Goal: Task Accomplishment & Management: Use online tool/utility

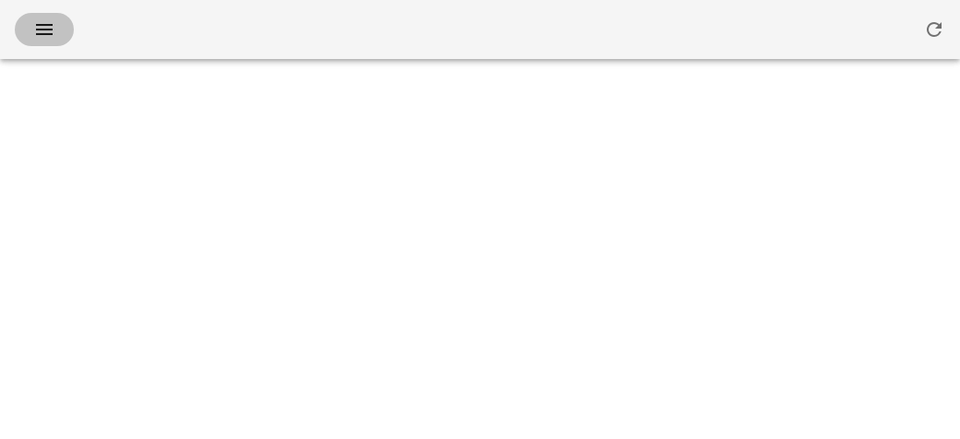
click at [42, 29] on icon "button" at bounding box center [44, 29] width 22 height 22
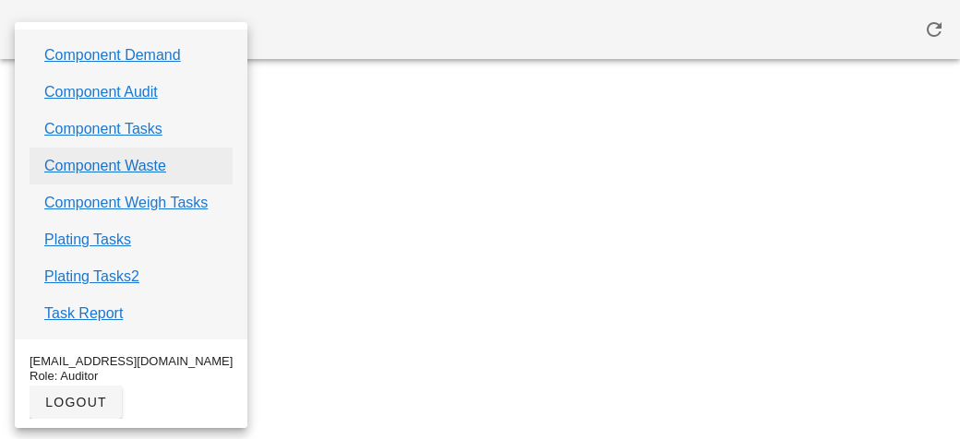
click at [104, 162] on link "Component Waste" at bounding box center [105, 166] width 122 height 22
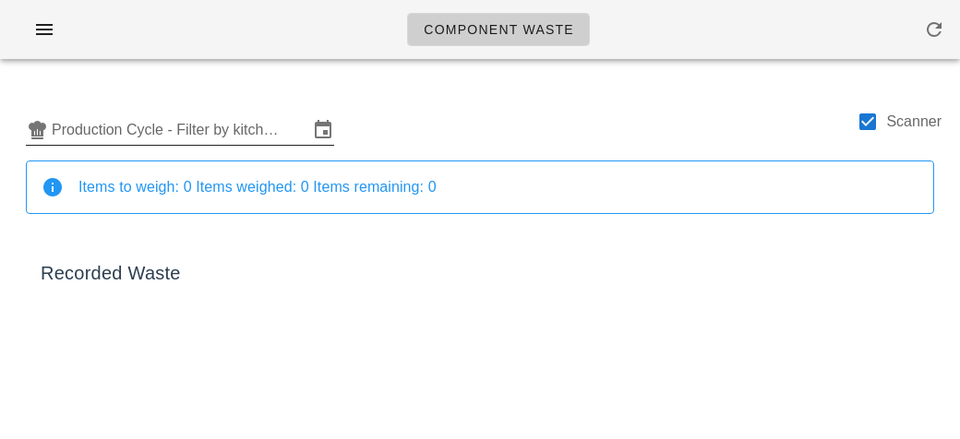
click at [128, 127] on input "Production Cycle - Filter by kitchen production schedules" at bounding box center [180, 130] width 257 height 30
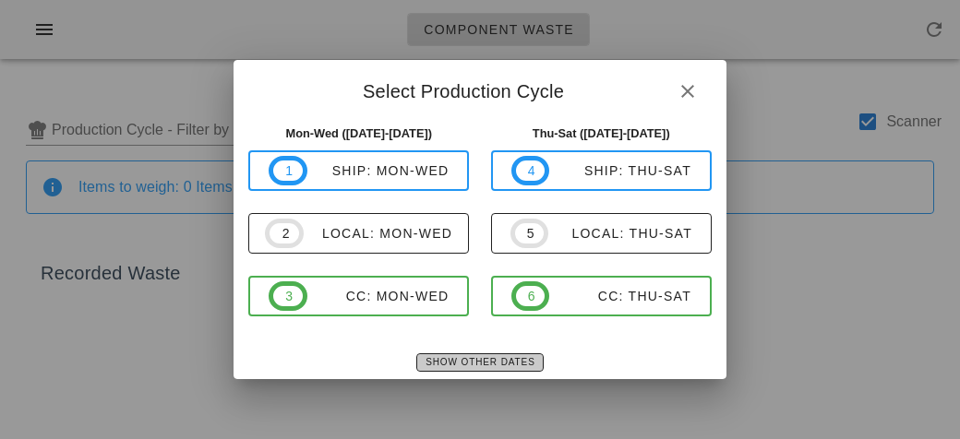
click at [483, 361] on span "Show Other Dates" at bounding box center [480, 362] width 110 height 10
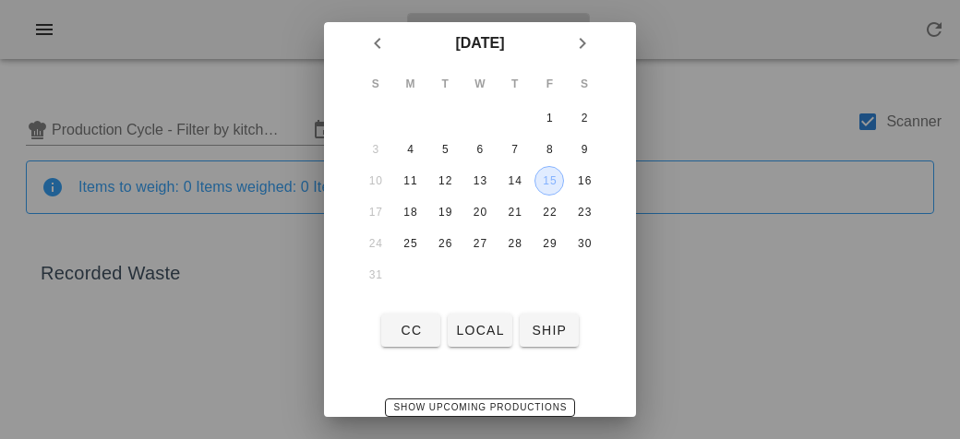
click at [548, 176] on div "15" at bounding box center [549, 180] width 28 height 13
click at [474, 326] on span "local" at bounding box center [479, 330] width 49 height 15
type input "local: Thu-Sat ([DATE]-[DATE])"
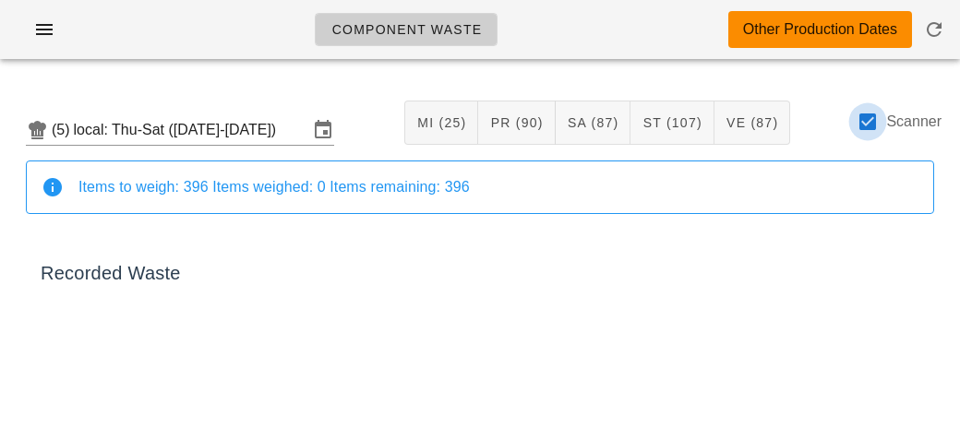
click at [866, 131] on div at bounding box center [867, 121] width 31 height 31
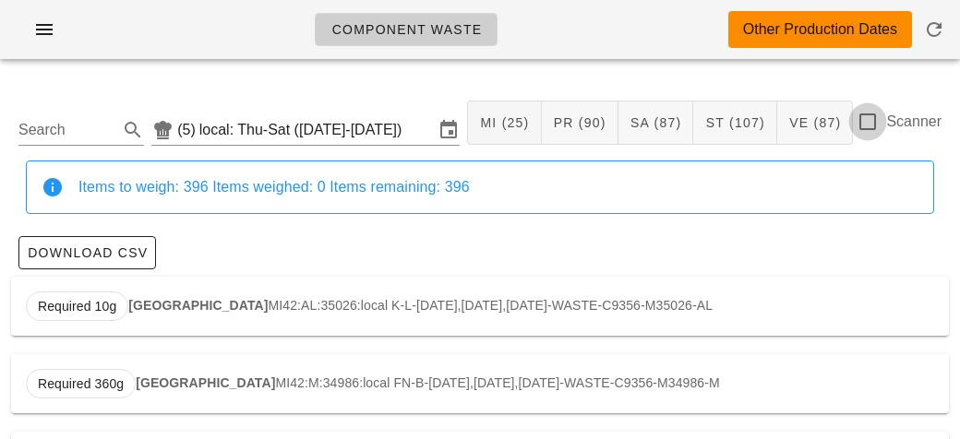
checkbox input "false"
click at [72, 115] on input "Search" at bounding box center [66, 130] width 96 height 30
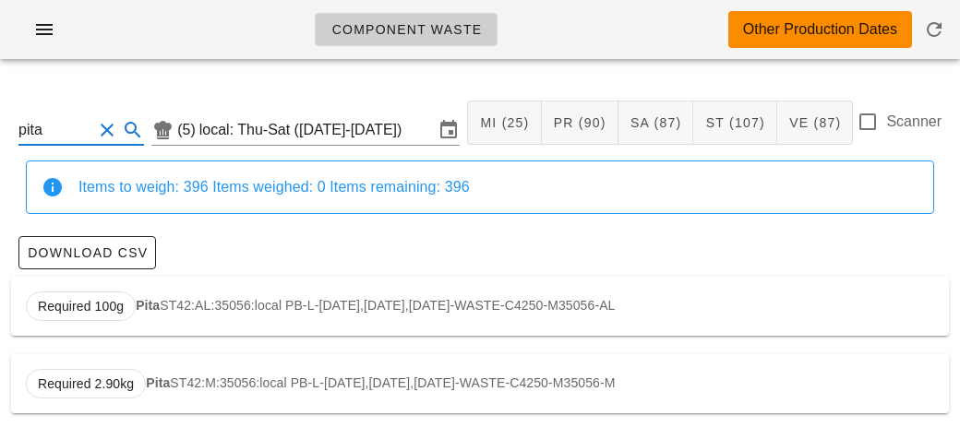
click at [145, 290] on div "Required 100g Pita ST42:AL:35056:local PB-L-[DATE],[DATE],[DATE]-WASTE-C4250-M3…" at bounding box center [480, 306] width 938 height 59
type input "ST42:AL:35056:local"
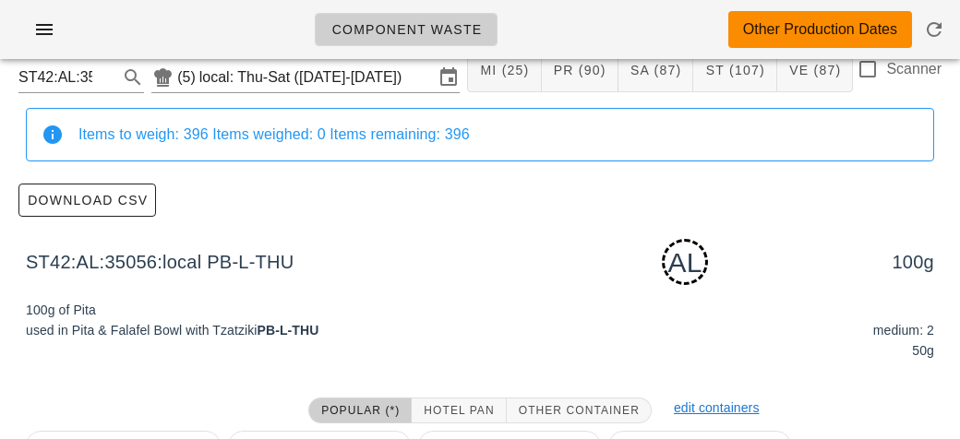
scroll to position [279, 0]
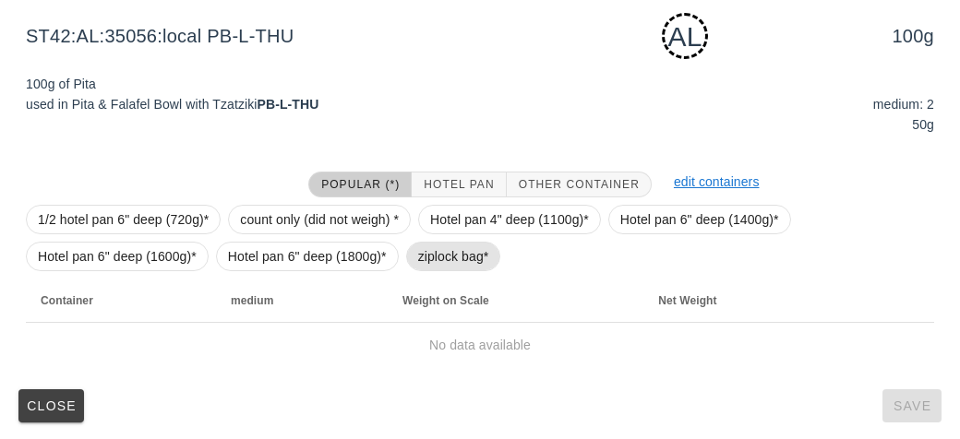
click at [437, 265] on span "ziplock bag*" at bounding box center [453, 257] width 71 height 28
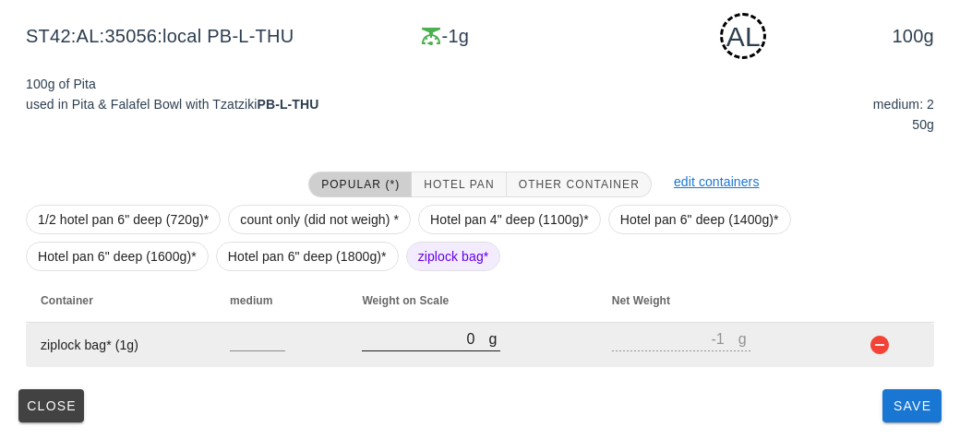
click at [477, 340] on input "0" at bounding box center [425, 339] width 126 height 24
click at [401, 334] on input "0" at bounding box center [425, 339] width 126 height 24
click at [386, 358] on div at bounding box center [431, 360] width 138 height 13
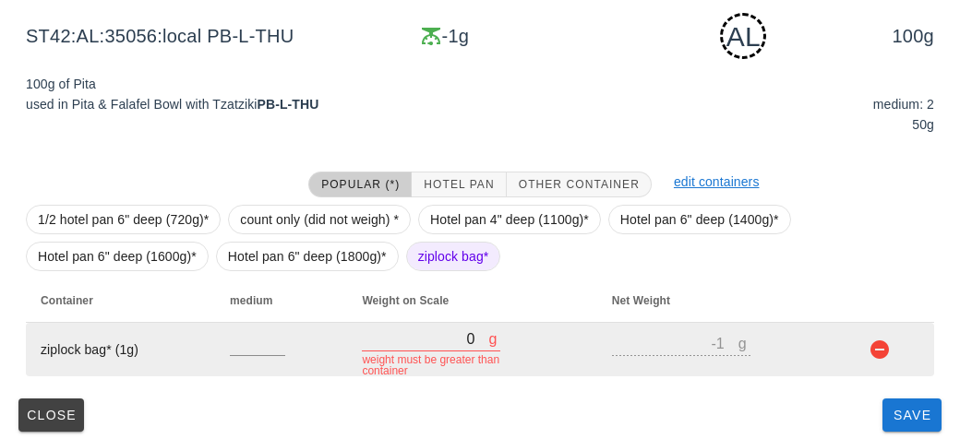
click at [401, 344] on input "0" at bounding box center [425, 339] width 126 height 24
type input "120"
type input "119"
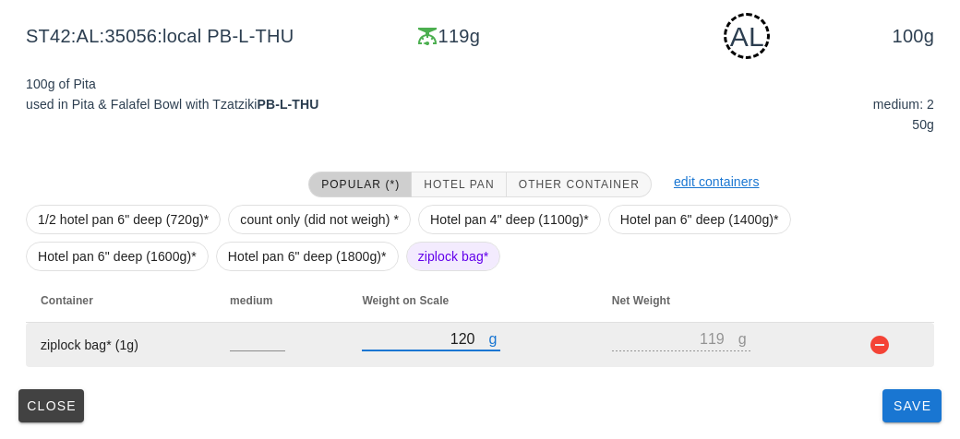
type input "1290"
type input "1289"
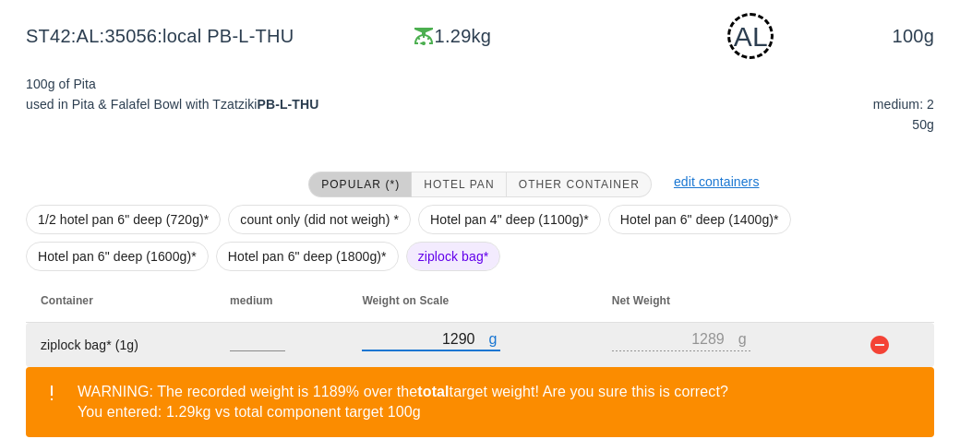
scroll to position [364, 0]
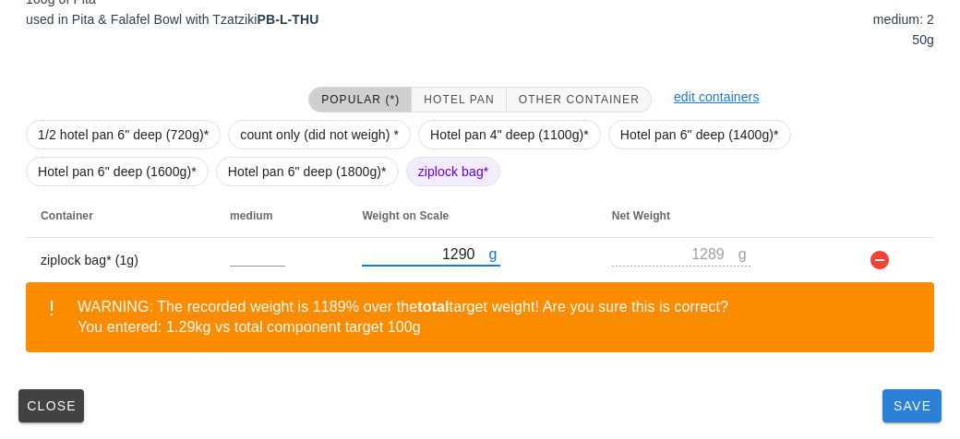
type input "1290"
click at [884, 413] on button "Save" at bounding box center [911, 405] width 59 height 33
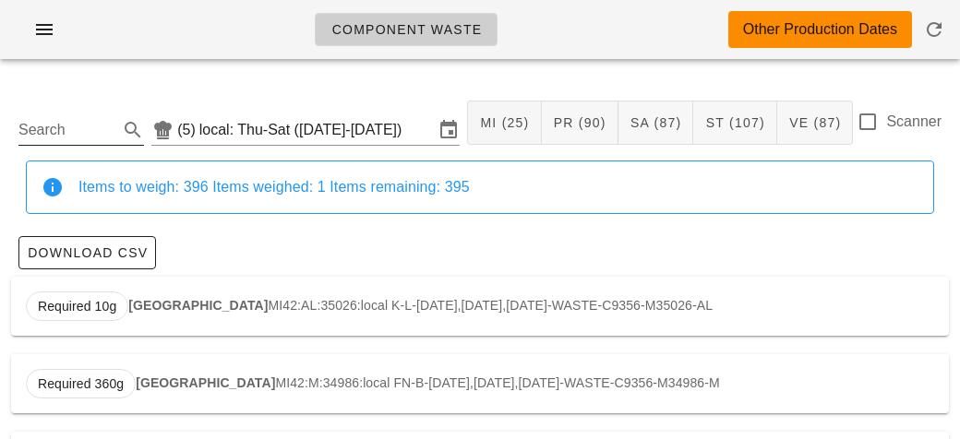
click at [55, 126] on input "Search" at bounding box center [66, 130] width 96 height 30
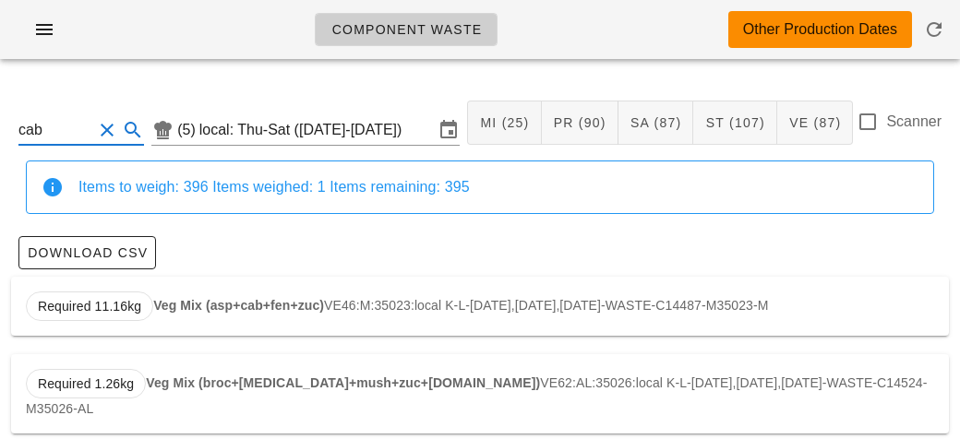
click at [165, 307] on strong "Veg Mix (asp+cab+fen+zuc)" at bounding box center [238, 305] width 171 height 15
type input "VE46:M:35023:local"
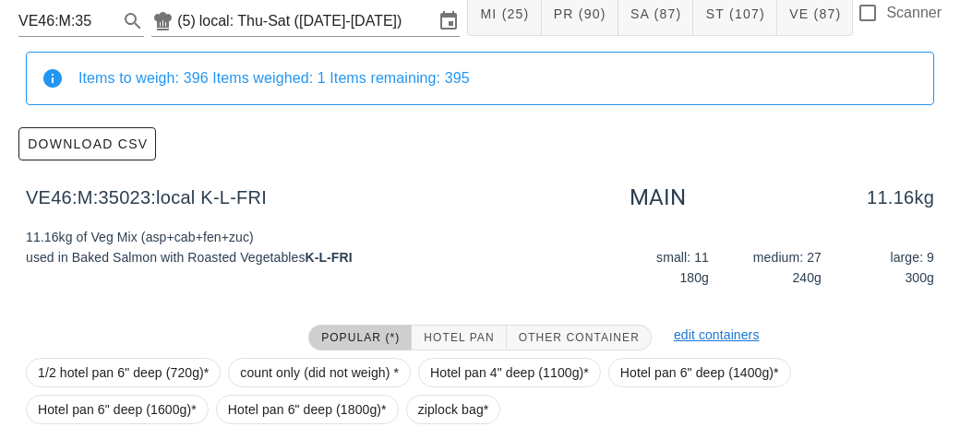
scroll to position [262, 0]
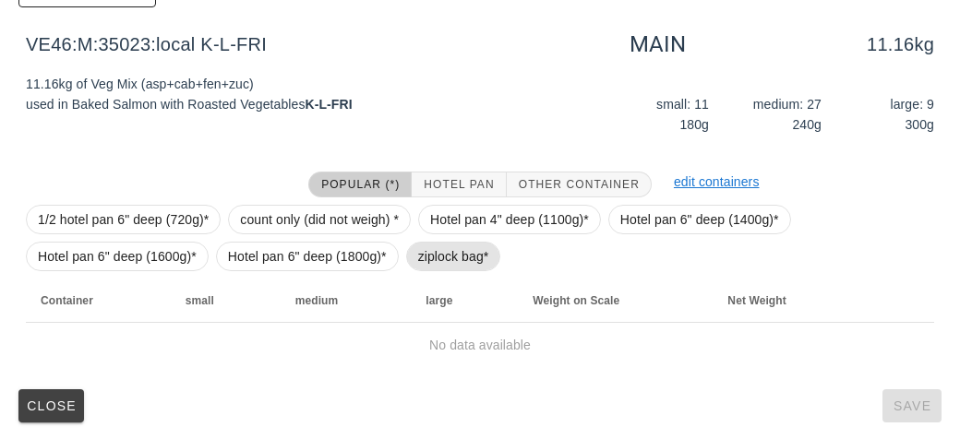
click at [425, 257] on span "ziplock bag*" at bounding box center [453, 257] width 71 height 28
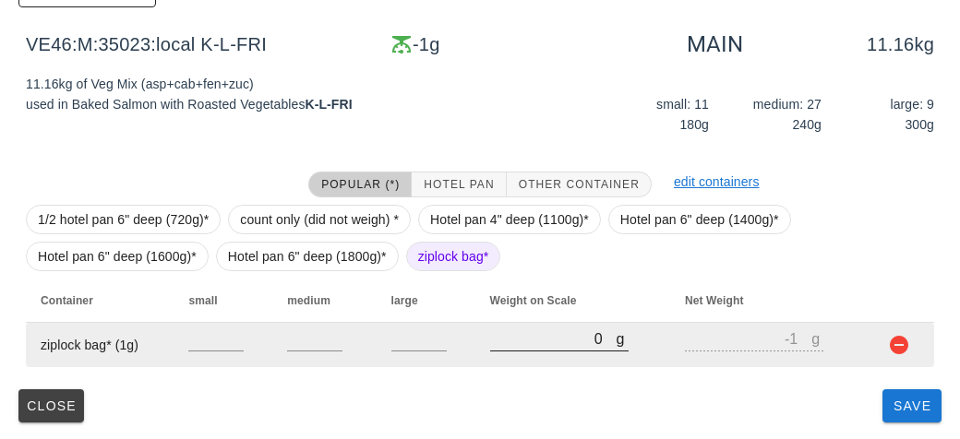
click at [529, 343] on input "0" at bounding box center [553, 339] width 126 height 24
type input "10"
type input "9"
type input "130"
type input "129"
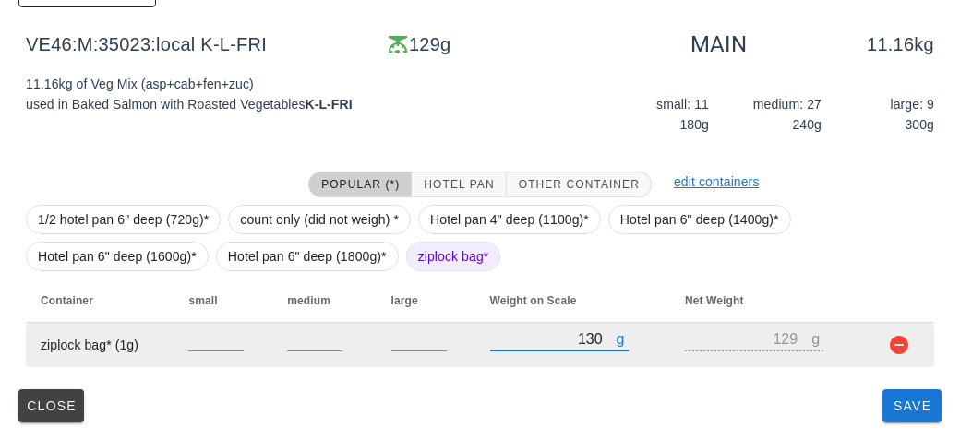
type input "1370"
type input "1369"
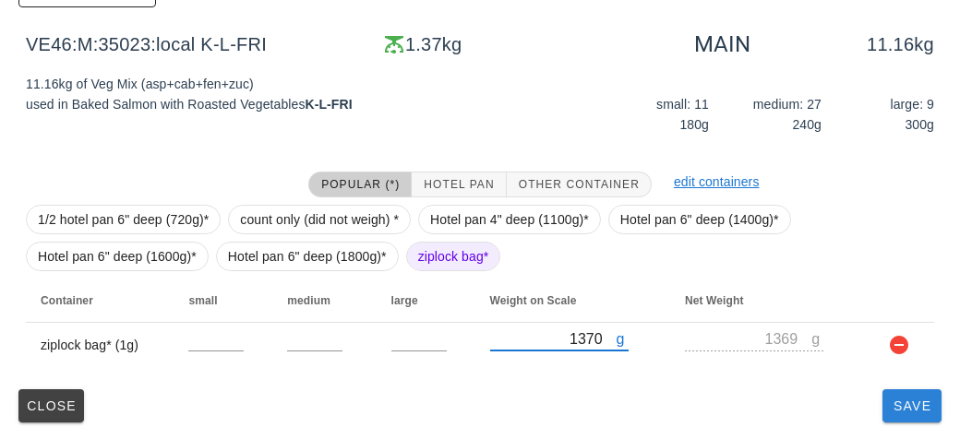
type input "1370"
click at [903, 403] on span "Save" at bounding box center [912, 406] width 44 height 15
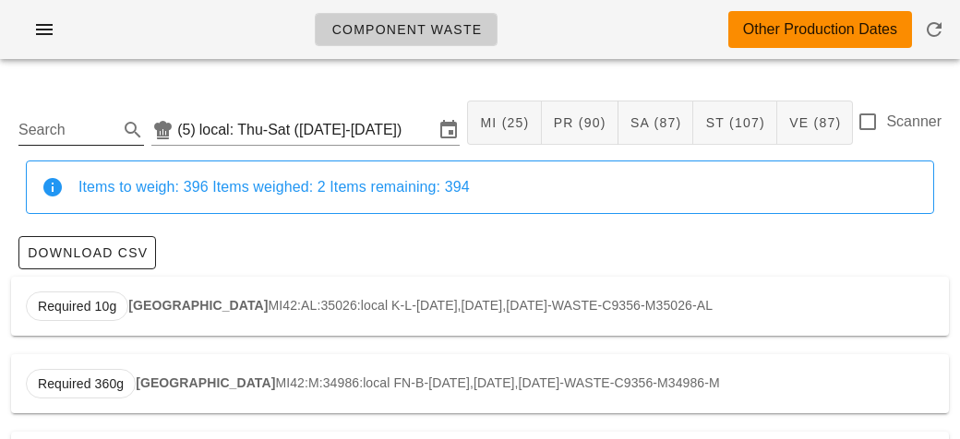
click at [71, 138] on input "Search" at bounding box center [66, 130] width 96 height 30
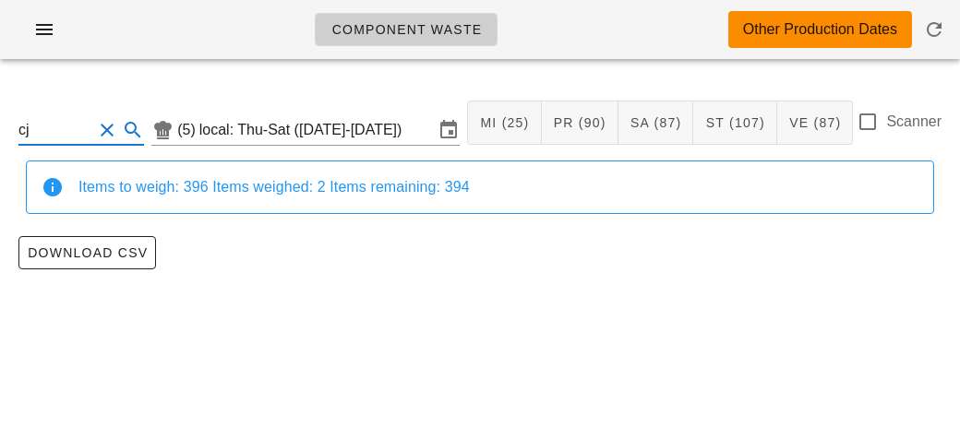
type input "c"
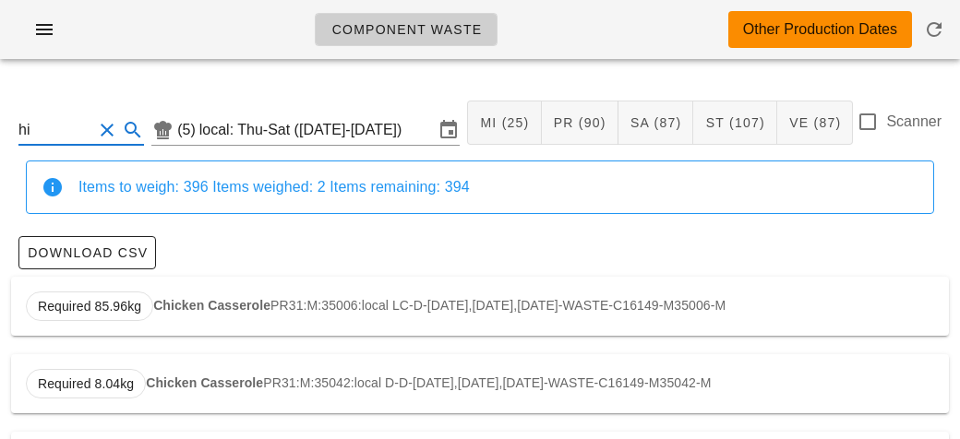
type input "h"
type input "c"
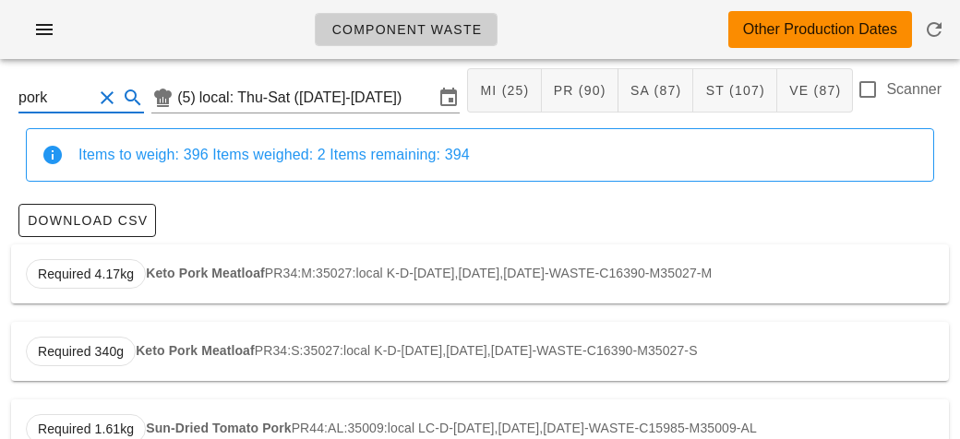
scroll to position [28, 0]
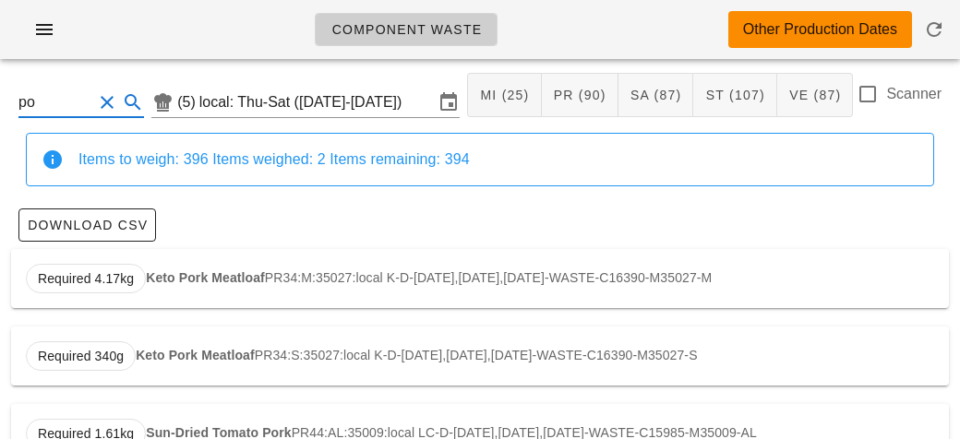
type input "p"
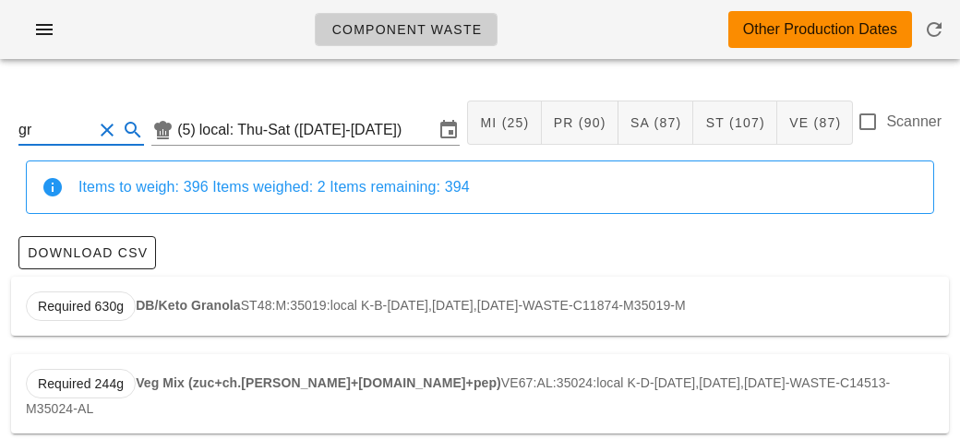
type input "g"
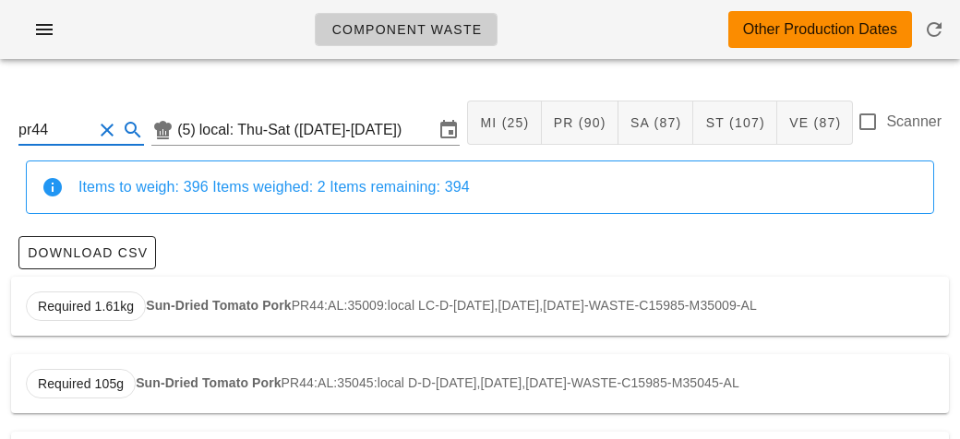
click at [188, 316] on div "Required 1.61kg Sun-Dried Tomato Pork PR44:AL:35009:local LC-D-[DATE],[DATE],[D…" at bounding box center [480, 306] width 938 height 59
type input "PR44:AL:35009:local"
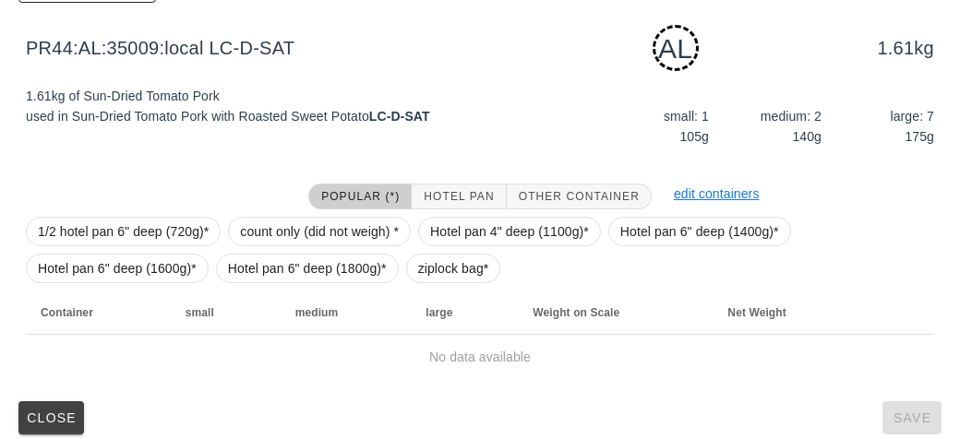
scroll to position [279, 0]
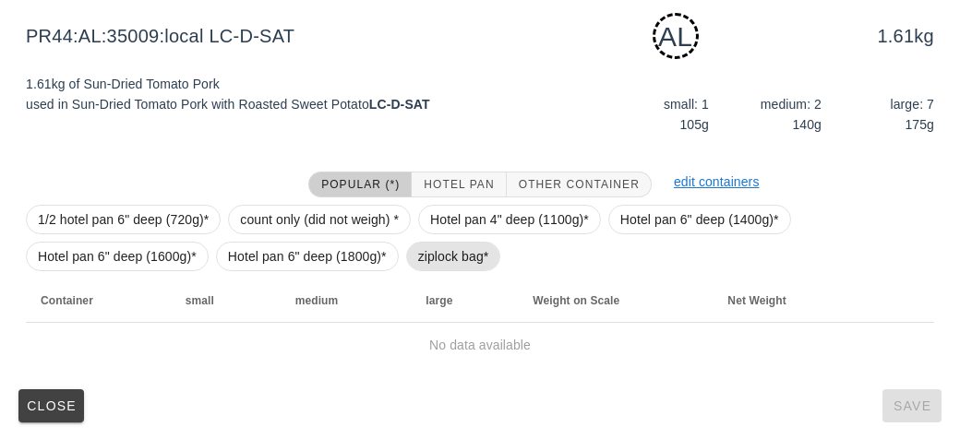
click at [465, 246] on span "ziplock bag*" at bounding box center [453, 257] width 71 height 28
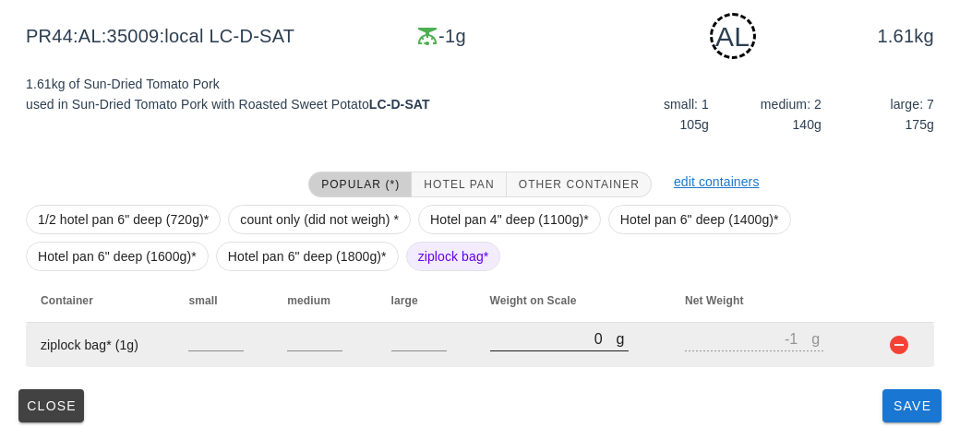
click at [532, 344] on input "0" at bounding box center [553, 339] width 126 height 24
type input "90"
type input "89"
type input "900"
type input "899"
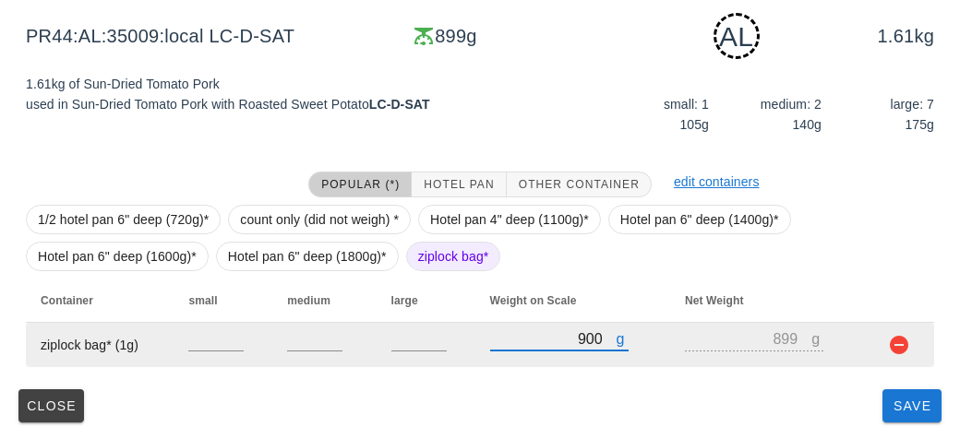
type input "900"
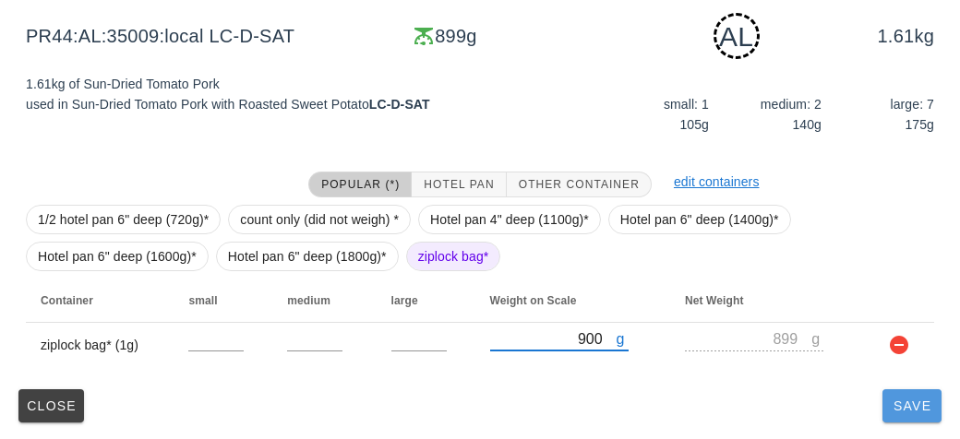
click at [903, 421] on button "Save" at bounding box center [911, 405] width 59 height 33
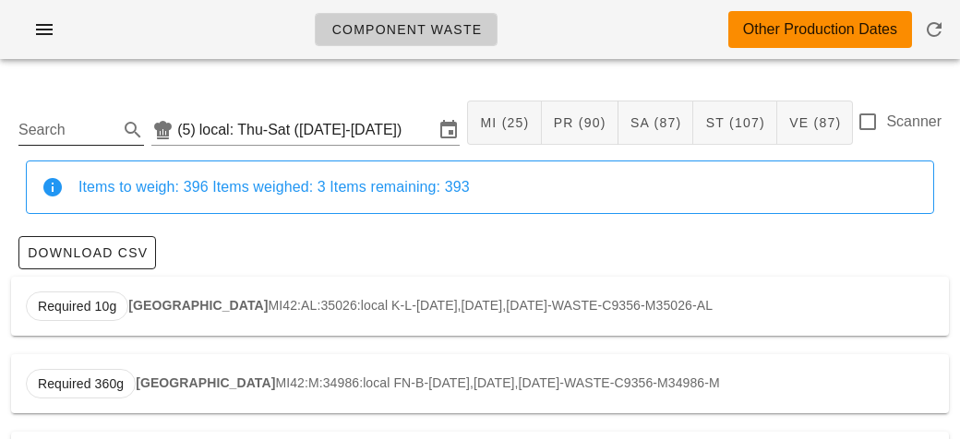
click at [91, 133] on input "Search" at bounding box center [66, 130] width 96 height 30
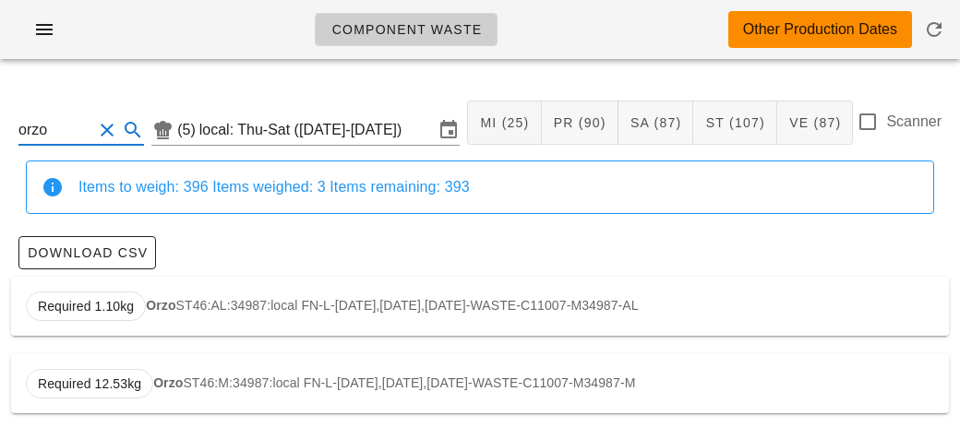
click at [167, 307] on strong "Orzo" at bounding box center [161, 305] width 30 height 15
type input "ST46:AL:34987:local"
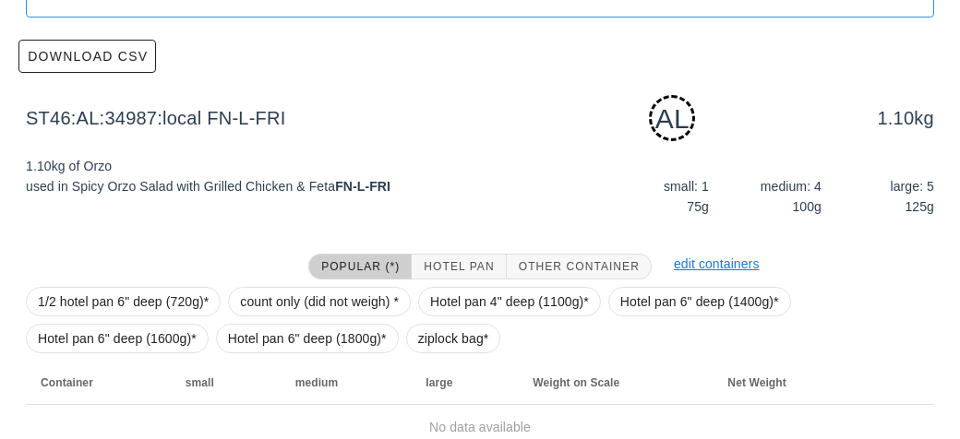
scroll to position [279, 0]
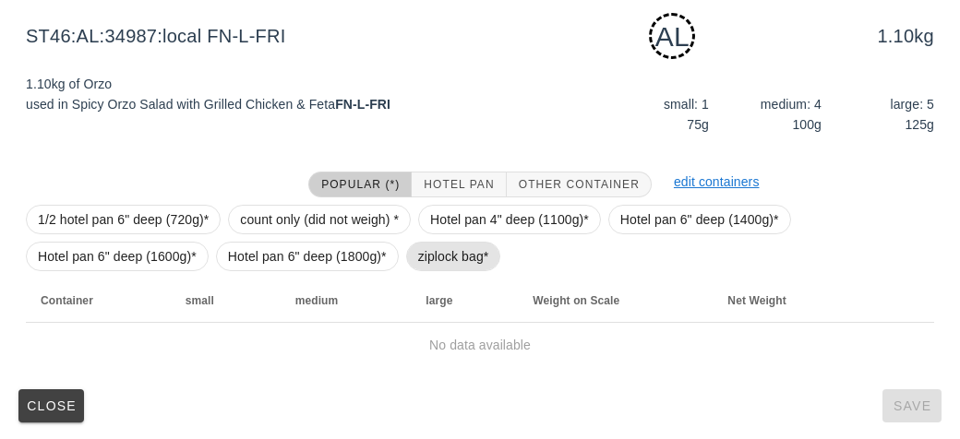
click at [413, 256] on span "ziplock bag*" at bounding box center [453, 257] width 95 height 30
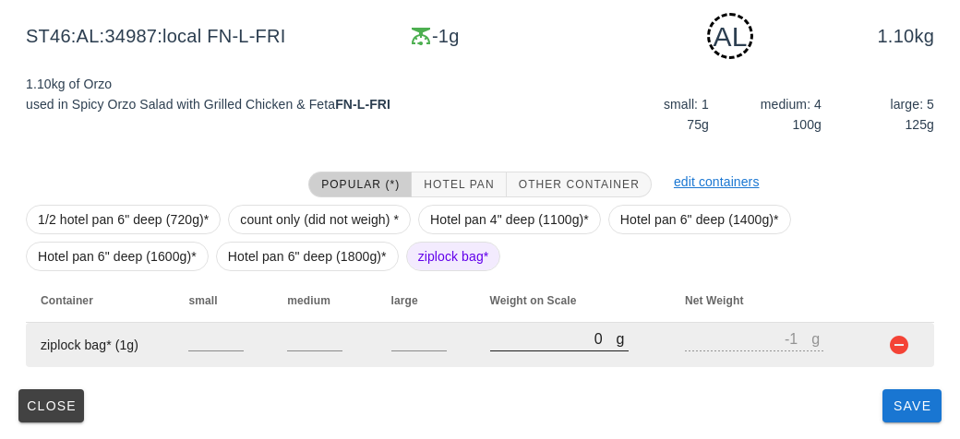
click at [500, 344] on input "0" at bounding box center [553, 339] width 126 height 24
type input "10"
type input "9"
type input "160"
type input "159"
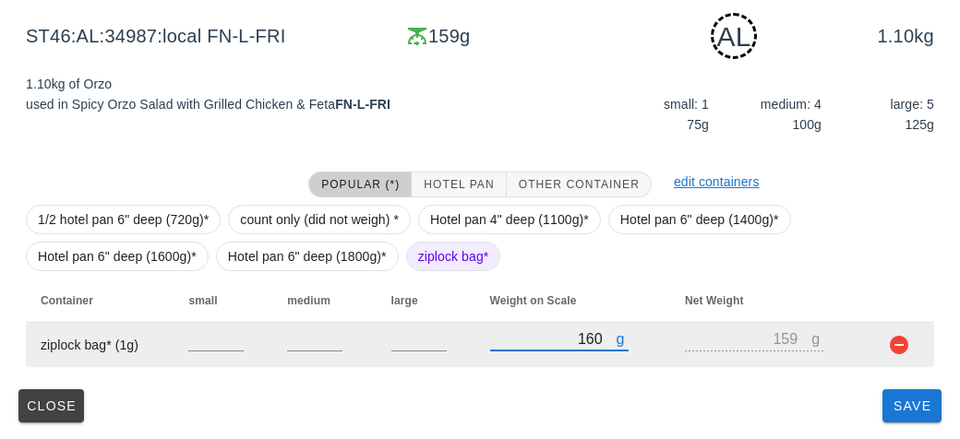
type input "1600"
type input "1599"
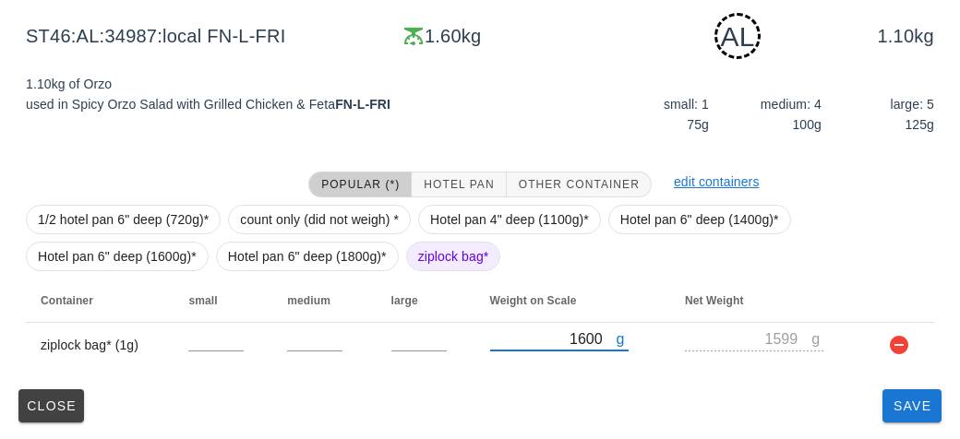
type input "1600"
click at [890, 430] on div "ST46:AL:34987:local (5) local: Thu-Sat ([DATE]-[DATE]) MI (25) PR (90) SA (87) …" at bounding box center [480, 118] width 960 height 646
click at [883, 401] on button "Save" at bounding box center [911, 405] width 59 height 33
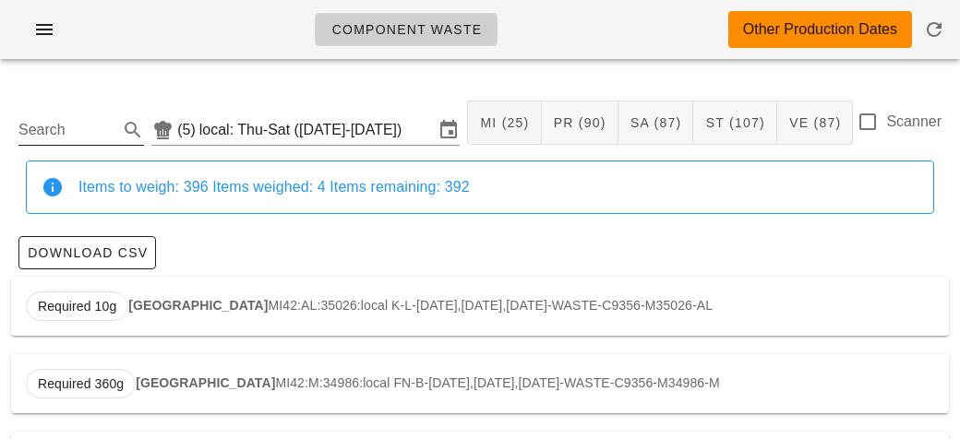
click at [90, 129] on input "Search" at bounding box center [66, 130] width 96 height 30
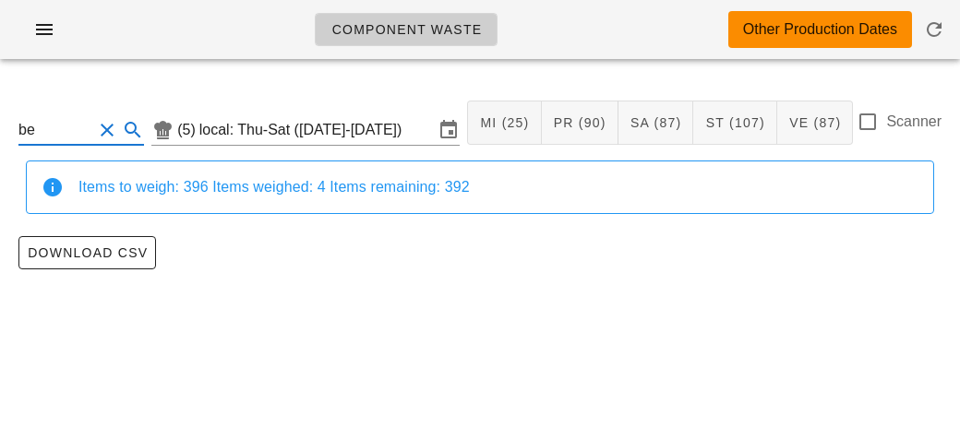
type input "b"
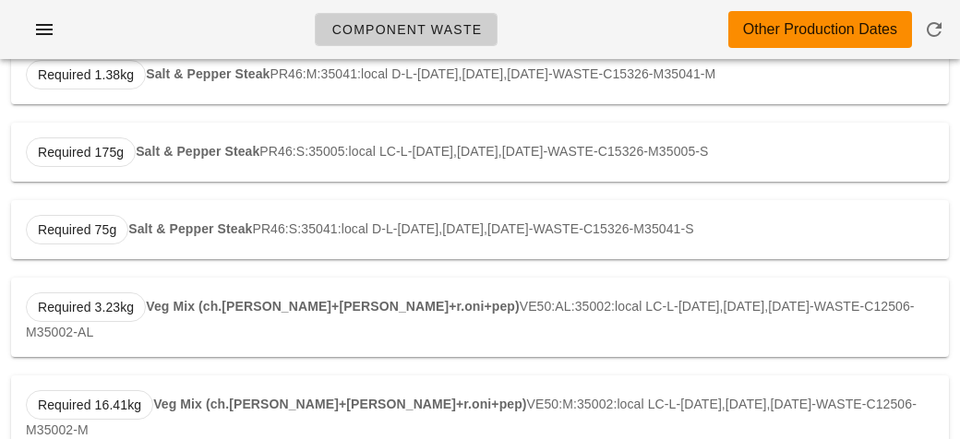
click at [211, 305] on strong "Veg Mix (ch.[PERSON_NAME]+[PERSON_NAME]+r.oni+pep)" at bounding box center [332, 306] width 373 height 15
type input "VE50:AL:35002:local"
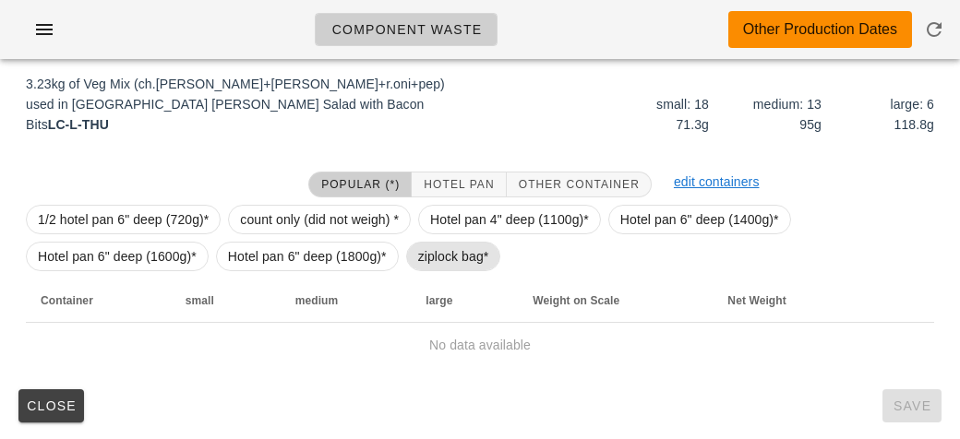
click at [429, 251] on span "ziplock bag*" at bounding box center [453, 257] width 71 height 28
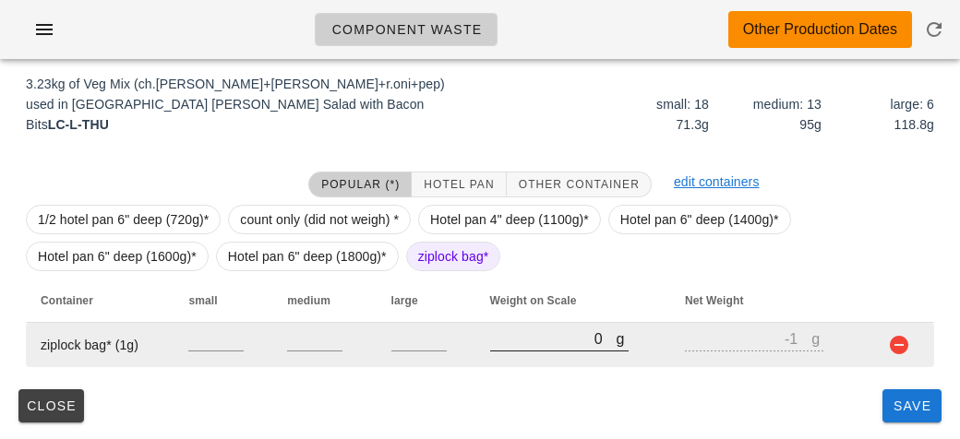
click at [508, 342] on input "0" at bounding box center [553, 339] width 126 height 24
type input "10"
type input "9"
type input "100"
type input "99"
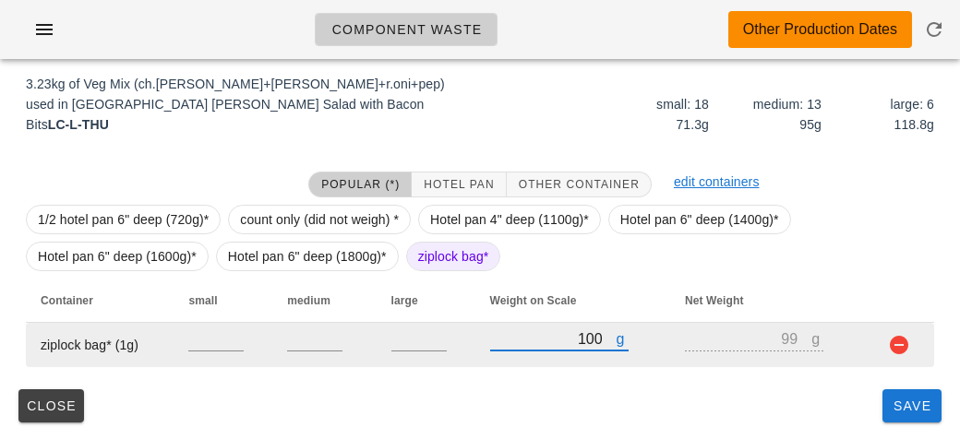
type input "1050"
type input "1049"
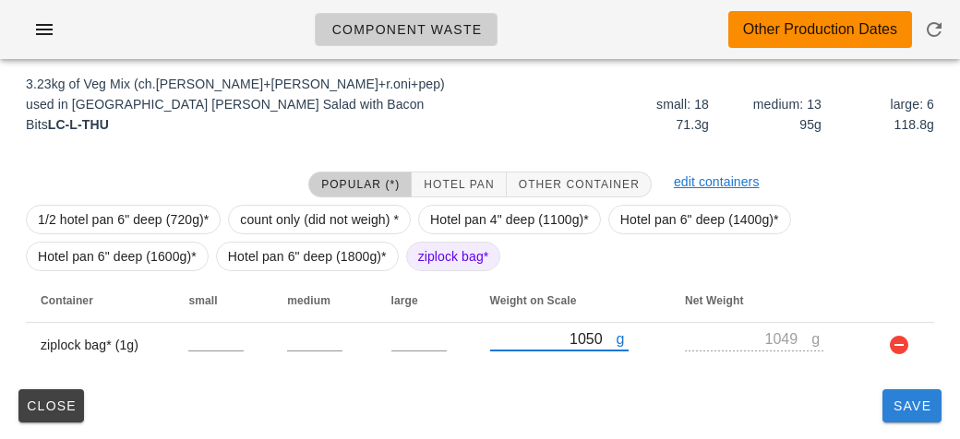
type input "1050"
click at [921, 405] on span "Save" at bounding box center [912, 406] width 44 height 15
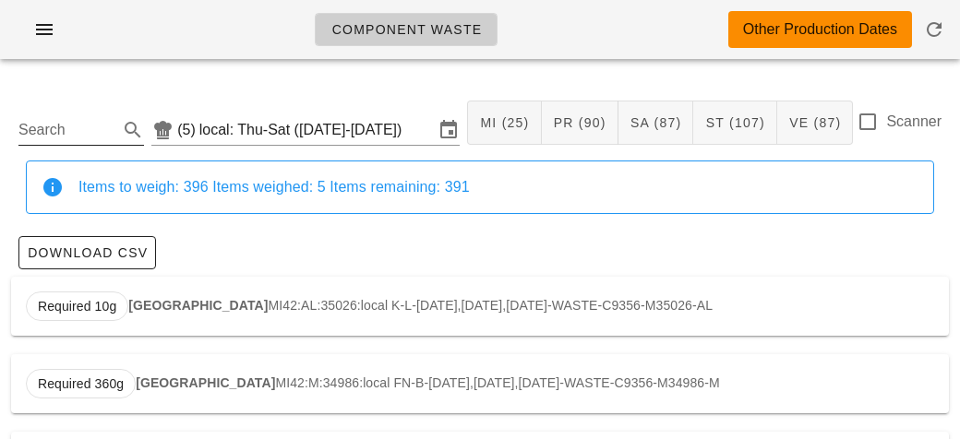
click at [55, 123] on input "Search" at bounding box center [66, 130] width 96 height 30
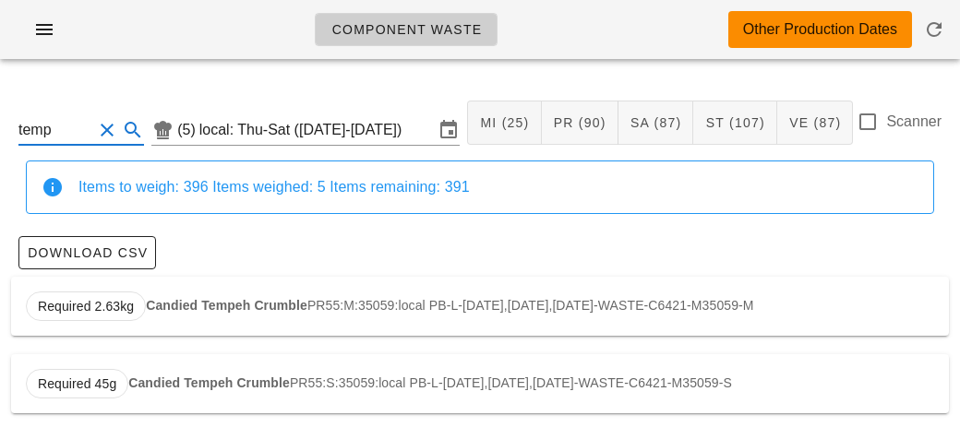
scroll to position [3, 0]
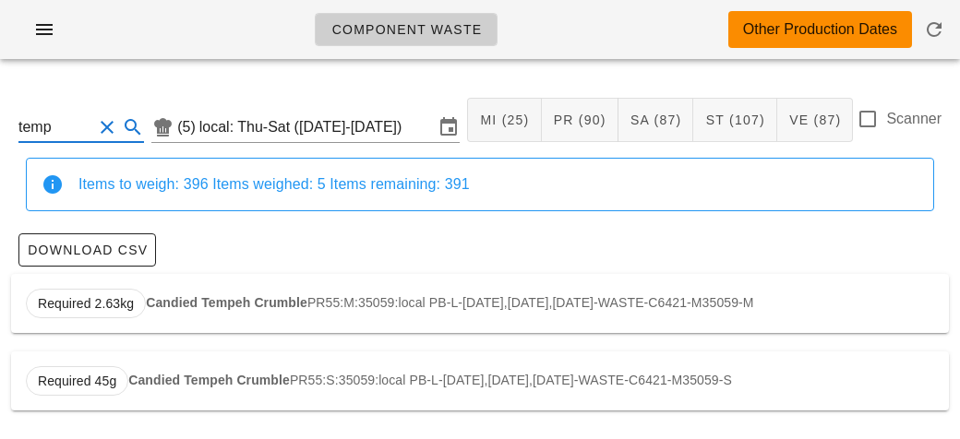
click at [168, 285] on div "Required 2.63kg Candied Tempeh Crumble PR55:M:35059:local PB-L-[DATE],[DATE],[D…" at bounding box center [480, 303] width 938 height 59
type input "PR55:M:35059:local"
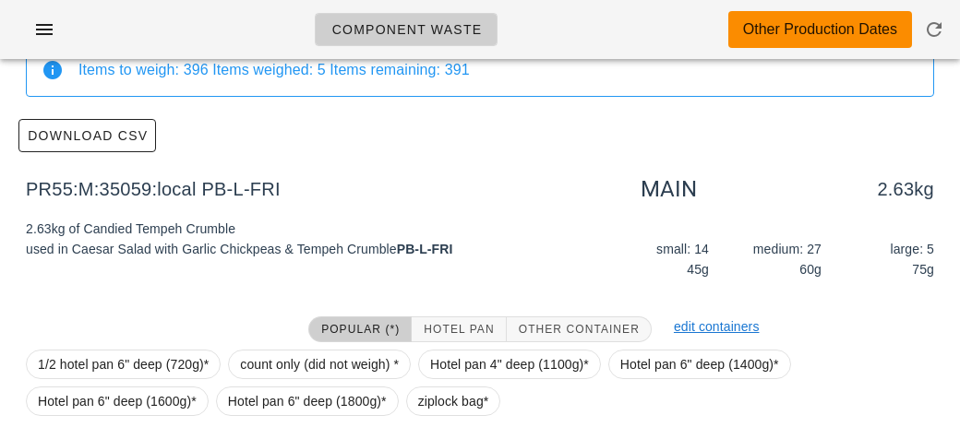
scroll to position [262, 0]
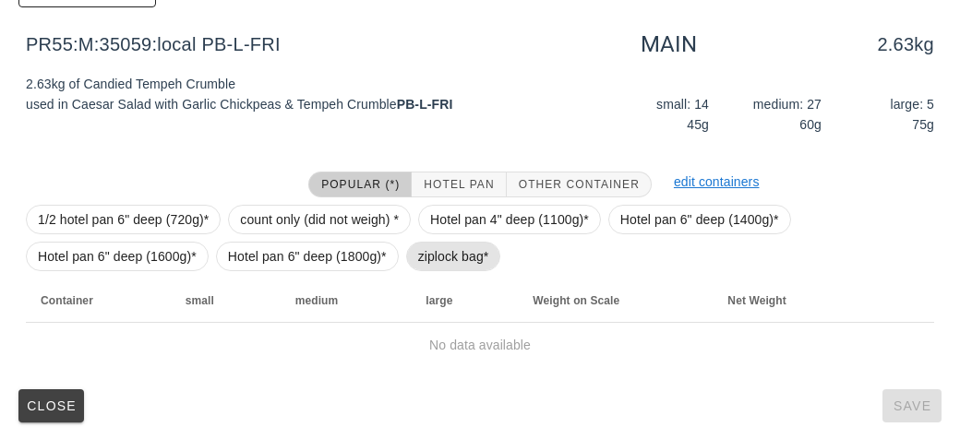
click at [412, 253] on span "ziplock bag*" at bounding box center [453, 257] width 95 height 30
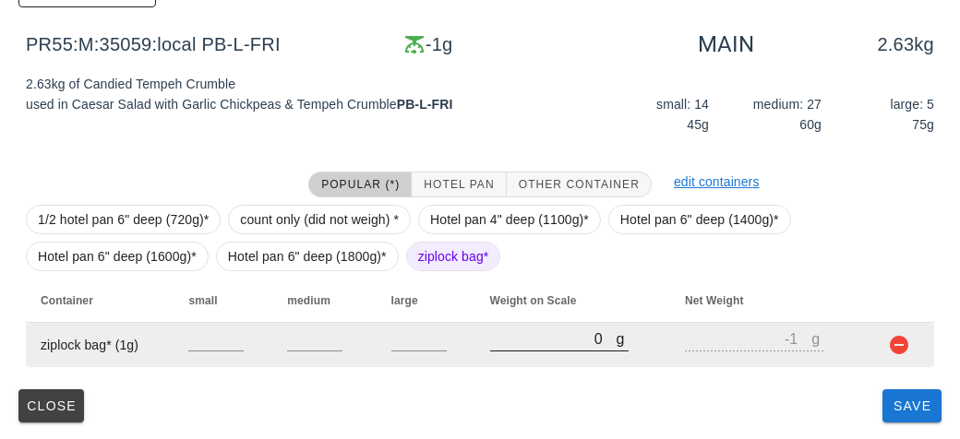
click at [511, 344] on input "0" at bounding box center [553, 339] width 126 height 24
type input "120"
type input "119"
type input "1210"
type input "1209"
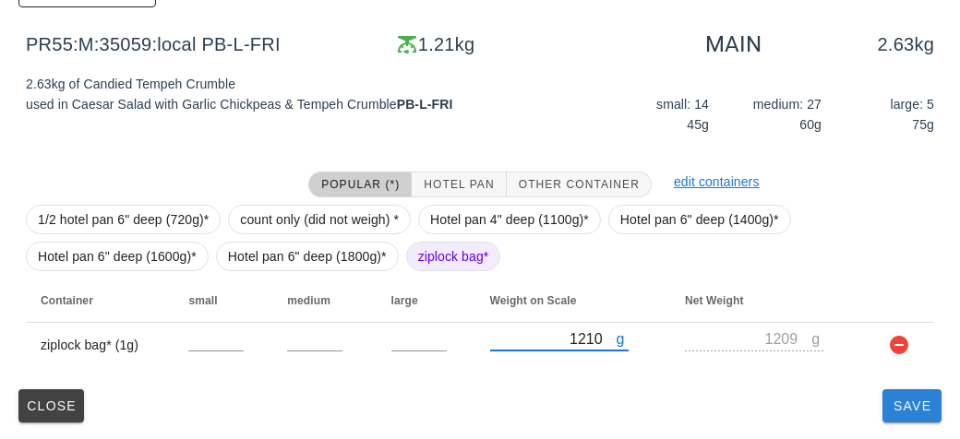
type input "1210"
click at [906, 418] on button "Save" at bounding box center [911, 405] width 59 height 33
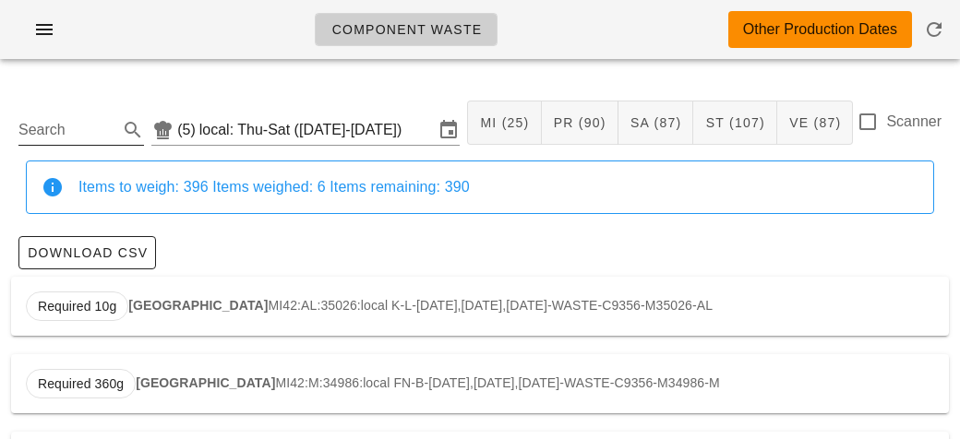
click at [43, 127] on input "Search" at bounding box center [66, 130] width 96 height 30
click at [174, 300] on strong "Three Bean Salad" at bounding box center [201, 305] width 110 height 15
type input "ST51:AL:35005:local"
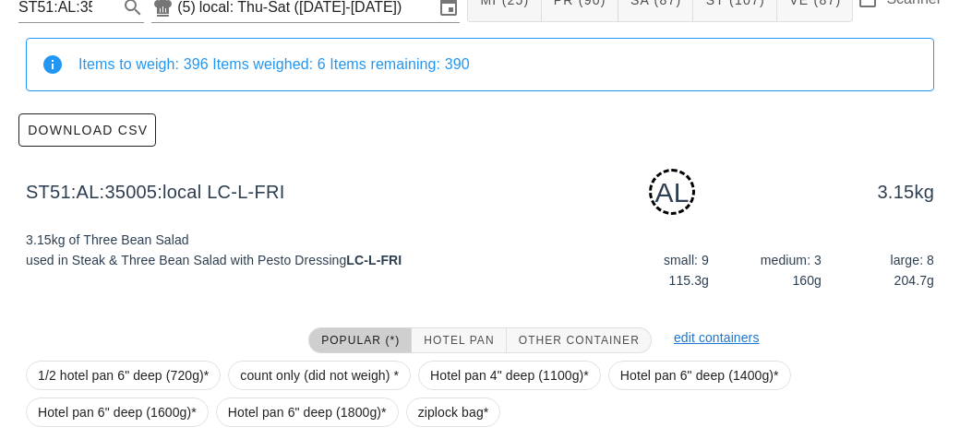
scroll to position [279, 0]
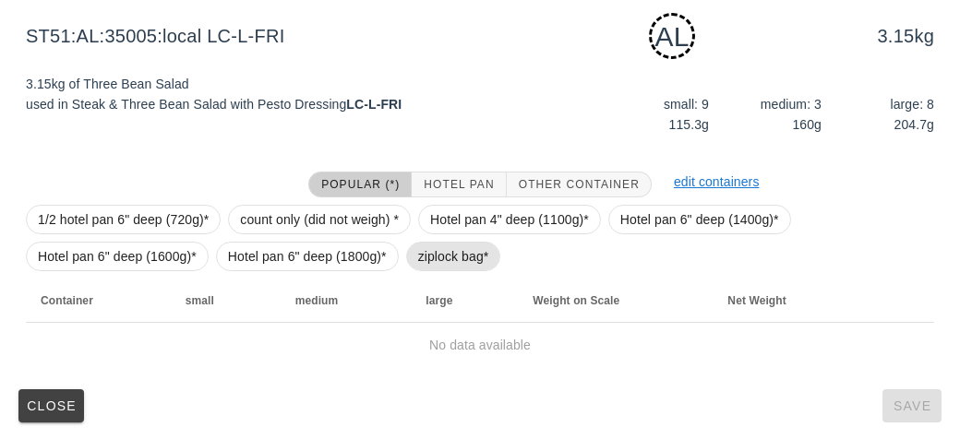
click at [421, 250] on span "ziplock bag*" at bounding box center [453, 257] width 71 height 28
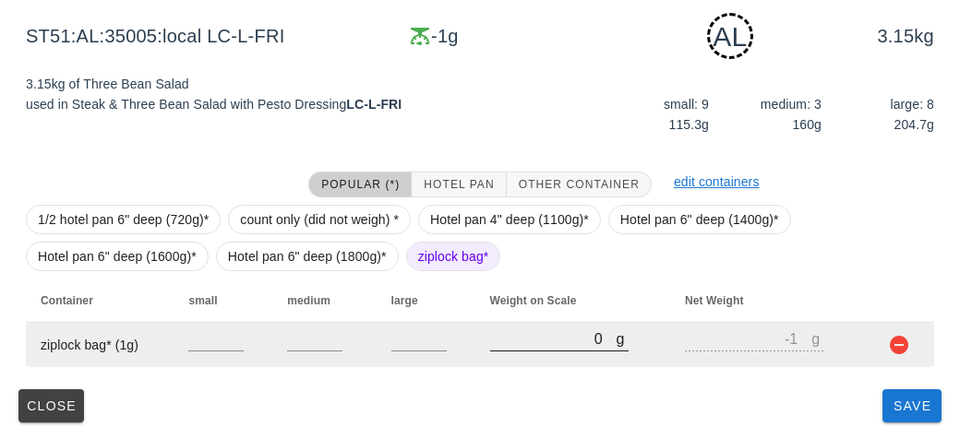
click at [532, 340] on input "0" at bounding box center [553, 339] width 126 height 24
type input "20"
type input "19"
type input "210"
type input "209"
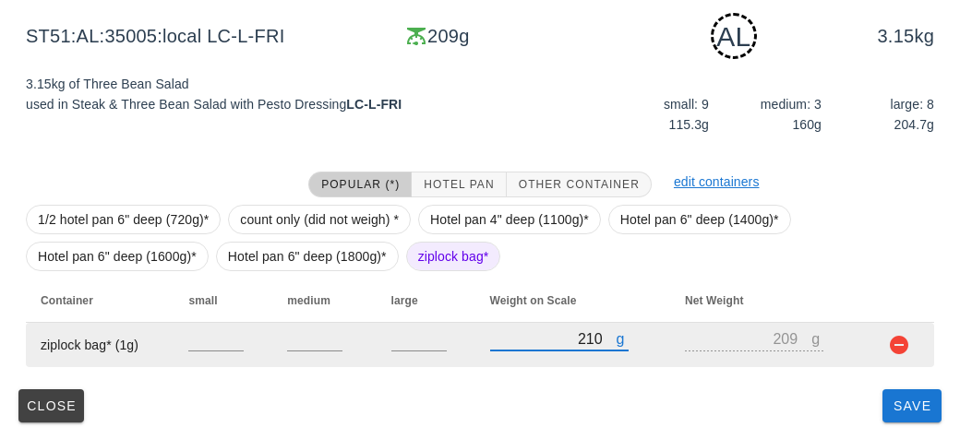
type input "2170"
type input "2169"
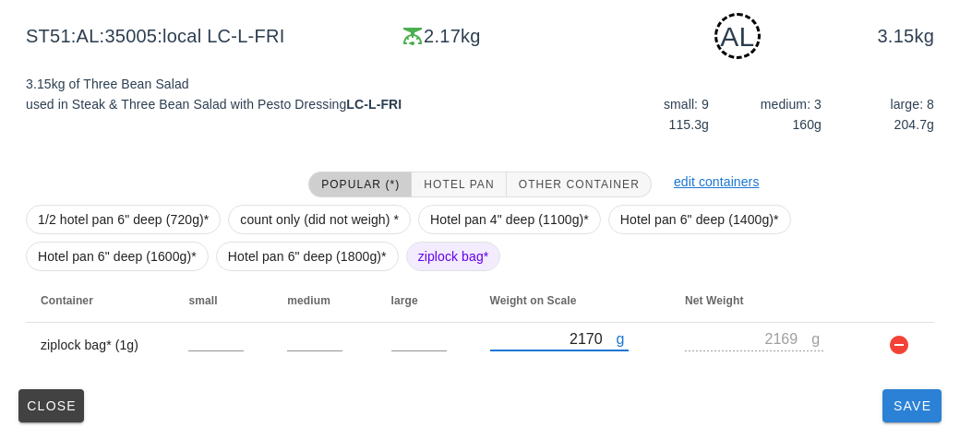
type input "2170"
click at [896, 421] on button "Save" at bounding box center [911, 405] width 59 height 33
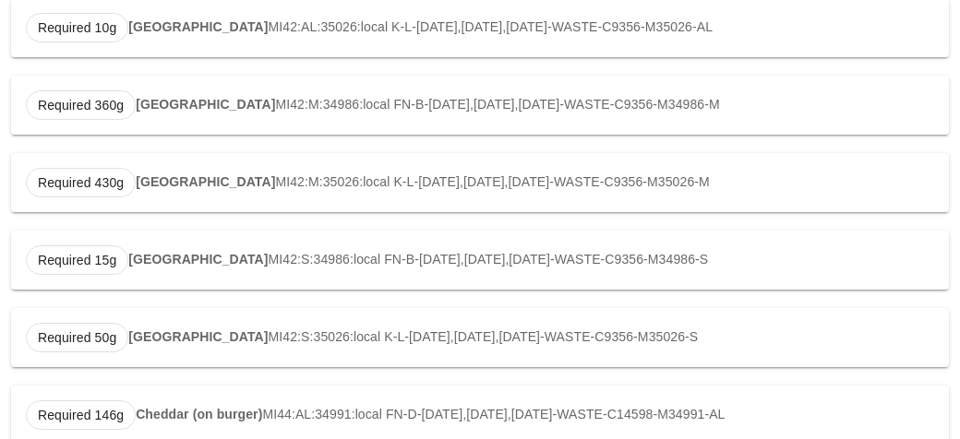
type input "ST51:AL:35005:local"
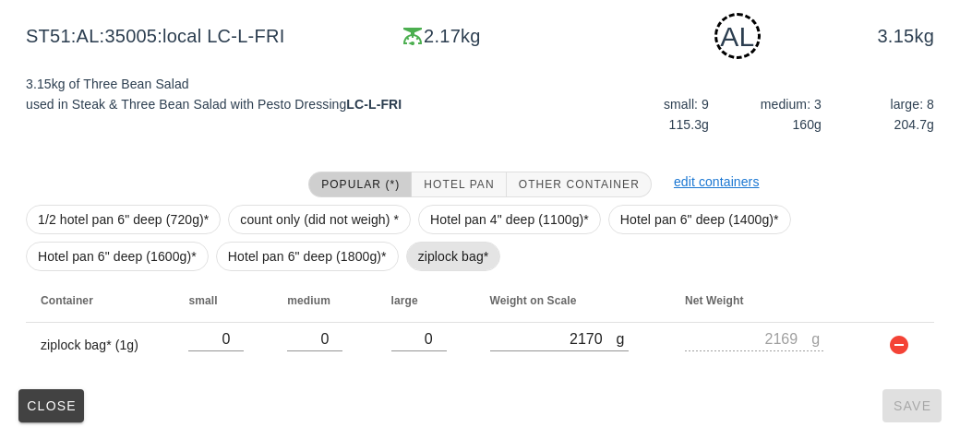
click at [428, 256] on span "ziplock bag*" at bounding box center [453, 257] width 71 height 28
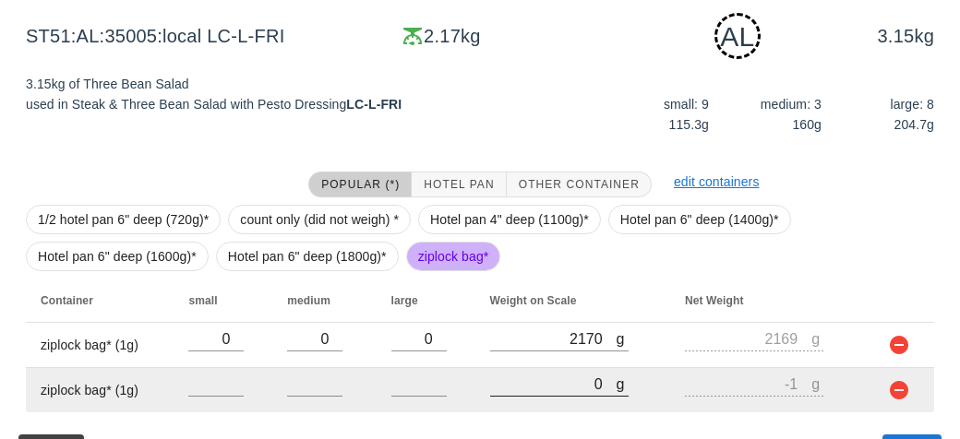
click at [547, 387] on input "0" at bounding box center [553, 384] width 126 height 24
type input "60"
type input "59"
type input "600"
type input "599"
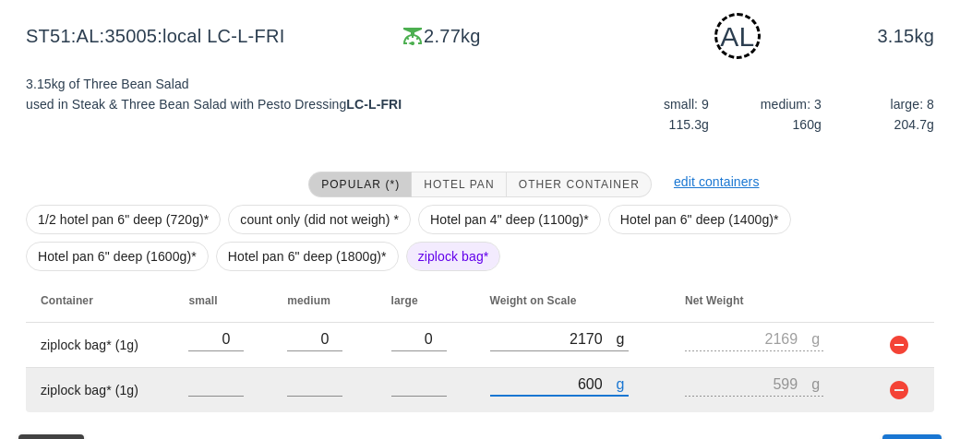
scroll to position [323, 0]
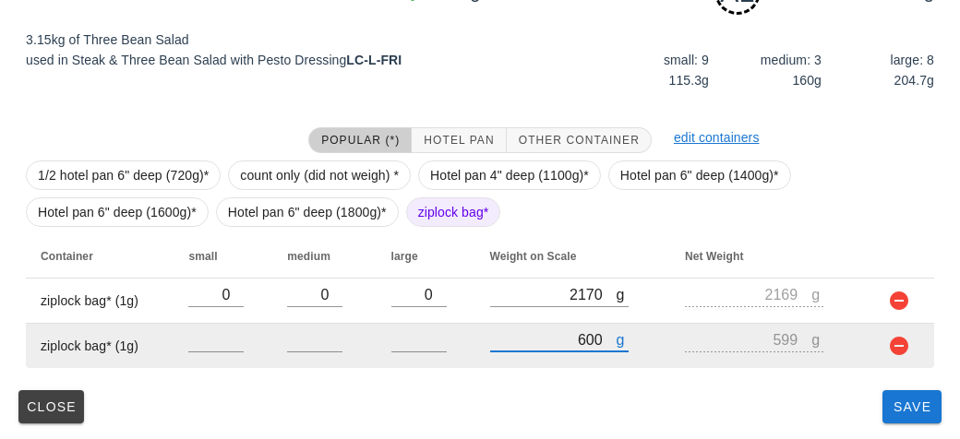
type input "600"
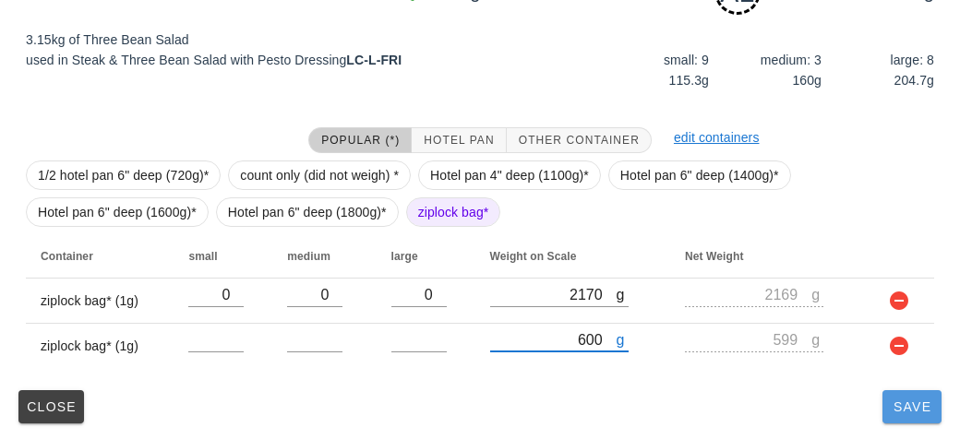
click at [913, 406] on span "Save" at bounding box center [912, 407] width 44 height 15
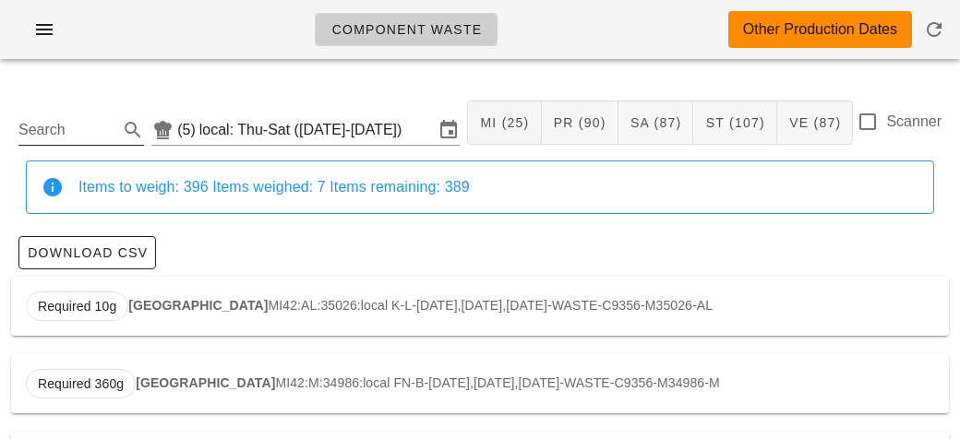
click at [101, 131] on input "Search" at bounding box center [66, 130] width 96 height 30
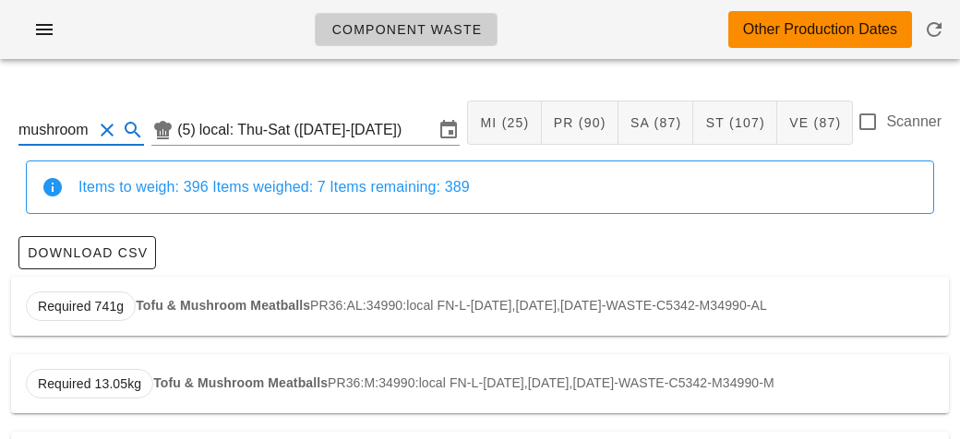
scroll to position [79, 0]
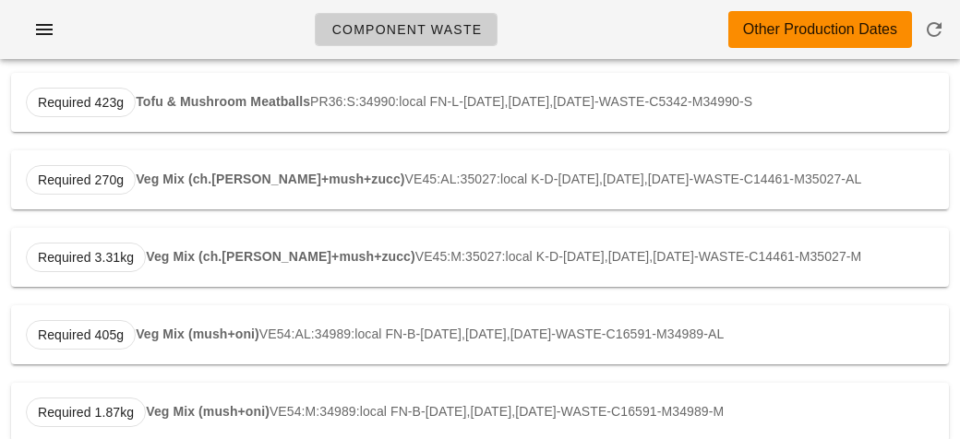
click at [249, 320] on div "Required 405g Veg Mix (mush+oni) VE54:AL:34989:local FN-B-[DATE],[DATE],[DATE]-…" at bounding box center [480, 334] width 938 height 59
type input "VE54:AL:34989:local"
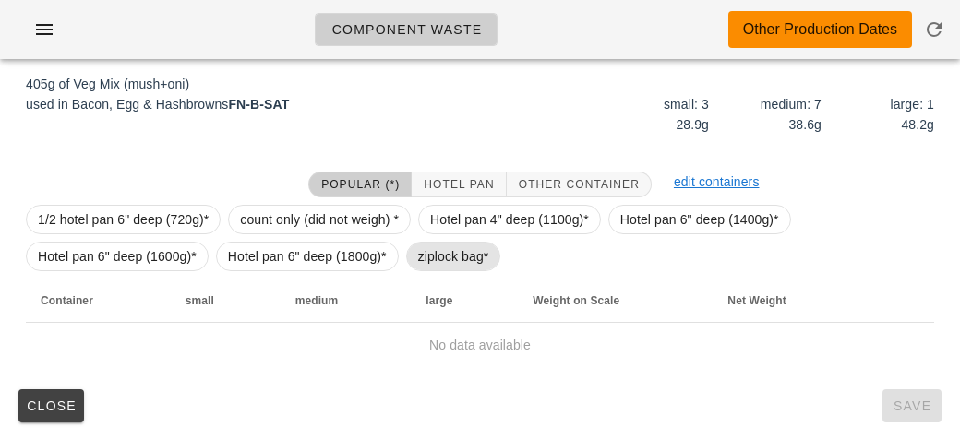
click at [465, 265] on span "ziplock bag*" at bounding box center [453, 257] width 71 height 28
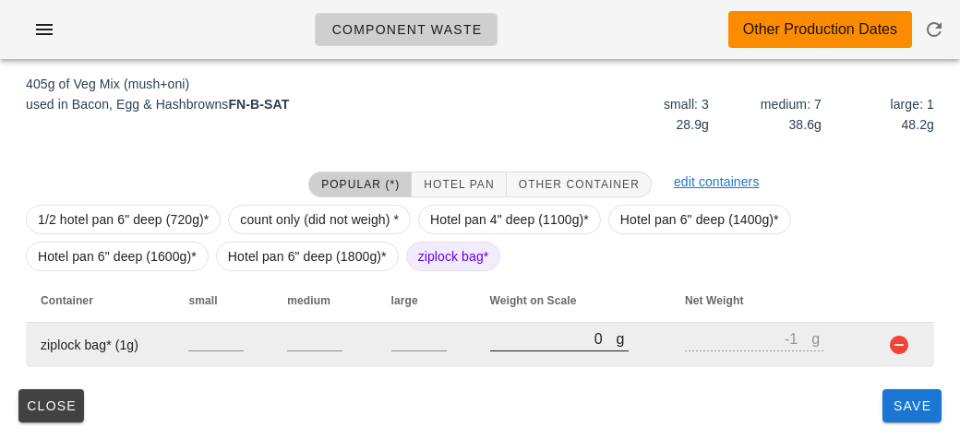
click at [518, 341] on input "0" at bounding box center [553, 339] width 126 height 24
type input "10"
type input "9"
type input "130"
type input "129"
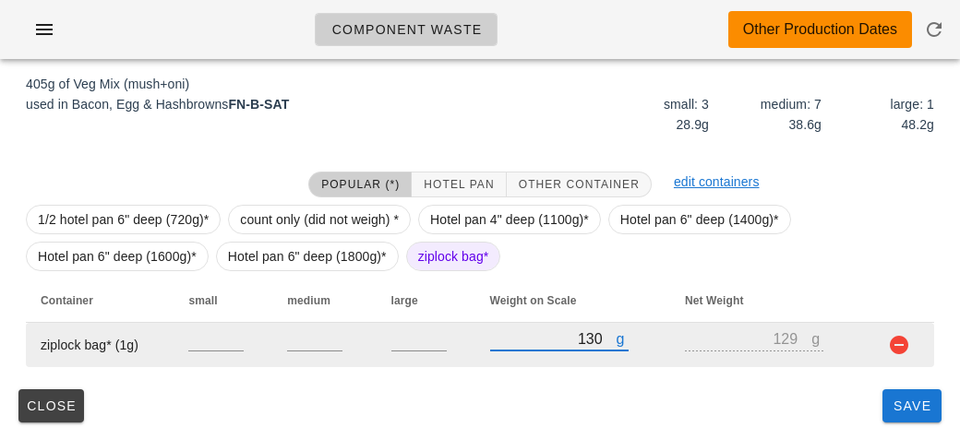
type input "1320"
type input "1319"
type input "1320"
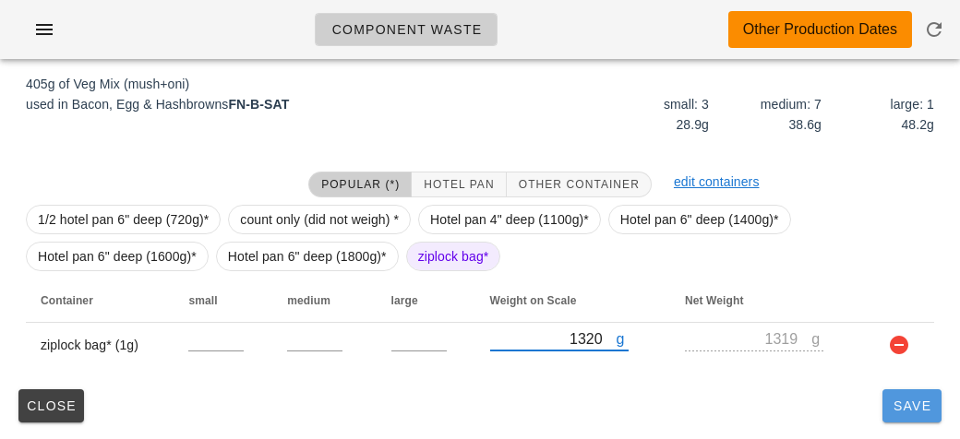
click at [913, 414] on button "Save" at bounding box center [911, 405] width 59 height 33
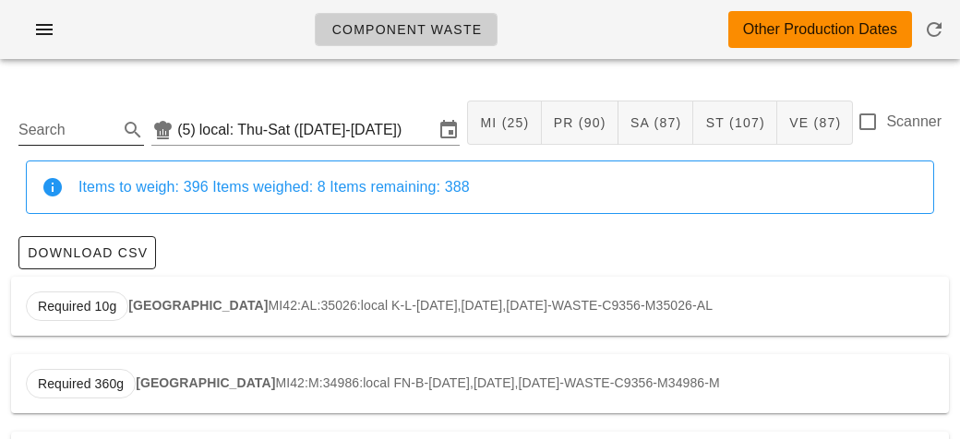
click at [43, 142] on input "Search" at bounding box center [66, 130] width 96 height 30
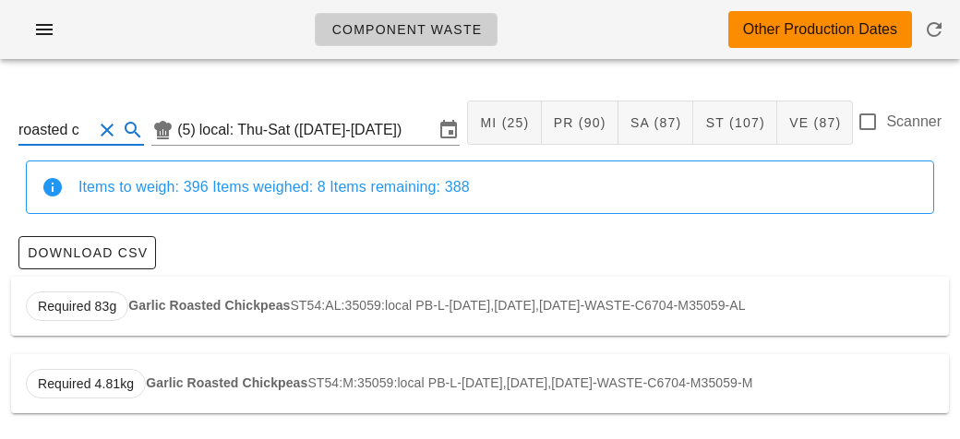
scroll to position [3, 0]
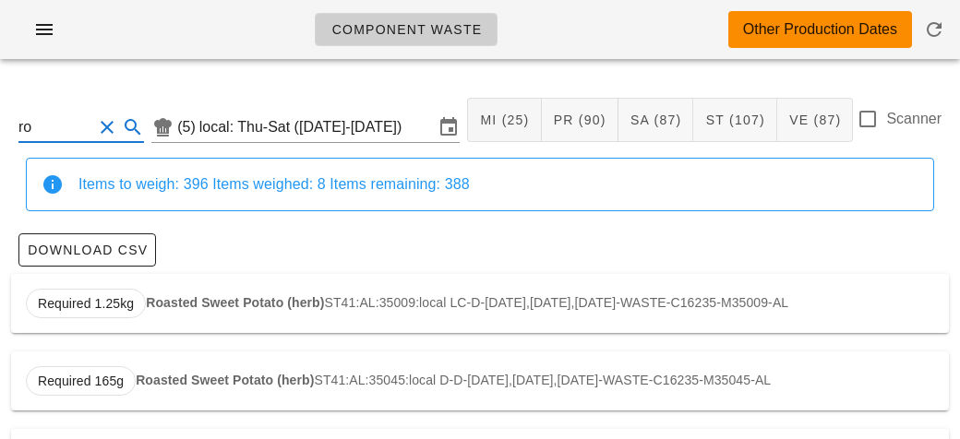
type input "r"
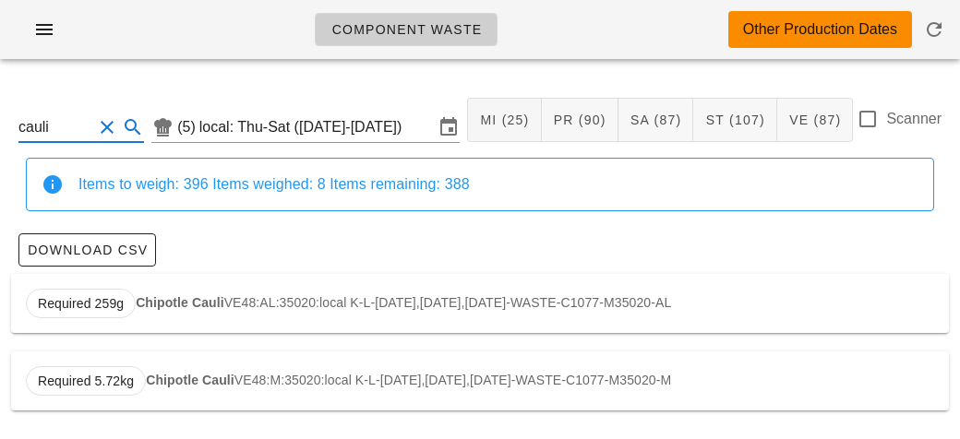
click at [280, 294] on div "Required 259g Chipotle Cauli VE48:AL:35020:local K-L-[DATE],[DATE],[DATE]-WASTE…" at bounding box center [480, 303] width 938 height 59
type input "VE48:AL:35020:local"
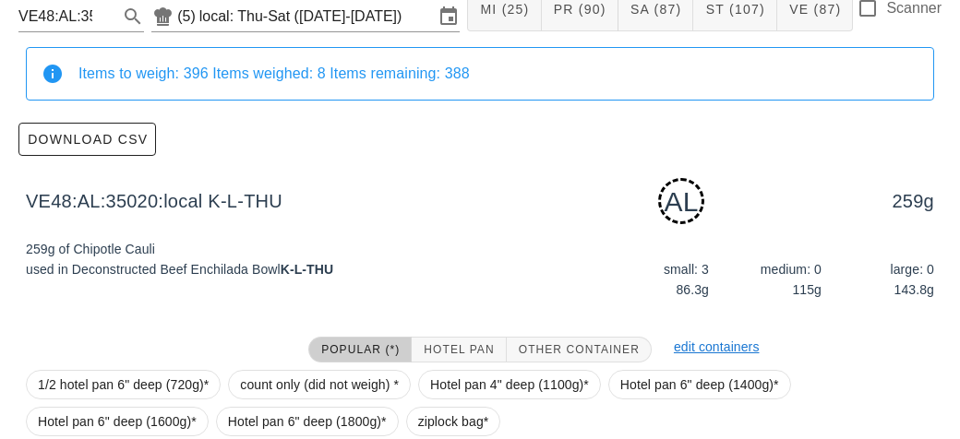
scroll to position [279, 0]
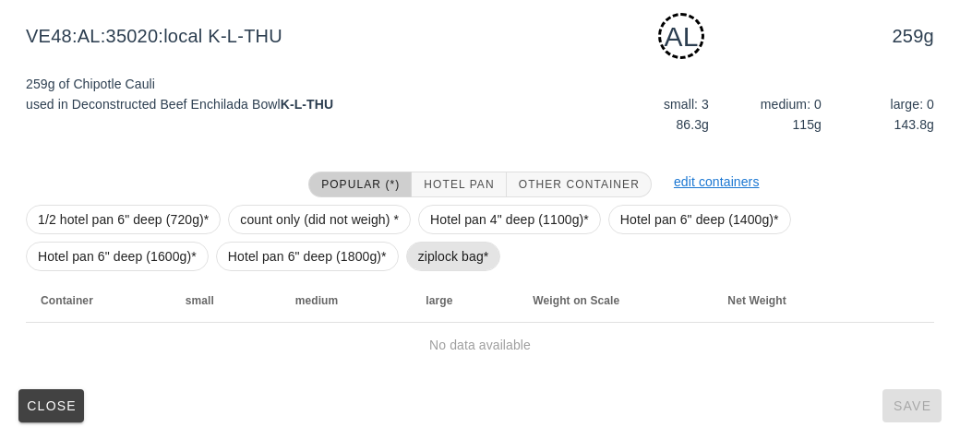
click at [424, 268] on span "ziplock bag*" at bounding box center [453, 257] width 71 height 28
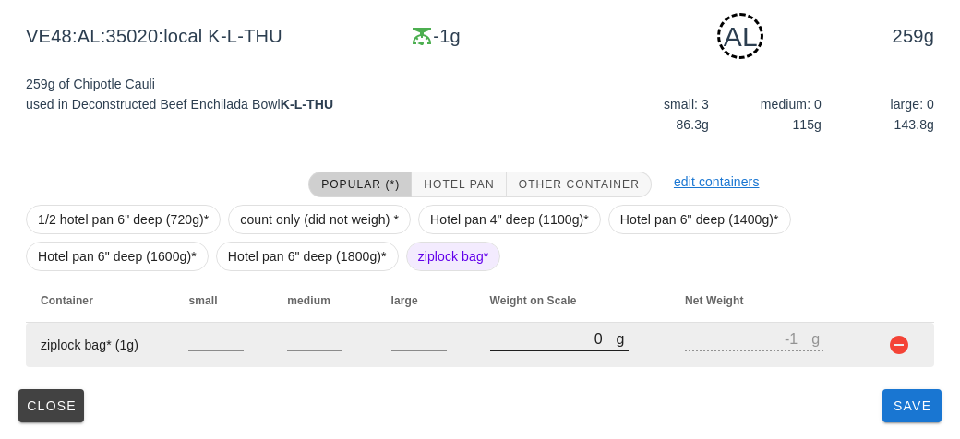
click at [520, 341] on input "0" at bounding box center [553, 339] width 126 height 24
type input "70"
type input "69"
type input "700"
type input "699"
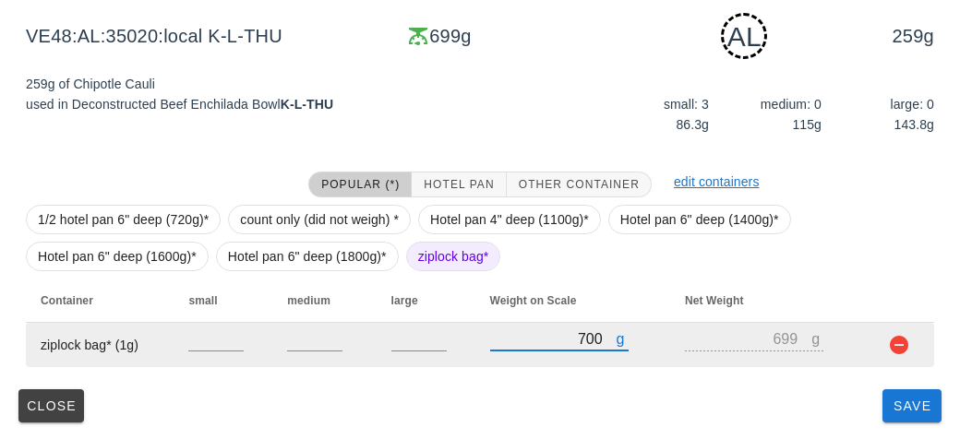
type input "700"
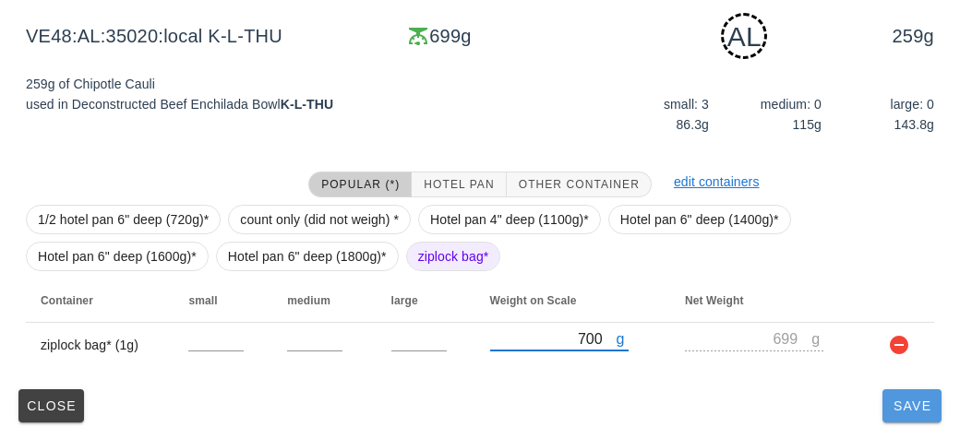
click at [901, 418] on button "Save" at bounding box center [911, 405] width 59 height 33
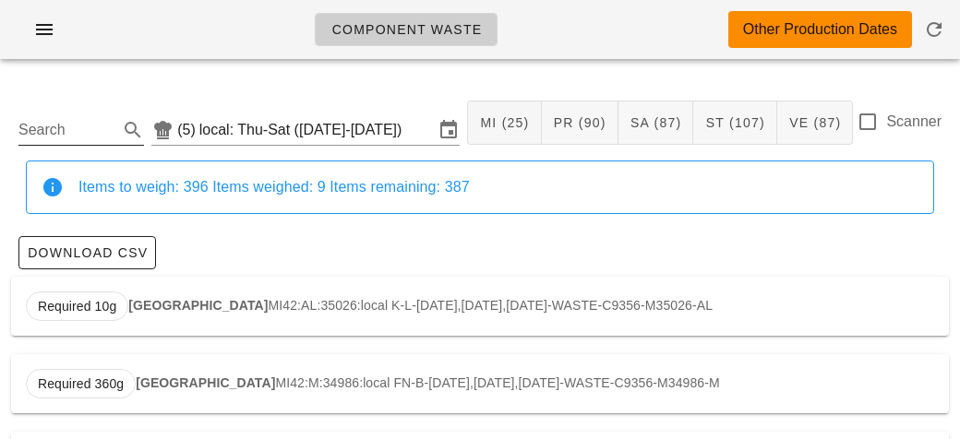
click at [61, 138] on input "Search" at bounding box center [66, 130] width 96 height 30
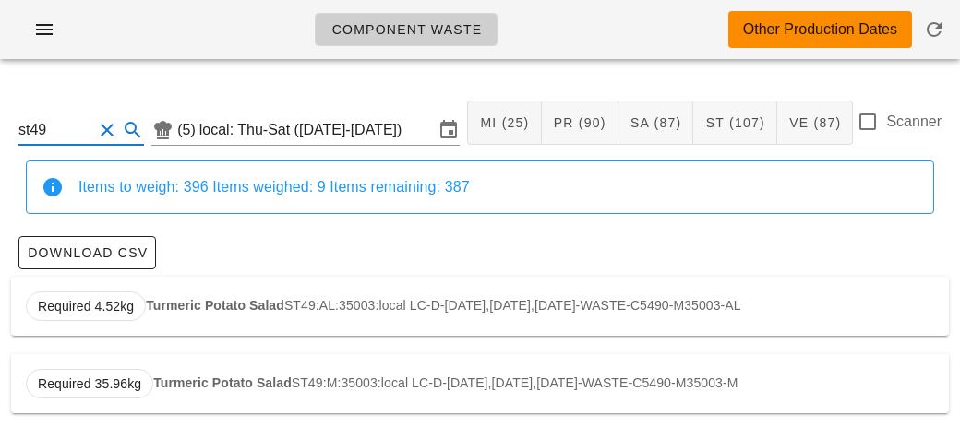
click at [176, 312] on strong "Turmeric Potato Salad" at bounding box center [215, 305] width 138 height 15
type input "ST49:AL:35003:local"
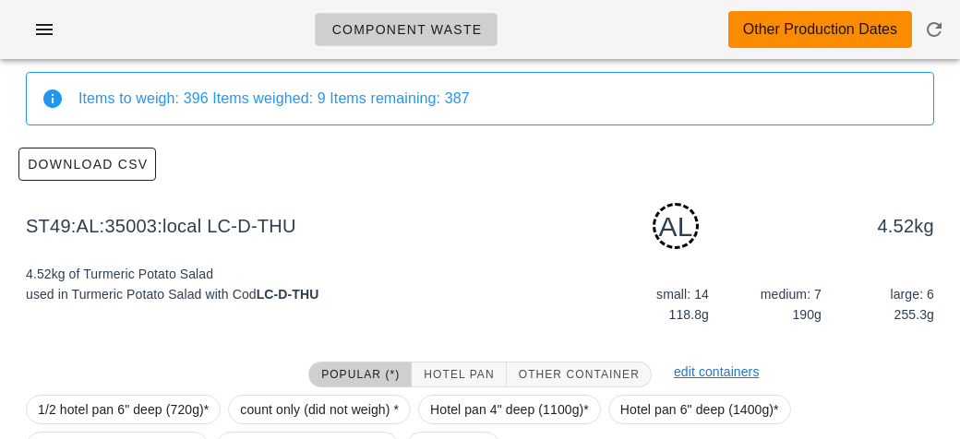
scroll to position [279, 0]
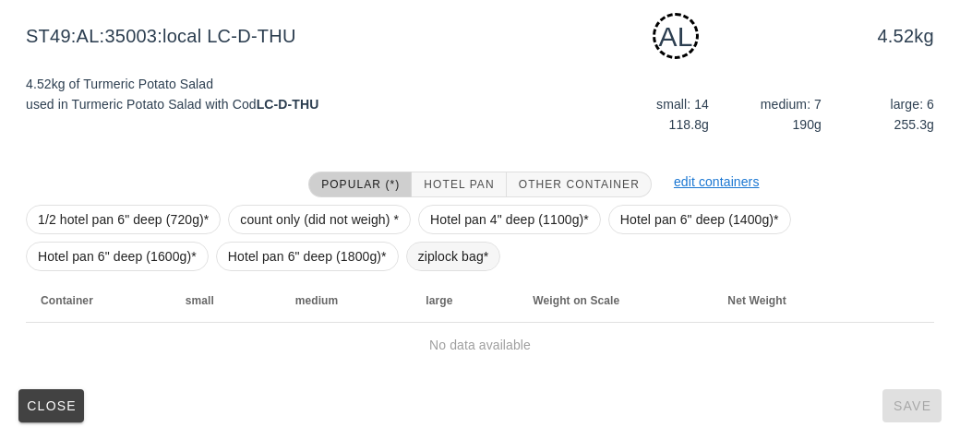
click at [439, 248] on span "ziplock bag*" at bounding box center [453, 257] width 71 height 28
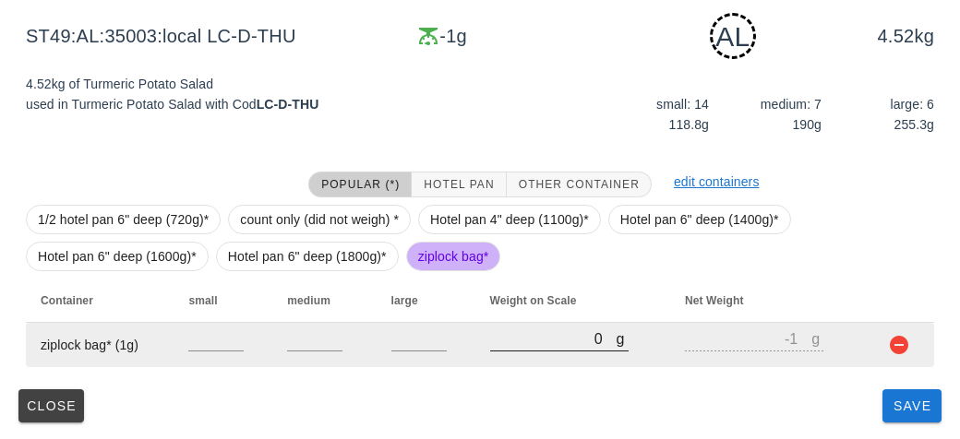
click at [508, 343] on input "0" at bounding box center [553, 339] width 126 height 24
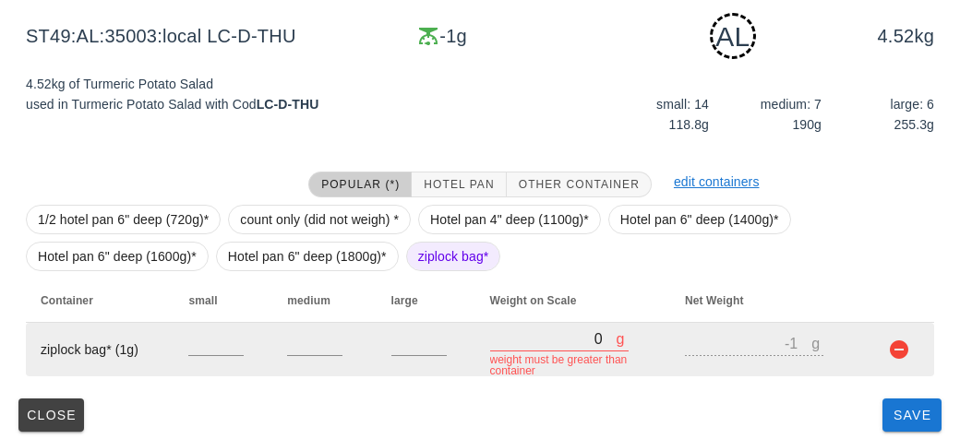
click at [518, 346] on input "0" at bounding box center [553, 339] width 126 height 24
type input "40"
type input "39"
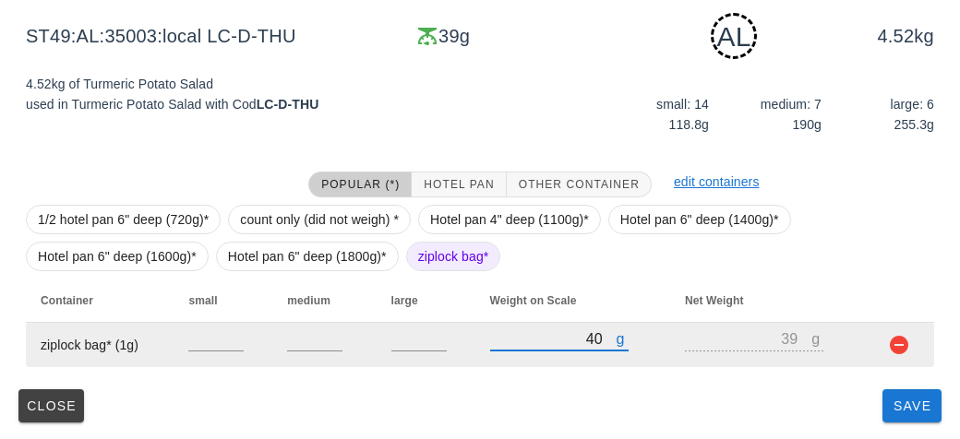
type input "400"
type input "399"
type input "400"
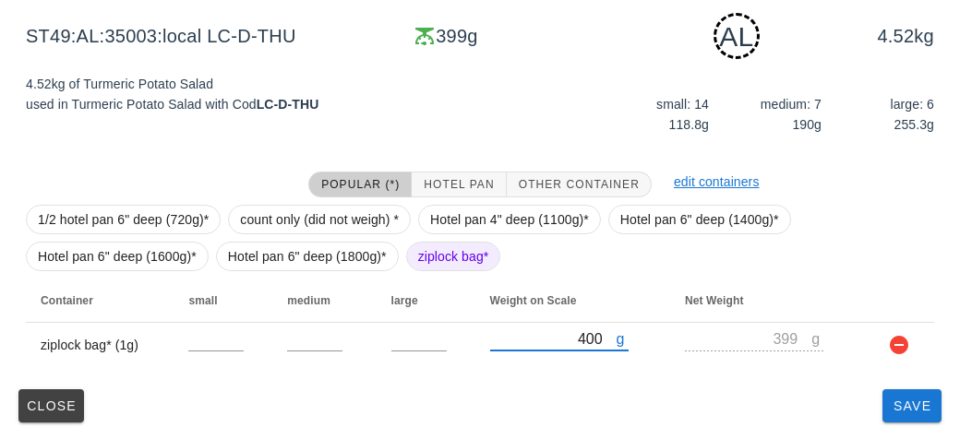
click at [874, 428] on div "Close Save" at bounding box center [480, 406] width 938 height 48
click at [903, 420] on button "Save" at bounding box center [911, 405] width 59 height 33
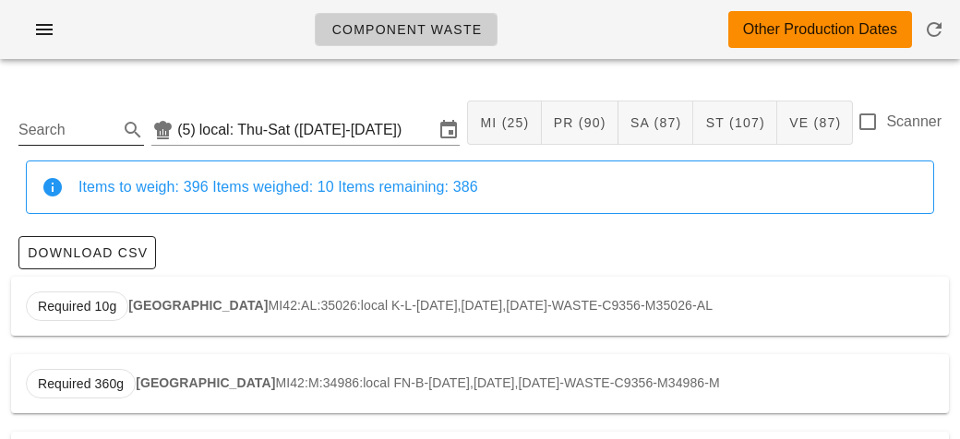
click at [65, 121] on input "Search" at bounding box center [66, 130] width 96 height 30
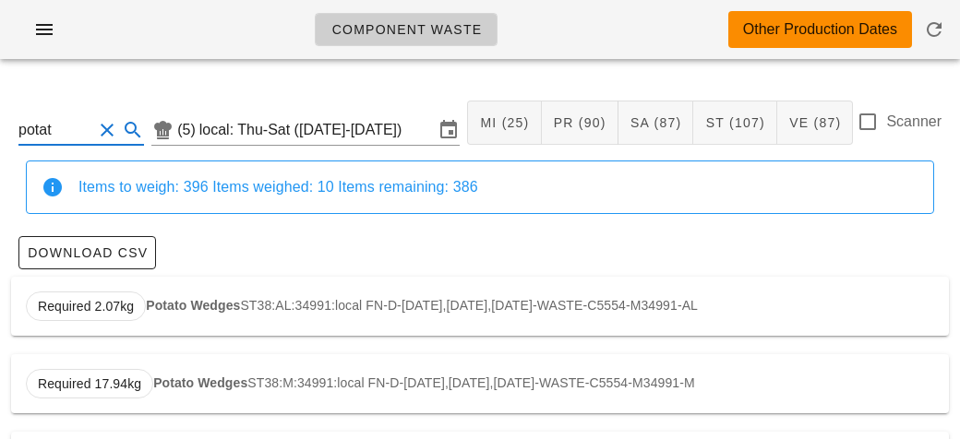
click at [221, 317] on div "Required 2.07kg Potato Wedges ST38:AL:34991:local FN-D-[DATE],[DATE],[DATE]-WAS…" at bounding box center [480, 306] width 938 height 59
type input "ST38:AL:34991:local"
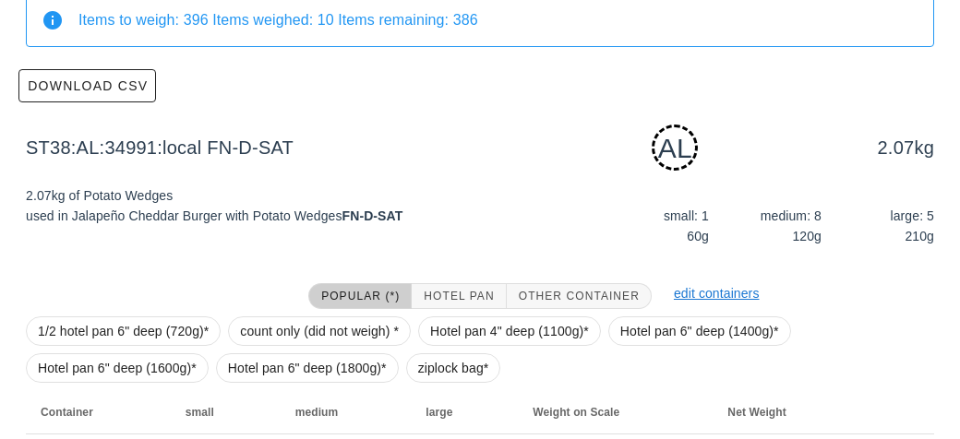
scroll to position [279, 0]
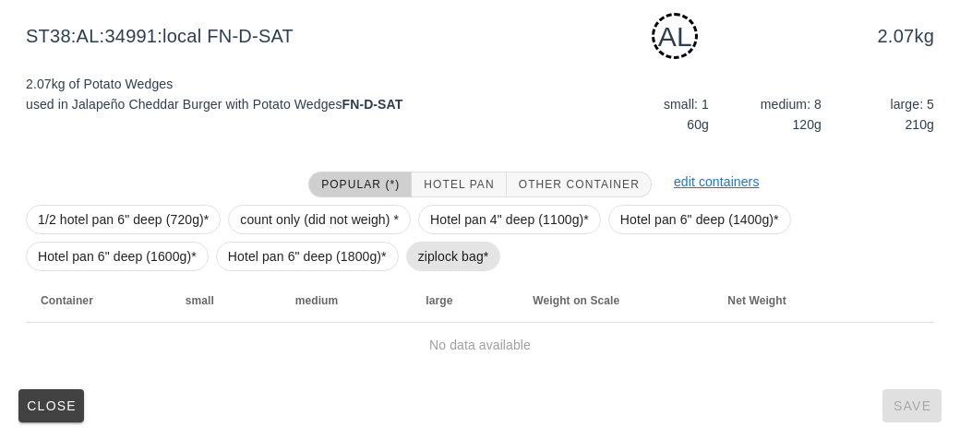
click at [418, 261] on span "ziplock bag*" at bounding box center [453, 257] width 71 height 28
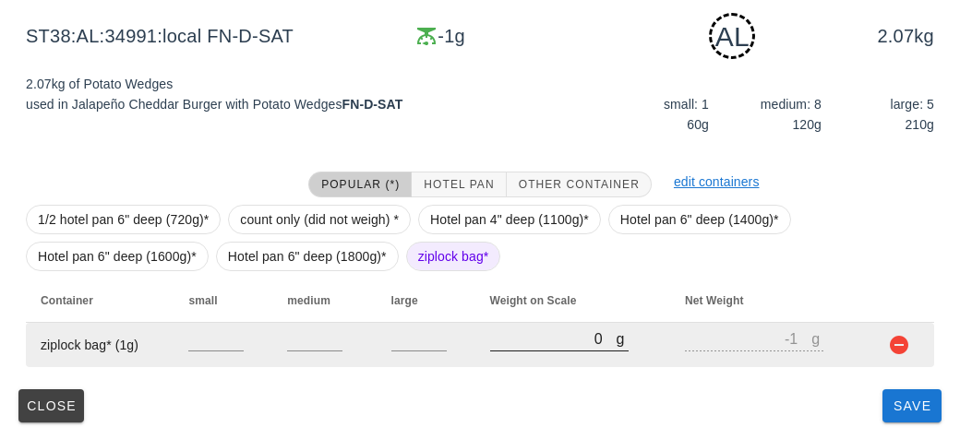
click at [512, 349] on input "0" at bounding box center [553, 339] width 126 height 24
type input "70"
type input "69"
type input "730"
type input "729"
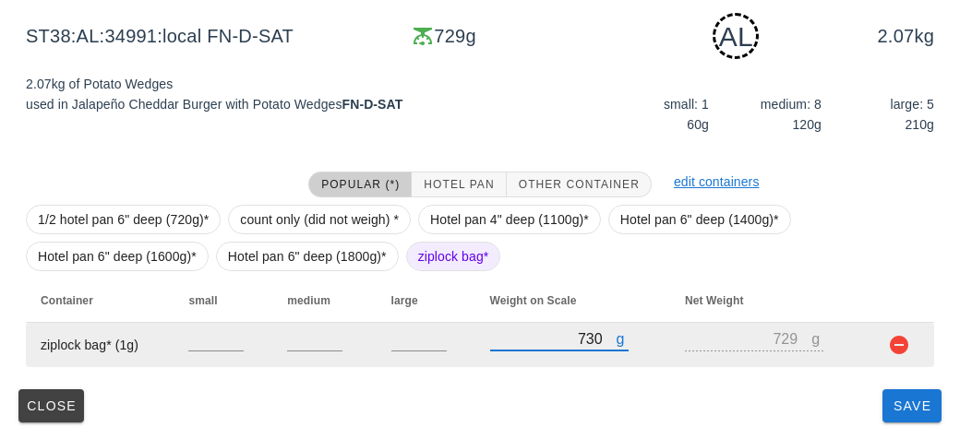
type input "730"
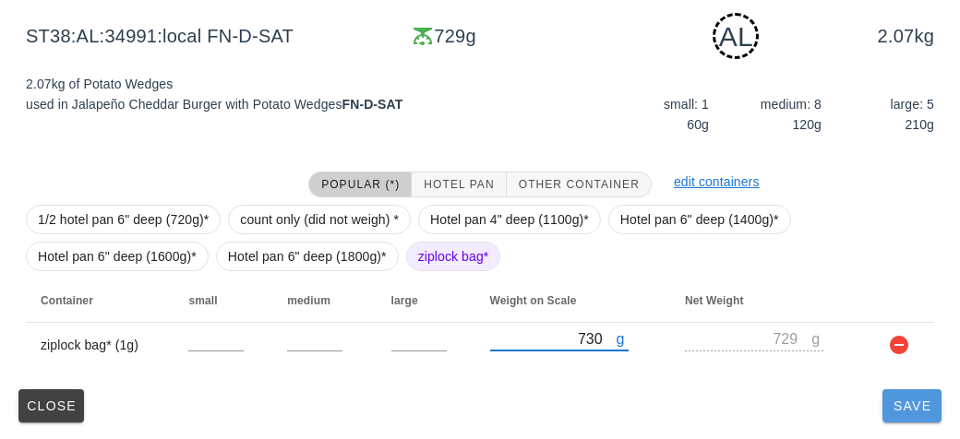
click at [908, 421] on button "Save" at bounding box center [911, 405] width 59 height 33
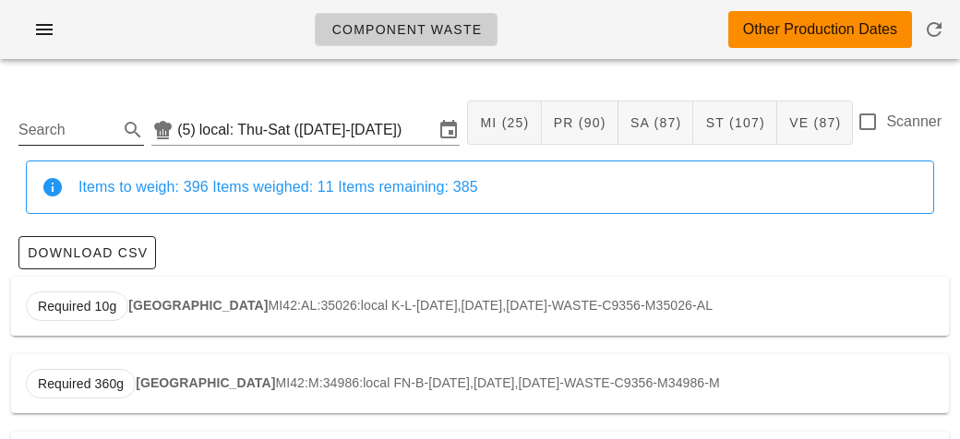
click at [38, 129] on input "Search" at bounding box center [66, 130] width 96 height 30
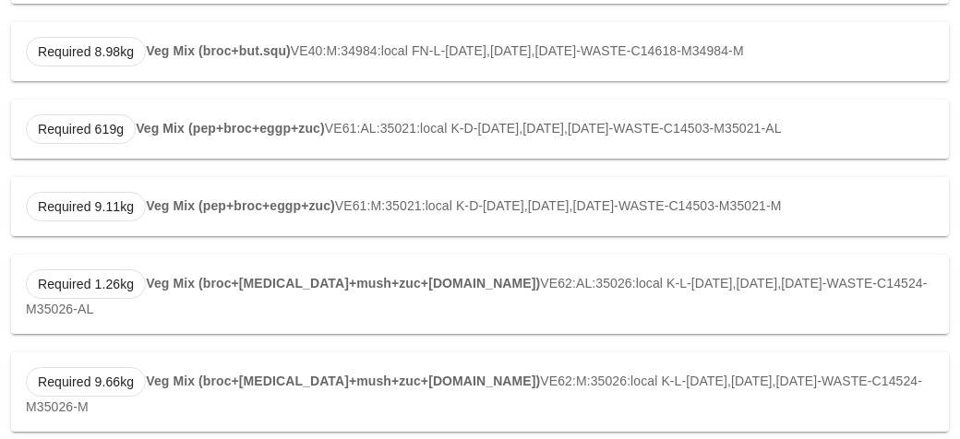
click at [13, 199] on div "Required 9.11kg Veg Mix (pep+broc+eggp+zuc) VE61:M:35021:local K-D-[DATE],[DATE…" at bounding box center [480, 206] width 938 height 59
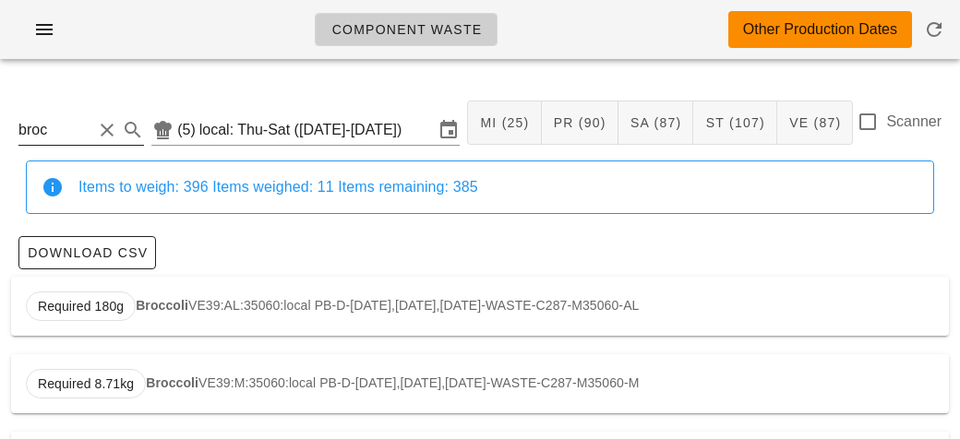
click at [75, 124] on input "broc" at bounding box center [55, 130] width 74 height 30
type input "b"
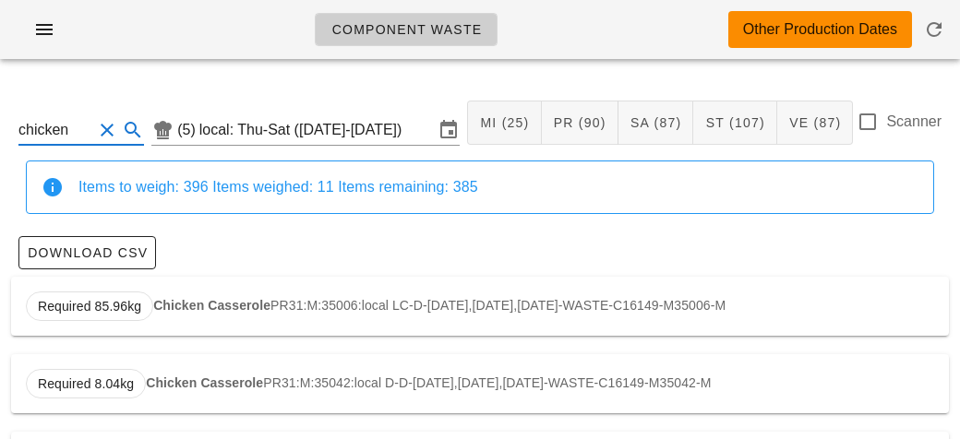
click at [246, 312] on div "Required 85.96kg Chicken Casserole PR31:M:35006:local LC-D-[DATE],[DATE],[DATE]…" at bounding box center [480, 306] width 938 height 59
type input "PR31:M:35006:local"
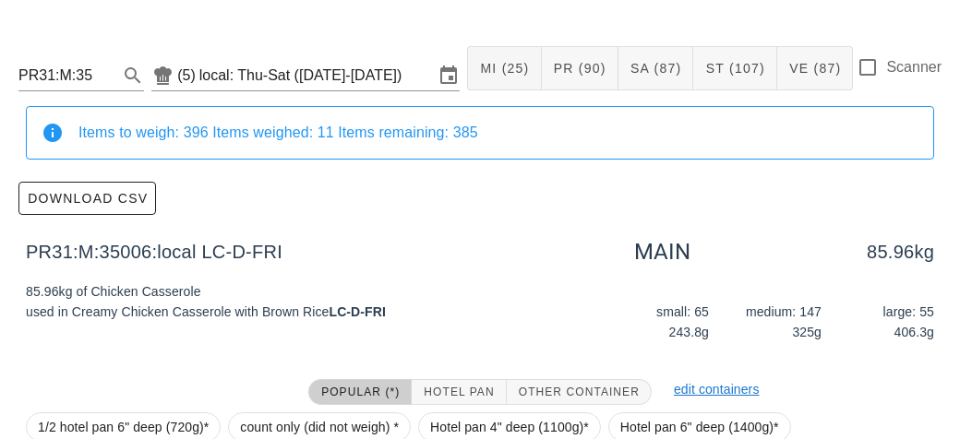
scroll to position [262, 0]
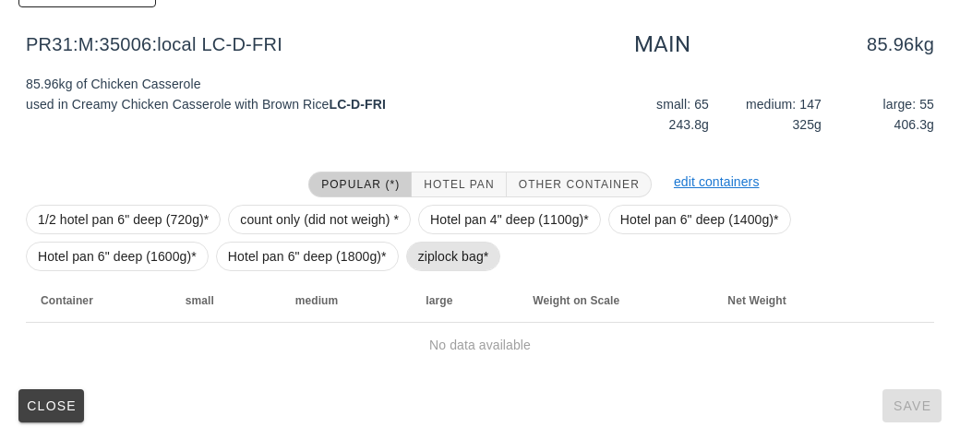
click at [435, 258] on span "ziplock bag*" at bounding box center [453, 257] width 71 height 28
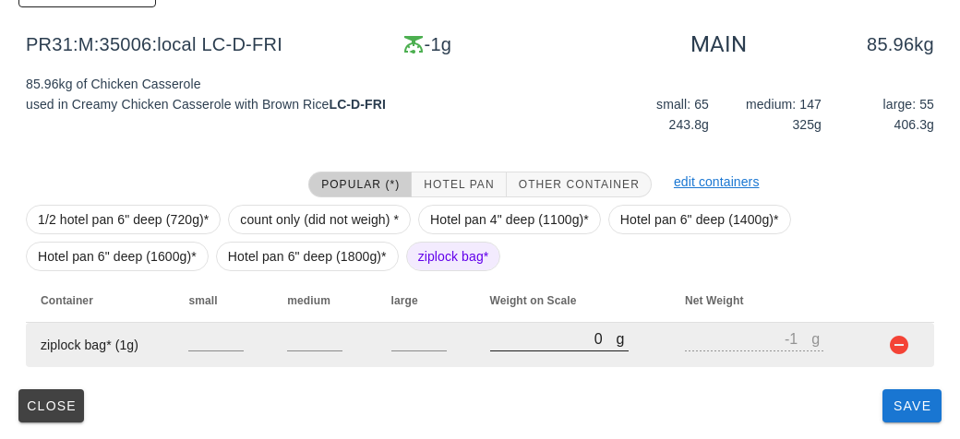
click at [491, 341] on input "0" at bounding box center [553, 339] width 126 height 24
type input "60"
type input "59"
type input "620"
type input "619"
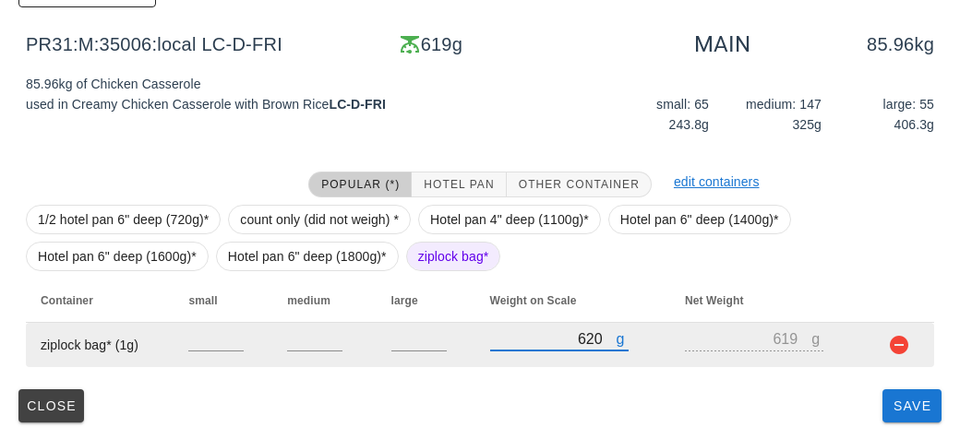
type input "6260"
type input "6259"
type input "620"
type input "619"
type input "6250"
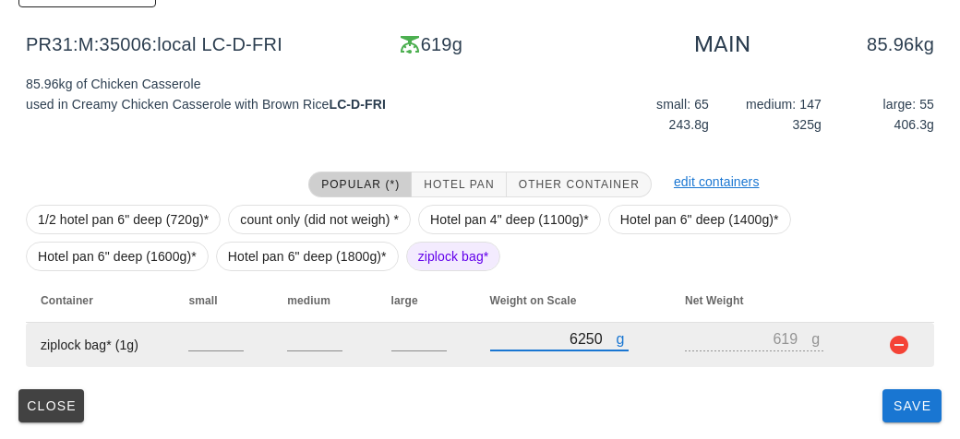
type input "6249"
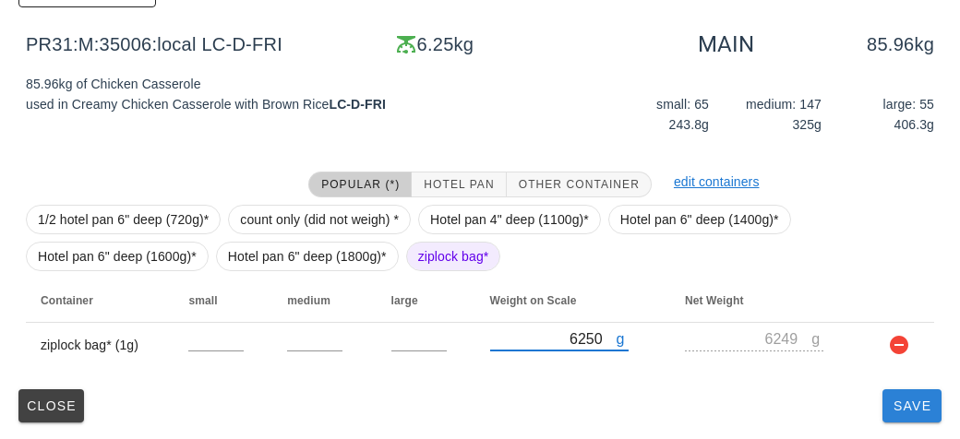
type input "6250"
click at [889, 415] on button "Save" at bounding box center [911, 405] width 59 height 33
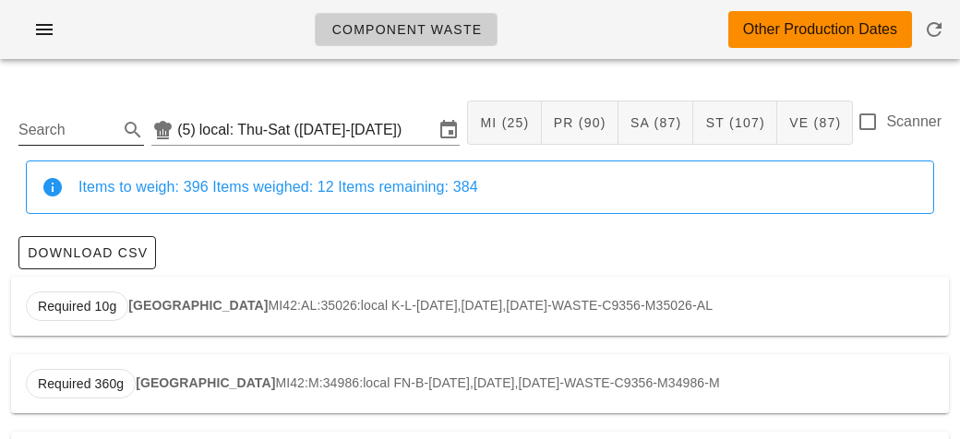
click at [83, 123] on input "Search" at bounding box center [66, 130] width 96 height 30
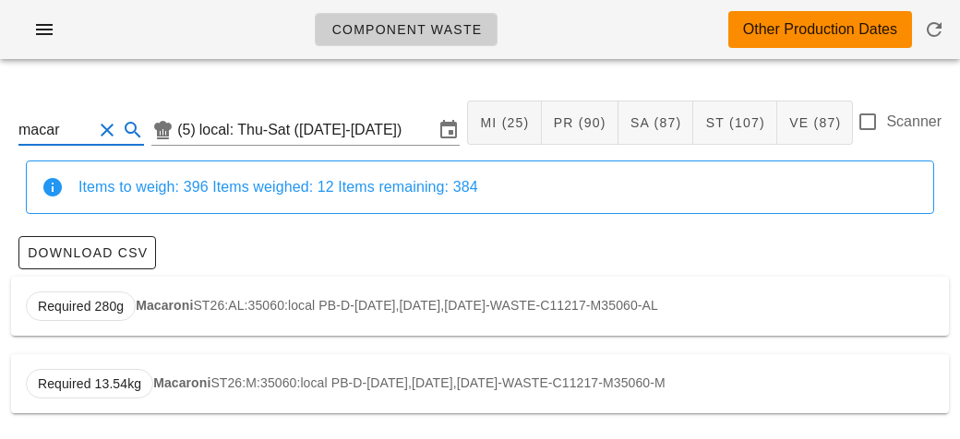
click at [176, 303] on strong "Macaroni" at bounding box center [164, 305] width 57 height 15
type input "ST26:AL:35060:local"
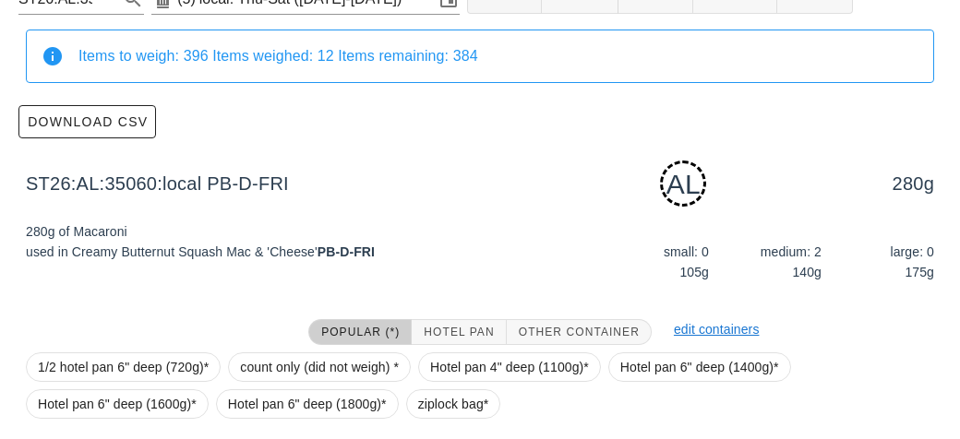
scroll to position [279, 0]
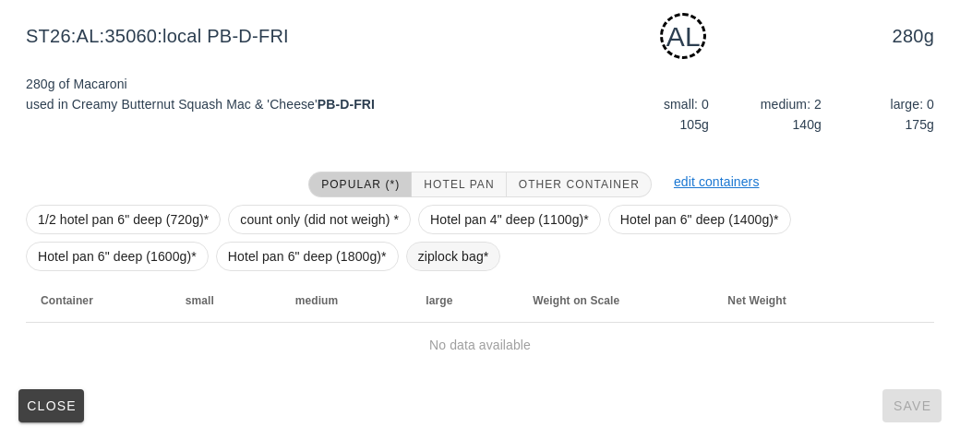
click at [445, 263] on span "ziplock bag*" at bounding box center [453, 257] width 71 height 28
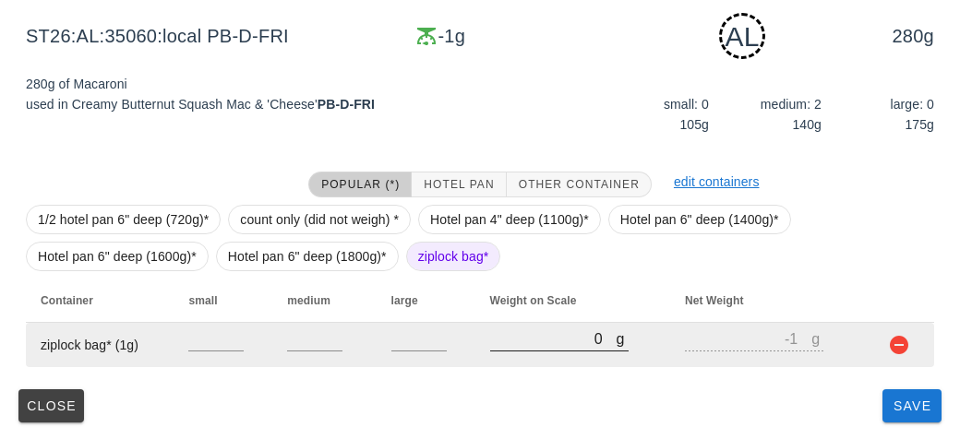
click at [535, 350] on div "g 0" at bounding box center [559, 339] width 138 height 24
click at [511, 347] on input "0" at bounding box center [553, 339] width 126 height 24
type input "20"
type input "19"
type input "220"
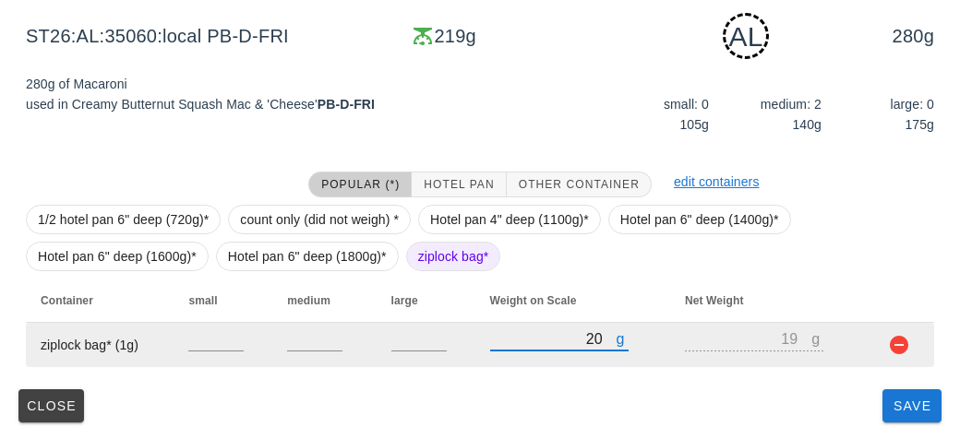
type input "219"
type input "2220"
type input "2219"
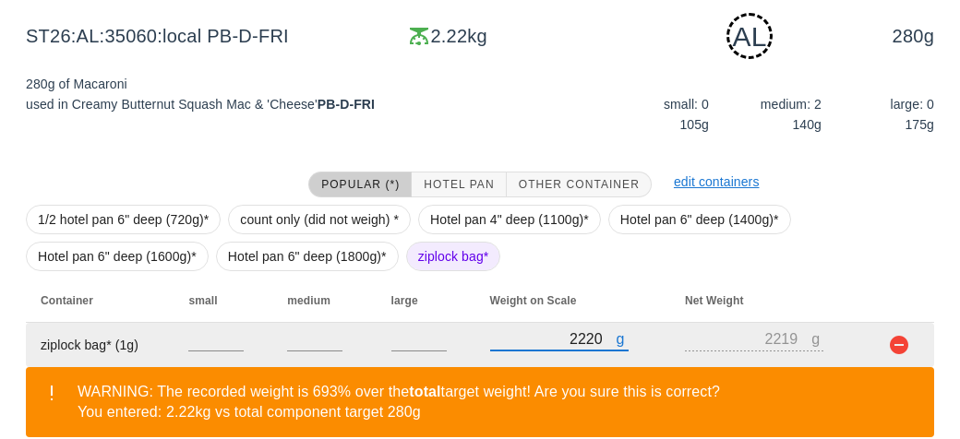
scroll to position [364, 0]
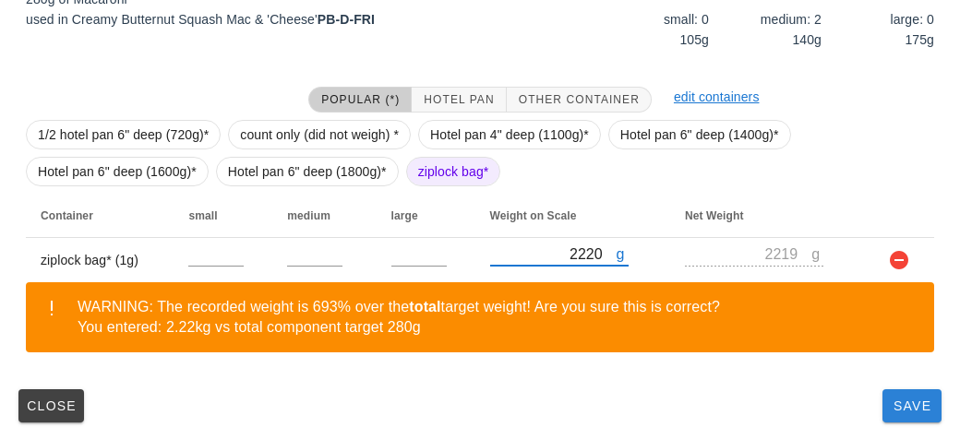
type input "2220"
click at [905, 413] on button "Save" at bounding box center [911, 405] width 59 height 33
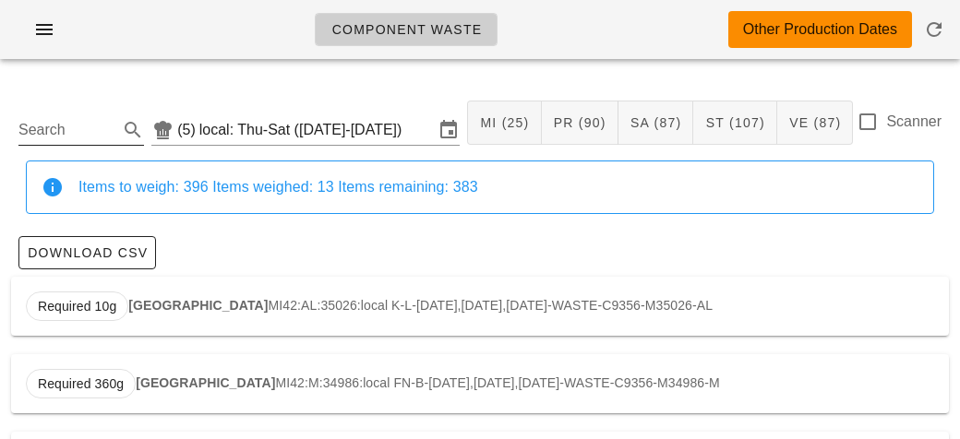
click at [51, 134] on input "Search" at bounding box center [66, 130] width 96 height 30
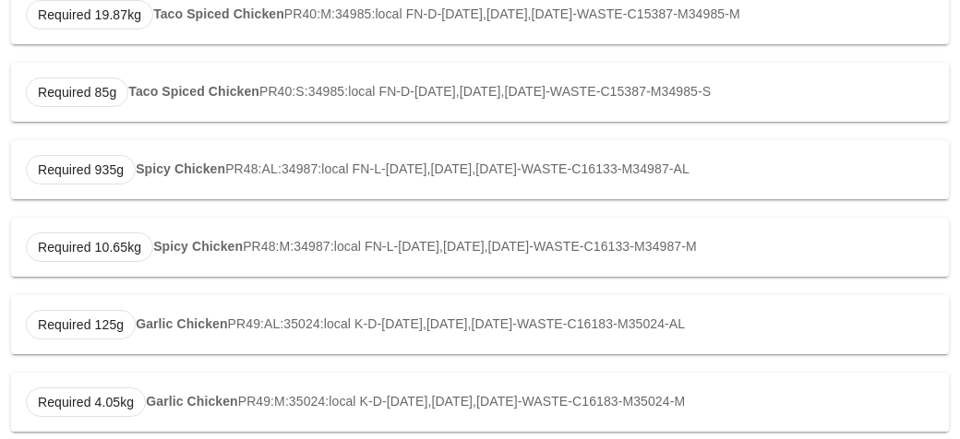
click at [188, 327] on strong "Garlic Chicken" at bounding box center [181, 324] width 91 height 15
type input "PR49:AL:35024:local"
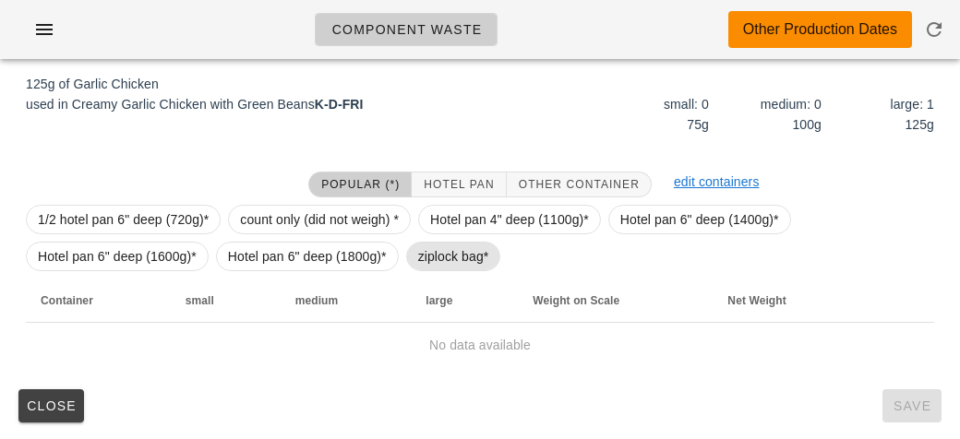
click at [420, 262] on span "ziplock bag*" at bounding box center [453, 257] width 71 height 28
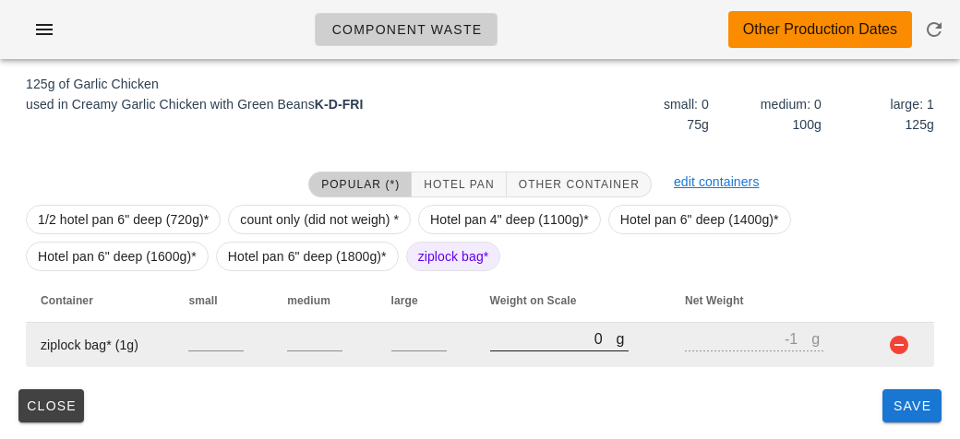
click at [528, 335] on input "0" at bounding box center [553, 339] width 126 height 24
type input "20"
type input "19"
type input "250"
type input "249"
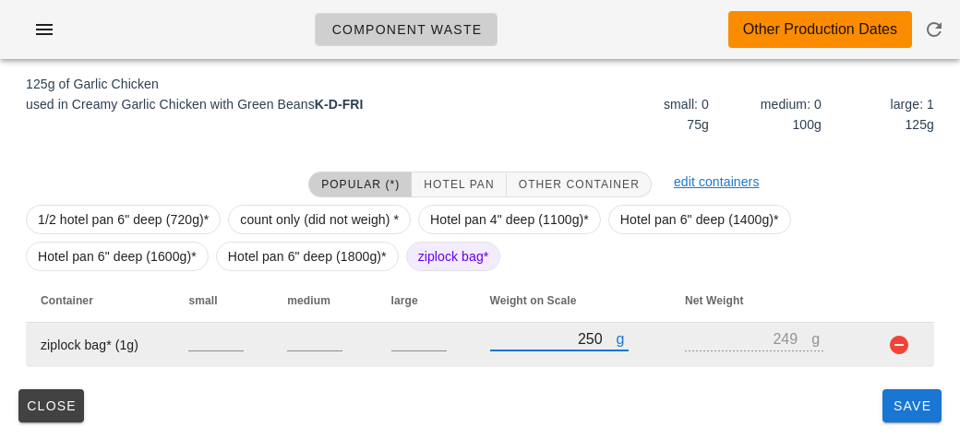
type input "2560"
type input "2559"
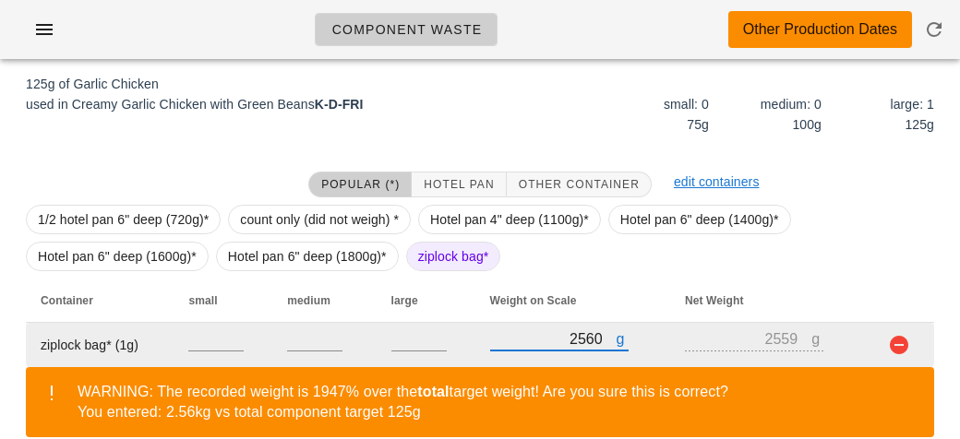
scroll to position [364, 0]
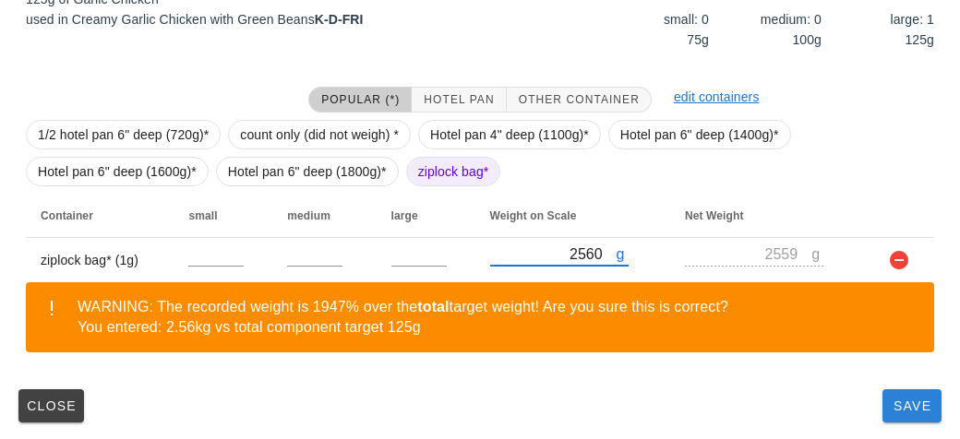
type input "2560"
click at [904, 418] on button "Save" at bounding box center [911, 405] width 59 height 33
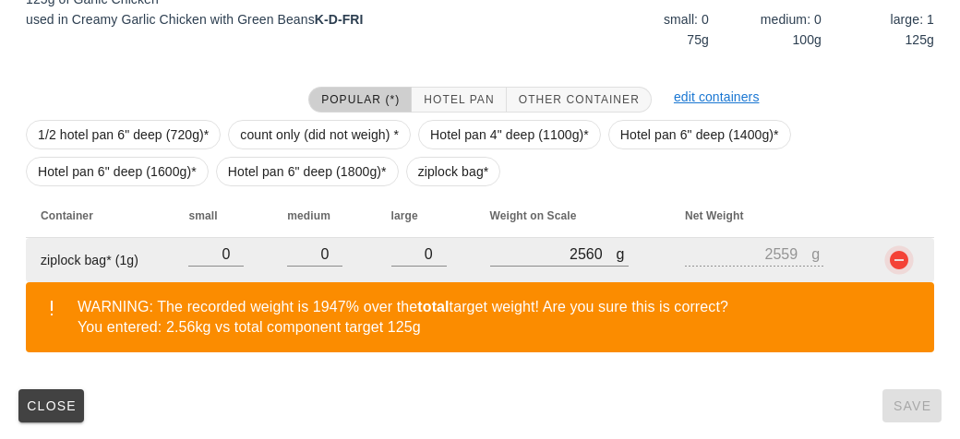
click at [892, 269] on button "button" at bounding box center [899, 260] width 22 height 22
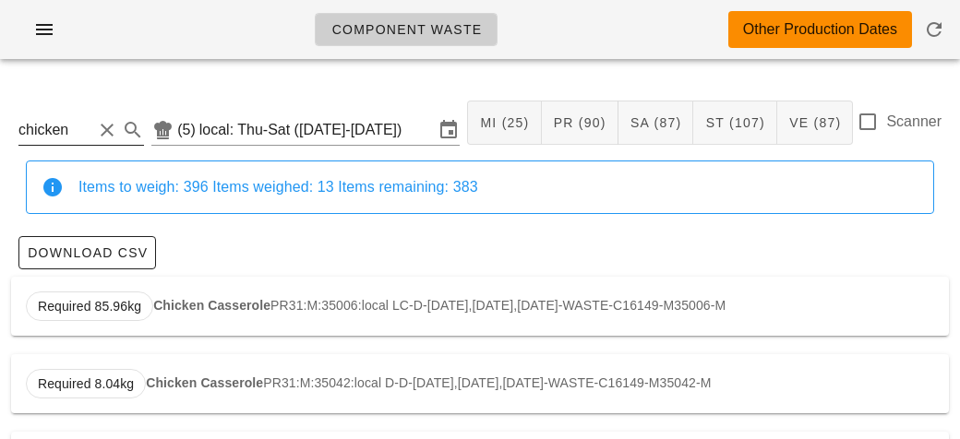
click at [92, 134] on input "chicken" at bounding box center [55, 130] width 74 height 30
type input "c"
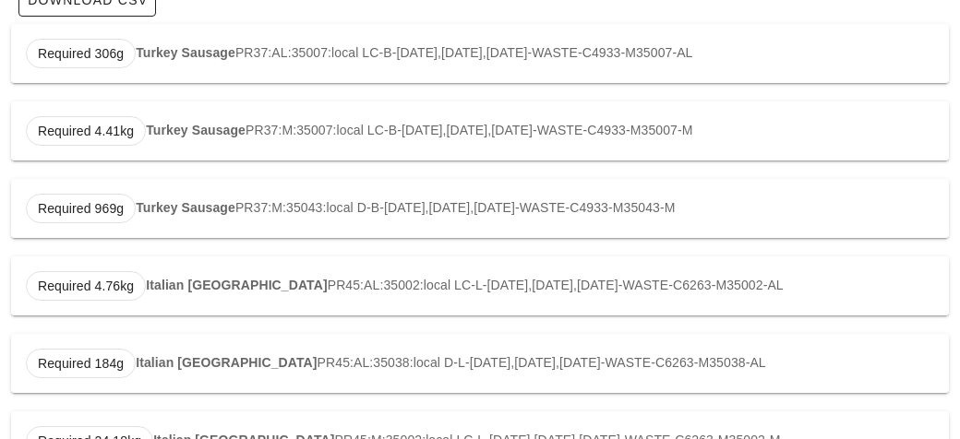
scroll to position [246, 0]
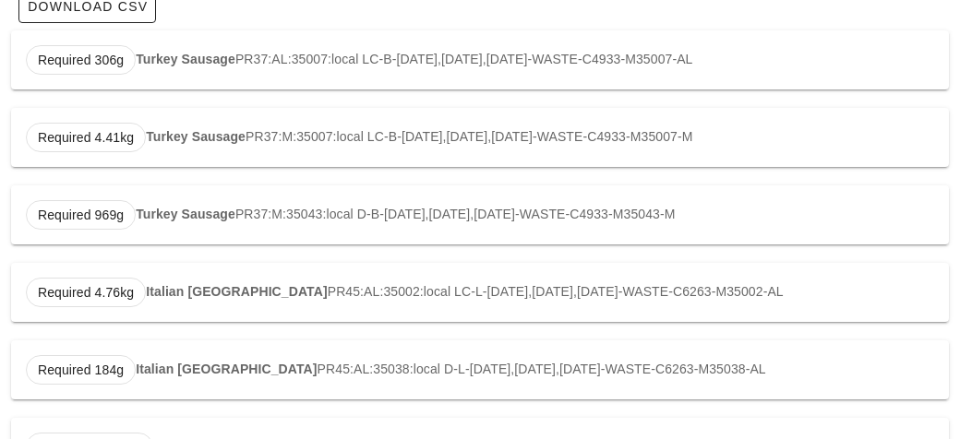
click at [180, 298] on div "Required 4.76kg Italian Turkey PR45:AL:35002:local LC-L-[DATE],[DATE],[DATE]-WA…" at bounding box center [480, 292] width 938 height 59
type input "PR45:AL:35002:local"
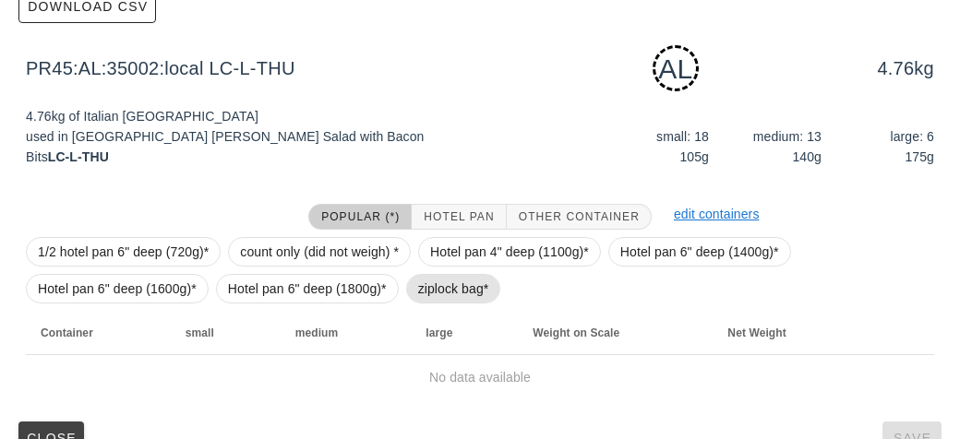
click at [429, 281] on span "ziplock bag*" at bounding box center [453, 289] width 71 height 28
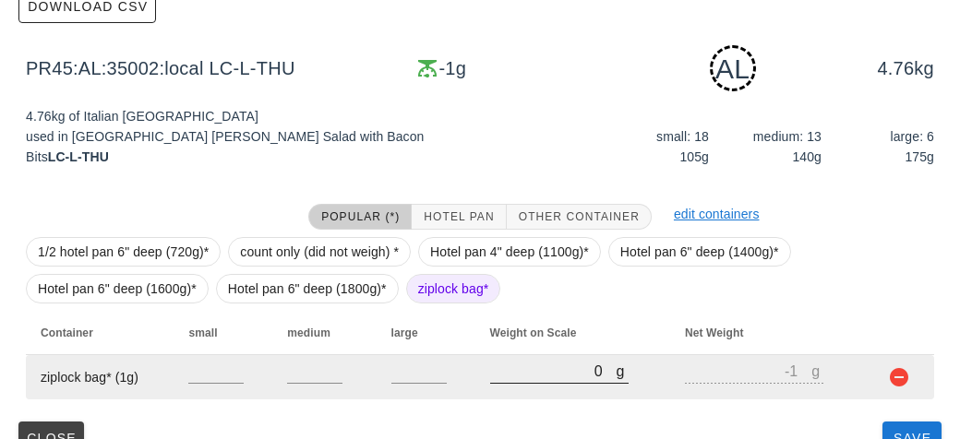
click at [507, 373] on input "0" at bounding box center [553, 371] width 126 height 24
type input "20"
type input "19"
type input "250"
type input "249"
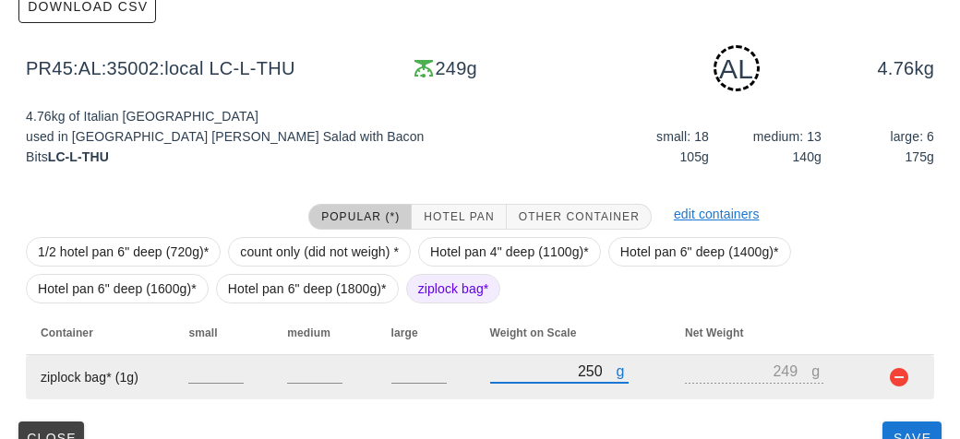
type input "2560"
type input "2559"
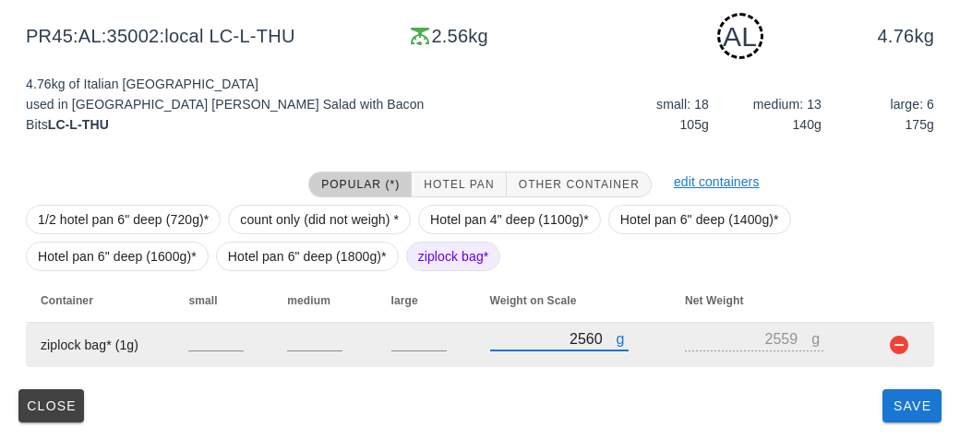
type input "2560"
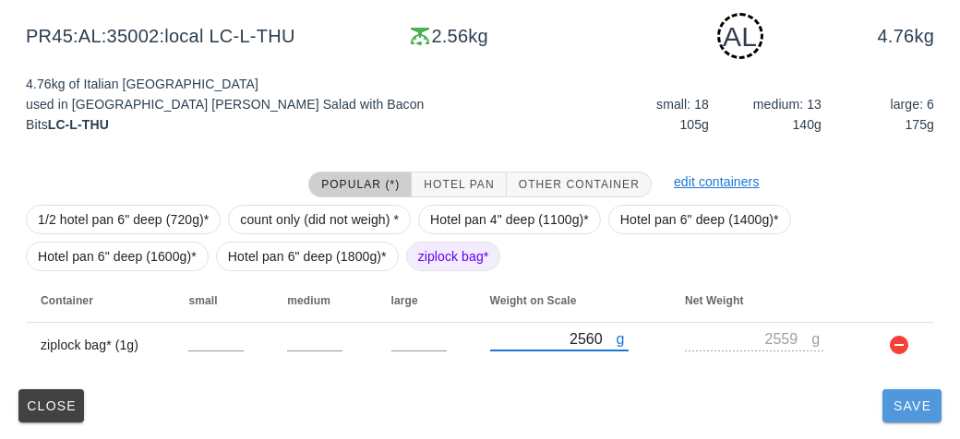
click at [906, 418] on button "Save" at bounding box center [911, 405] width 59 height 33
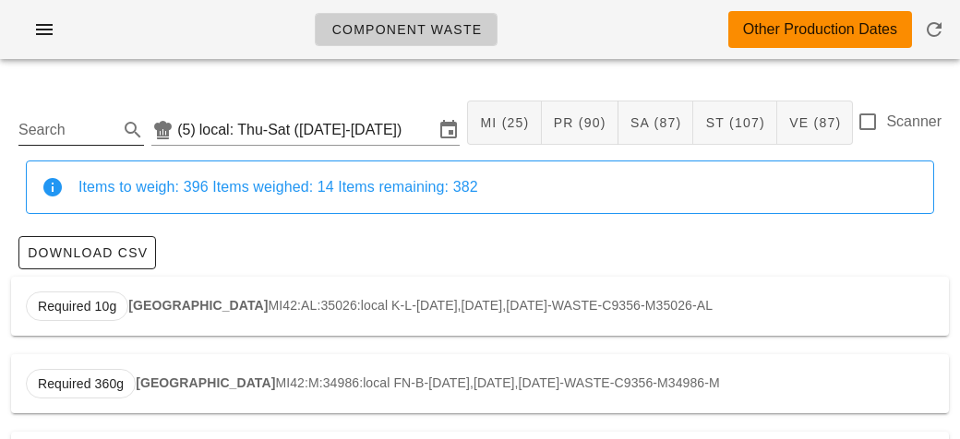
click at [42, 120] on input "Search" at bounding box center [66, 130] width 96 height 30
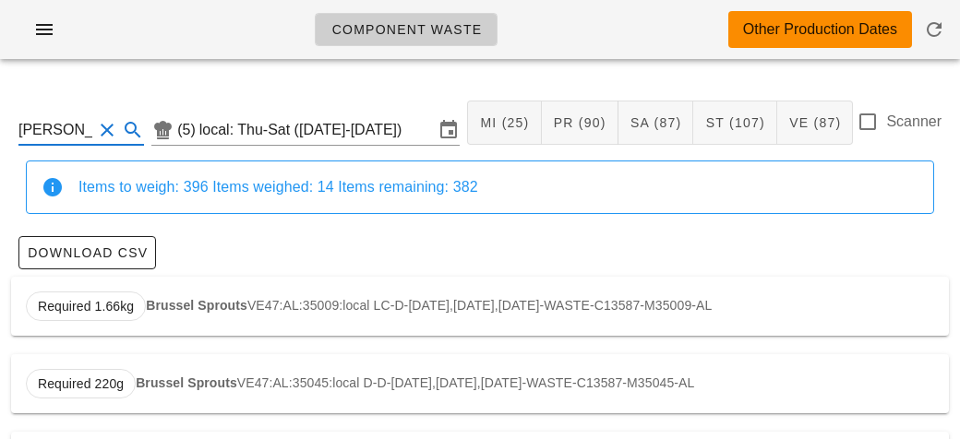
click at [183, 298] on strong "Brussel Sprouts" at bounding box center [197, 305] width 102 height 15
type input "VE47:AL:35009:local"
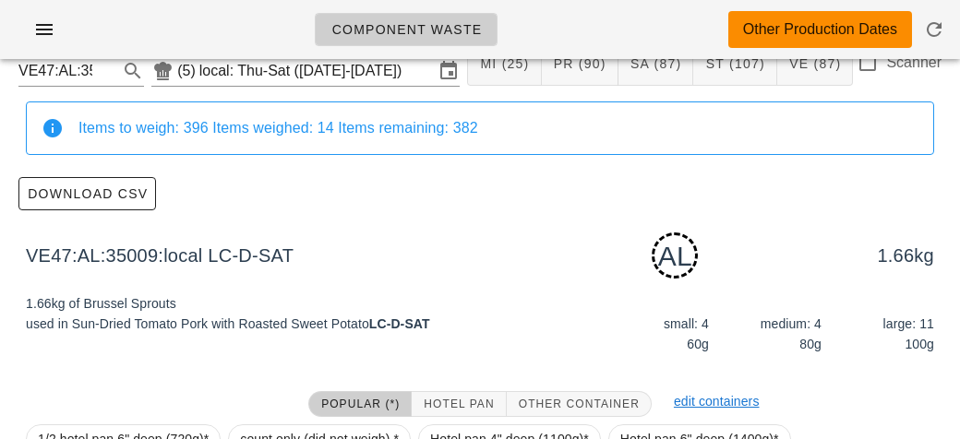
scroll to position [279, 0]
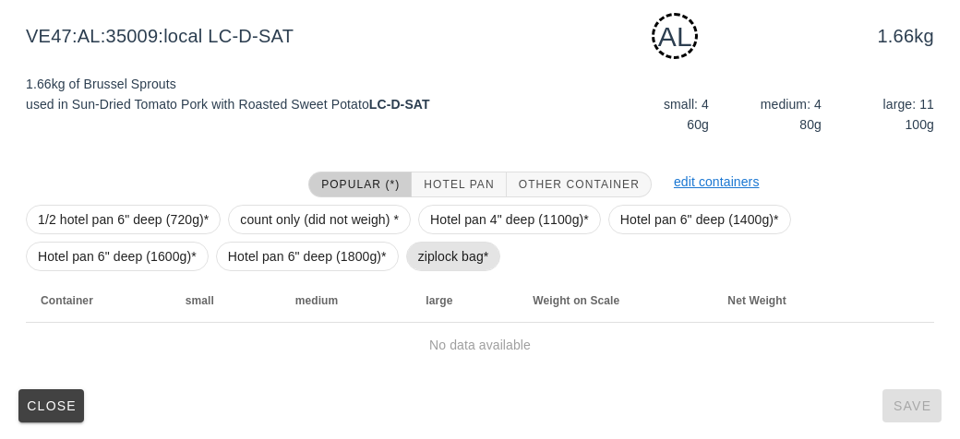
click at [466, 258] on span "ziplock bag*" at bounding box center [453, 257] width 71 height 28
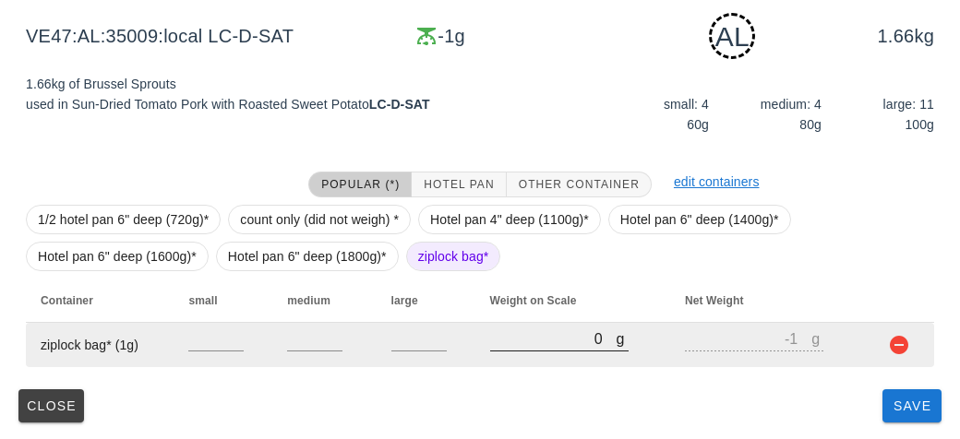
click at [521, 339] on input "0" at bounding box center [553, 339] width 126 height 24
type input "10"
type input "9"
type input "120"
type input "119"
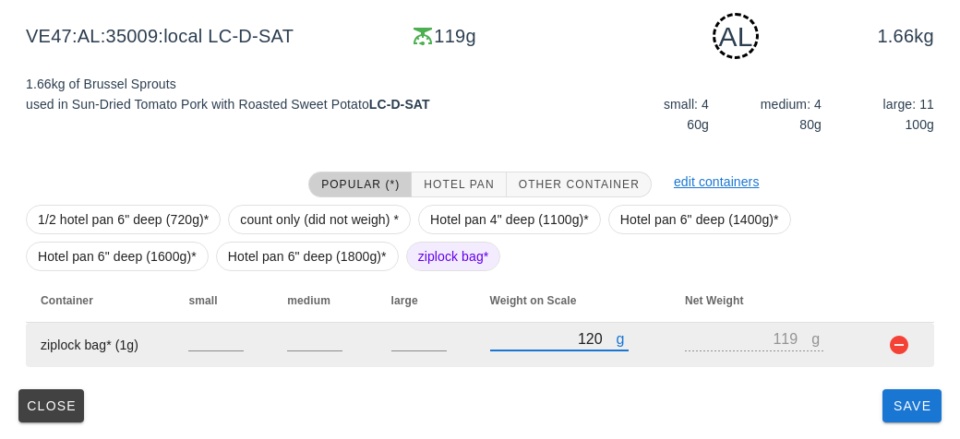
type input "1250"
type input "1249"
type input "1250"
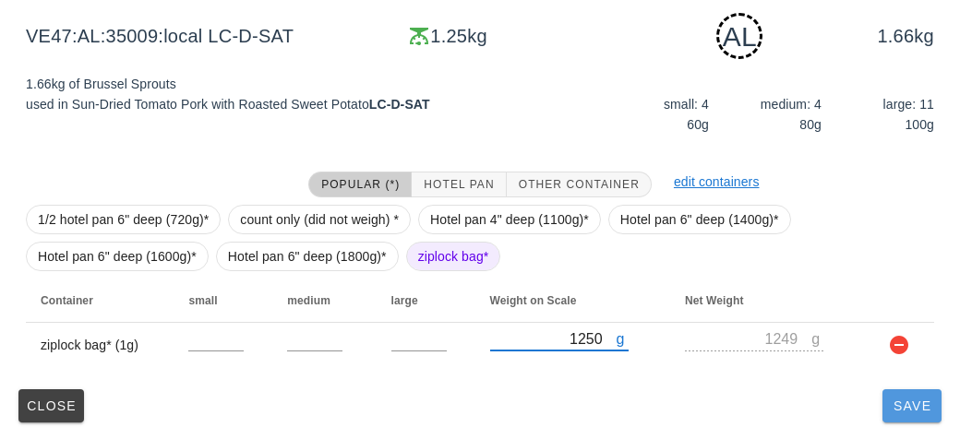
click at [911, 405] on span "Save" at bounding box center [912, 406] width 44 height 15
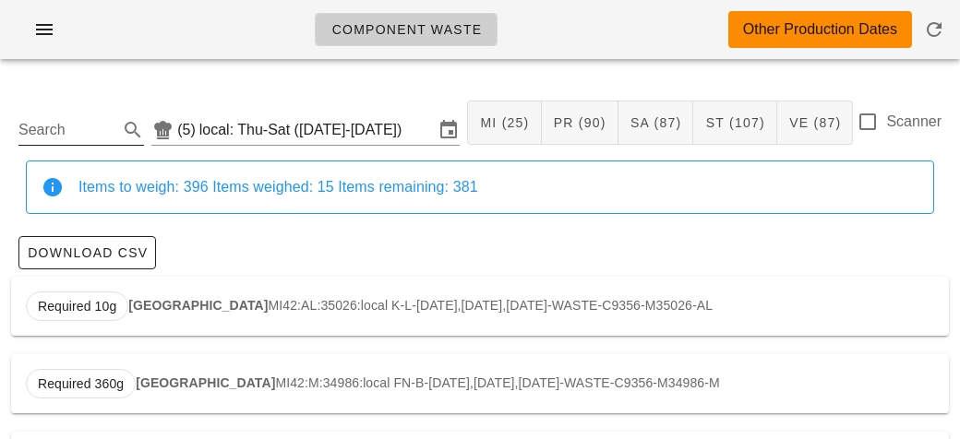
click at [86, 121] on input "Search" at bounding box center [66, 130] width 96 height 30
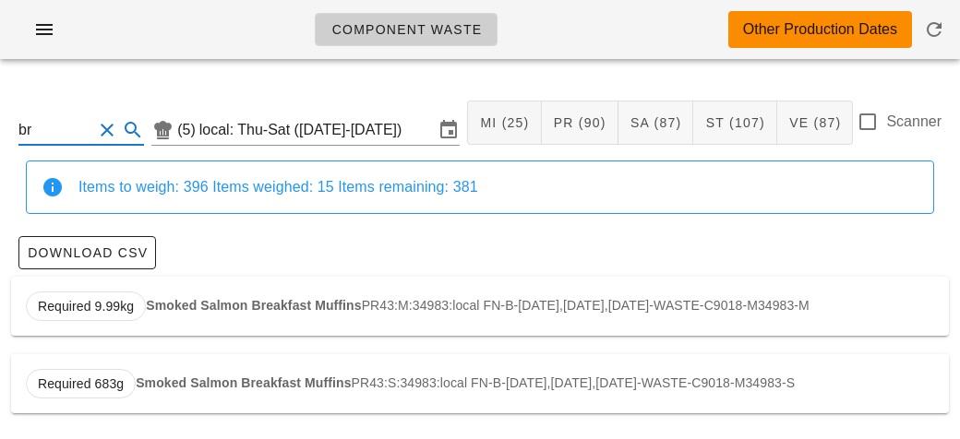
type input "b"
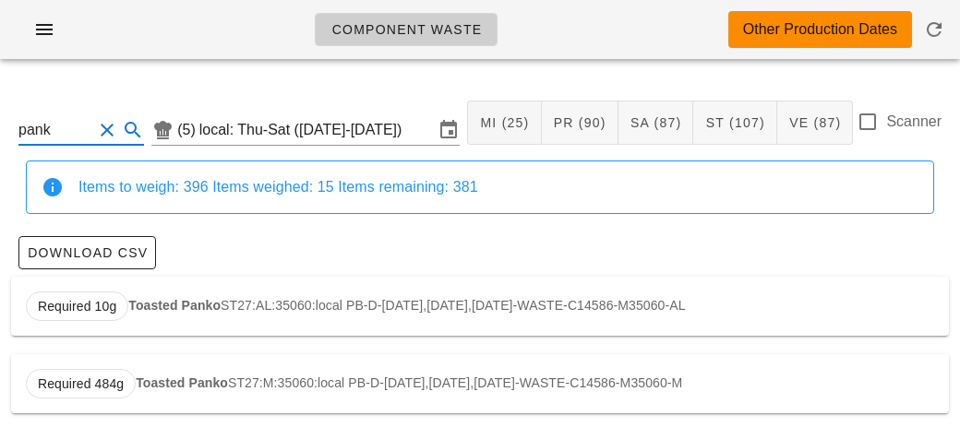
click at [150, 307] on strong "Toasted Panko" at bounding box center [174, 305] width 92 height 15
type input "ST27:AL:35060:local"
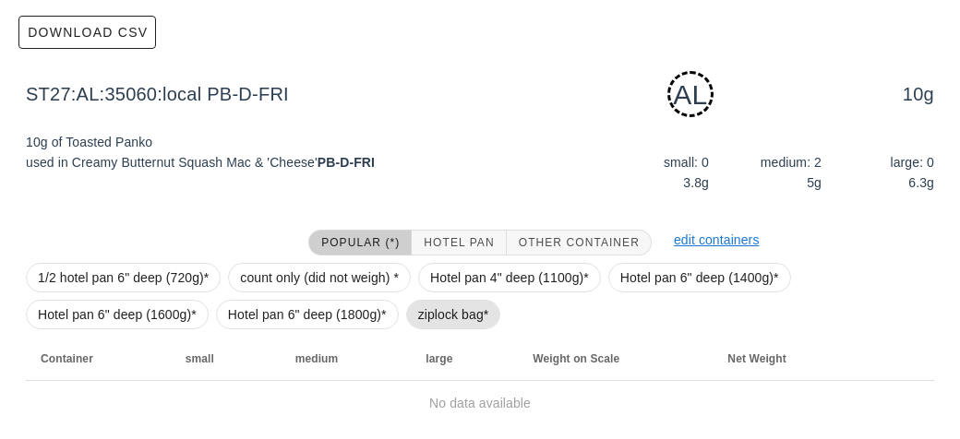
click at [421, 315] on span "ziplock bag*" at bounding box center [453, 315] width 71 height 28
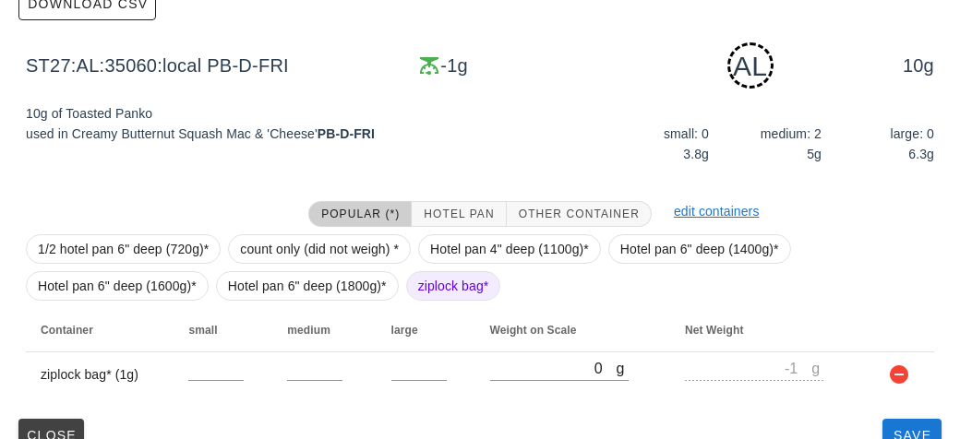
scroll to position [279, 0]
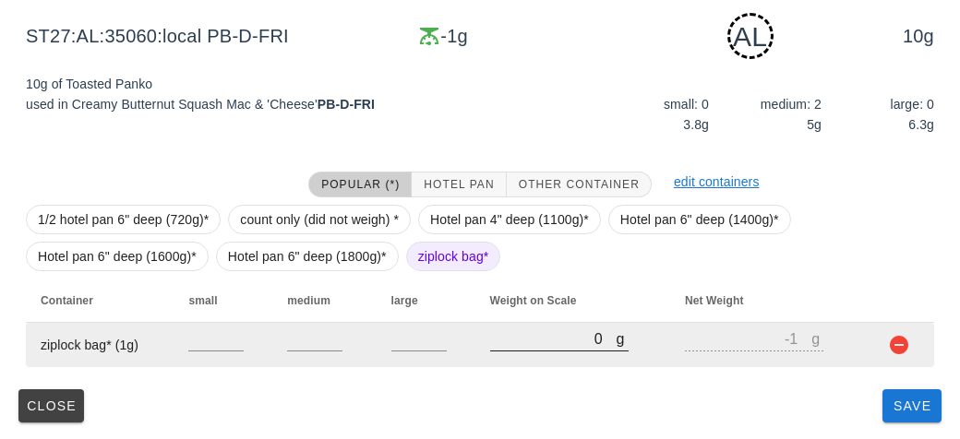
click at [504, 341] on input "0" at bounding box center [553, 339] width 126 height 24
type input "40"
type input "39"
type input "460"
type input "459"
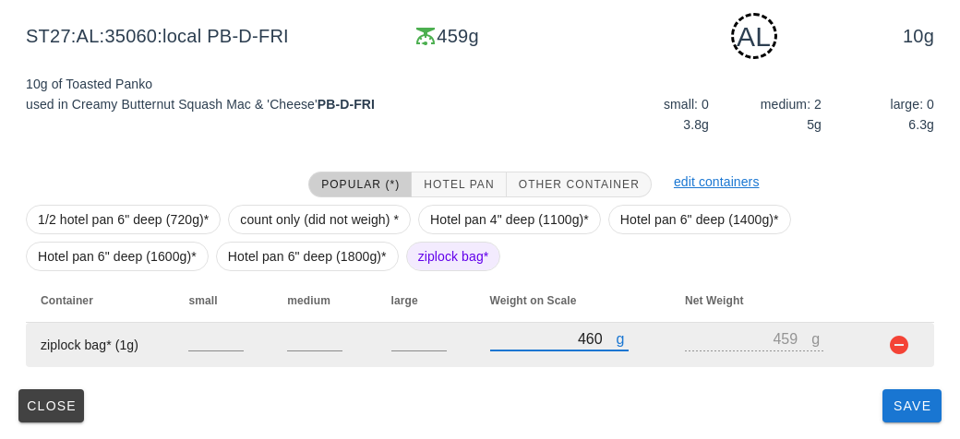
type input "460"
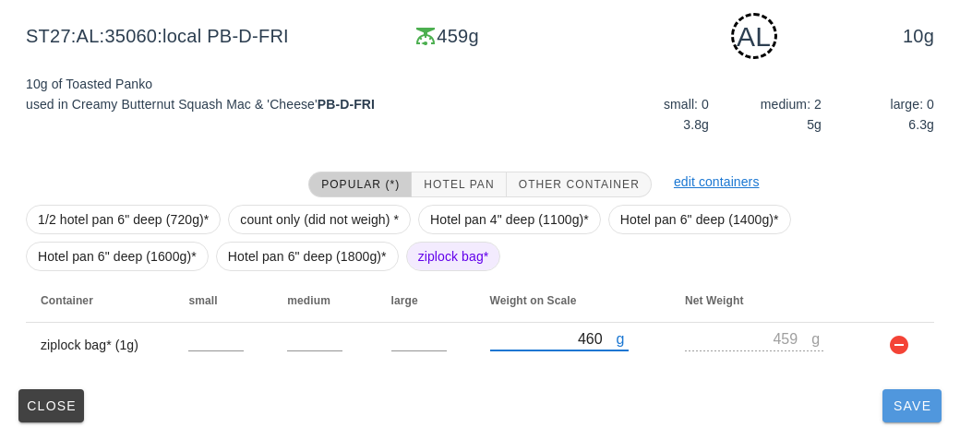
click at [896, 412] on span "Save" at bounding box center [912, 406] width 44 height 15
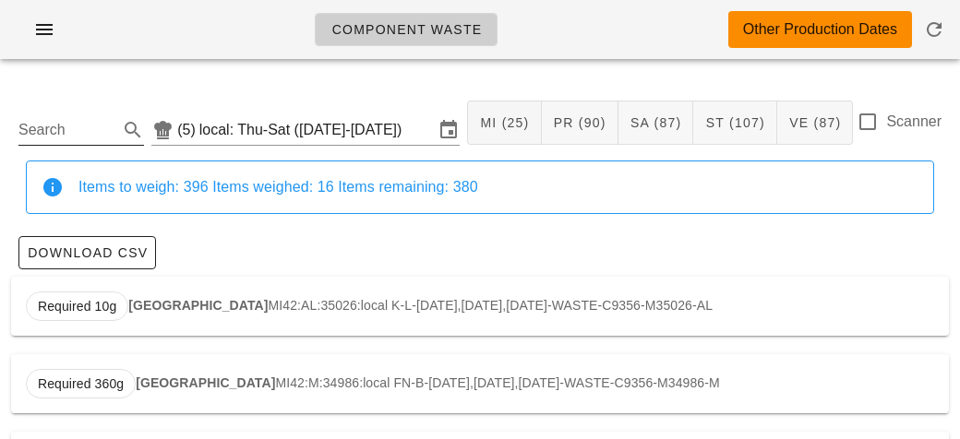
click at [61, 133] on input "Search" at bounding box center [66, 130] width 96 height 30
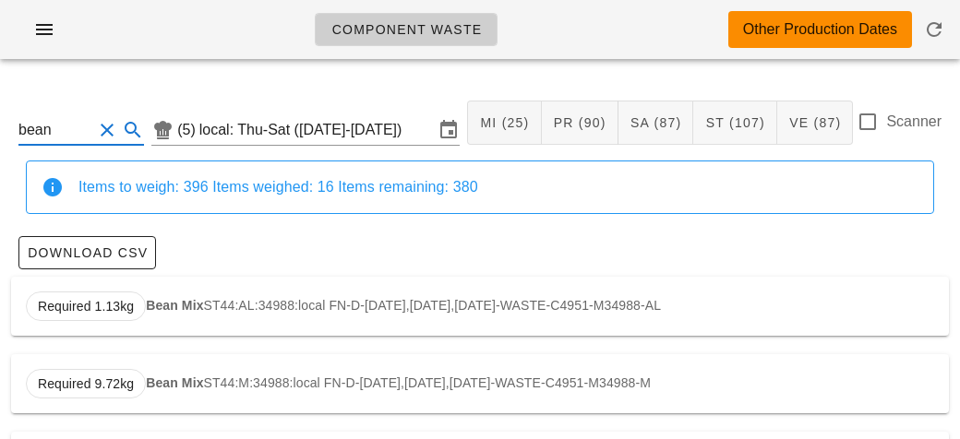
click at [219, 281] on div "Required 1.13kg Bean Mix ST44:AL:34988:local FN-D-[DATE],[DATE],[DATE]-WASTE-C4…" at bounding box center [480, 306] width 938 height 59
type input "ST44:AL:34988:local"
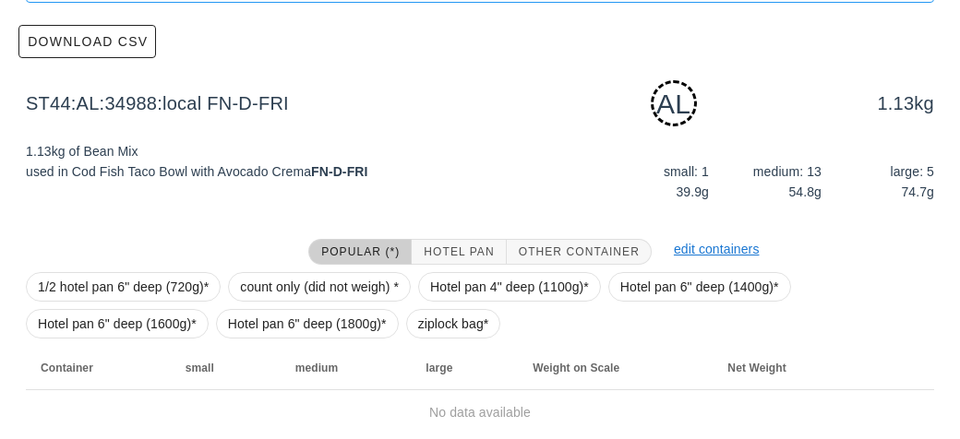
scroll to position [279, 0]
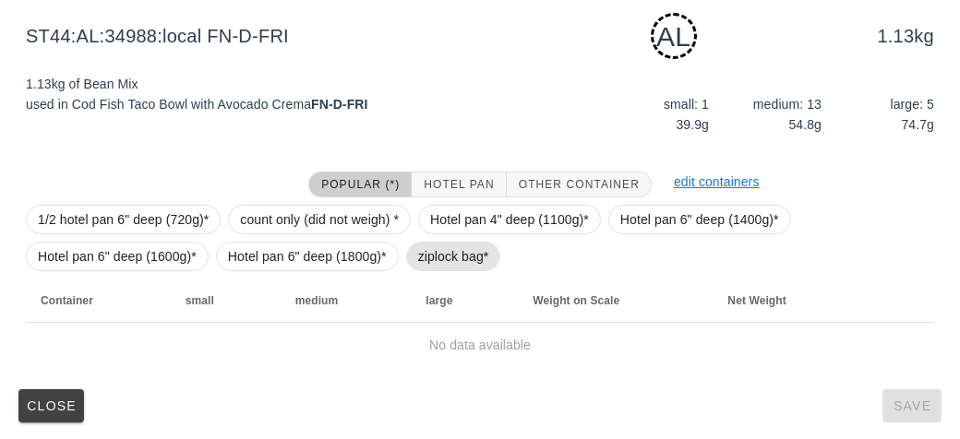
click at [433, 257] on span "ziplock bag*" at bounding box center [453, 257] width 71 height 28
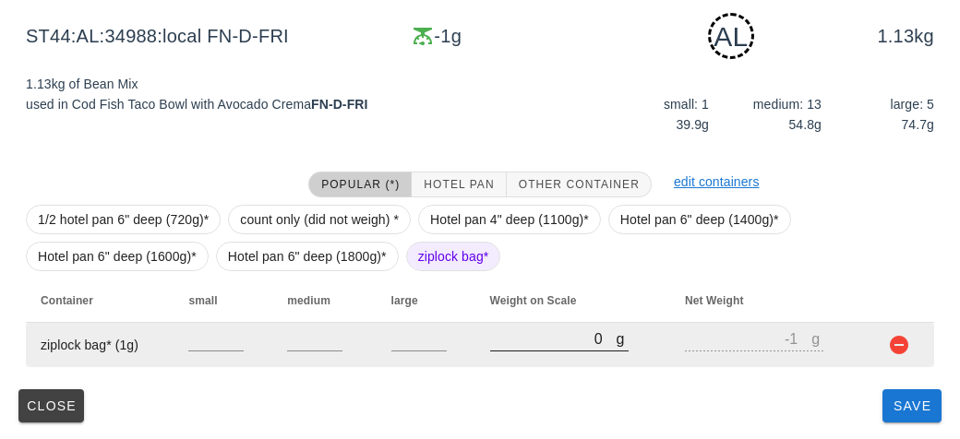
click at [521, 344] on input "0" at bounding box center [553, 339] width 126 height 24
type input "60"
type input "59"
type input "690"
type input "689"
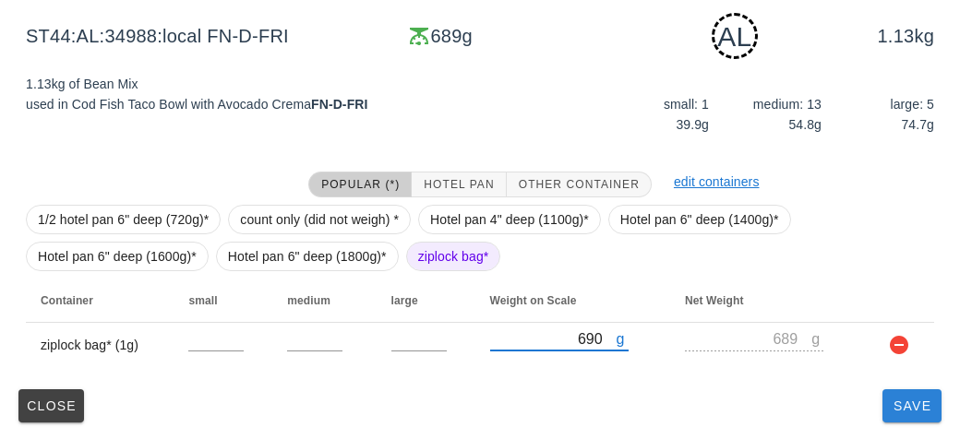
type input "690"
click at [903, 418] on button "Save" at bounding box center [911, 405] width 59 height 33
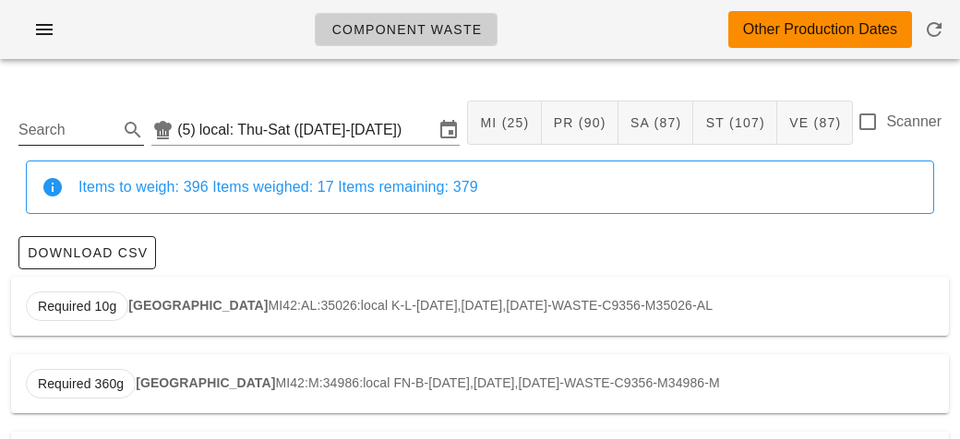
click at [90, 122] on input "Search" at bounding box center [66, 130] width 96 height 30
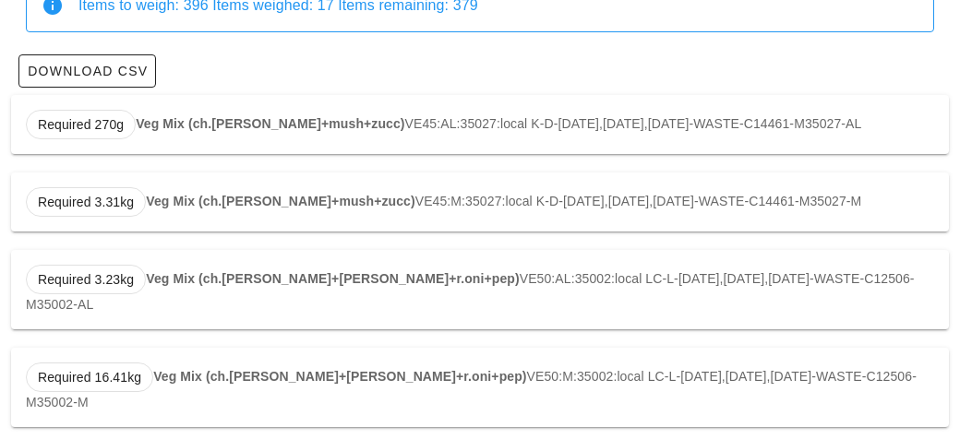
scroll to position [183, 0]
click at [233, 263] on div "Required 3.23kg Veg Mix (ch.[PERSON_NAME]+[PERSON_NAME]+r.oni+pep) VE50:AL:3500…" at bounding box center [480, 288] width 938 height 79
type input "VE50:AL:35002:local"
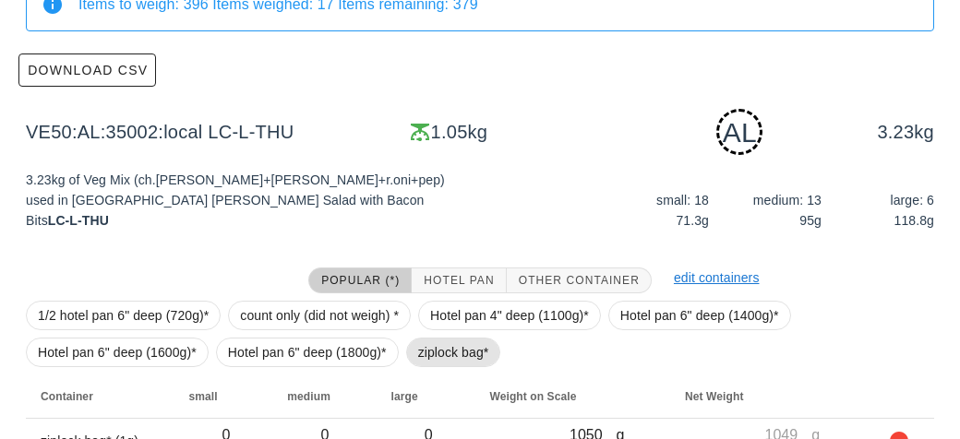
click at [441, 350] on span "ziplock bag*" at bounding box center [453, 353] width 71 height 28
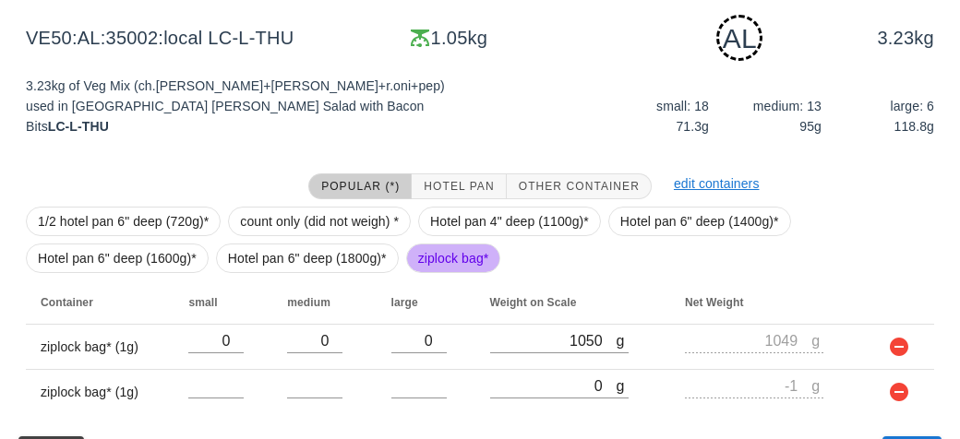
scroll to position [323, 0]
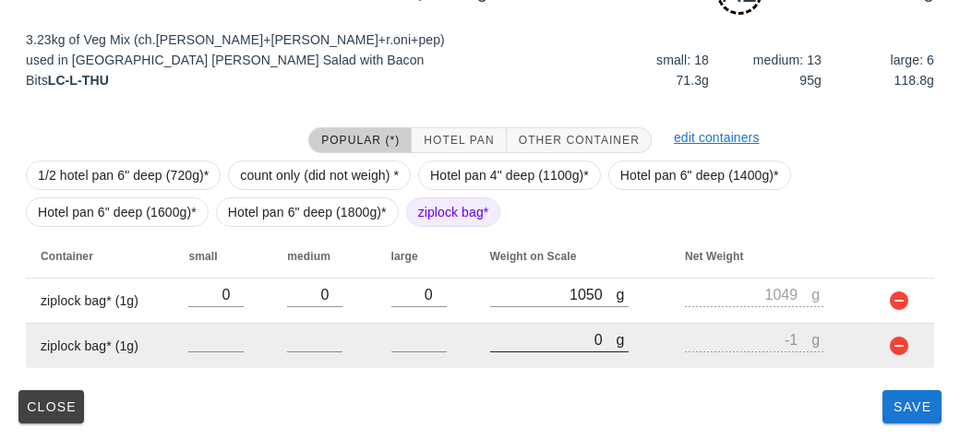
click at [519, 339] on input "0" at bounding box center [553, 340] width 126 height 24
type input "50"
type input "49"
type input "570"
type input "569"
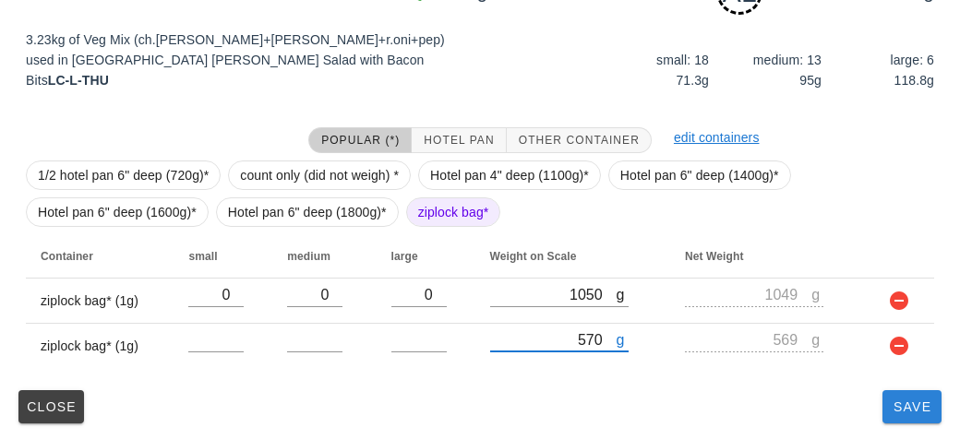
type input "570"
click at [901, 409] on span "Save" at bounding box center [912, 407] width 44 height 15
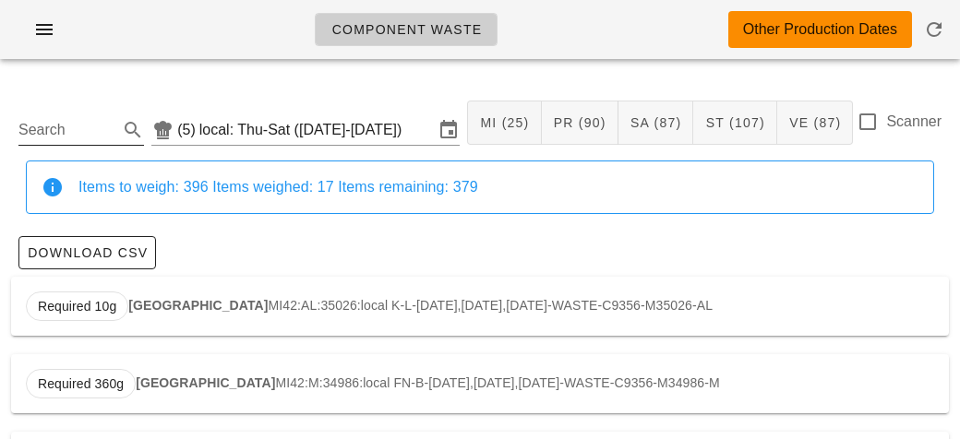
click at [50, 130] on input "Search" at bounding box center [66, 130] width 96 height 30
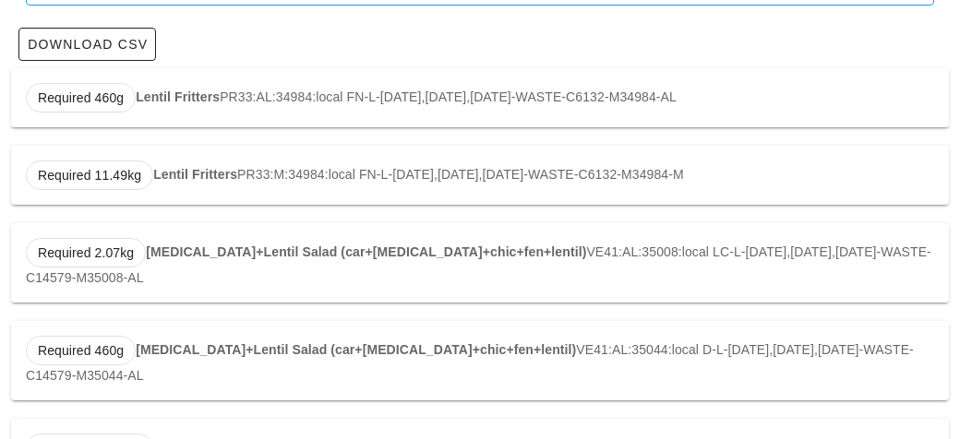
scroll to position [209, 0]
click at [221, 264] on div "Required 2.07kg [MEDICAL_DATA]+Lentil Salad (car+[MEDICAL_DATA]+chic+fen+lentil…" at bounding box center [480, 261] width 938 height 79
type input "VE41:AL:35008:local"
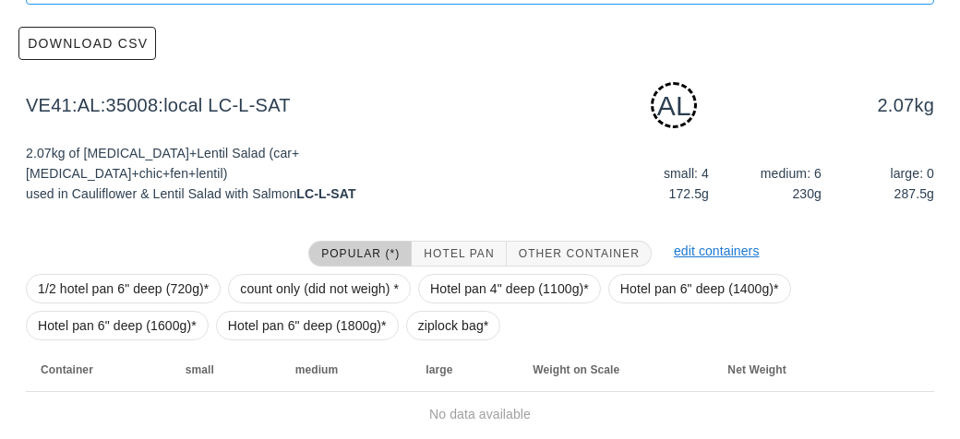
scroll to position [279, 0]
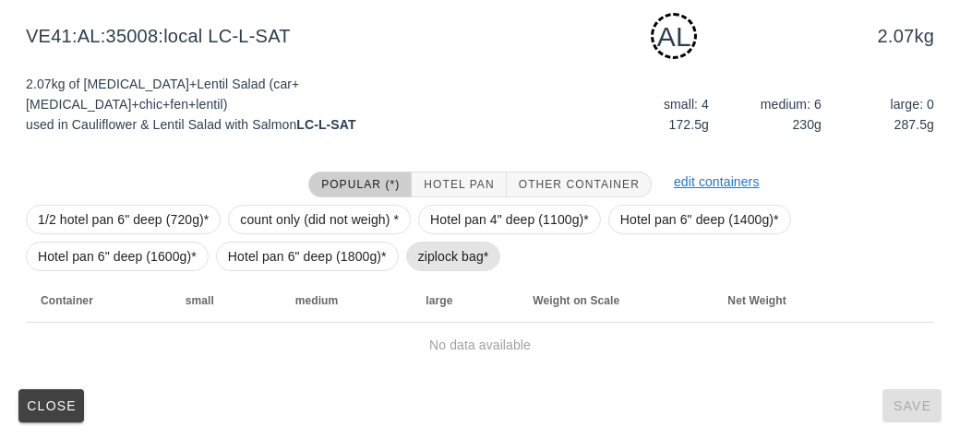
click at [441, 265] on span "ziplock bag*" at bounding box center [453, 257] width 71 height 28
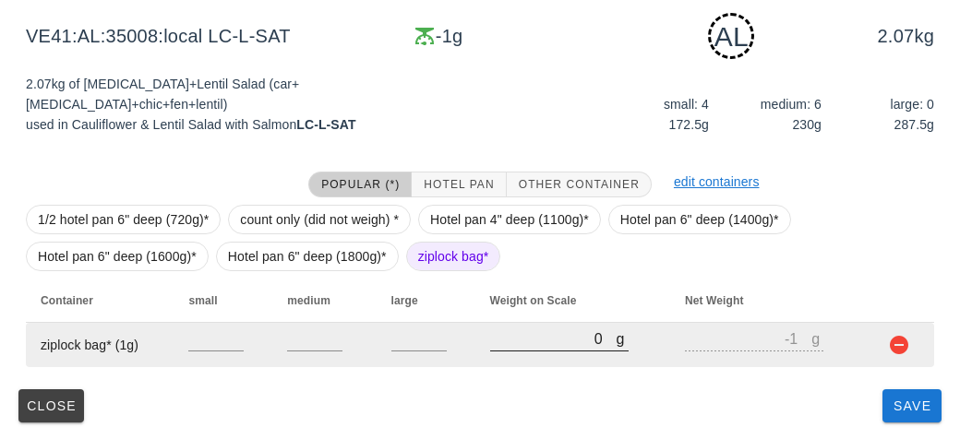
click at [535, 359] on div at bounding box center [559, 360] width 138 height 13
click at [520, 344] on input "0" at bounding box center [553, 339] width 126 height 24
type input "10"
type input "9"
type input "170"
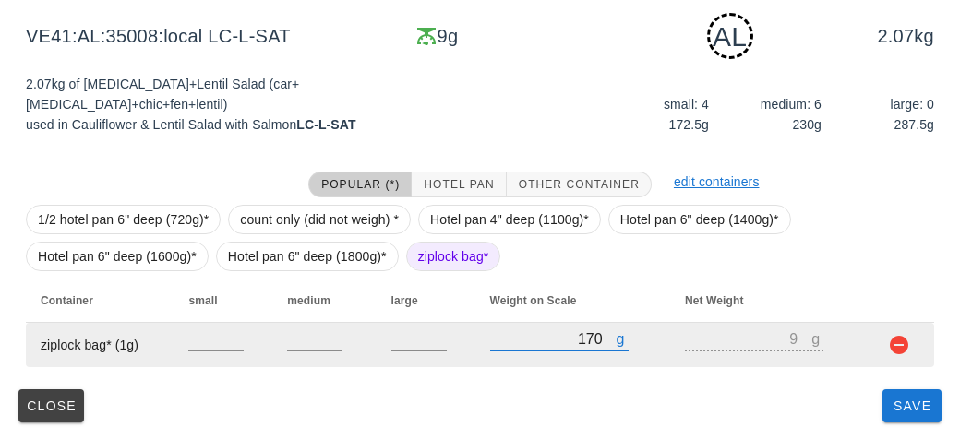
type input "169"
type input "1760"
type input "1759"
type input "1760"
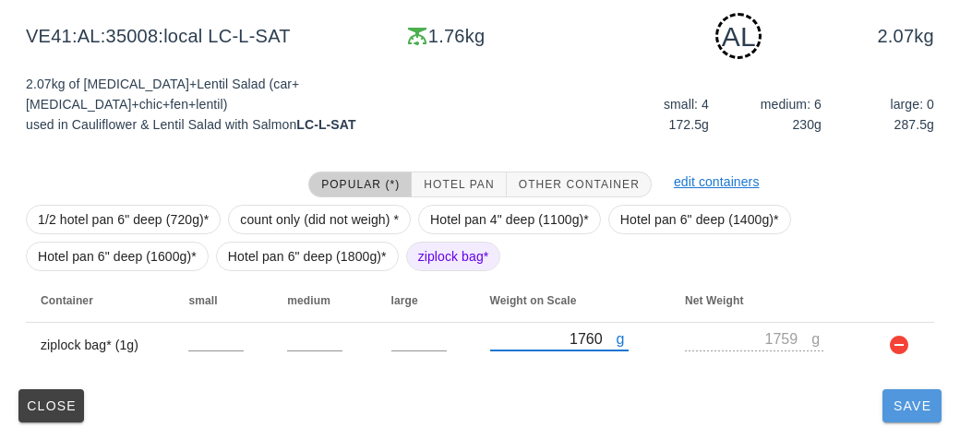
click at [892, 405] on span "Save" at bounding box center [912, 406] width 44 height 15
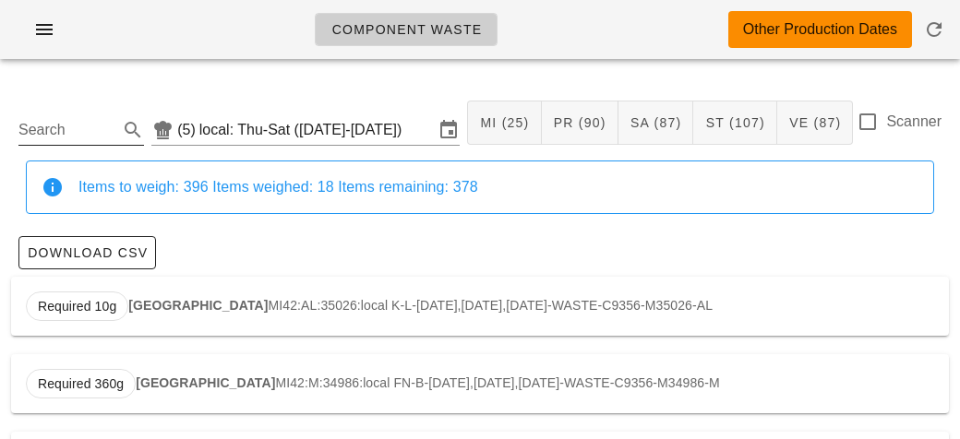
click at [65, 138] on input "Search" at bounding box center [66, 130] width 96 height 30
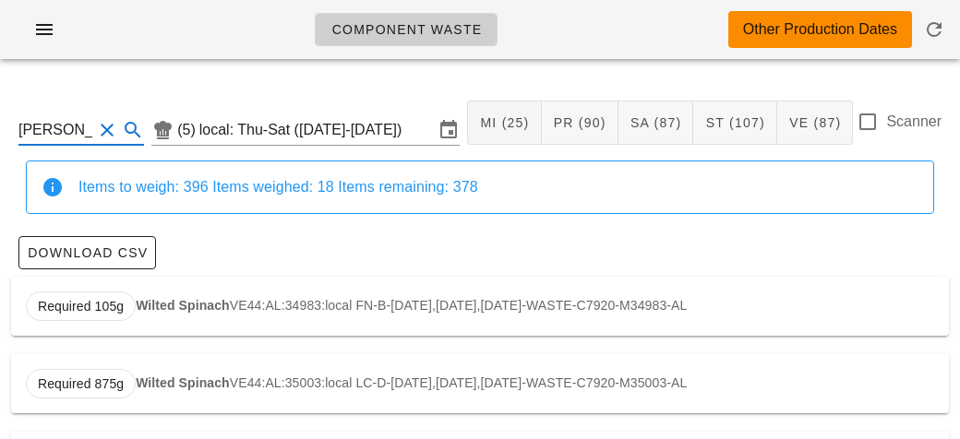
click at [256, 312] on div "Required 105g Wilted Spinach VE44:AL:34983:local FN-B-[DATE],[DATE],[DATE]-WAST…" at bounding box center [480, 306] width 938 height 59
type input "VE44:AL:34983:local"
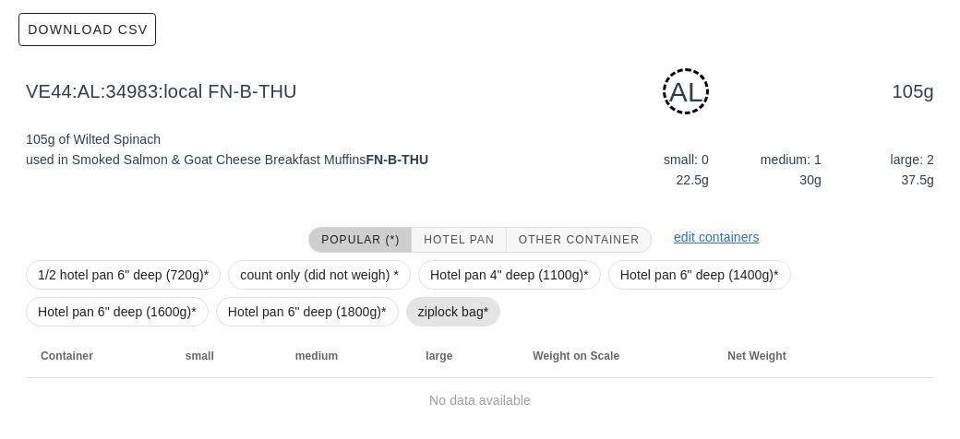
click at [430, 315] on span "ziplock bag*" at bounding box center [453, 312] width 71 height 28
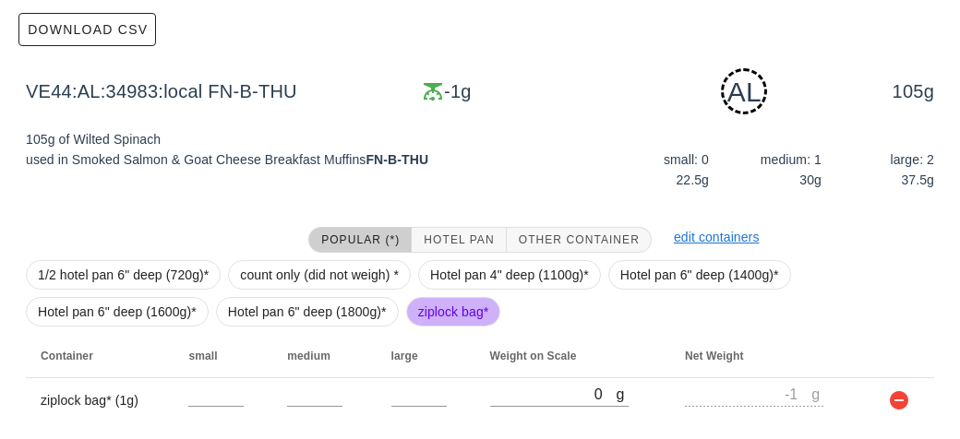
scroll to position [279, 0]
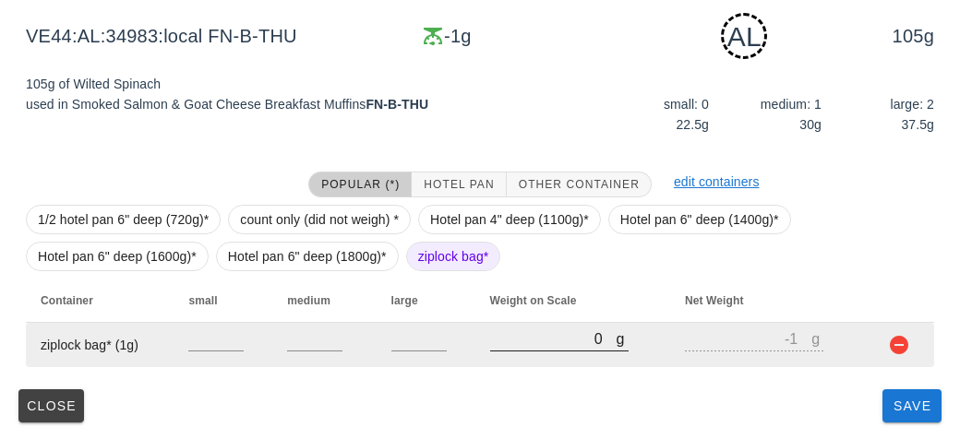
click at [537, 344] on input "0" at bounding box center [553, 339] width 126 height 24
type input "130"
type input "129"
type input "1370"
type input "1369"
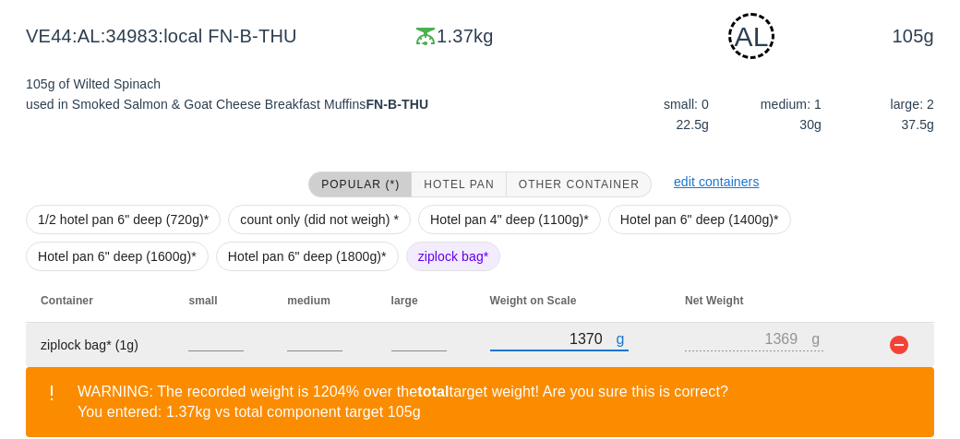
scroll to position [364, 0]
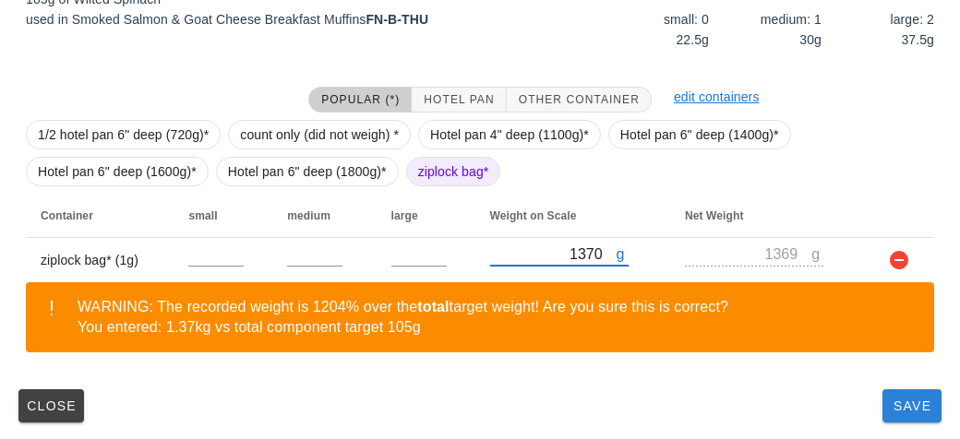
type input "1370"
click at [900, 399] on span "Save" at bounding box center [912, 406] width 44 height 15
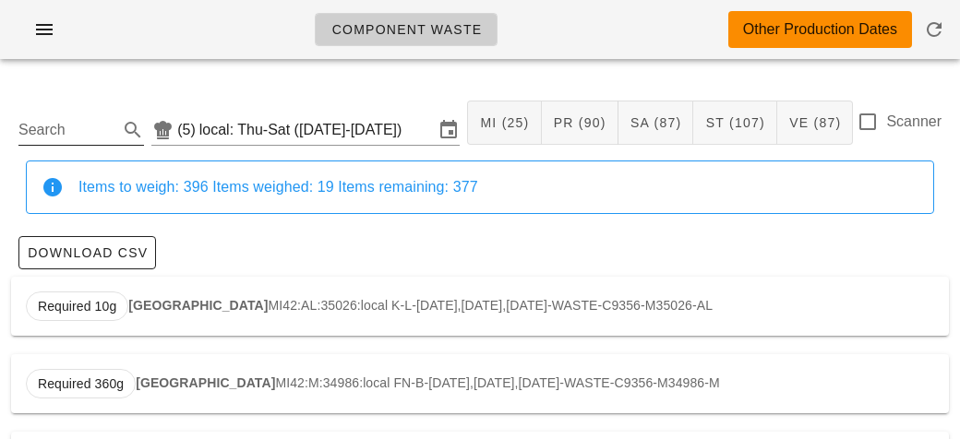
click at [100, 123] on input "Search" at bounding box center [66, 130] width 96 height 30
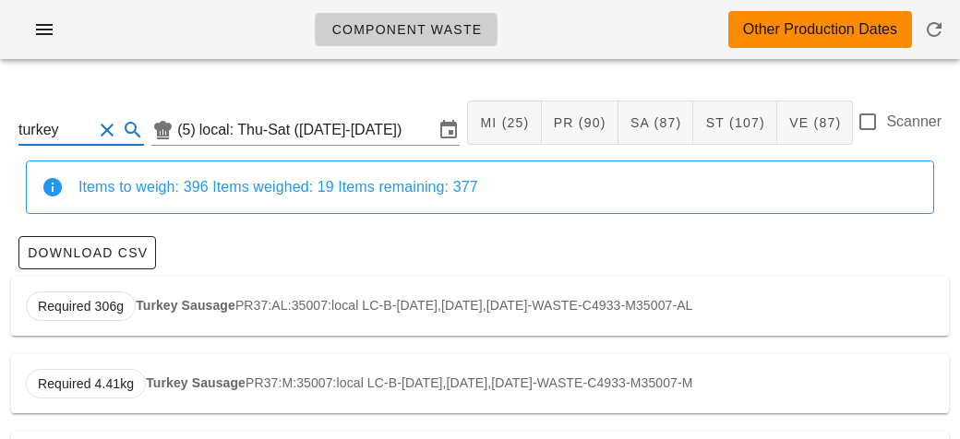
click at [73, 135] on input "turkey" at bounding box center [55, 130] width 74 height 30
type input "t"
type input "s"
click at [173, 312] on div "Required 260g Pasta ST57:AL:35063:local PB-D-[DATE],[DATE],[DATE]-WASTE-C16224-…" at bounding box center [480, 306] width 938 height 59
type input "ST57:AL:35063:local"
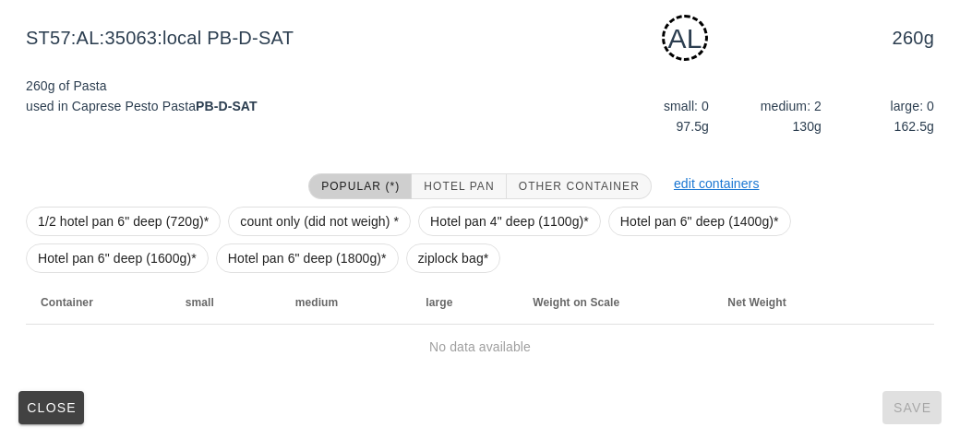
scroll to position [279, 0]
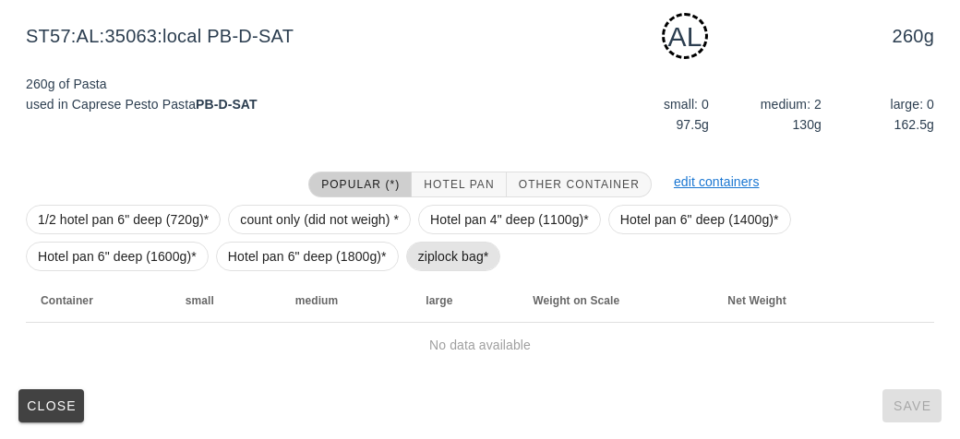
click at [428, 250] on span "ziplock bag*" at bounding box center [453, 257] width 71 height 28
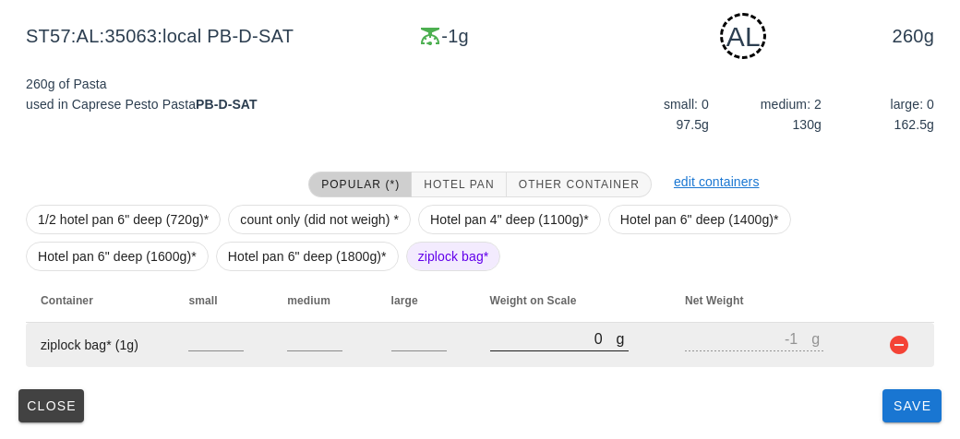
click at [520, 341] on input "0" at bounding box center [553, 339] width 126 height 24
type input "40"
type input "39"
type input "450"
type input "449"
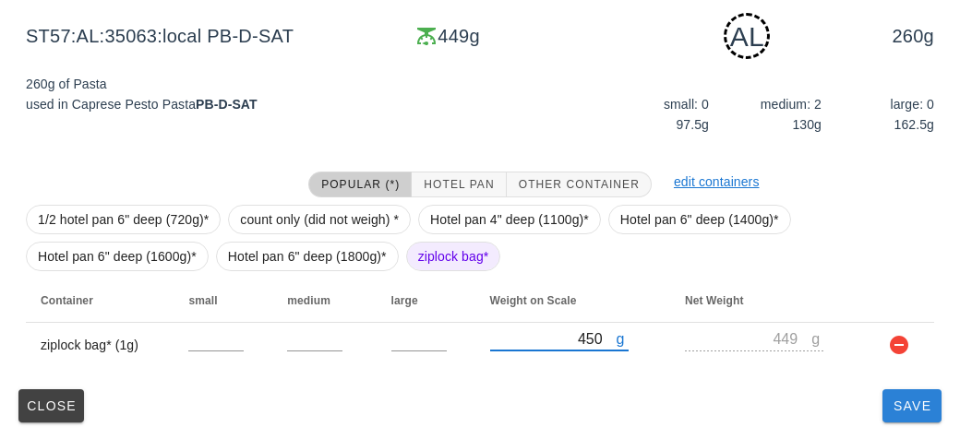
type input "450"
click at [894, 414] on button "Save" at bounding box center [911, 405] width 59 height 33
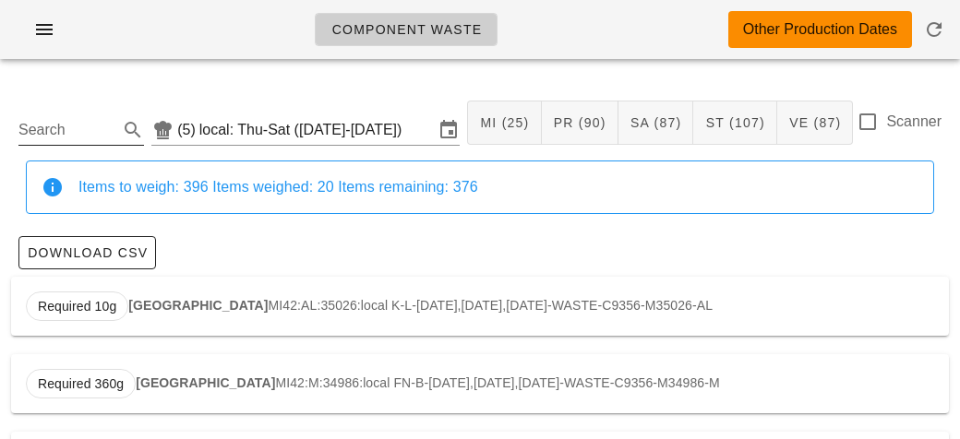
click at [61, 136] on input "Search" at bounding box center [66, 130] width 96 height 30
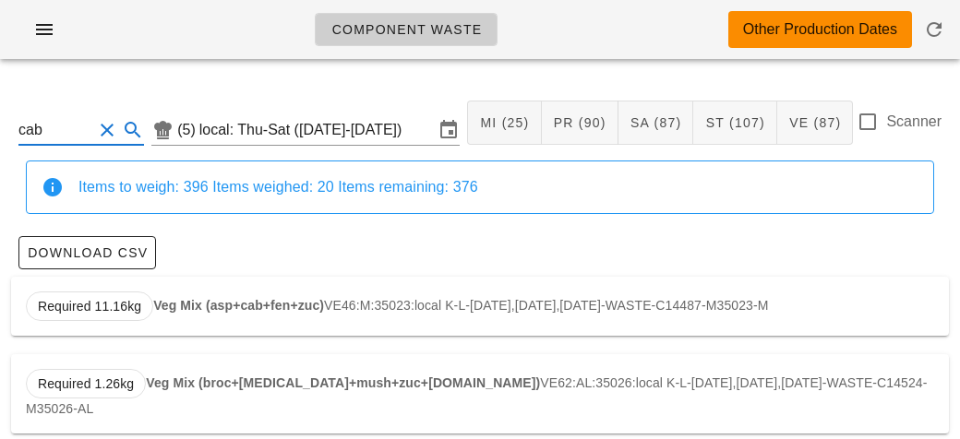
click at [194, 303] on strong "Veg Mix (asp+cab+fen+zuc)" at bounding box center [238, 305] width 171 height 15
type input "VE46:M:35023:local"
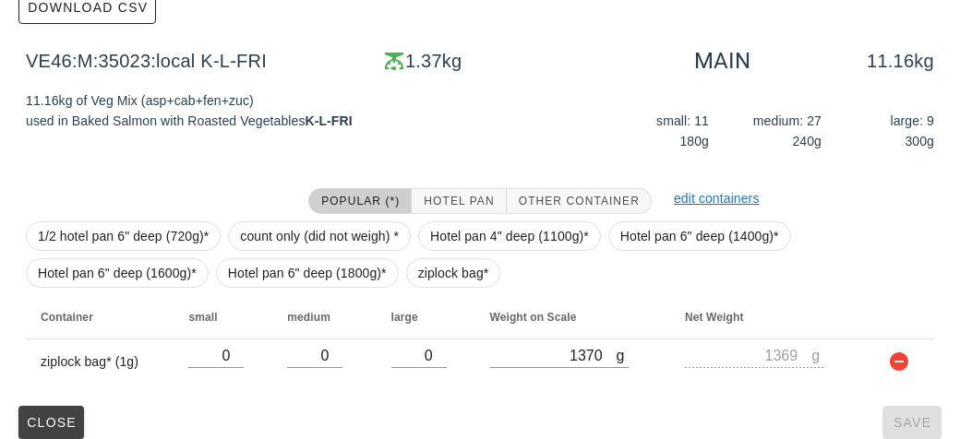
scroll to position [262, 0]
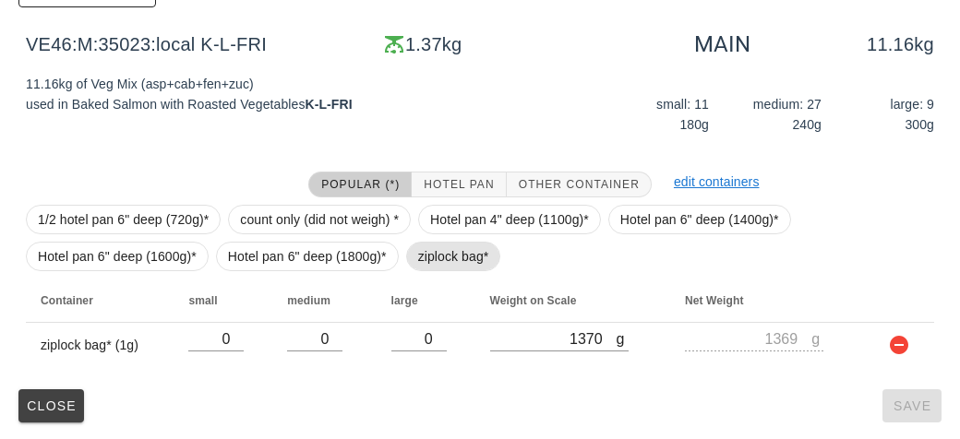
click at [421, 257] on span "ziplock bag*" at bounding box center [453, 257] width 71 height 28
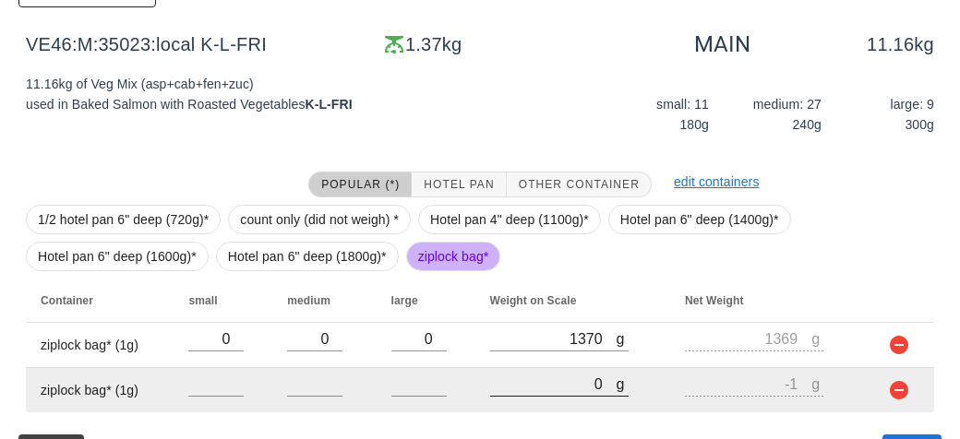
click at [532, 382] on input "0" at bounding box center [553, 384] width 126 height 24
type input "10"
type input "9"
type input "100"
type input "99"
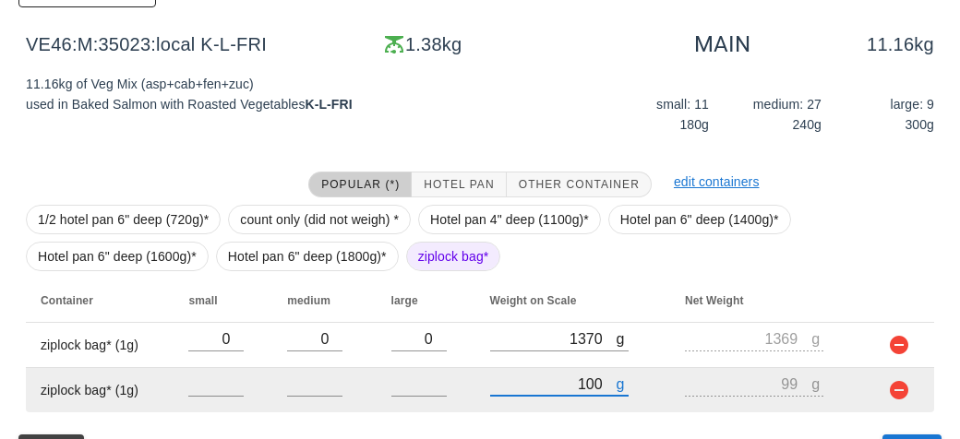
type input "1090"
type input "1089"
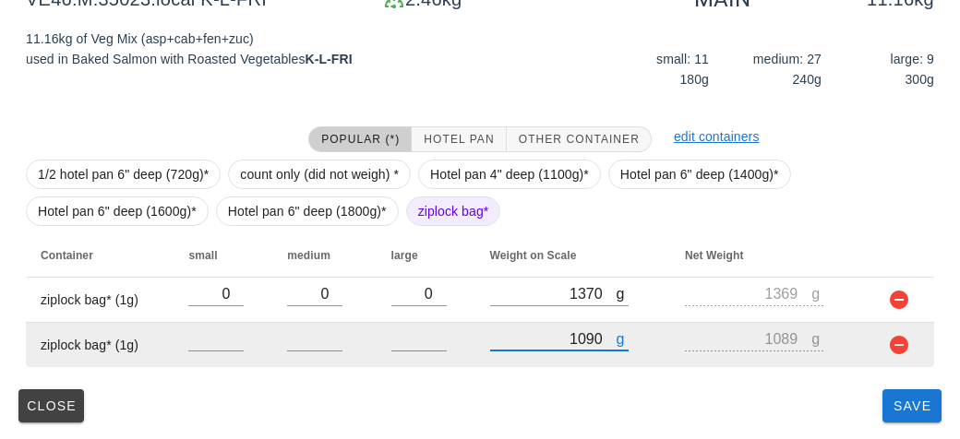
type input "1090"
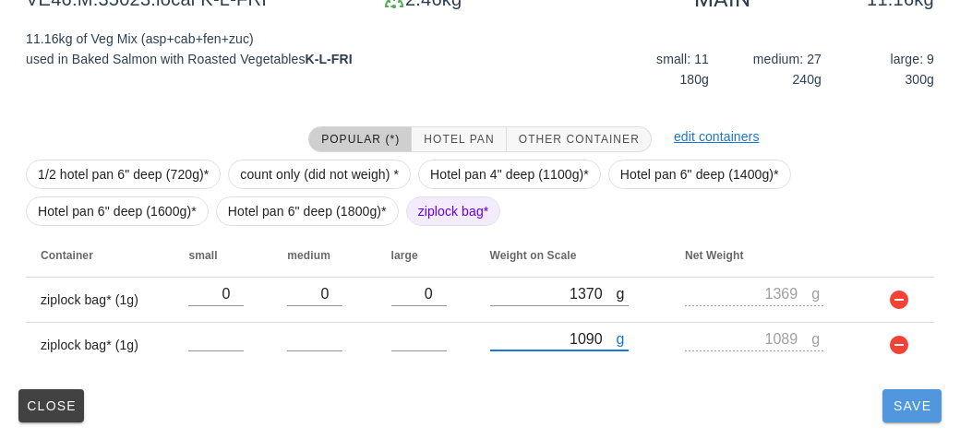
click at [894, 413] on button "Save" at bounding box center [911, 405] width 59 height 33
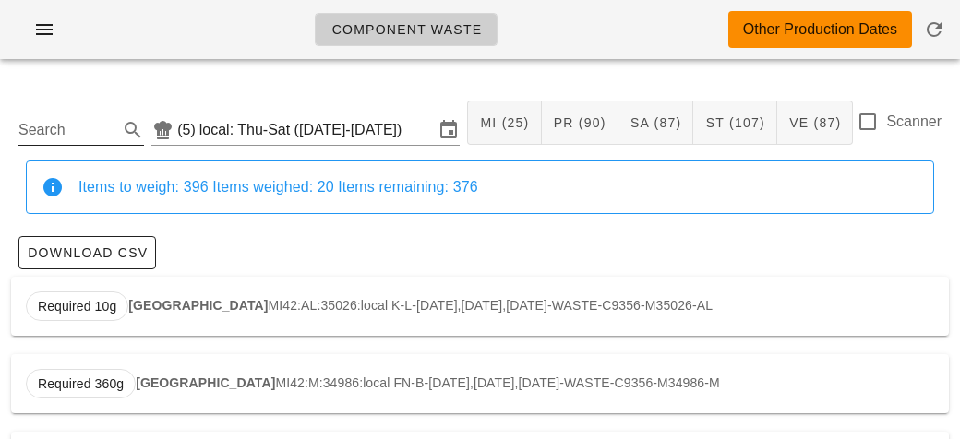
click at [78, 142] on input "Search" at bounding box center [66, 130] width 96 height 30
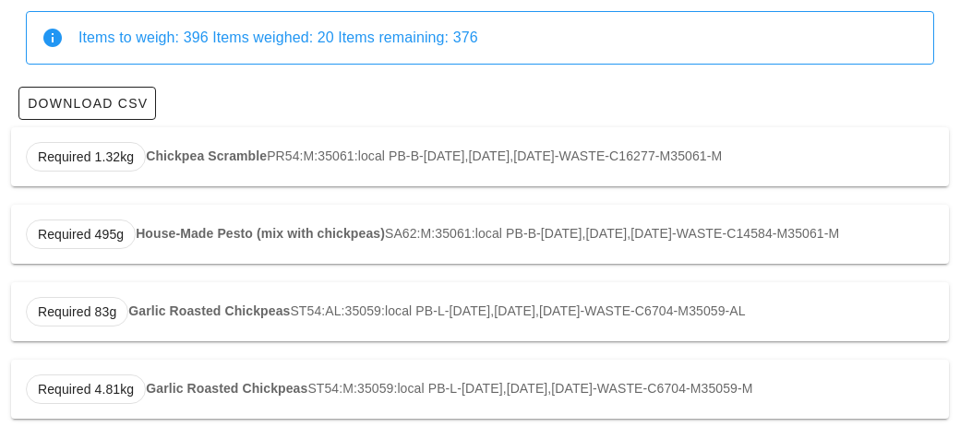
scroll to position [177, 0]
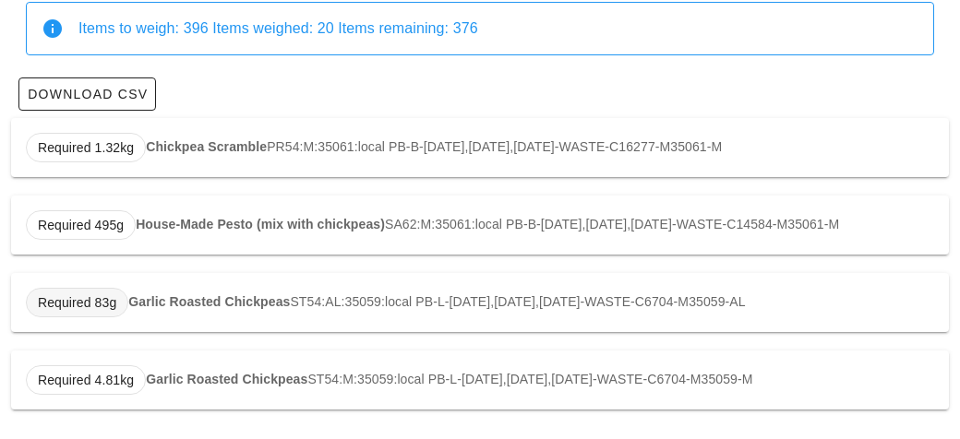
click at [115, 300] on span "Required 83g" at bounding box center [77, 303] width 78 height 28
type input "ST54:AL:35059:local"
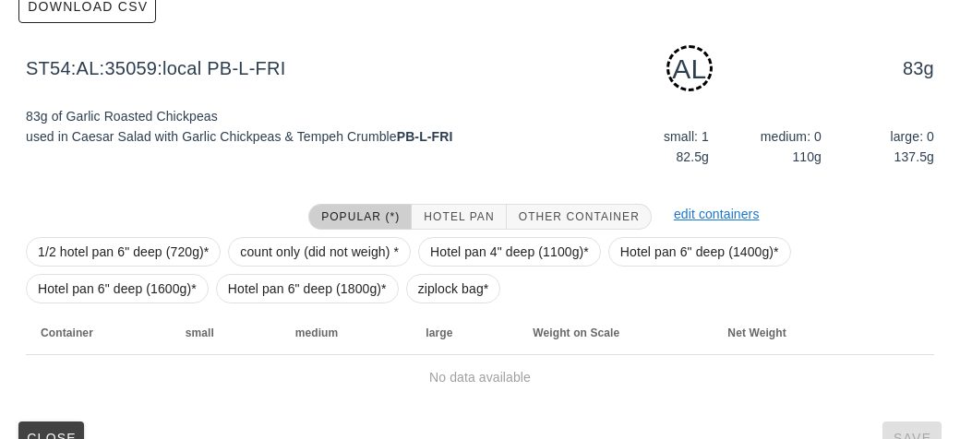
scroll to position [279, 0]
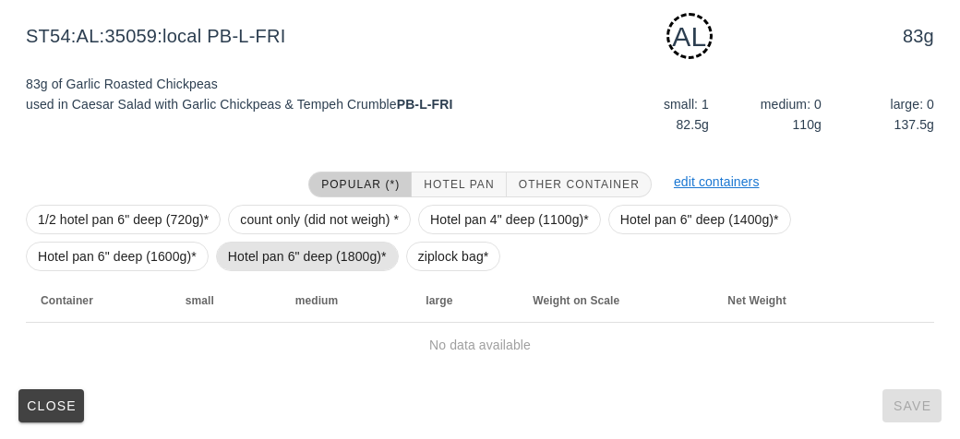
click at [394, 250] on span "Hotel pan 6" deep (1800g)*" at bounding box center [307, 257] width 183 height 30
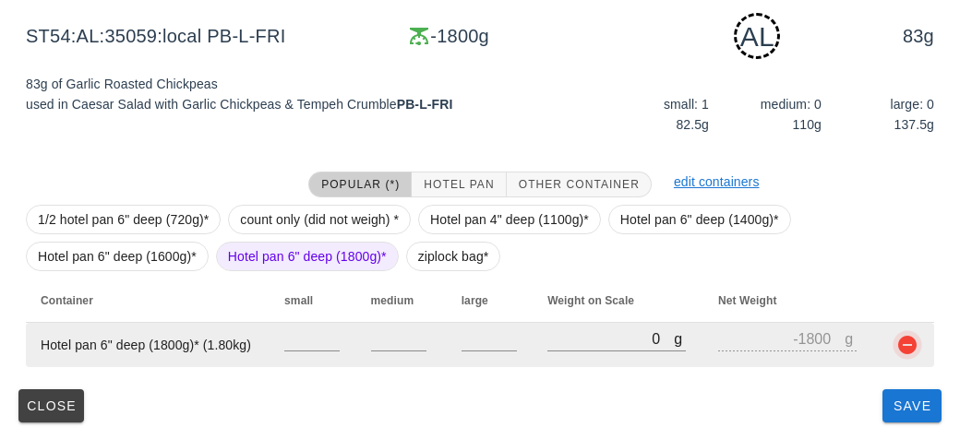
click at [899, 347] on button "button" at bounding box center [907, 345] width 22 height 22
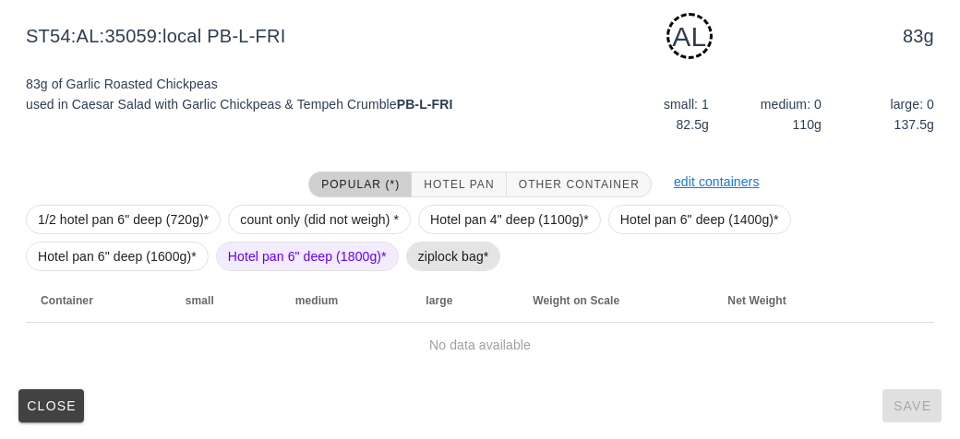
click at [432, 262] on span "ziplock bag*" at bounding box center [453, 257] width 71 height 28
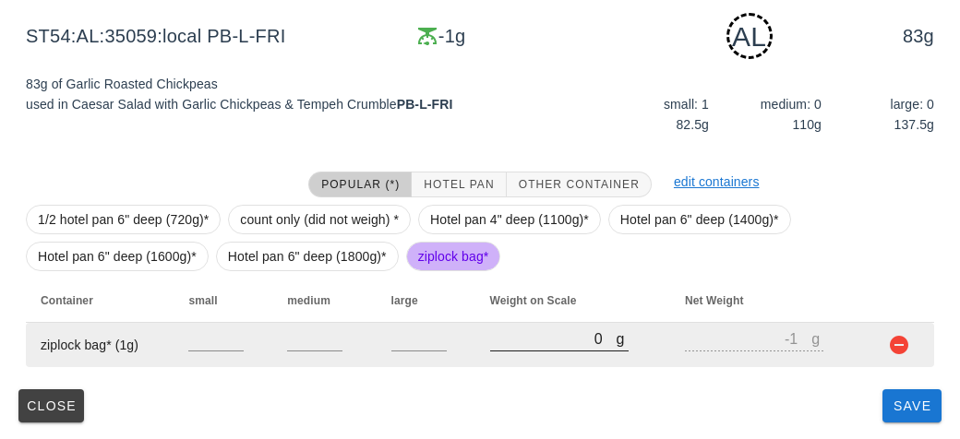
click at [561, 344] on input "0" at bounding box center [553, 339] width 126 height 24
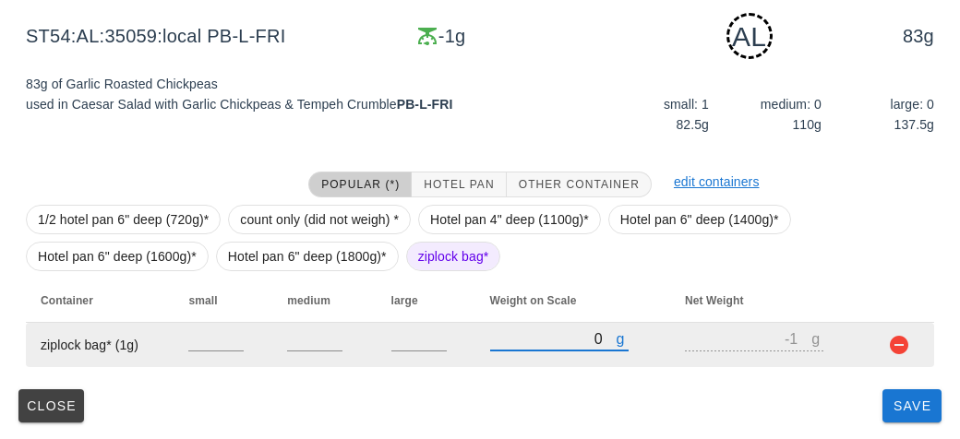
type input "30"
type input "29"
type input "320"
type input "319"
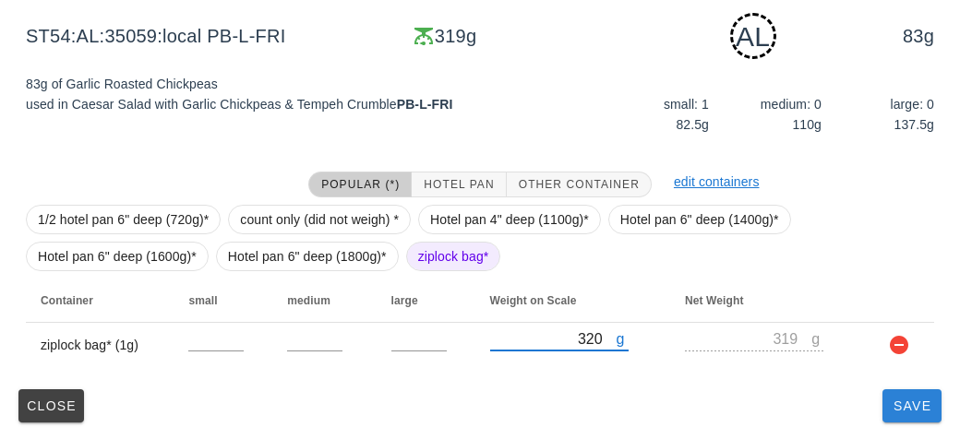
type input "320"
click at [918, 419] on button "Save" at bounding box center [911, 405] width 59 height 33
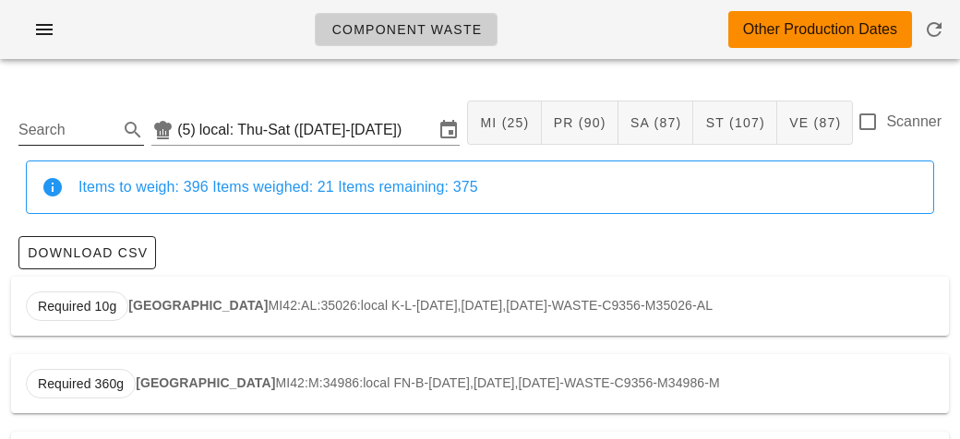
click at [55, 136] on input "Search" at bounding box center [66, 130] width 96 height 30
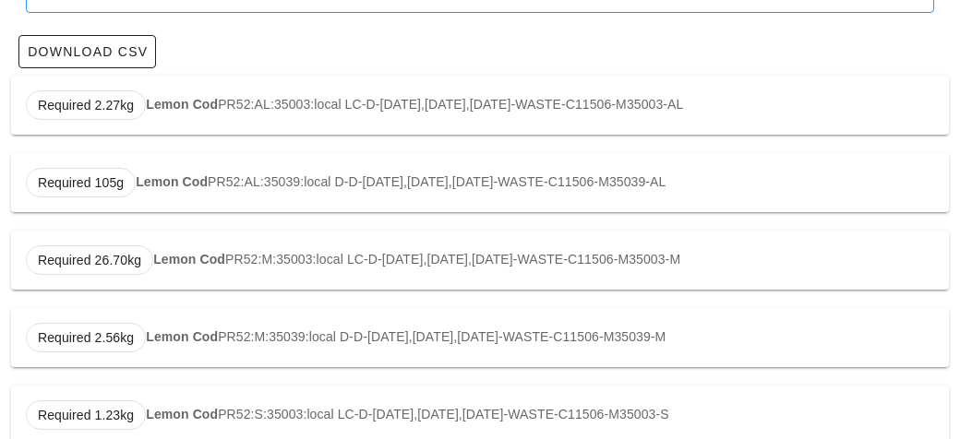
scroll to position [234, 0]
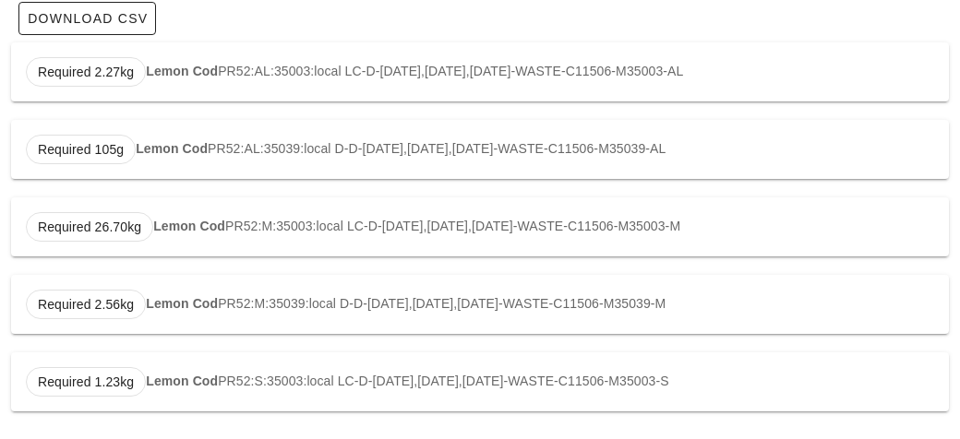
click at [395, 374] on div "Required 1.23kg Lemon Cod PR52:S:35003:local LC-D-[DATE],[DATE],[DATE]-WASTE-C1…" at bounding box center [480, 382] width 938 height 59
type input "PR52:S:35003:local"
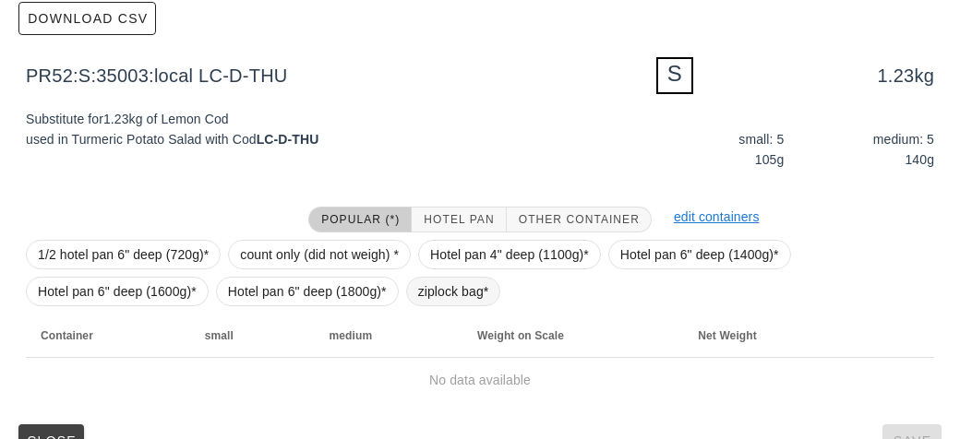
click at [487, 291] on span "ziplock bag*" at bounding box center [453, 292] width 95 height 30
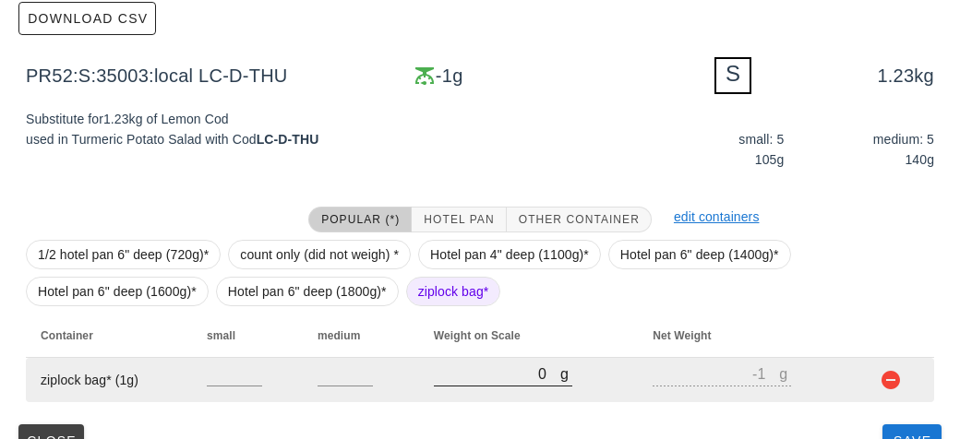
click at [497, 372] on input "0" at bounding box center [497, 374] width 126 height 24
type input "80"
type input "79"
type input "850"
type input "849"
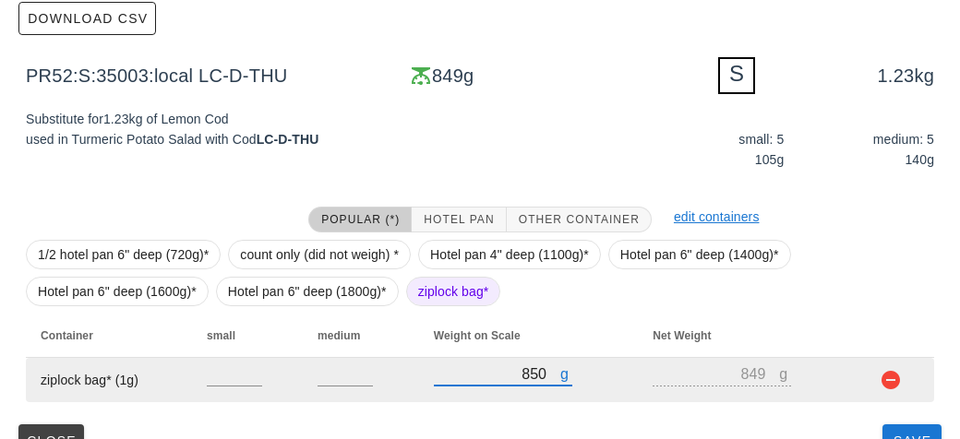
scroll to position [269, 0]
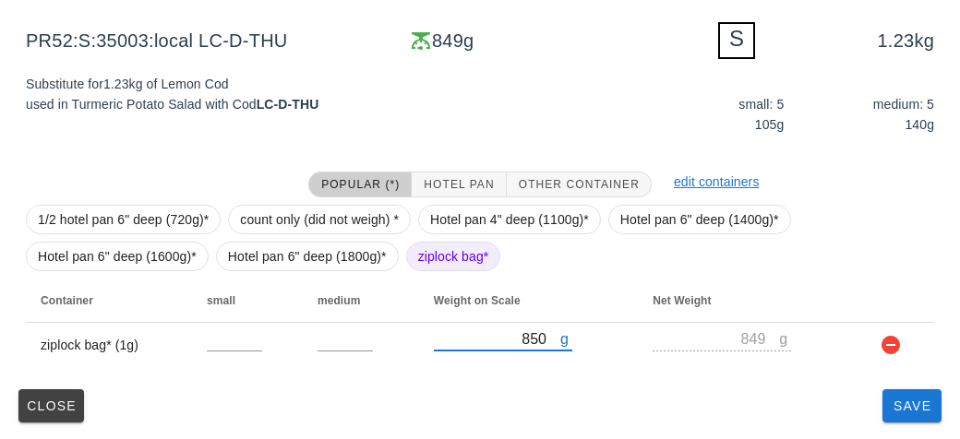
type input "850"
click at [908, 438] on div "PR52:S:35003:local (5) local: Thu-Sat ([DATE]-[DATE]) MI (25) PR (90) SA (87) S…" at bounding box center [480, 122] width 960 height 637
click at [888, 438] on div "PR52:S:35003:local (5) local: Thu-Sat ([DATE]-[DATE]) MI (25) PR (90) SA (87) S…" at bounding box center [480, 122] width 960 height 637
click at [894, 421] on button "Save" at bounding box center [911, 405] width 59 height 33
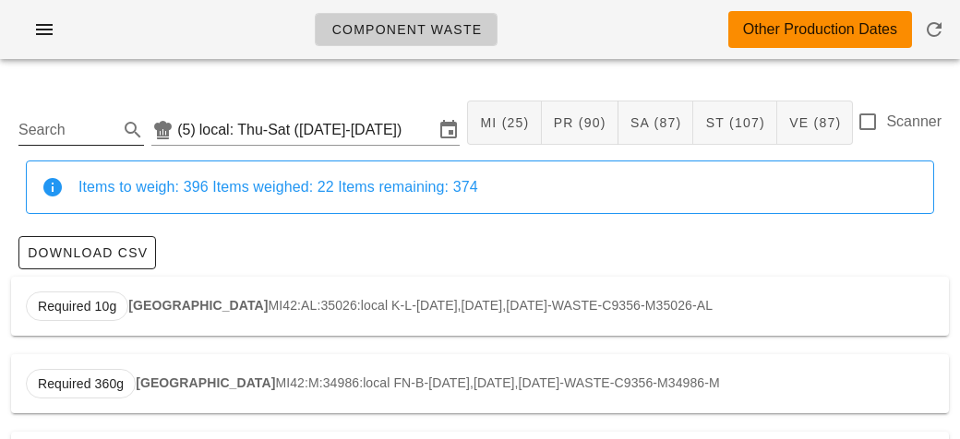
click at [75, 137] on input "Search" at bounding box center [66, 130] width 96 height 30
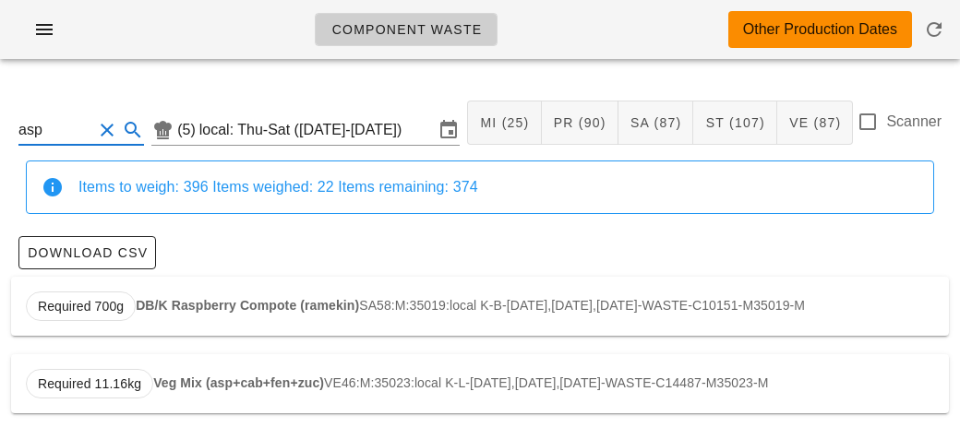
scroll to position [3, 0]
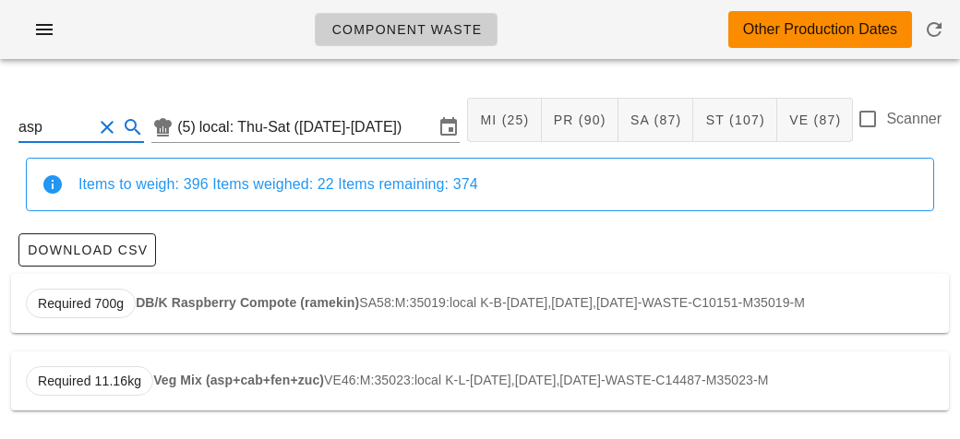
click at [212, 382] on strong "Veg Mix (asp+cab+fen+zuc)" at bounding box center [238, 380] width 171 height 15
type input "VE46:M:35023:local"
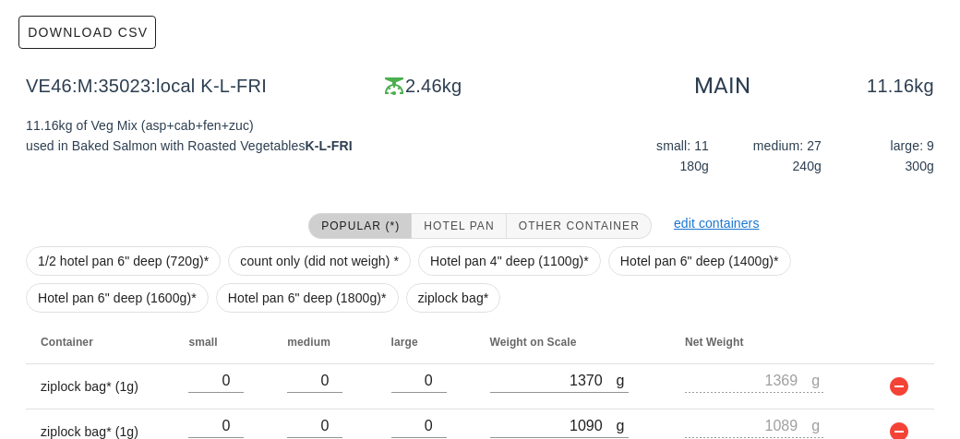
scroll to position [307, 0]
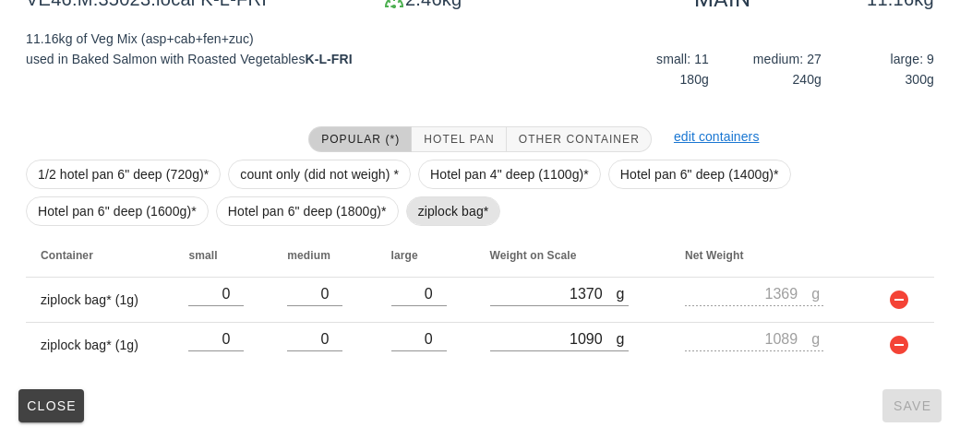
click at [432, 208] on span "ziplock bag*" at bounding box center [453, 211] width 71 height 28
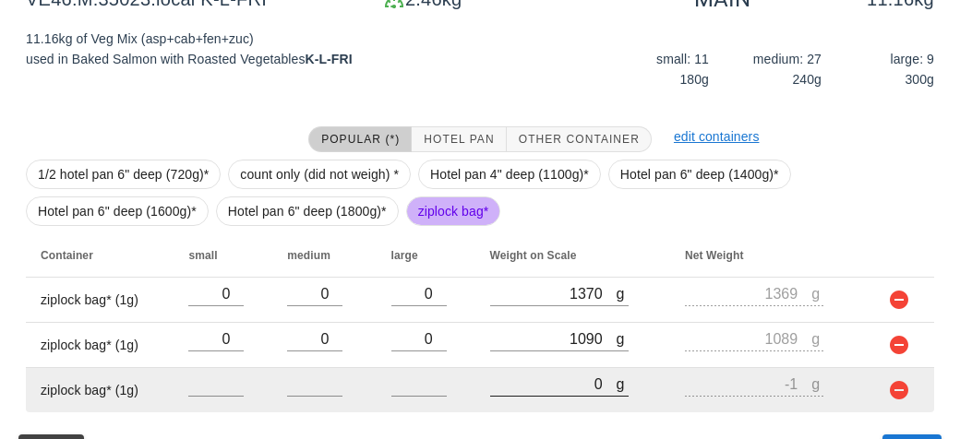
click at [547, 391] on input "0" at bounding box center [553, 384] width 126 height 24
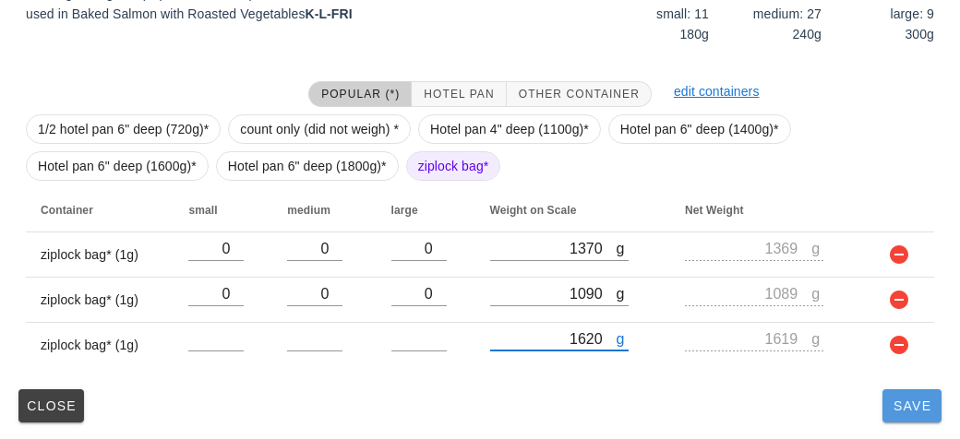
click at [901, 414] on button "Save" at bounding box center [911, 405] width 59 height 33
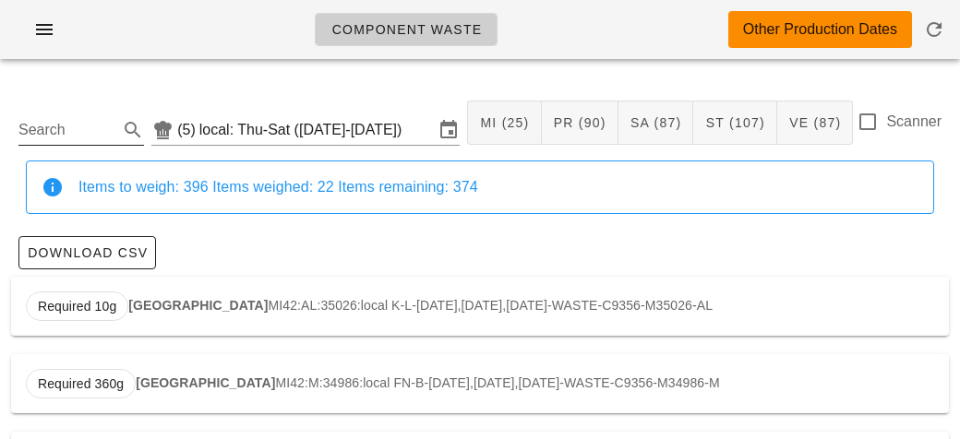
click at [61, 123] on input "Search" at bounding box center [66, 130] width 96 height 30
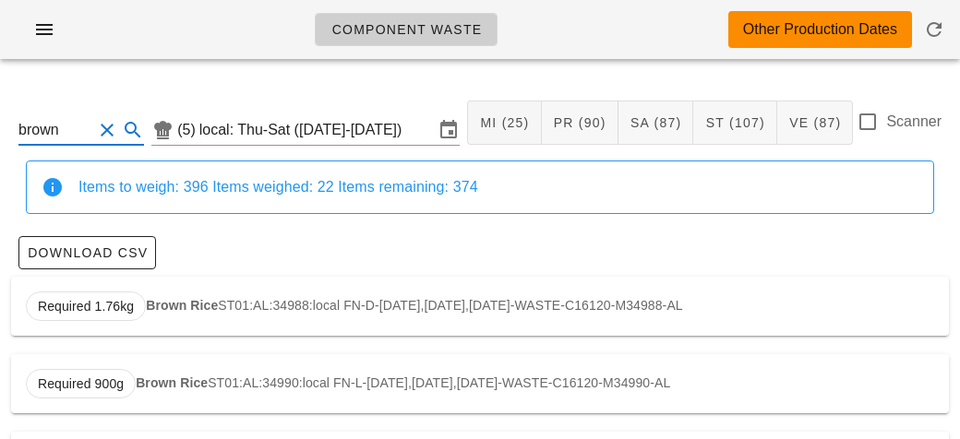
click at [192, 292] on div "Required 1.76kg Brown Rice ST01:AL:34988:local FN-D-[DATE],[DATE],[DATE]-WASTE-…" at bounding box center [480, 306] width 938 height 59
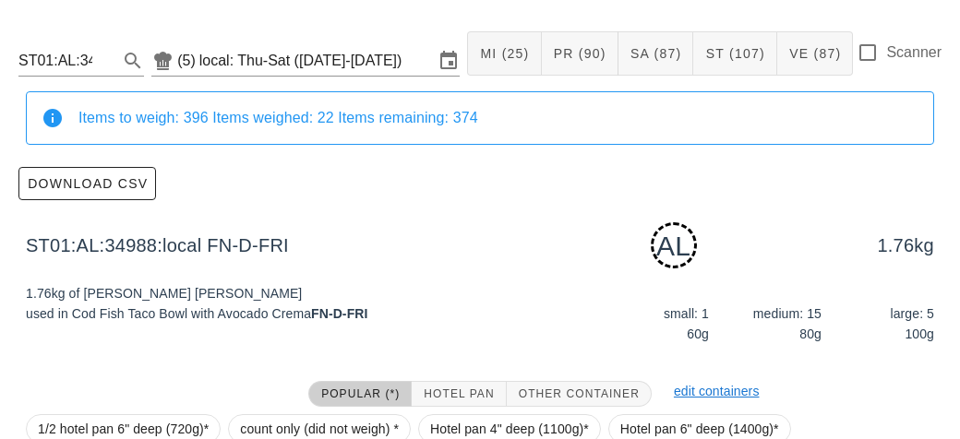
scroll to position [279, 0]
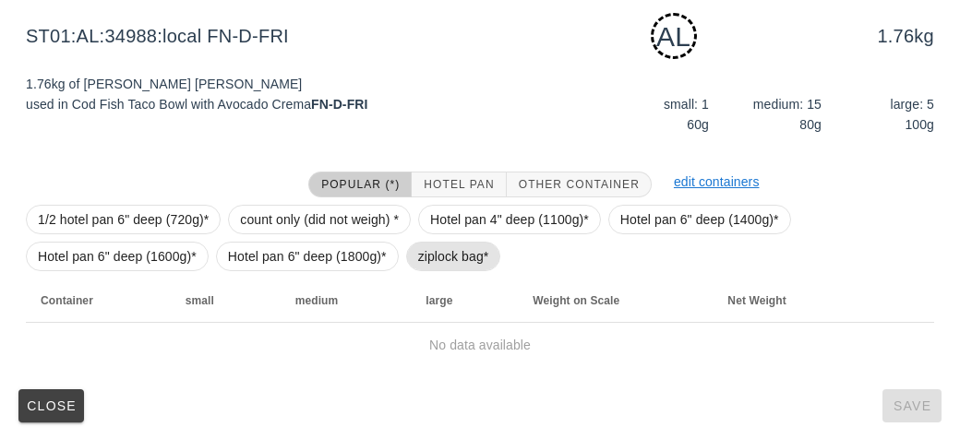
click at [419, 264] on span "ziplock bag*" at bounding box center [453, 257] width 71 height 28
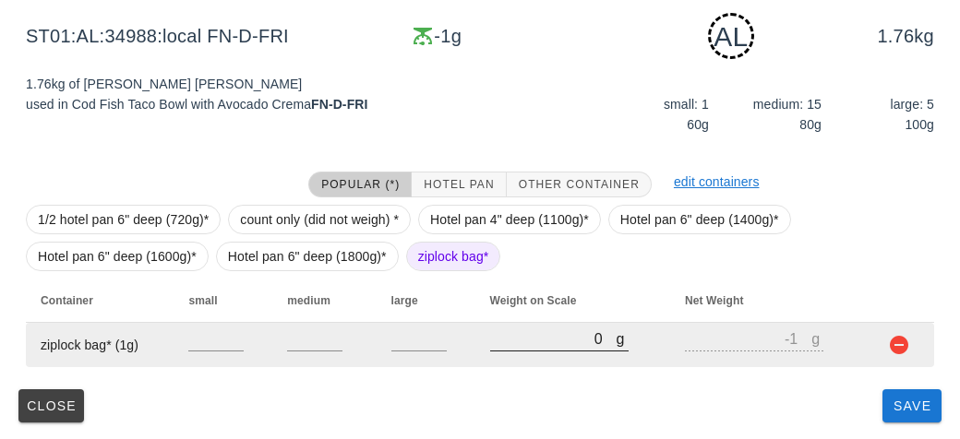
click at [527, 344] on input "0" at bounding box center [553, 339] width 126 height 24
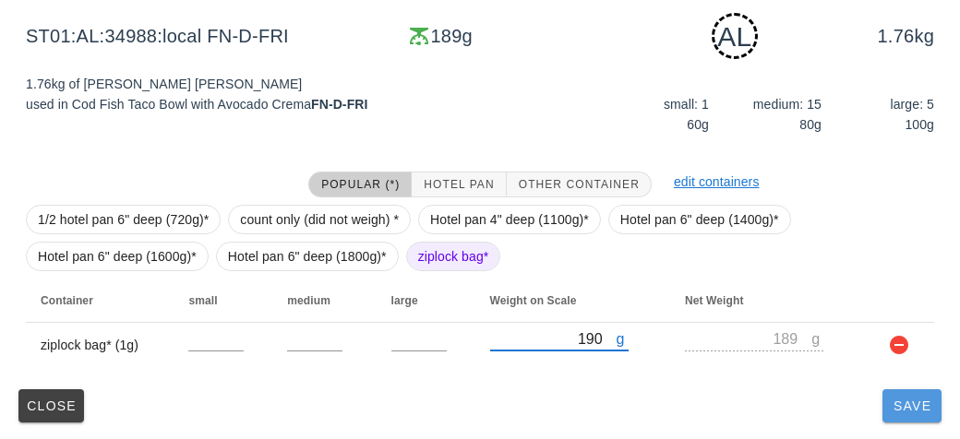
click at [912, 403] on span "Save" at bounding box center [912, 406] width 44 height 15
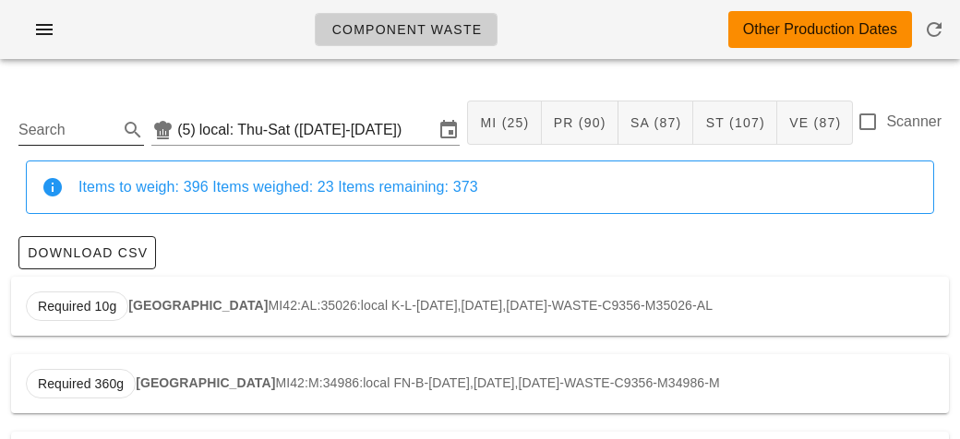
click at [99, 126] on input "Search" at bounding box center [66, 130] width 96 height 30
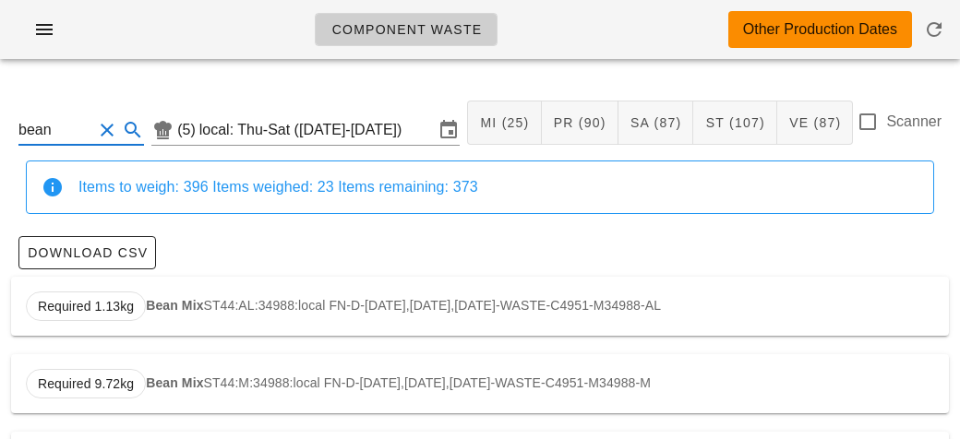
click at [169, 316] on div "Required 1.13kg Bean Mix ST44:AL:34988:local FN-D-[DATE],[DATE],[DATE]-WASTE-C4…" at bounding box center [480, 306] width 938 height 59
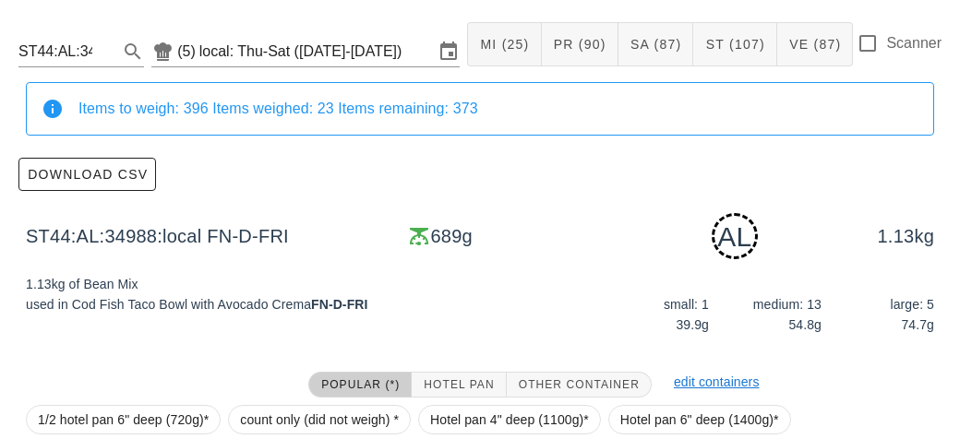
scroll to position [279, 0]
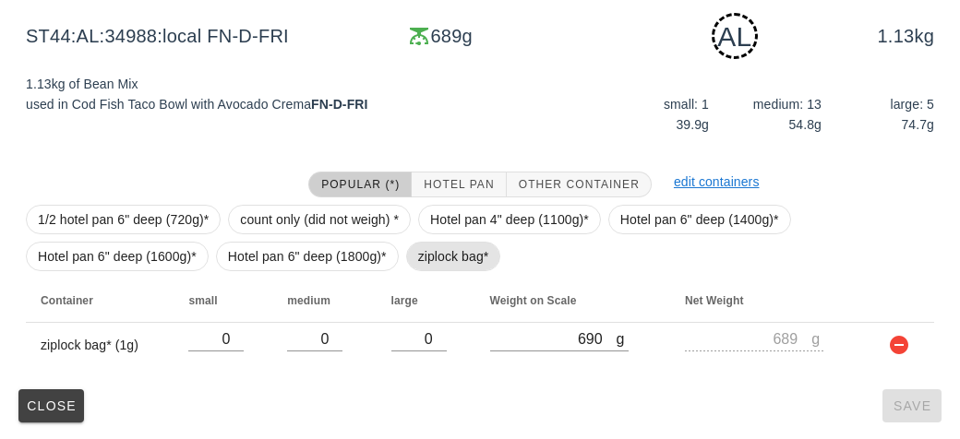
click at [449, 257] on span "ziplock bag*" at bounding box center [453, 257] width 71 height 28
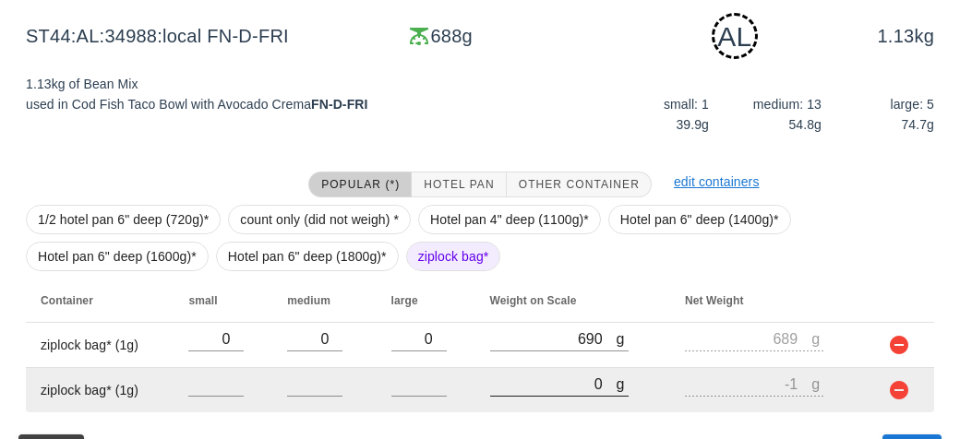
click at [549, 389] on input "0" at bounding box center [553, 384] width 126 height 24
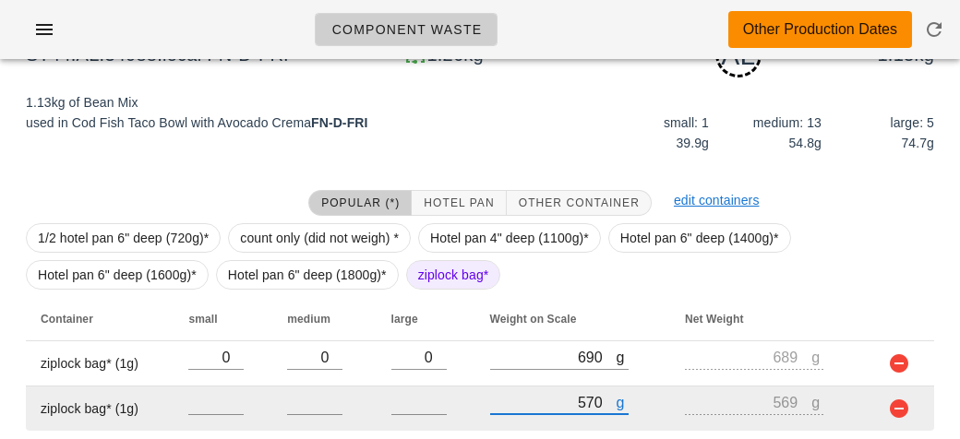
scroll to position [323, 0]
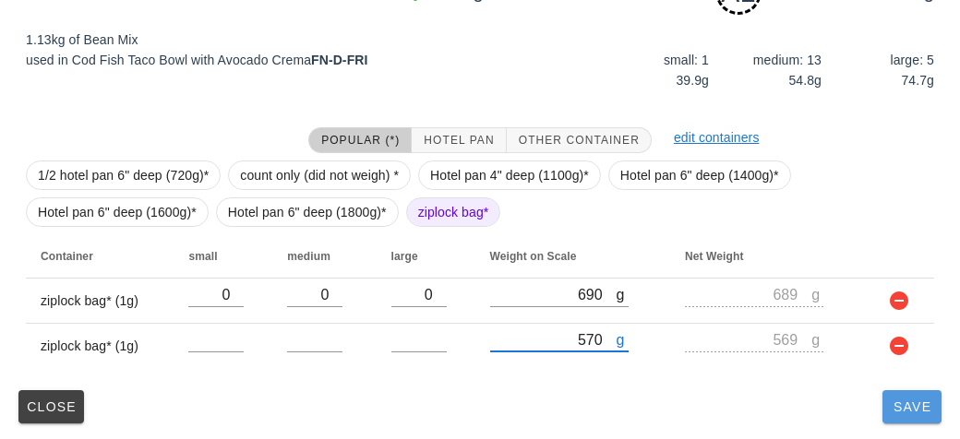
click at [919, 418] on button "Save" at bounding box center [911, 406] width 59 height 33
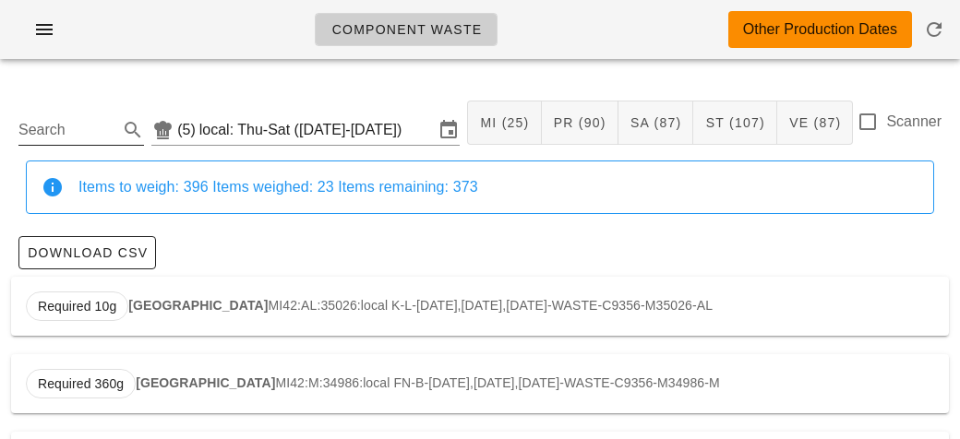
click at [73, 143] on input "Search" at bounding box center [66, 130] width 96 height 30
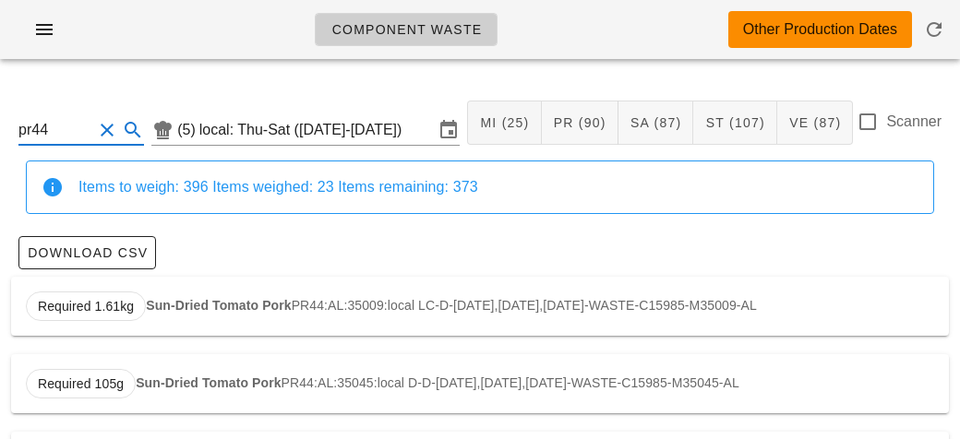
click at [182, 323] on div "Required 1.61kg Sun-Dried Tomato Pork PR44:AL:35009:local LC-D-[DATE],[DATE],[D…" at bounding box center [480, 306] width 938 height 59
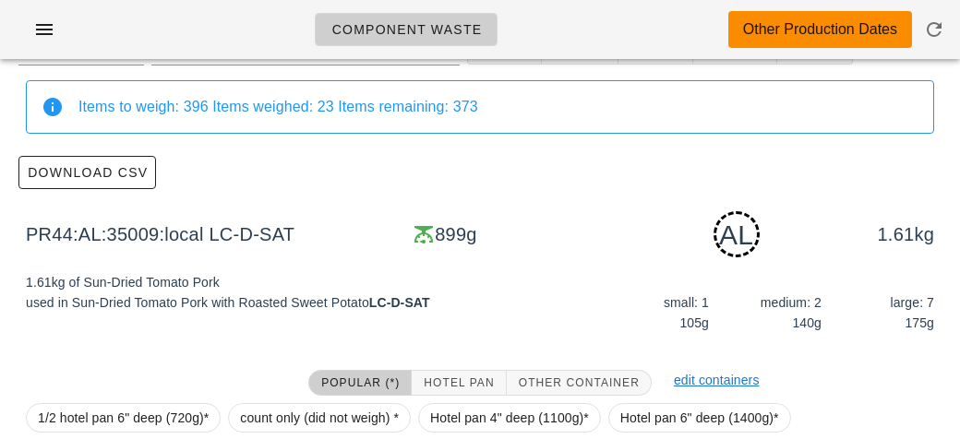
scroll to position [279, 0]
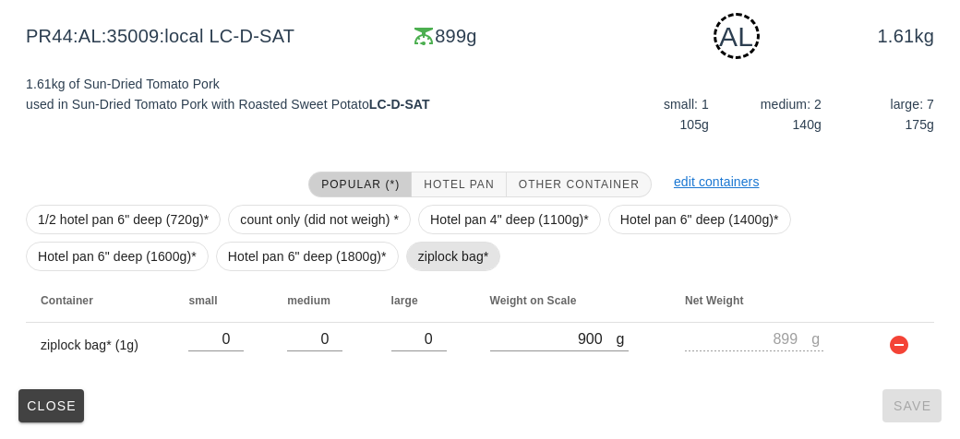
click at [438, 258] on span "ziplock bag*" at bounding box center [453, 257] width 71 height 28
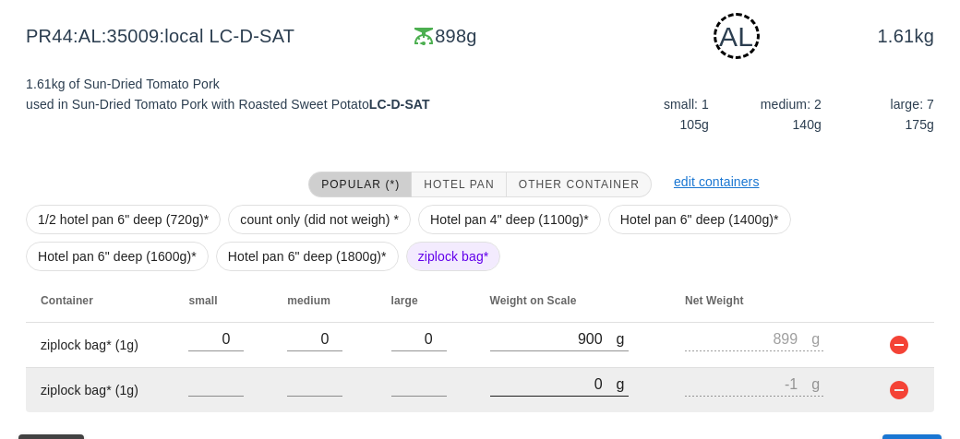
click at [561, 383] on input "0" at bounding box center [553, 384] width 126 height 24
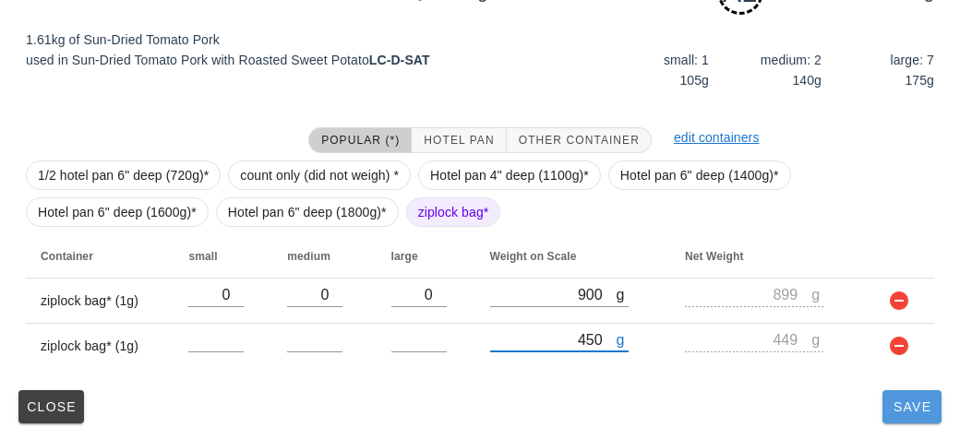
click at [900, 414] on button "Save" at bounding box center [911, 406] width 59 height 33
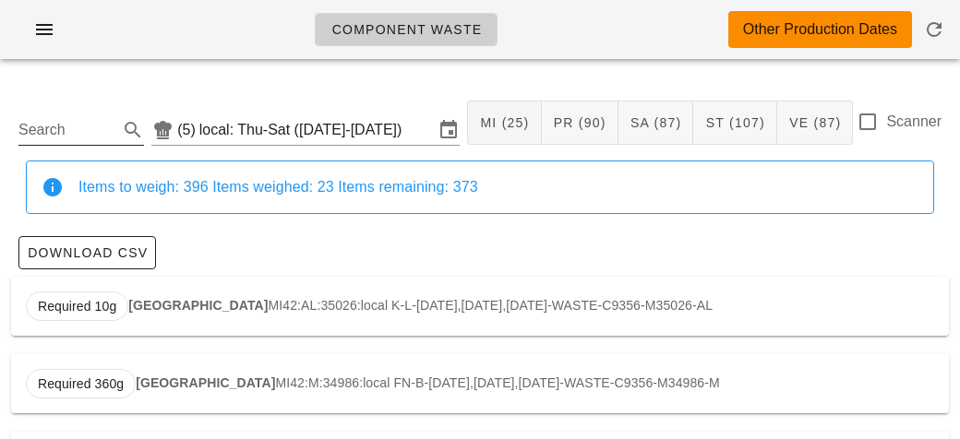
click at [62, 136] on input "Search" at bounding box center [66, 130] width 96 height 30
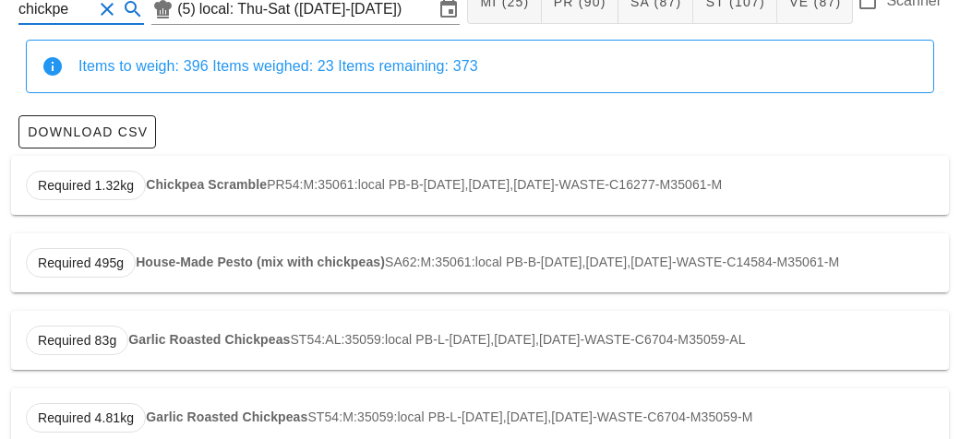
scroll to position [177, 0]
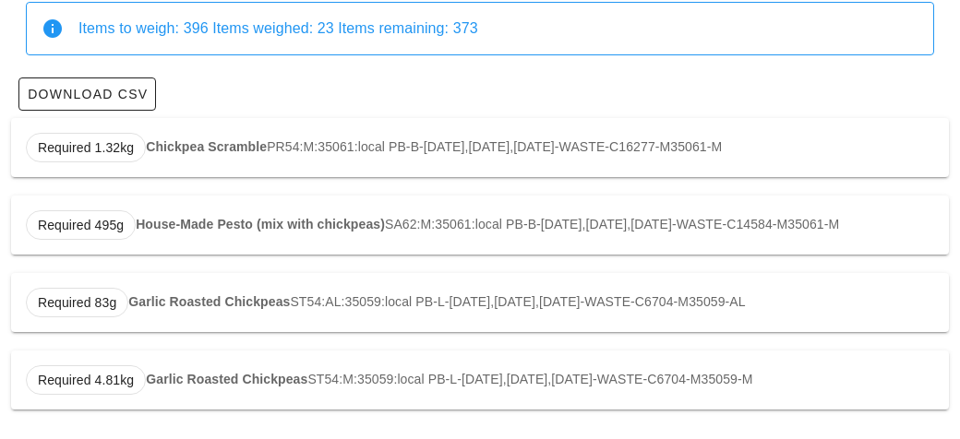
click at [204, 139] on strong "Chickpea Scramble" at bounding box center [206, 146] width 121 height 15
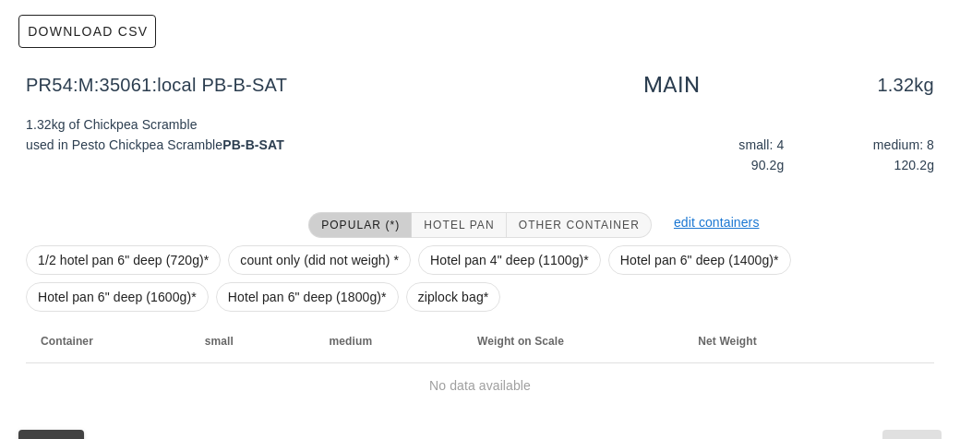
scroll to position [262, 0]
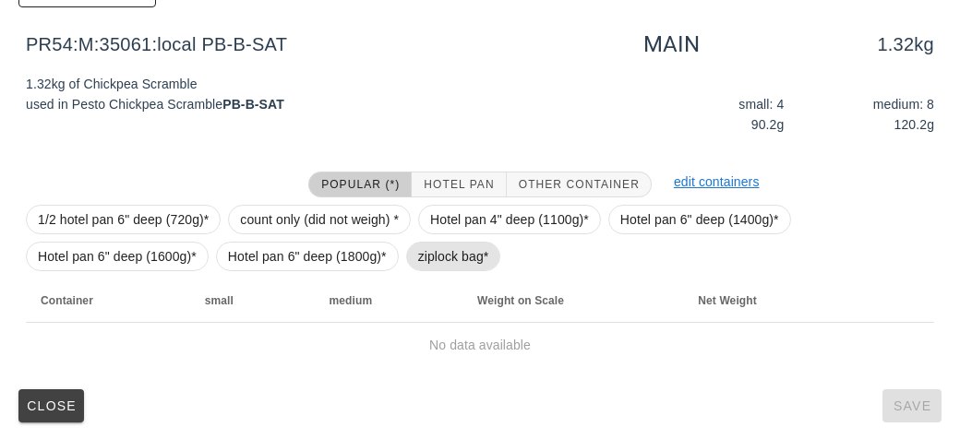
click at [421, 261] on span "ziplock bag*" at bounding box center [453, 257] width 71 height 28
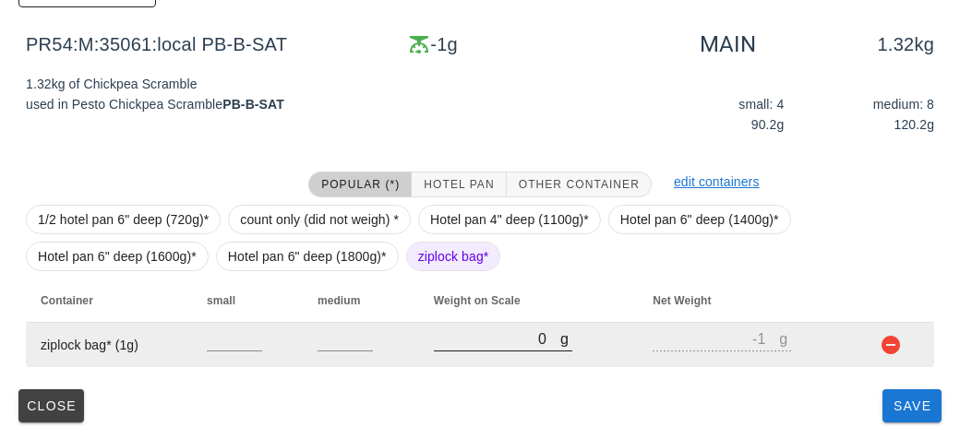
click at [460, 341] on input "0" at bounding box center [497, 339] width 126 height 24
click at [881, 365] on td at bounding box center [895, 345] width 77 height 44
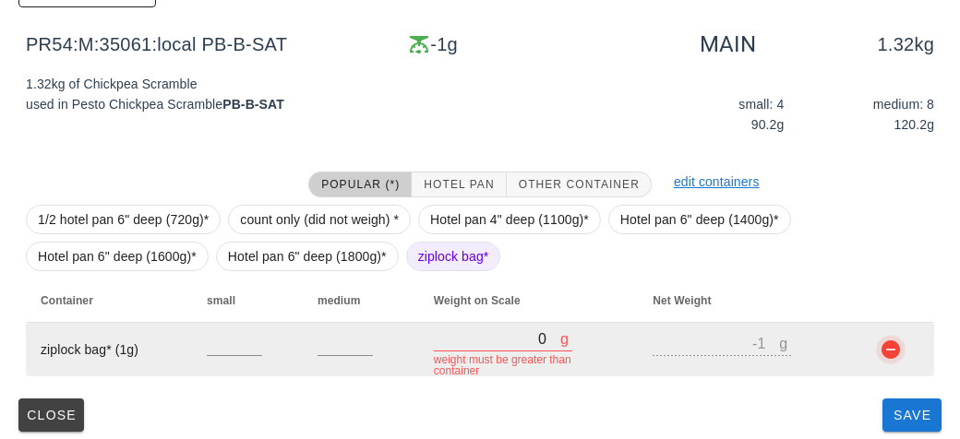
click at [899, 345] on button "button" at bounding box center [890, 350] width 22 height 22
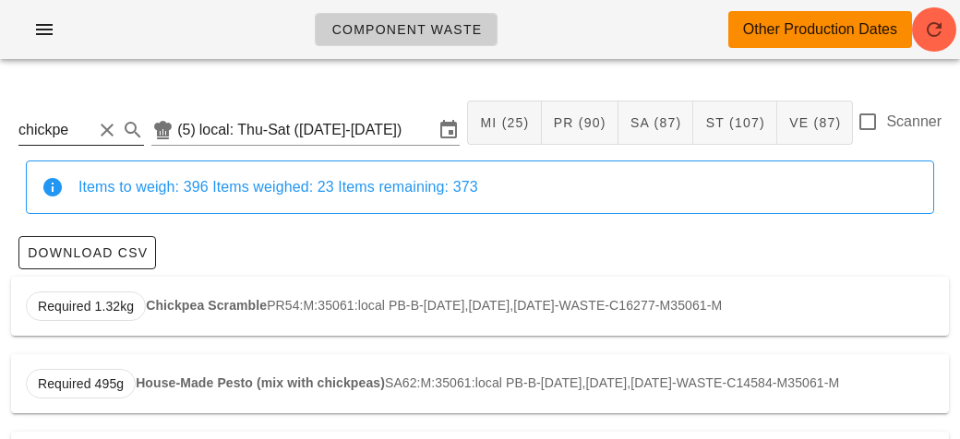
click at [86, 132] on input "chickpe" at bounding box center [55, 130] width 74 height 30
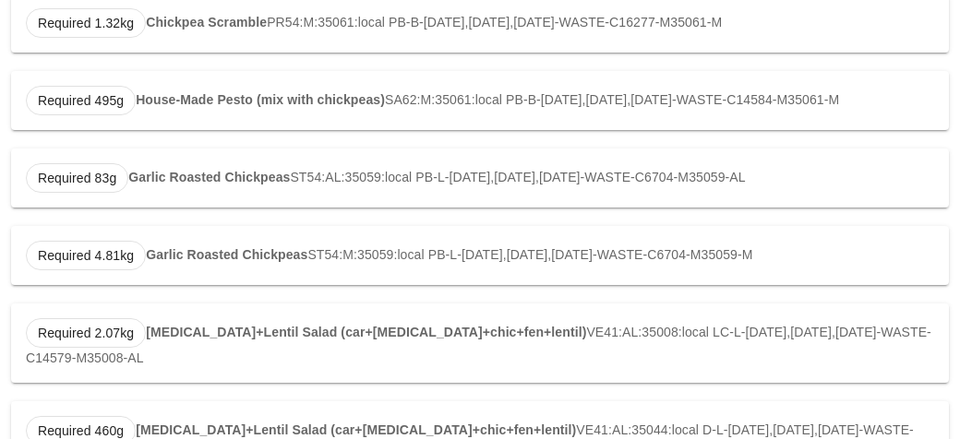
scroll to position [1136, 0]
click at [206, 340] on strong "[MEDICAL_DATA]+Lentil Salad (car+[MEDICAL_DATA]+chic+fen+lentil)" at bounding box center [366, 332] width 440 height 15
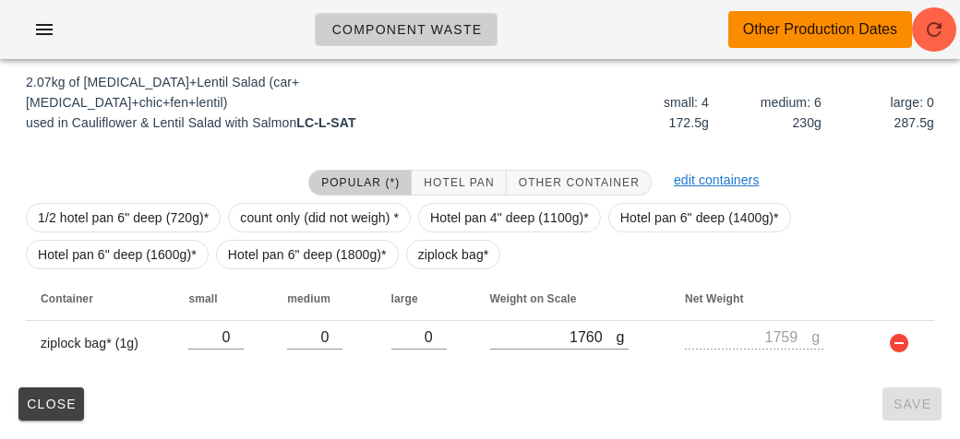
scroll to position [279, 0]
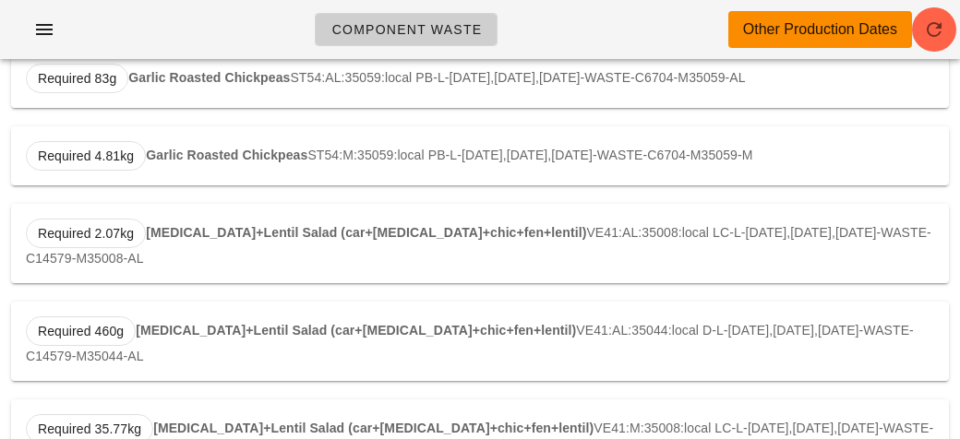
click at [176, 240] on strong "[MEDICAL_DATA]+Lentil Salad (car+[MEDICAL_DATA]+chic+fen+lentil)" at bounding box center [366, 232] width 440 height 15
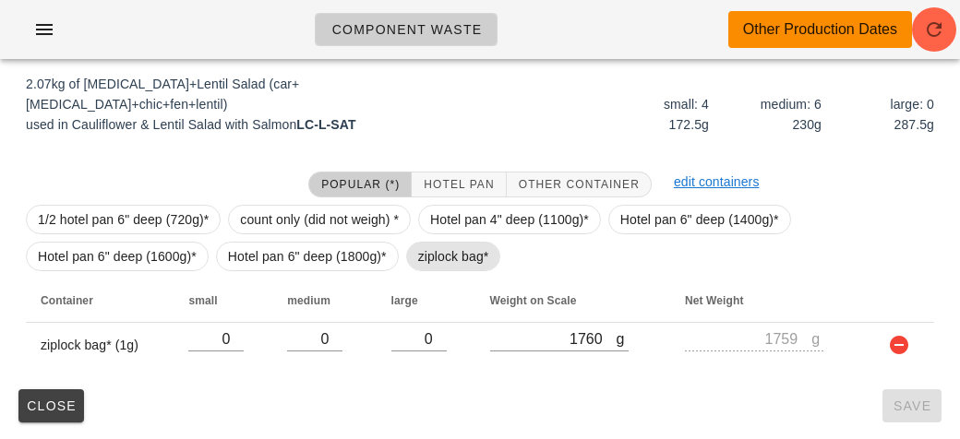
click at [437, 258] on span "ziplock bag*" at bounding box center [453, 257] width 71 height 28
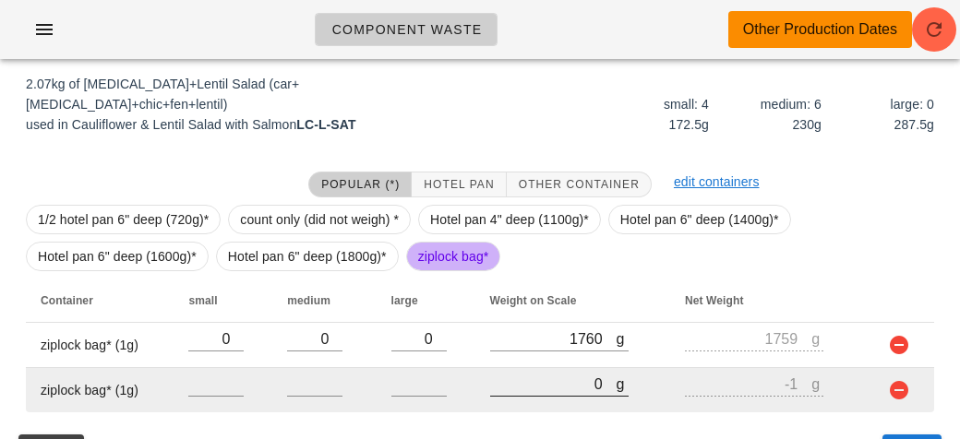
click at [550, 388] on input "0" at bounding box center [553, 384] width 126 height 24
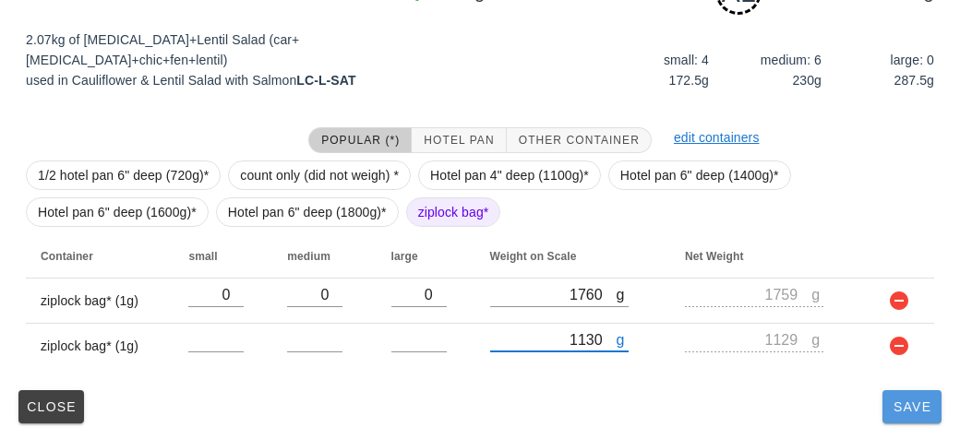
click at [920, 417] on button "Save" at bounding box center [911, 406] width 59 height 33
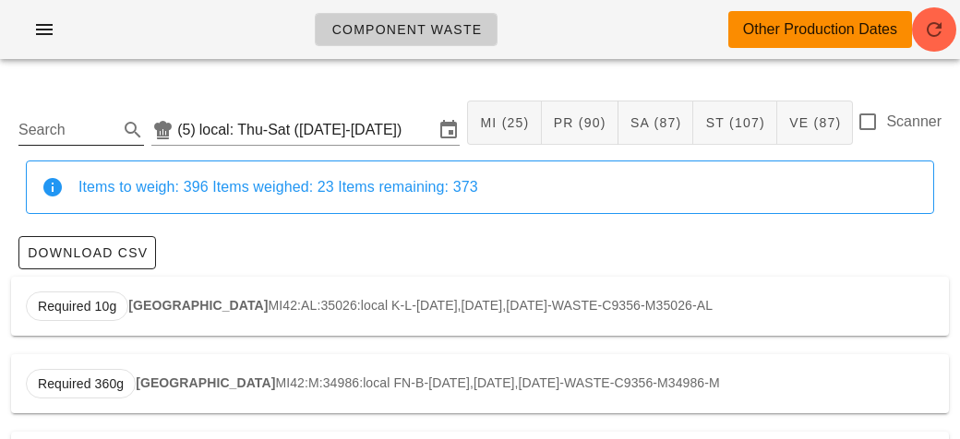
click at [50, 136] on input "Search" at bounding box center [66, 130] width 96 height 30
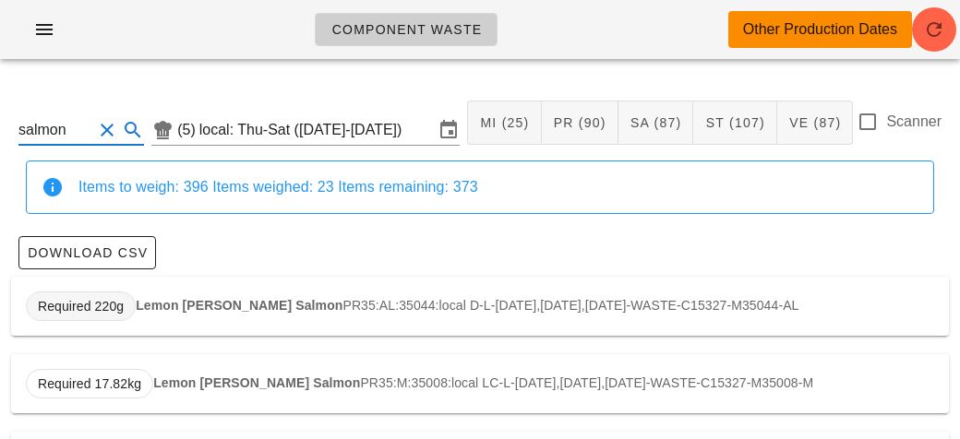
click at [93, 312] on span "Required 220g" at bounding box center [81, 307] width 86 height 28
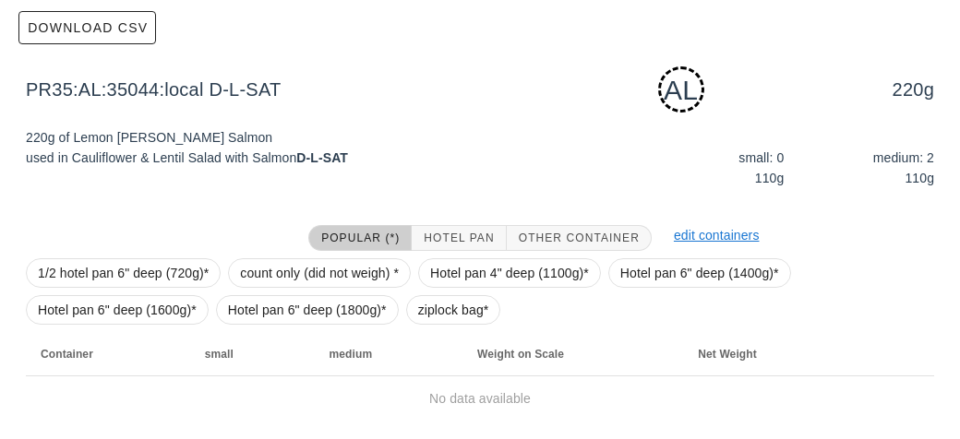
scroll to position [279, 0]
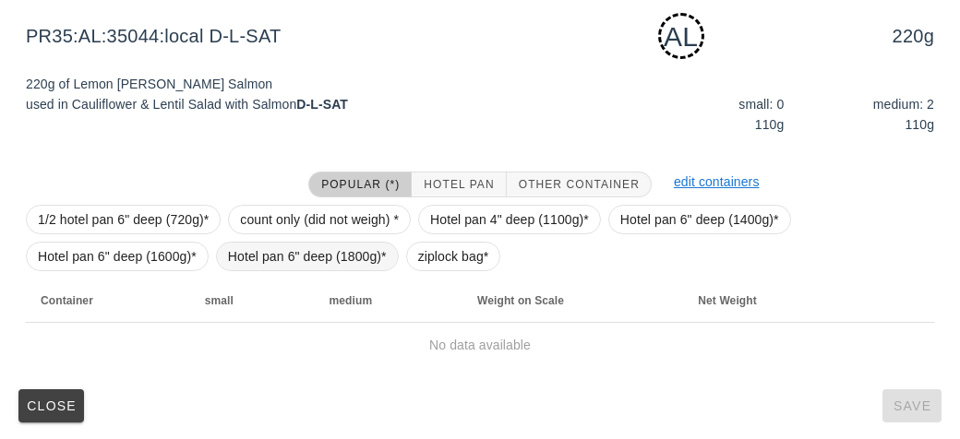
click at [394, 257] on span "Hotel pan 6" deep (1800g)*" at bounding box center [307, 257] width 183 height 30
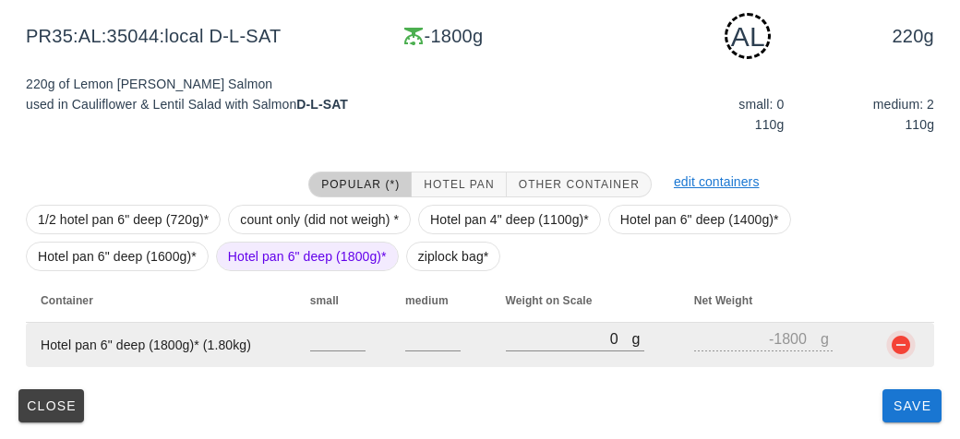
click at [907, 347] on button "button" at bounding box center [901, 345] width 22 height 22
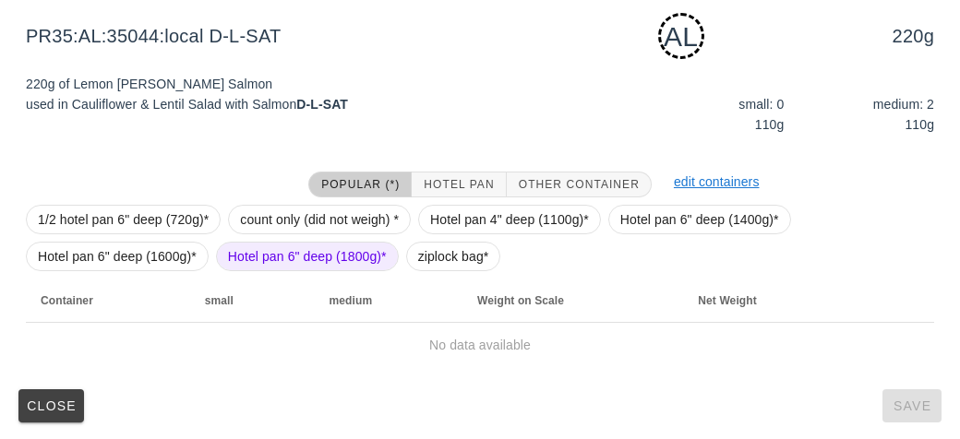
click at [408, 268] on div "1/2 hotel pan 6" deep (720g)* count only (did not weigh) * Hotel pan 4" deep (1…" at bounding box center [480, 237] width 908 height 81
click at [473, 263] on span "ziplock bag*" at bounding box center [453, 257] width 71 height 28
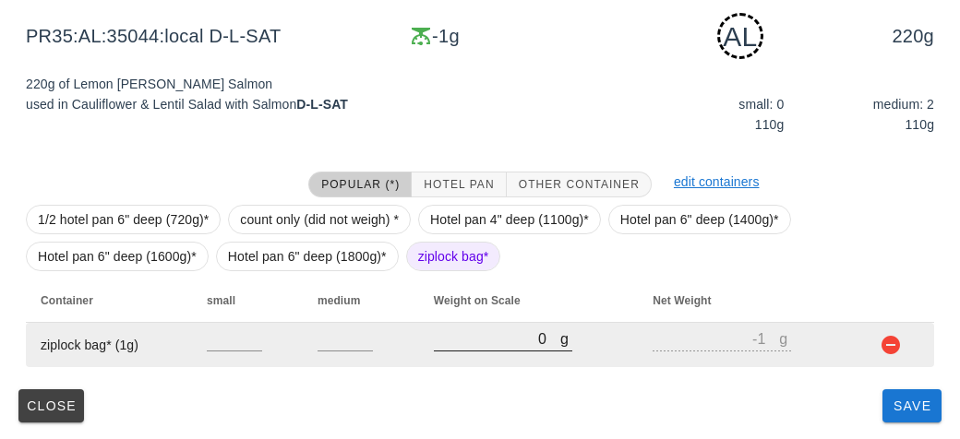
click at [485, 342] on input "0" at bounding box center [497, 339] width 126 height 24
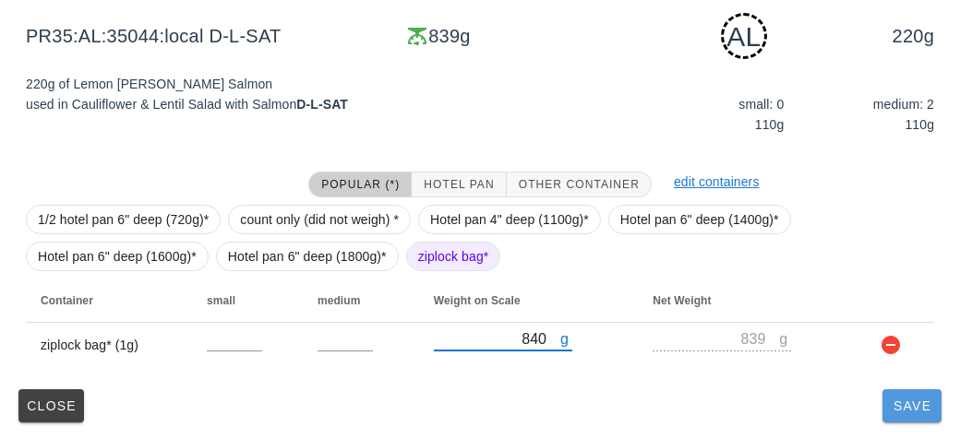
click at [911, 416] on button "Save" at bounding box center [911, 405] width 59 height 33
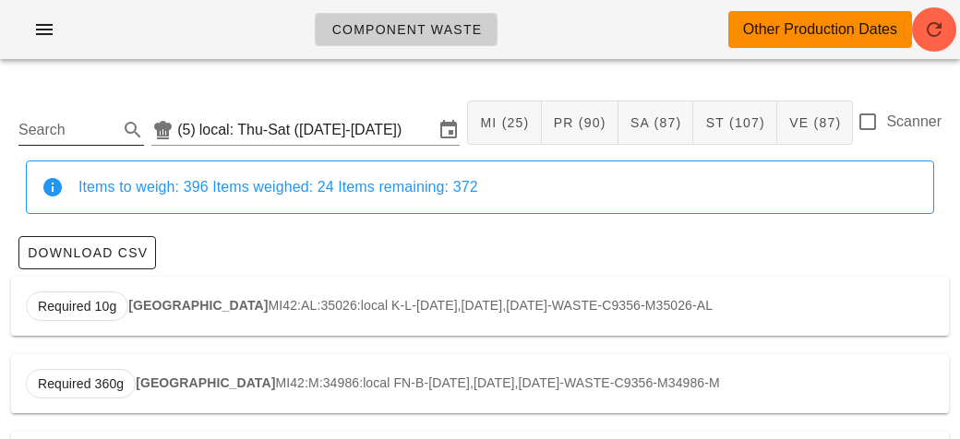
click at [50, 128] on input "Search" at bounding box center [66, 130] width 96 height 30
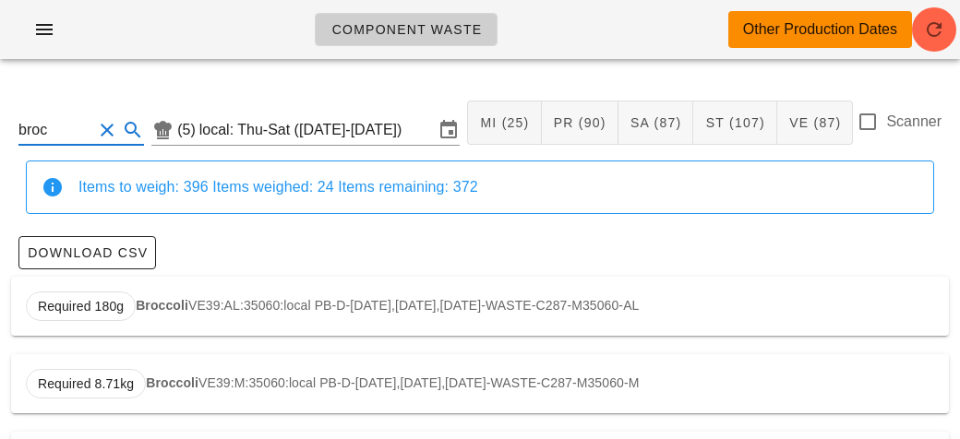
click at [136, 300] on strong "Broccoli" at bounding box center [162, 305] width 53 height 15
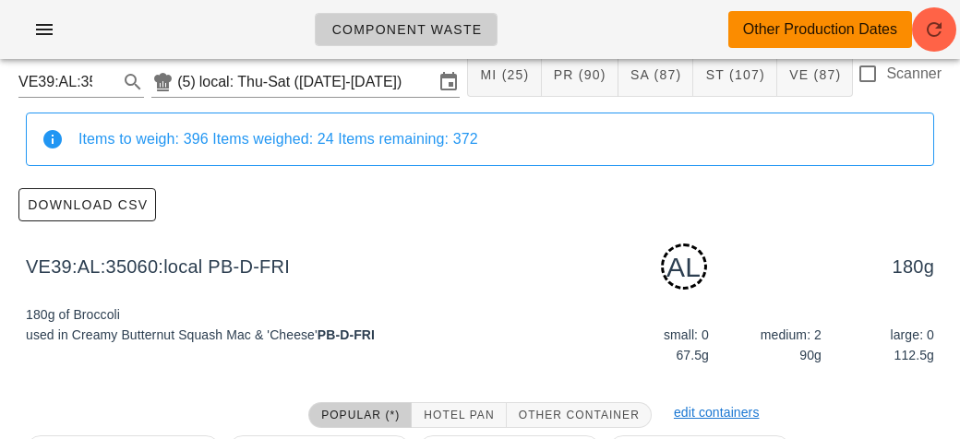
scroll to position [279, 0]
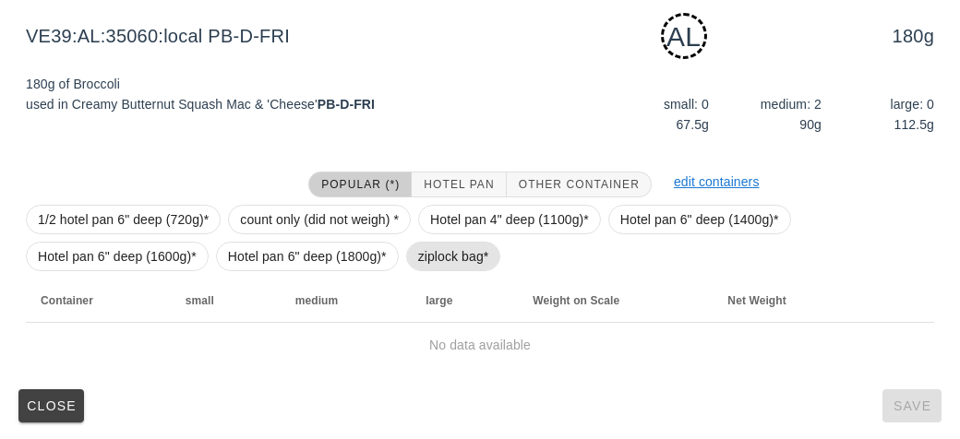
click at [438, 266] on span "ziplock bag*" at bounding box center [453, 257] width 71 height 28
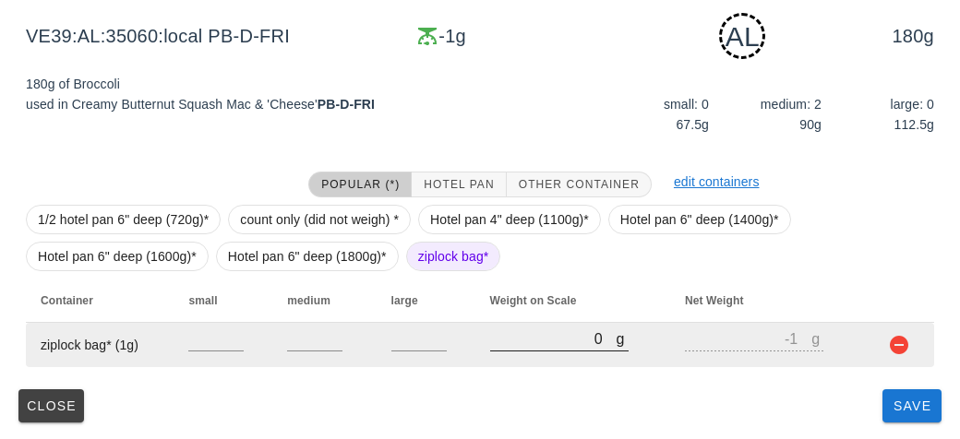
click at [498, 338] on input "0" at bounding box center [553, 339] width 126 height 24
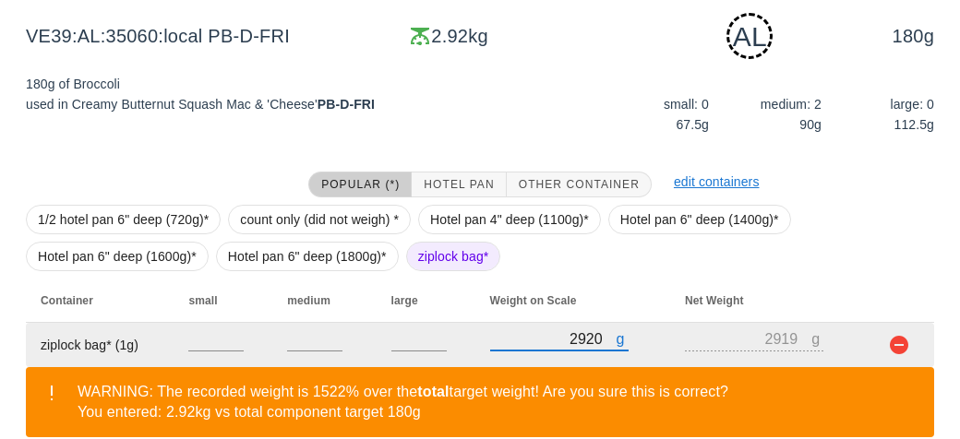
scroll to position [364, 0]
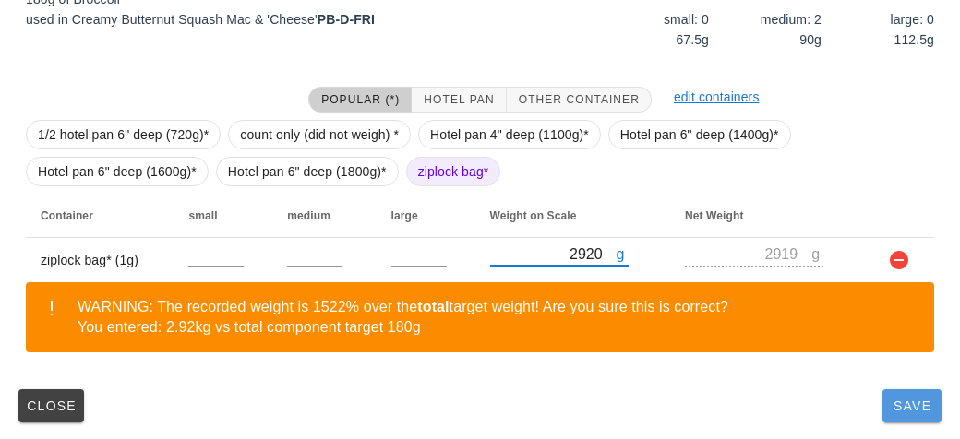
click at [904, 419] on button "Save" at bounding box center [911, 405] width 59 height 33
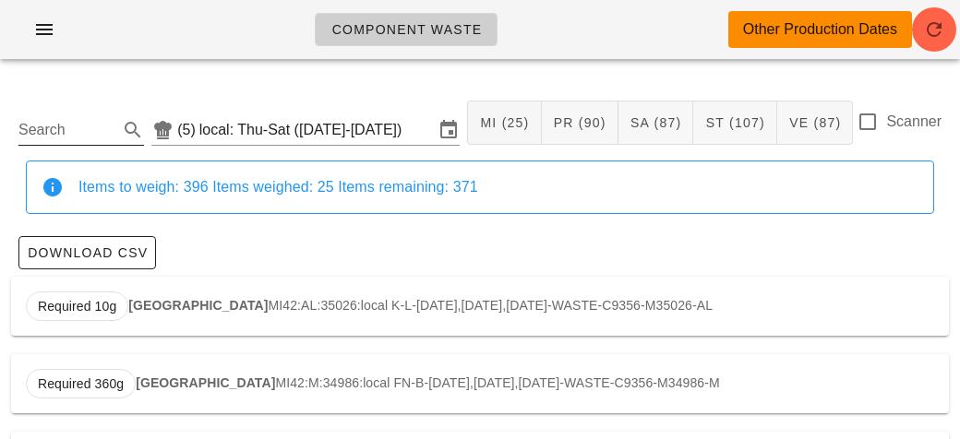
click at [94, 104] on div "Search" at bounding box center [81, 124] width 126 height 41
click at [69, 131] on input "Search" at bounding box center [66, 130] width 96 height 30
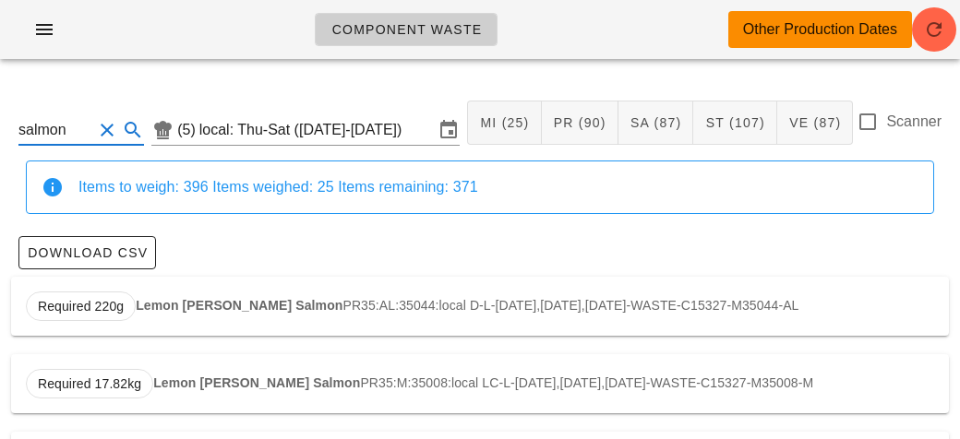
click at [194, 309] on strong "Lemon [PERSON_NAME] Salmon" at bounding box center [239, 305] width 207 height 15
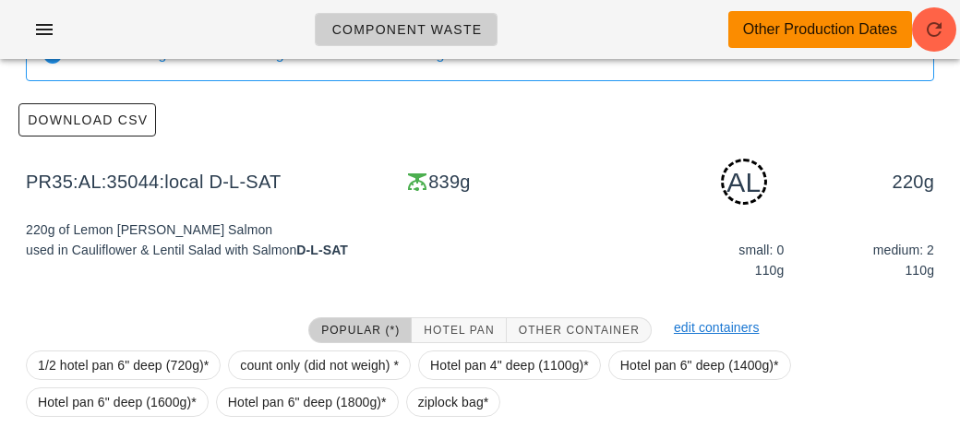
scroll to position [279, 0]
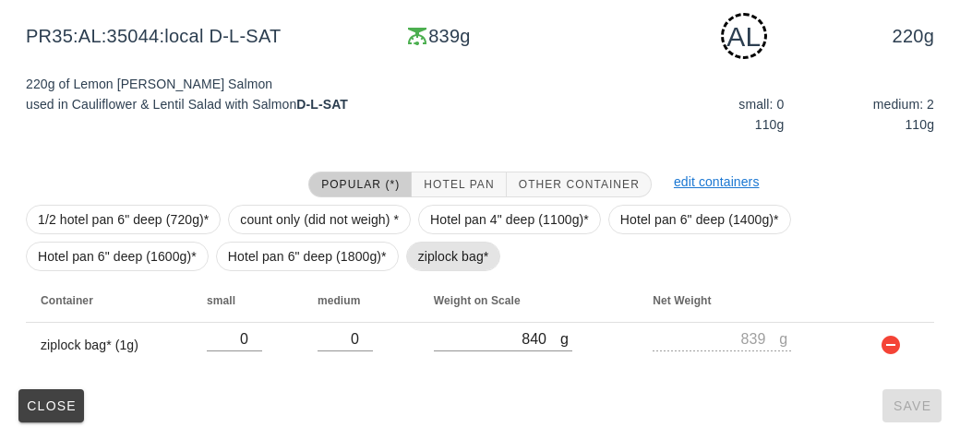
click at [424, 257] on span "ziplock bag*" at bounding box center [453, 257] width 71 height 28
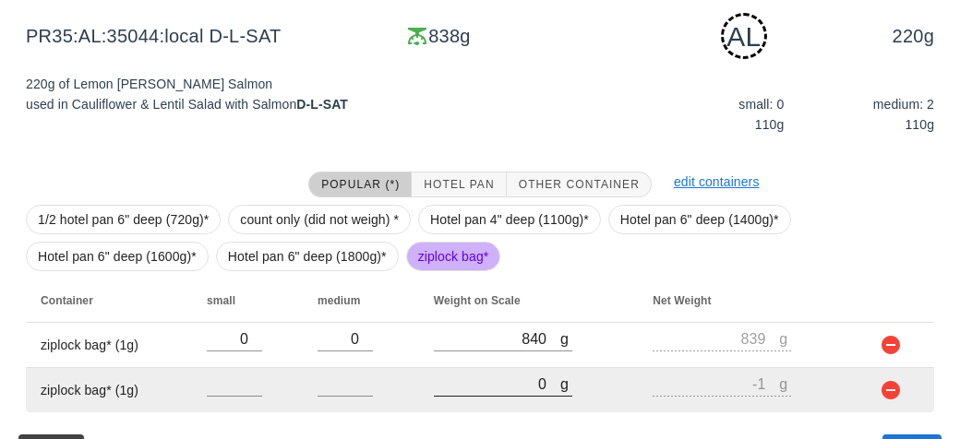
click at [488, 389] on input "0" at bounding box center [497, 384] width 126 height 24
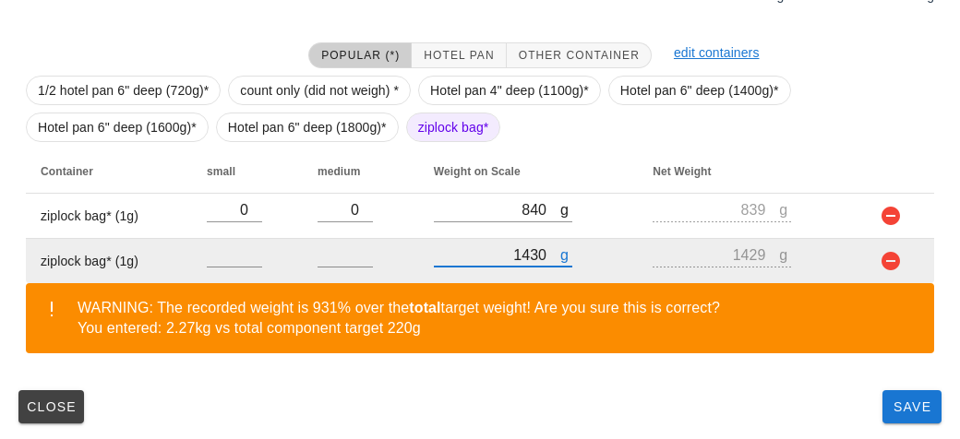
scroll to position [409, 0]
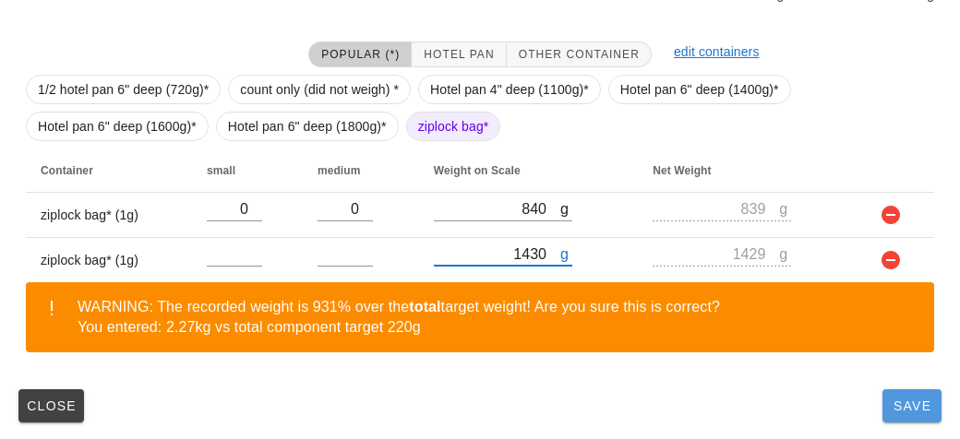
click at [895, 406] on span "Save" at bounding box center [912, 406] width 44 height 15
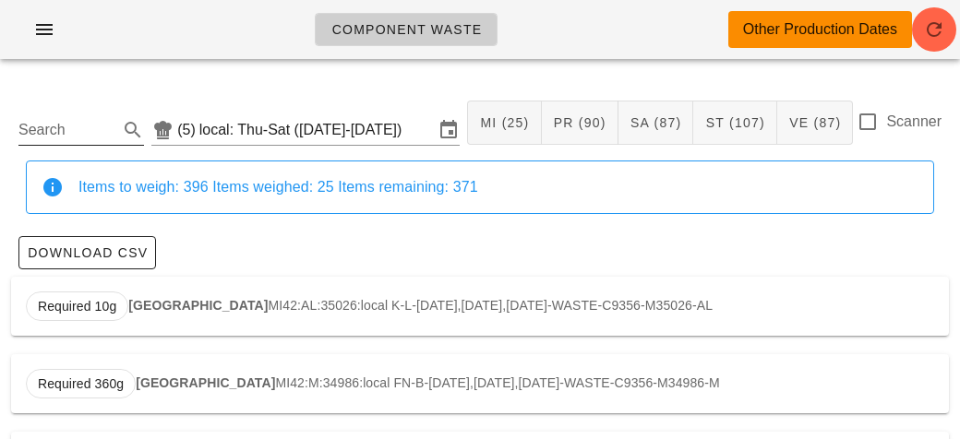
click at [77, 121] on input "Search" at bounding box center [66, 130] width 96 height 30
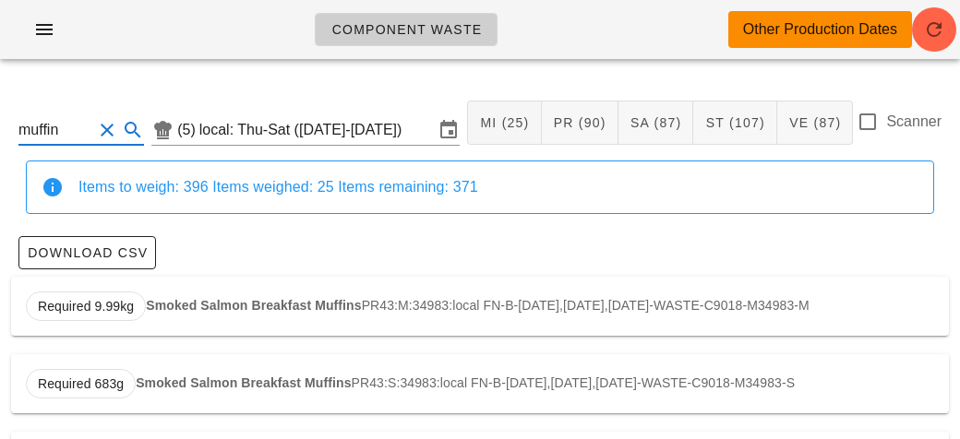
click at [184, 308] on strong "Smoked Salmon Breakfast Muffins" at bounding box center [253, 305] width 215 height 15
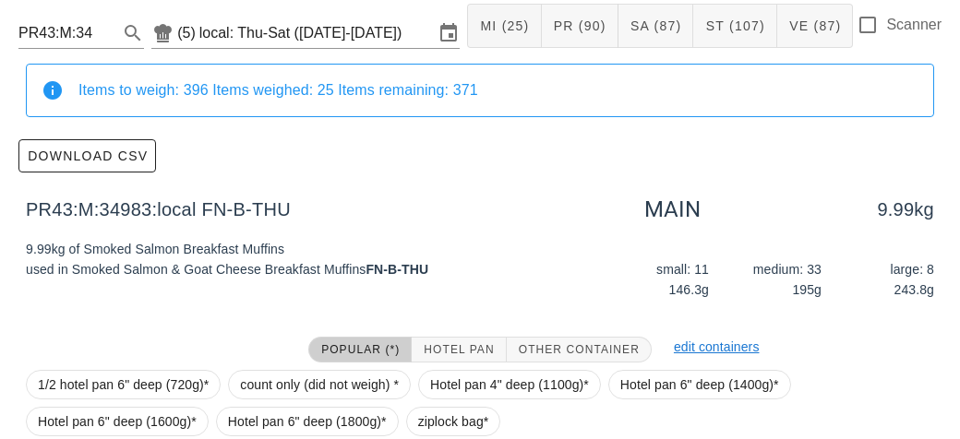
scroll to position [262, 0]
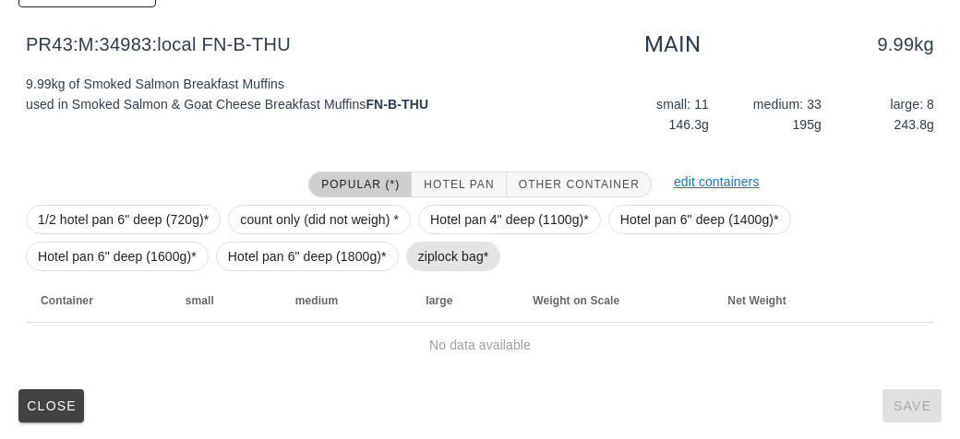
click at [418, 268] on span "ziplock bag*" at bounding box center [453, 257] width 71 height 28
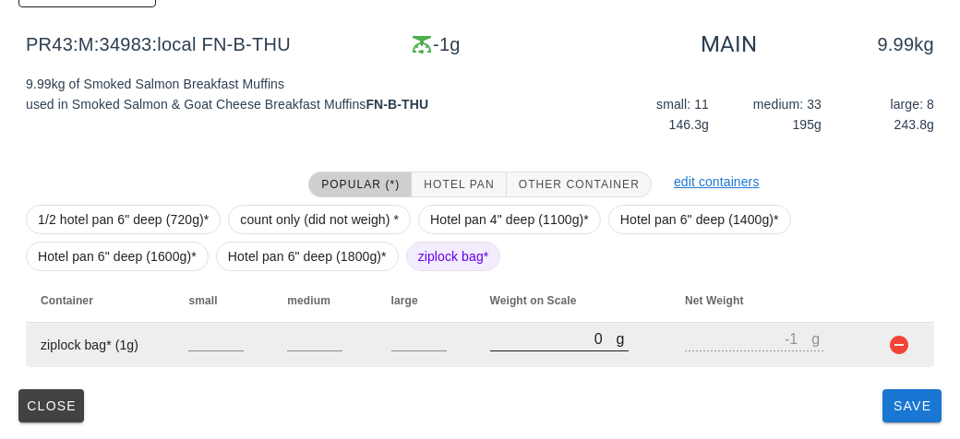
click at [515, 333] on input "0" at bounding box center [553, 339] width 126 height 24
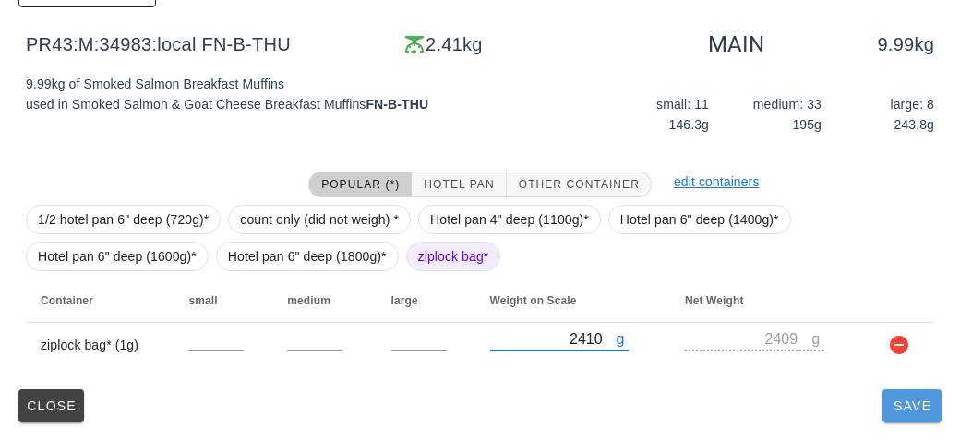
click at [915, 413] on button "Save" at bounding box center [911, 405] width 59 height 33
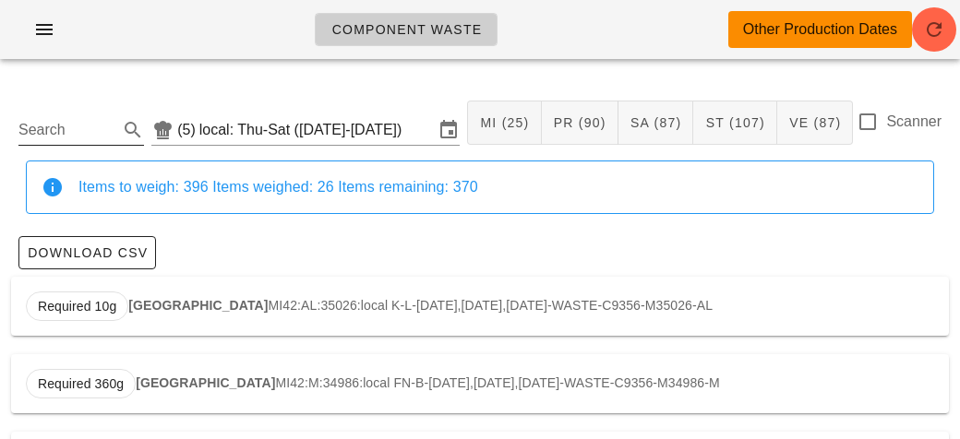
click at [99, 123] on input "Search" at bounding box center [66, 130] width 96 height 30
click at [197, 308] on strong "Keto Pork Meatloaf" at bounding box center [205, 305] width 119 height 15
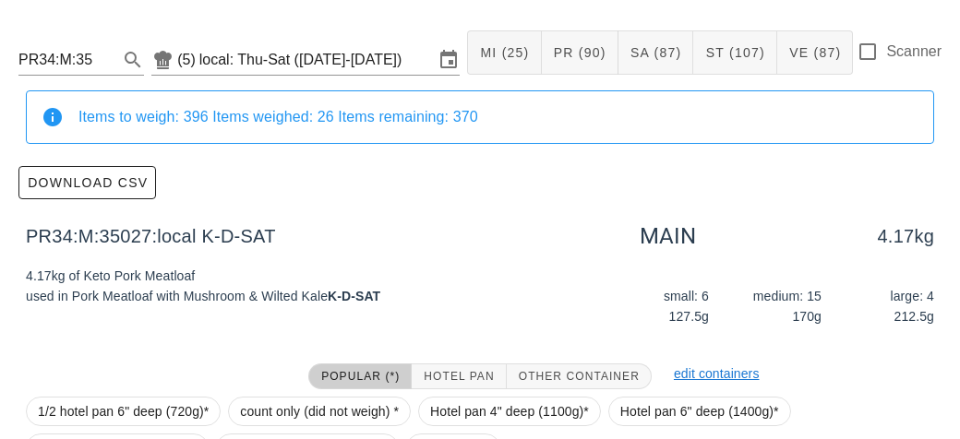
scroll to position [262, 0]
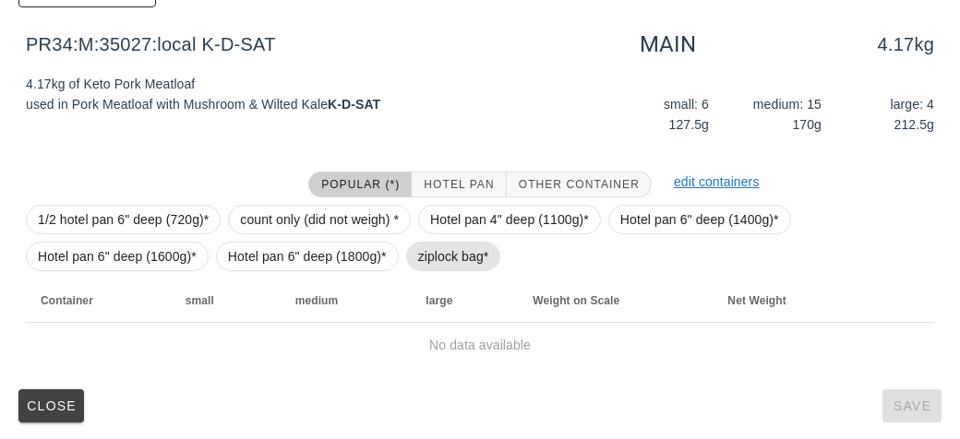
click at [435, 255] on span "ziplock bag*" at bounding box center [453, 257] width 71 height 28
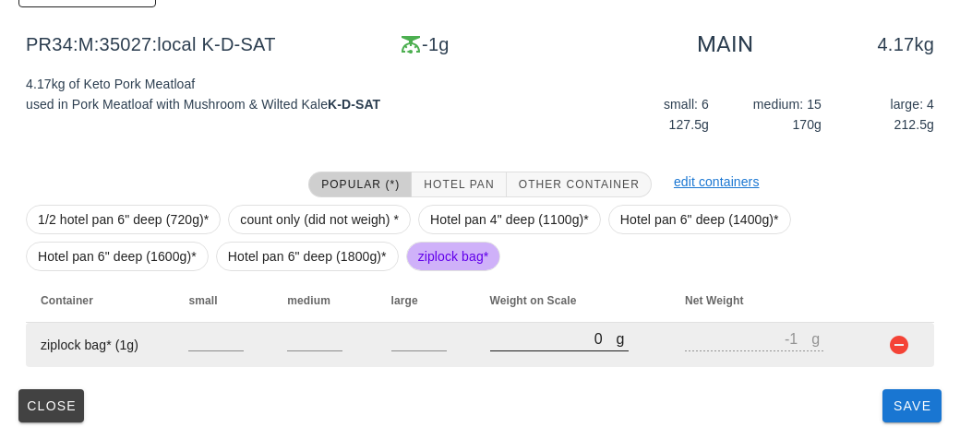
click at [528, 347] on input "0" at bounding box center [553, 339] width 126 height 24
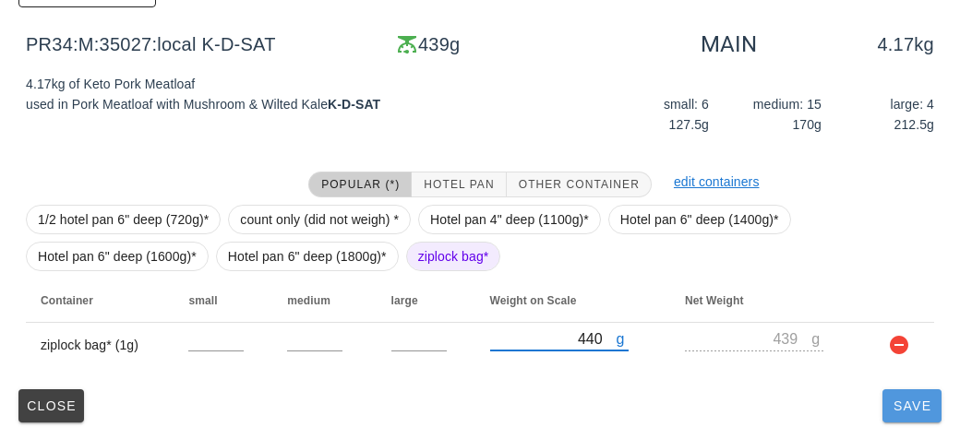
click at [913, 412] on span "Save" at bounding box center [912, 406] width 44 height 15
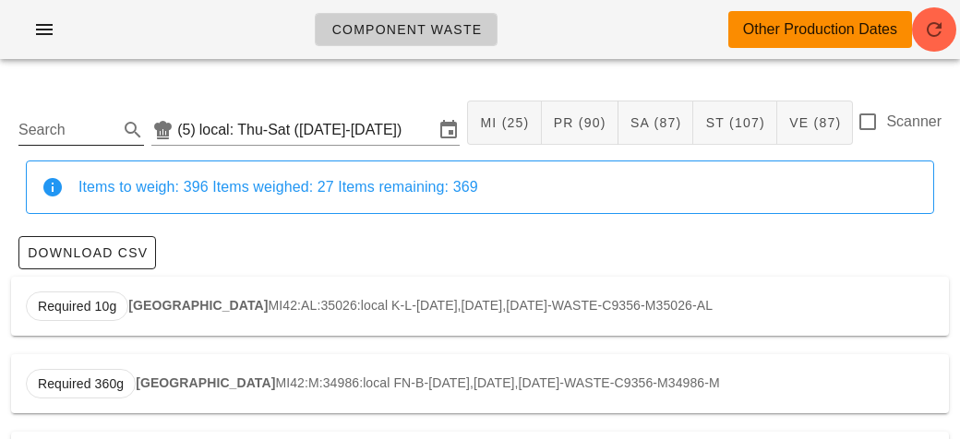
click at [102, 122] on input "Search" at bounding box center [66, 130] width 96 height 30
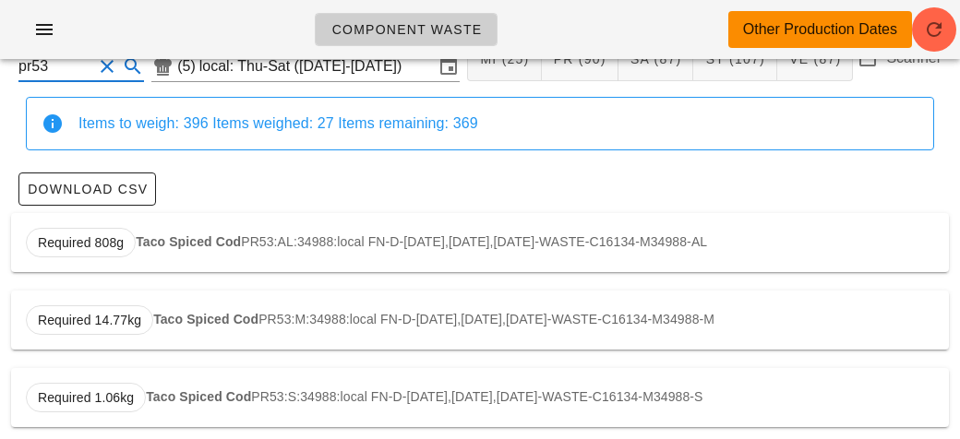
scroll to position [79, 0]
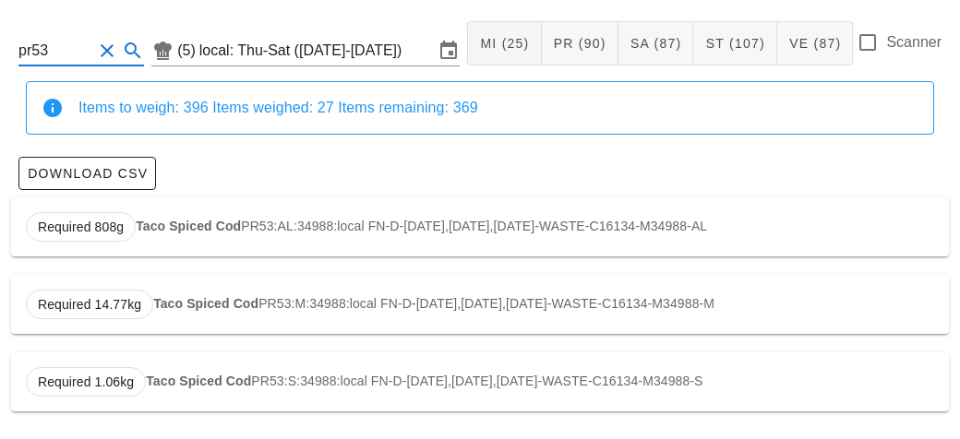
click at [378, 365] on div "Required 1.06kg Taco Spiced Cod PR53:S:34988:local FN-D-[DATE],[DATE],[DATE]-WA…" at bounding box center [480, 382] width 938 height 59
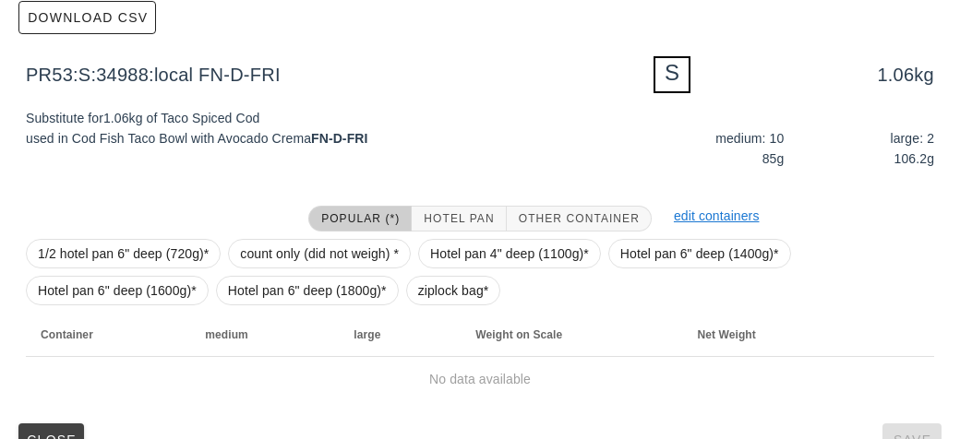
scroll to position [269, 0]
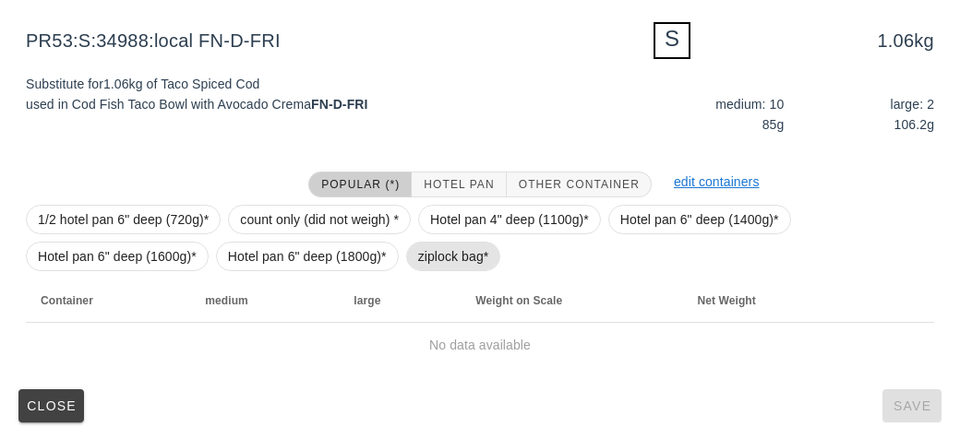
click at [429, 253] on span "ziplock bag*" at bounding box center [453, 257] width 71 height 28
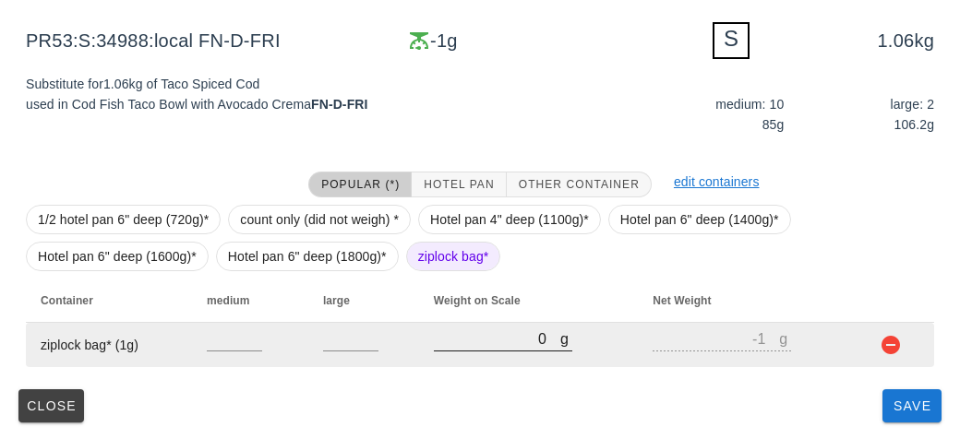
click at [500, 344] on input "0" at bounding box center [497, 339] width 126 height 24
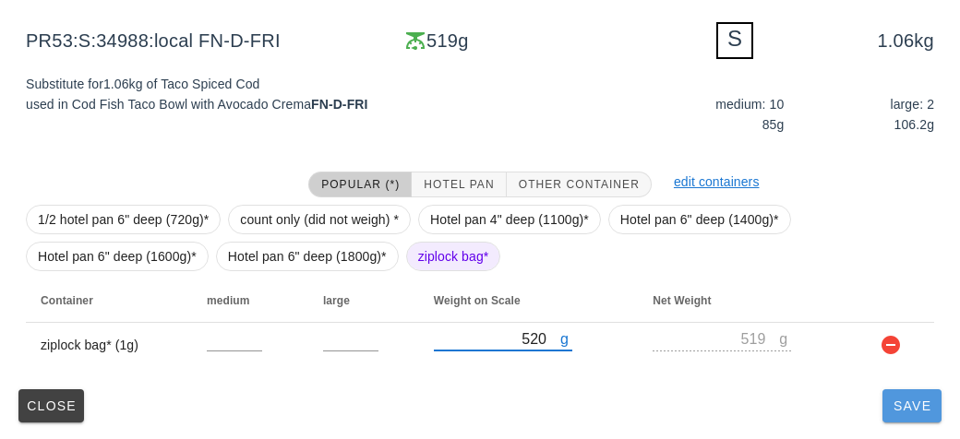
click at [935, 407] on button "Save" at bounding box center [911, 405] width 59 height 33
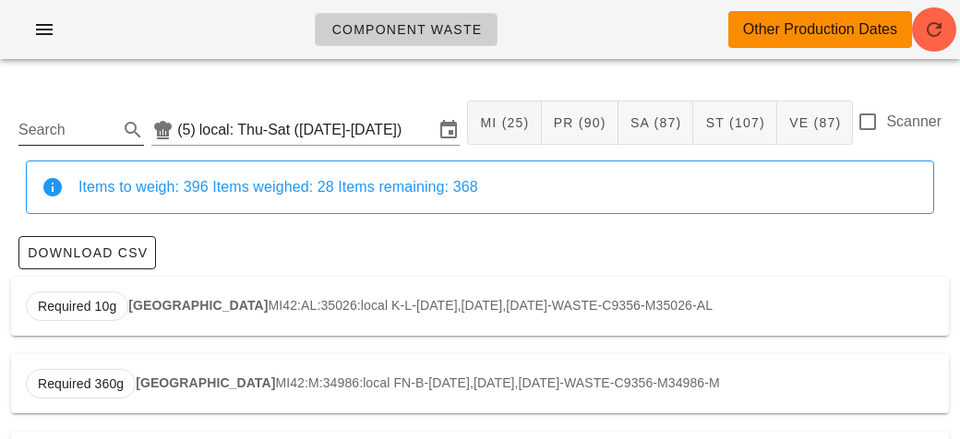
click at [45, 122] on input "Search" at bounding box center [66, 130] width 96 height 30
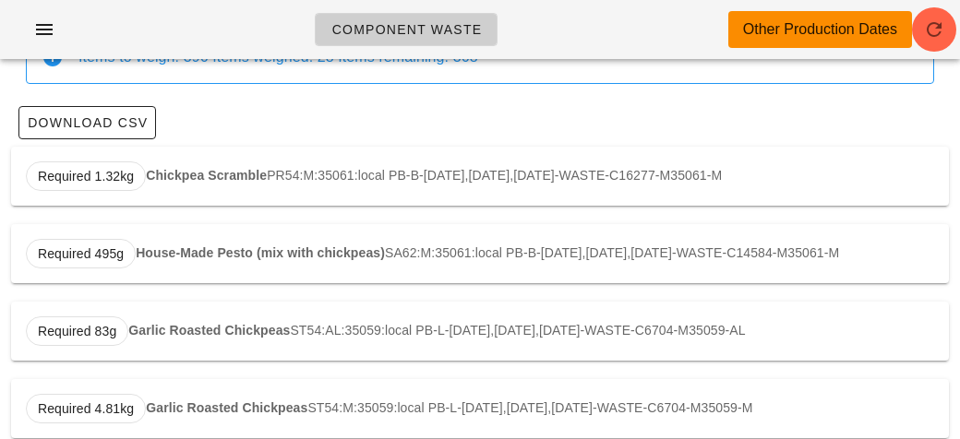
click at [144, 185] on div "Required 1.32kg Chickpea Scramble PR54:M:35061:local PB-B-[DATE],[DATE],[DATE]-…" at bounding box center [480, 176] width 938 height 59
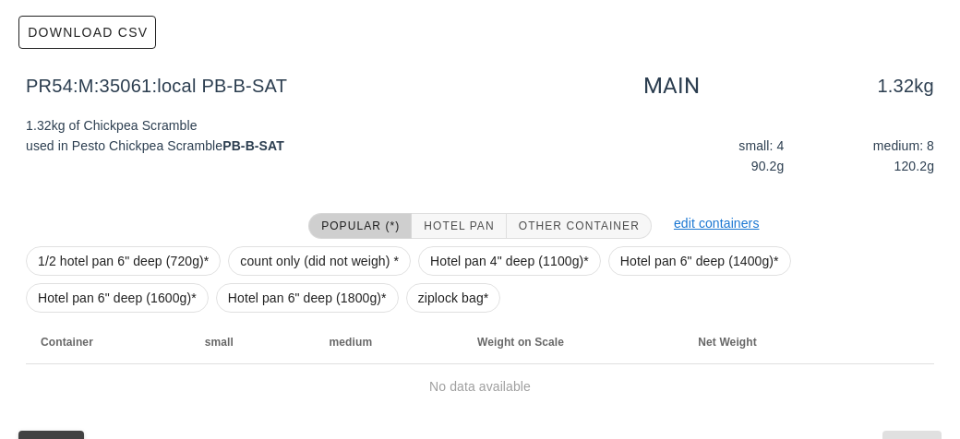
scroll to position [262, 0]
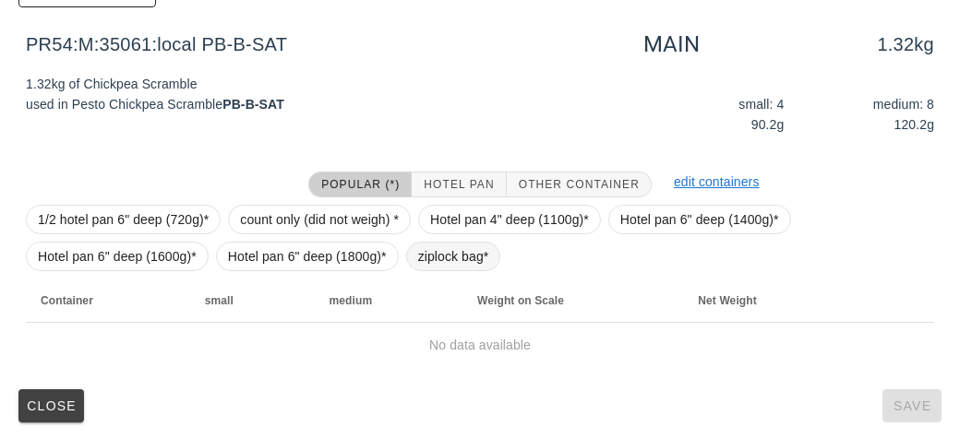
click at [423, 269] on span "ziplock bag*" at bounding box center [453, 257] width 95 height 30
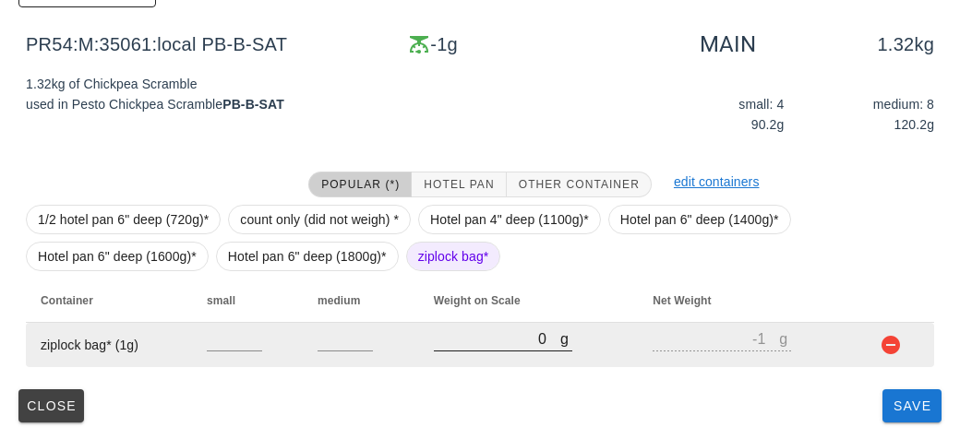
click at [481, 349] on input "0" at bounding box center [497, 339] width 126 height 24
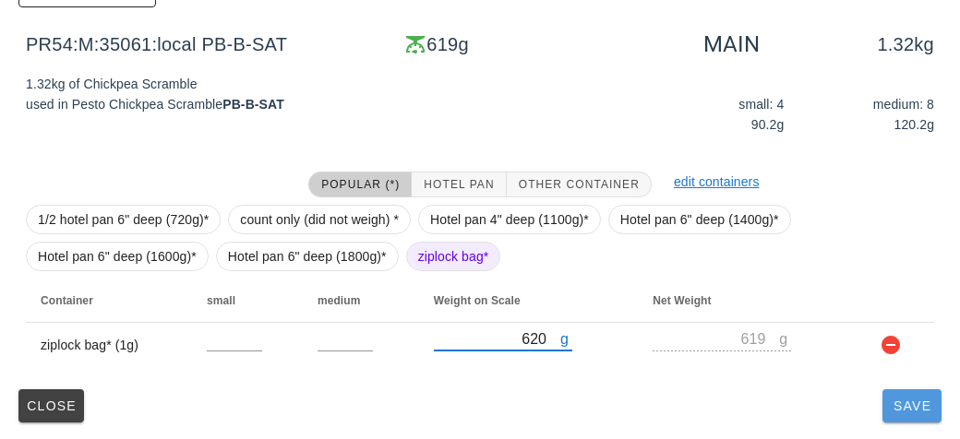
click at [913, 412] on button "Save" at bounding box center [911, 405] width 59 height 33
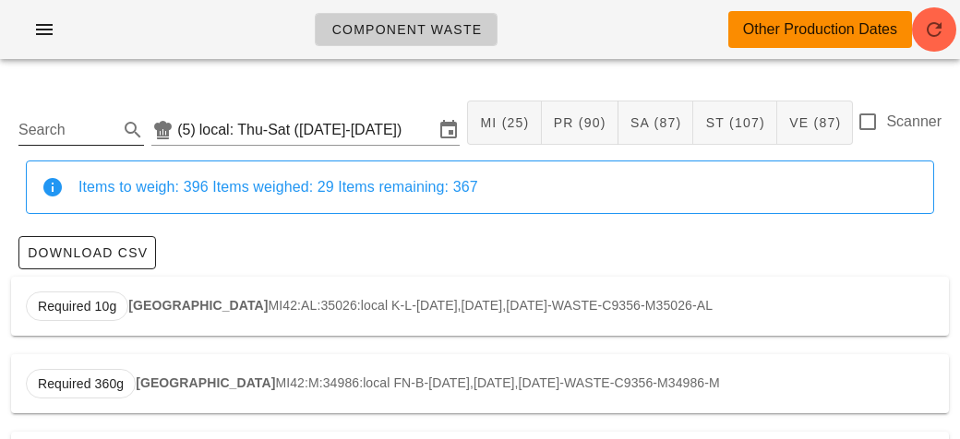
click at [57, 128] on input "Search" at bounding box center [66, 130] width 96 height 30
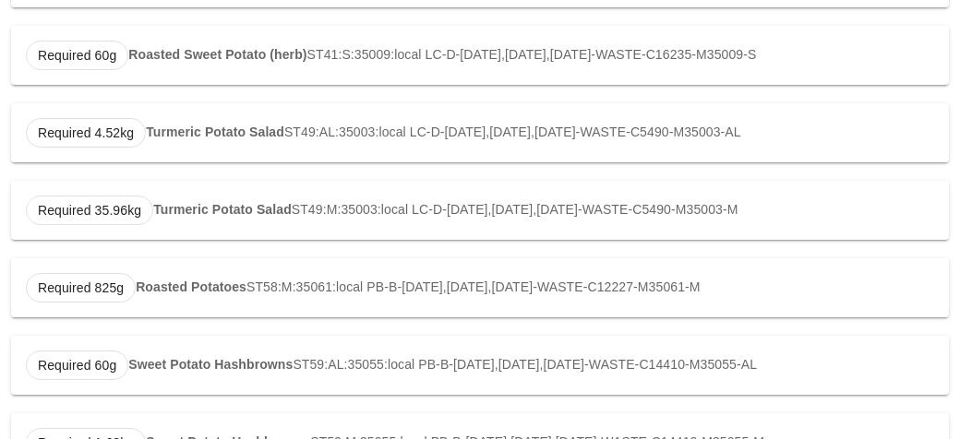
click at [176, 135] on strong "Turmeric Potato Salad" at bounding box center [215, 132] width 138 height 15
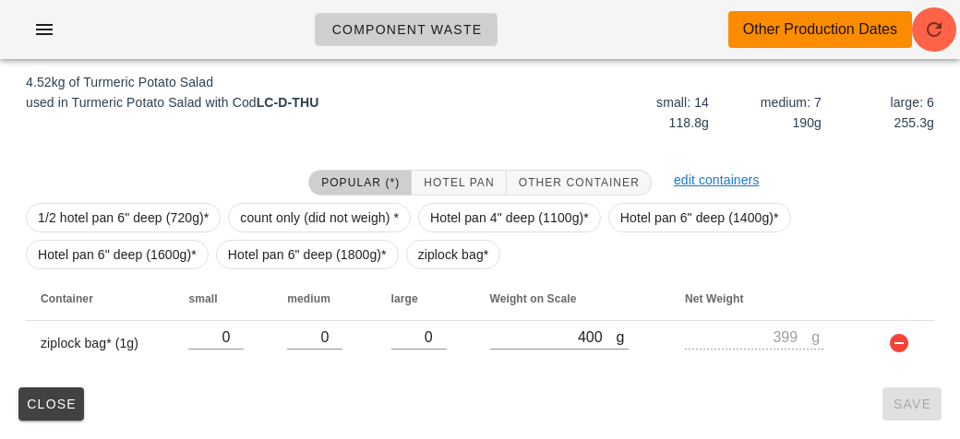
scroll to position [279, 0]
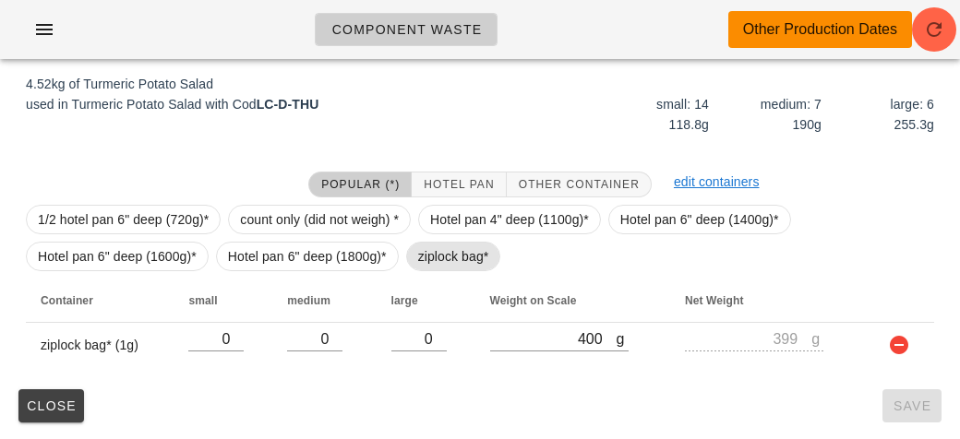
click at [431, 256] on span "ziplock bag*" at bounding box center [453, 257] width 71 height 28
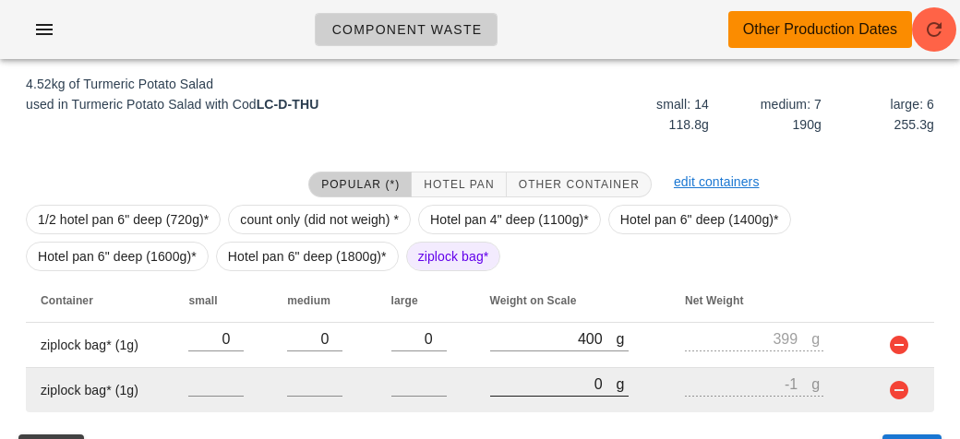
click at [544, 379] on input "0" at bounding box center [553, 384] width 126 height 24
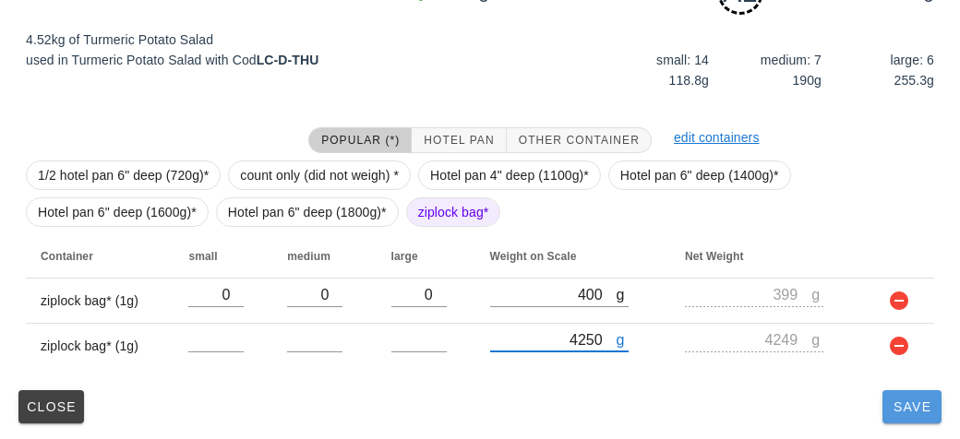
click at [921, 407] on span "Save" at bounding box center [912, 407] width 44 height 15
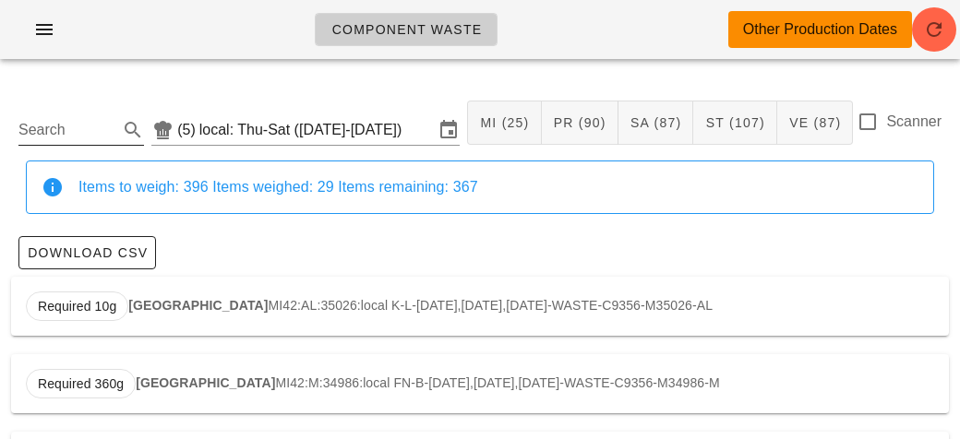
click at [61, 122] on input "Search" at bounding box center [66, 130] width 96 height 30
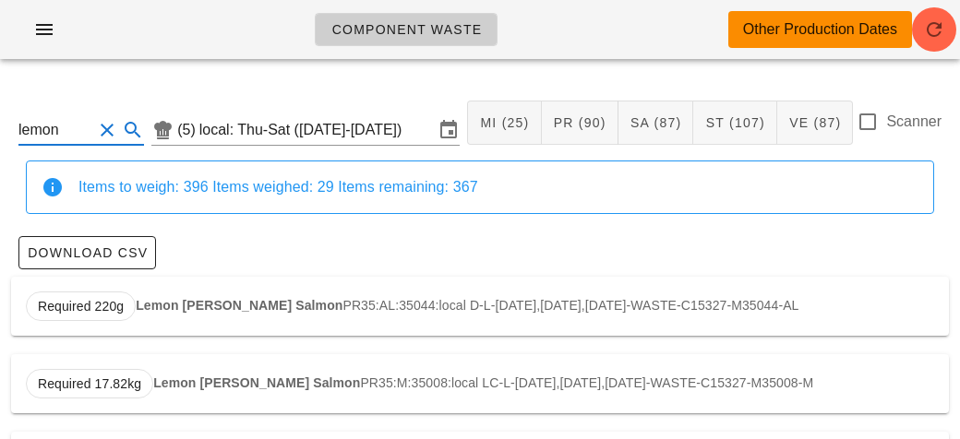
click at [206, 301] on strong "Lemon [PERSON_NAME] Salmon" at bounding box center [239, 305] width 207 height 15
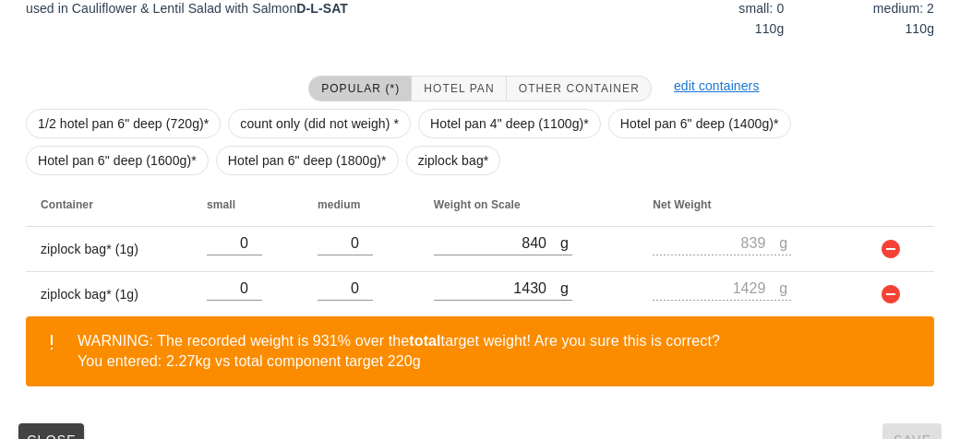
scroll to position [409, 0]
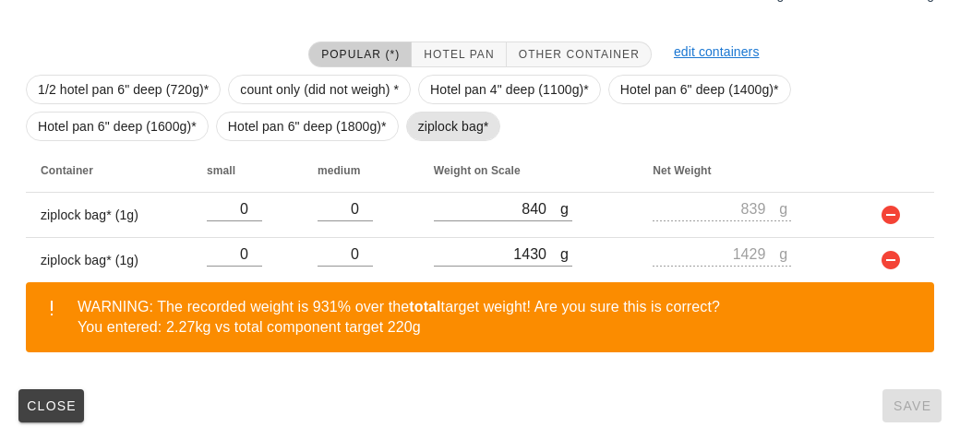
click at [418, 137] on span "ziplock bag*" at bounding box center [453, 127] width 71 height 28
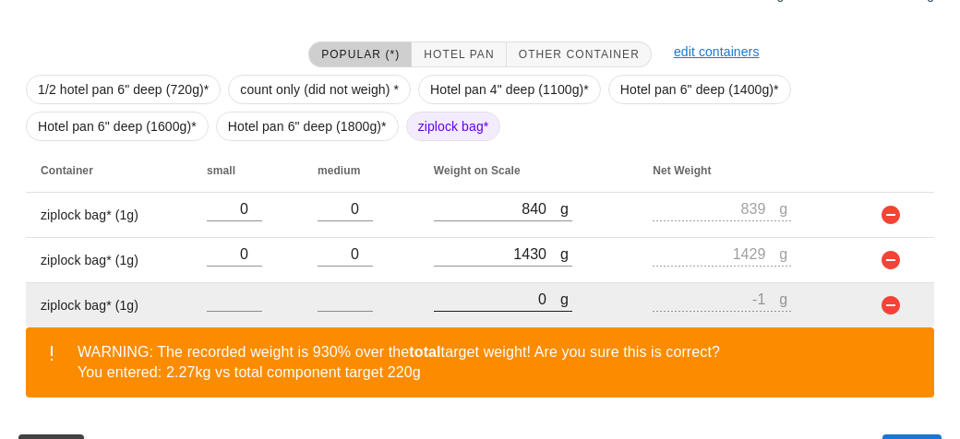
click at [512, 298] on input "0" at bounding box center [497, 299] width 126 height 24
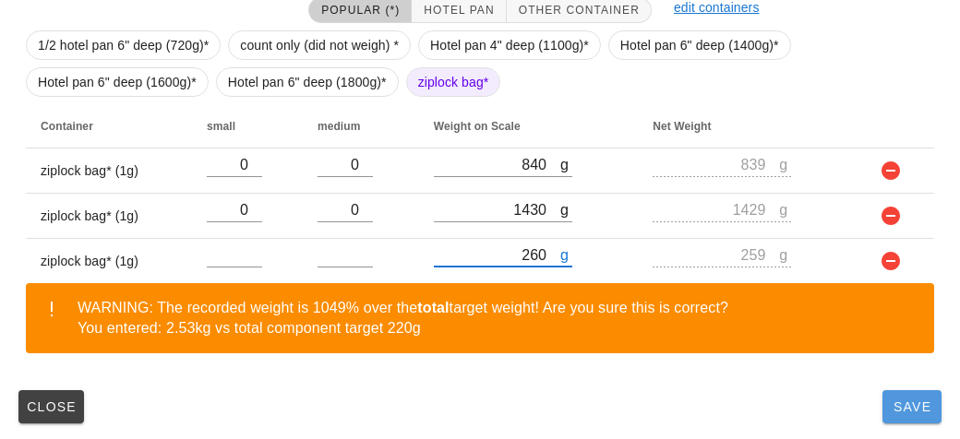
click at [920, 418] on button "Save" at bounding box center [911, 406] width 59 height 33
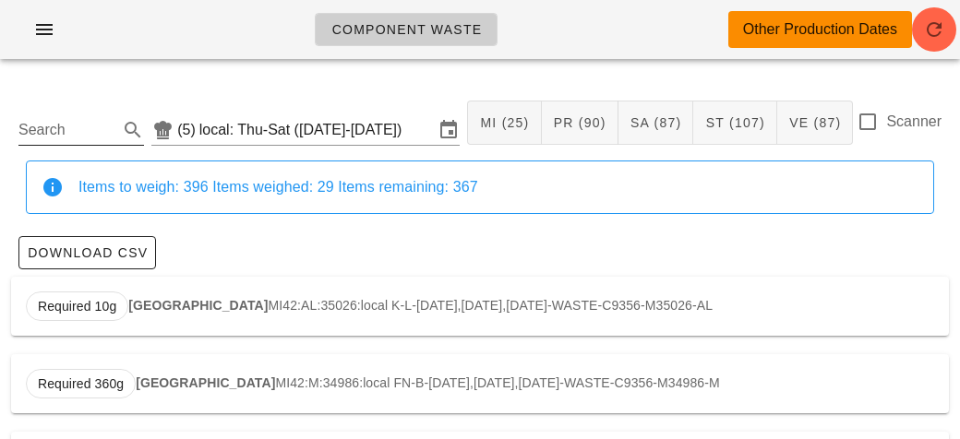
click at [50, 135] on input "Search" at bounding box center [66, 130] width 96 height 30
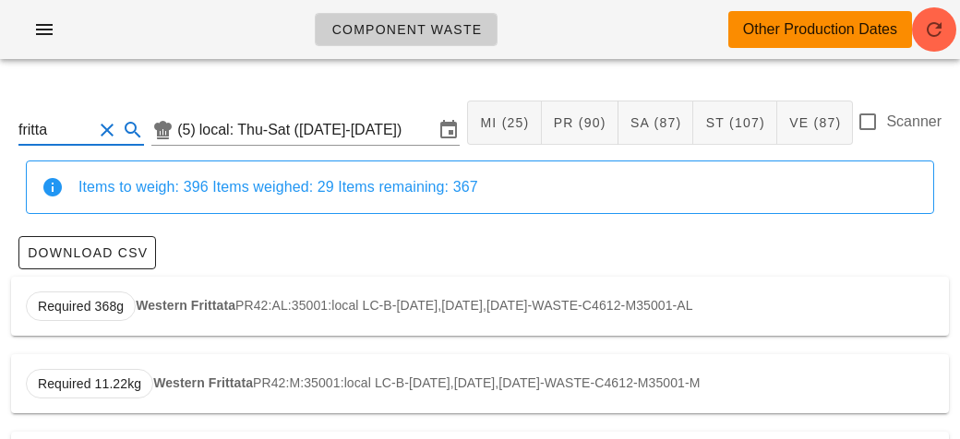
click at [253, 316] on div "Required 368g Western Frittata PR42:AL:35001:local LC-B-[DATE],[DATE],[DATE]-WA…" at bounding box center [480, 306] width 938 height 59
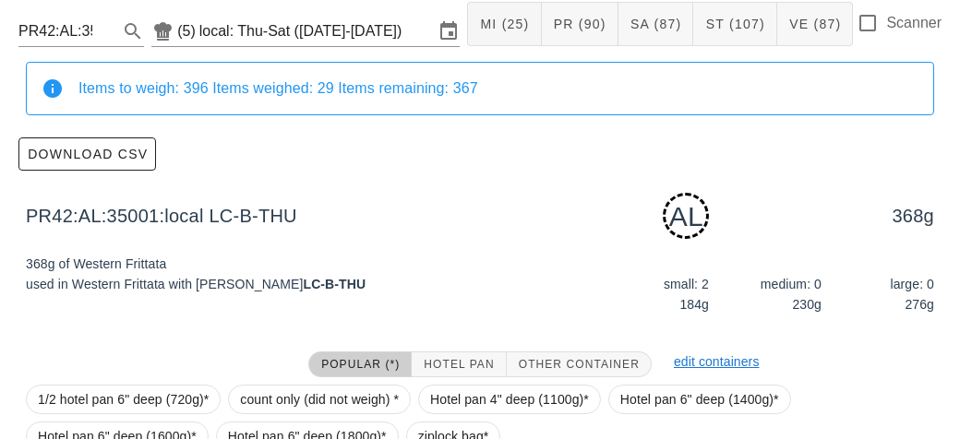
scroll to position [279, 0]
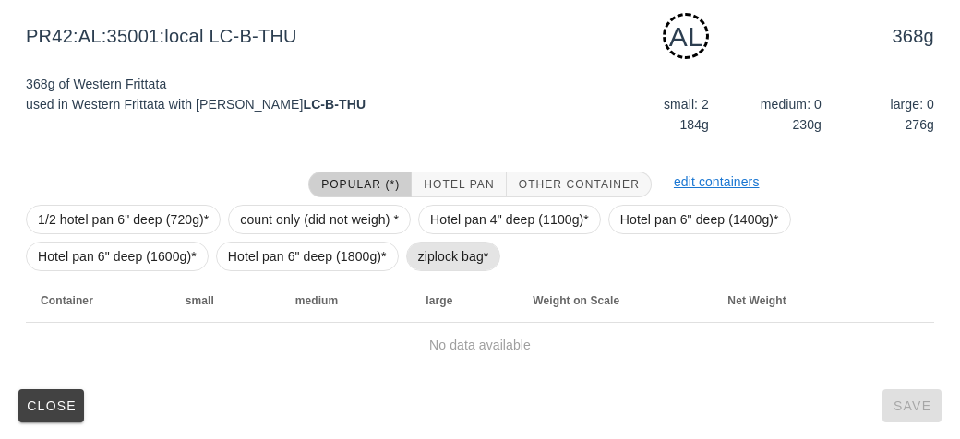
click at [445, 261] on span "ziplock bag*" at bounding box center [453, 257] width 71 height 28
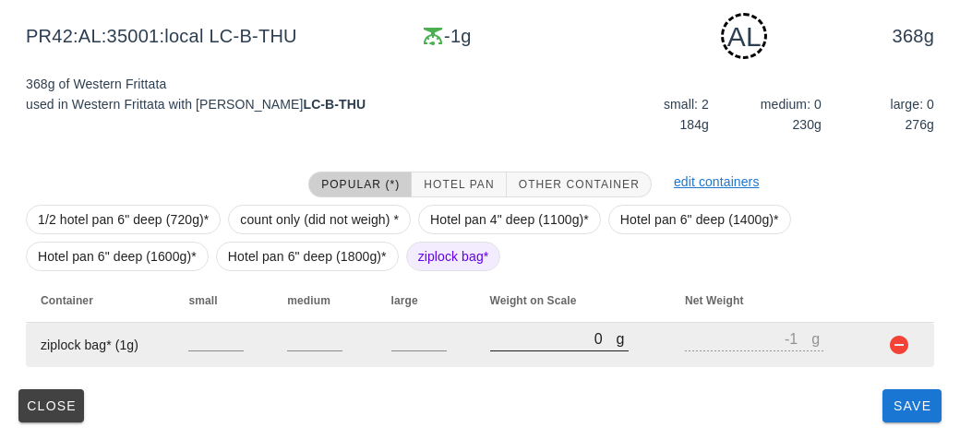
click at [532, 343] on input "0" at bounding box center [553, 339] width 126 height 24
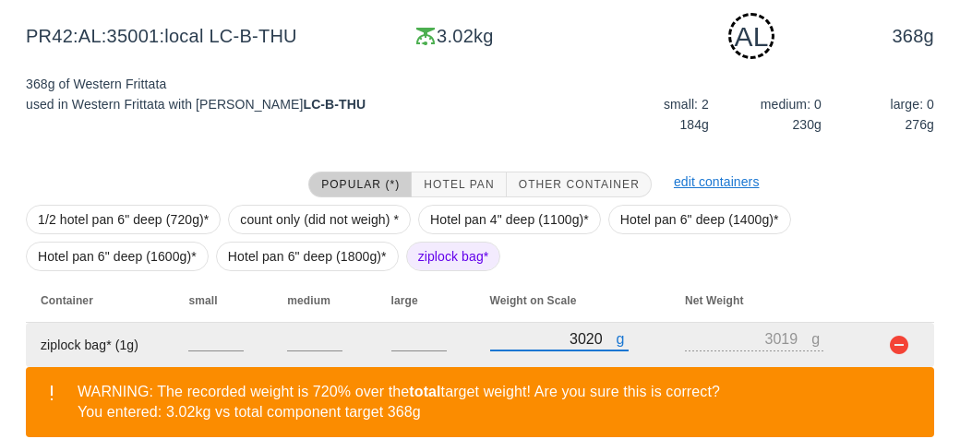
scroll to position [364, 0]
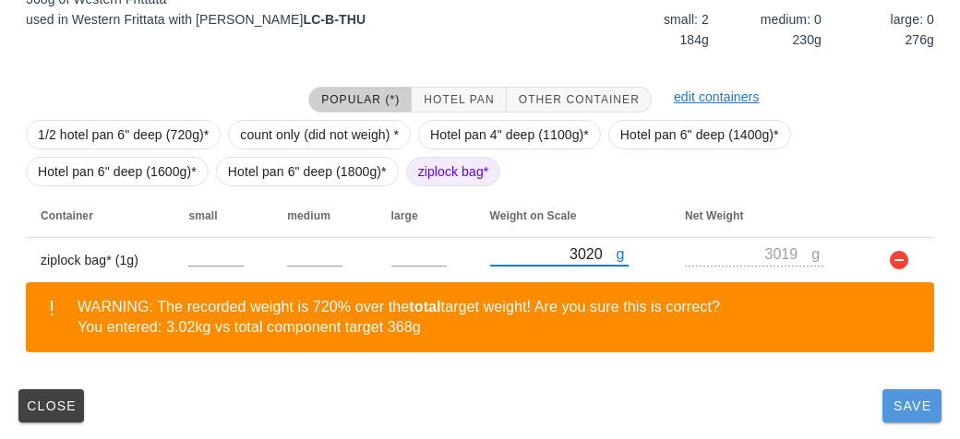
click at [913, 405] on span "Save" at bounding box center [912, 406] width 44 height 15
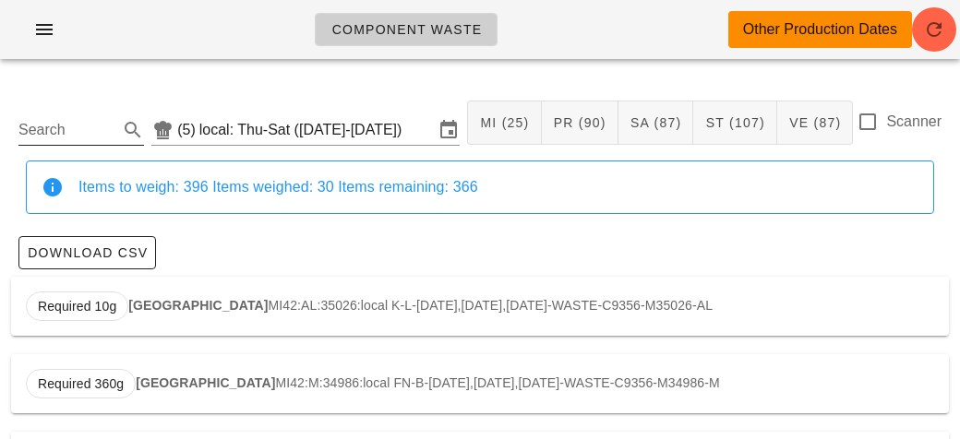
click at [57, 137] on input "Search" at bounding box center [66, 130] width 96 height 30
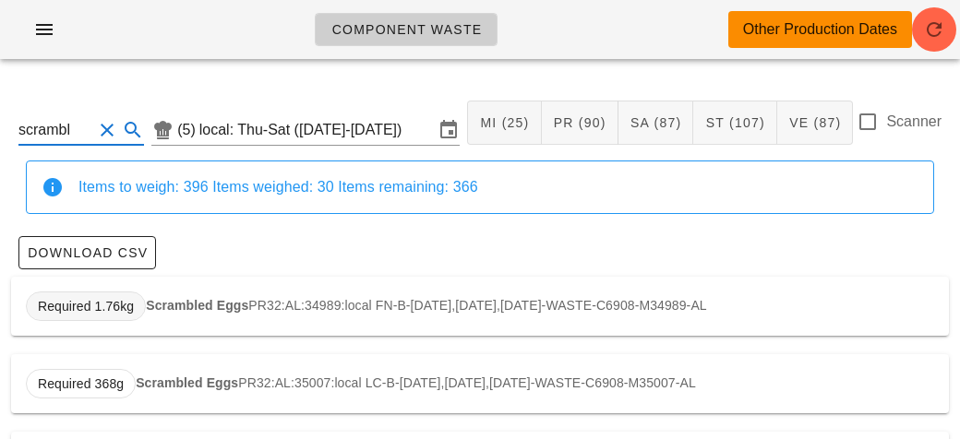
click at [143, 312] on span "Required 1.76kg" at bounding box center [86, 307] width 120 height 30
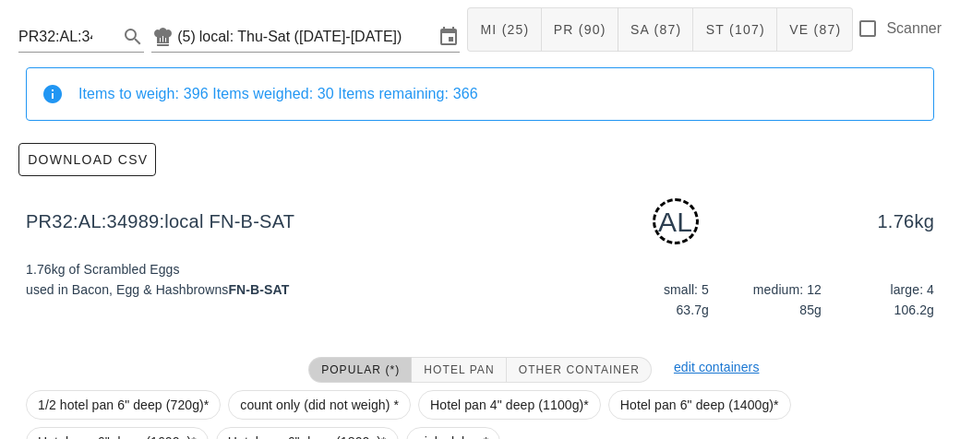
scroll to position [279, 0]
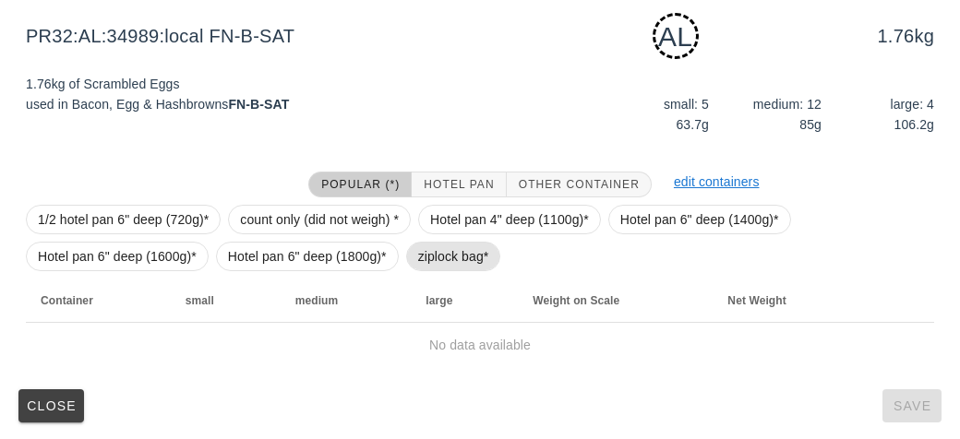
click at [422, 253] on span "ziplock bag*" at bounding box center [453, 257] width 71 height 28
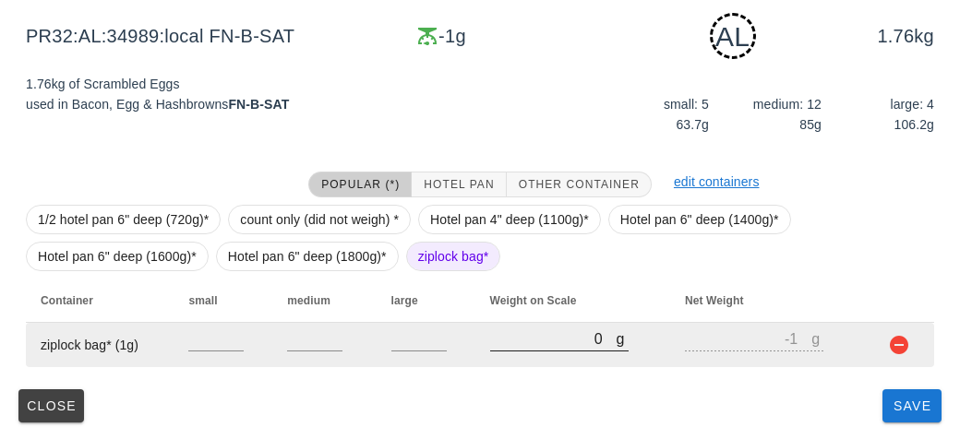
click at [507, 359] on div at bounding box center [559, 360] width 138 height 13
click at [520, 346] on input "0" at bounding box center [553, 339] width 126 height 24
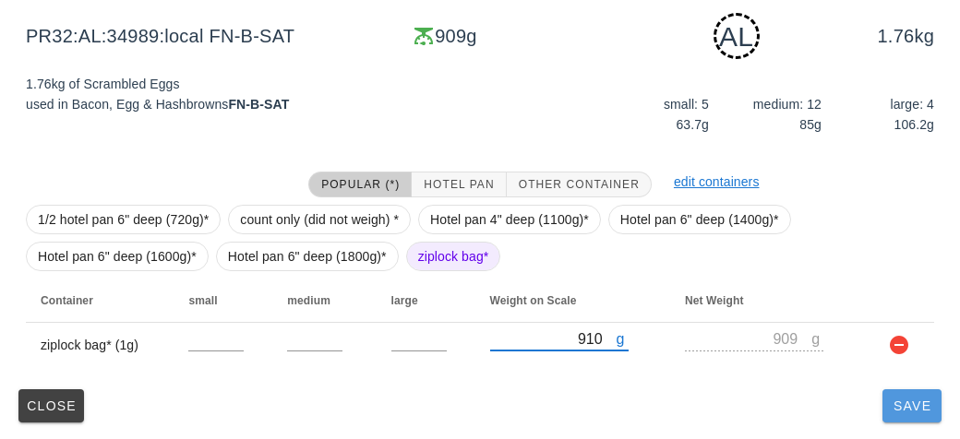
click at [894, 399] on span "Save" at bounding box center [912, 406] width 44 height 15
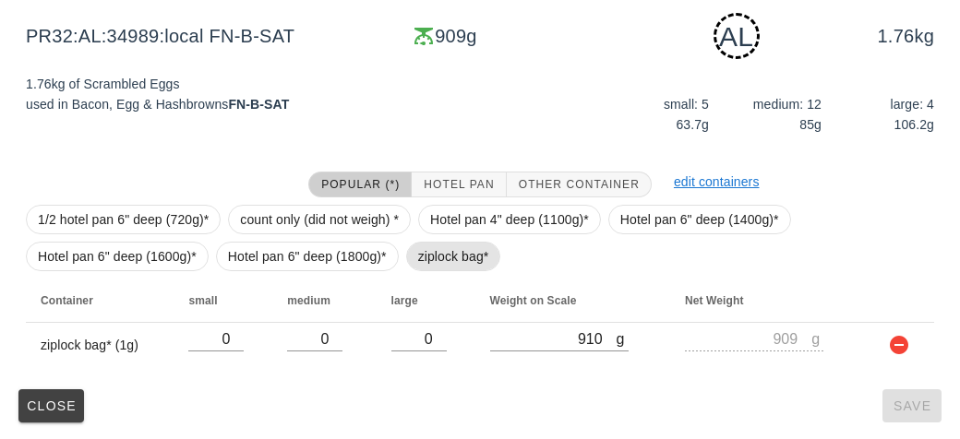
click at [426, 254] on span "ziplock bag*" at bounding box center [453, 257] width 71 height 28
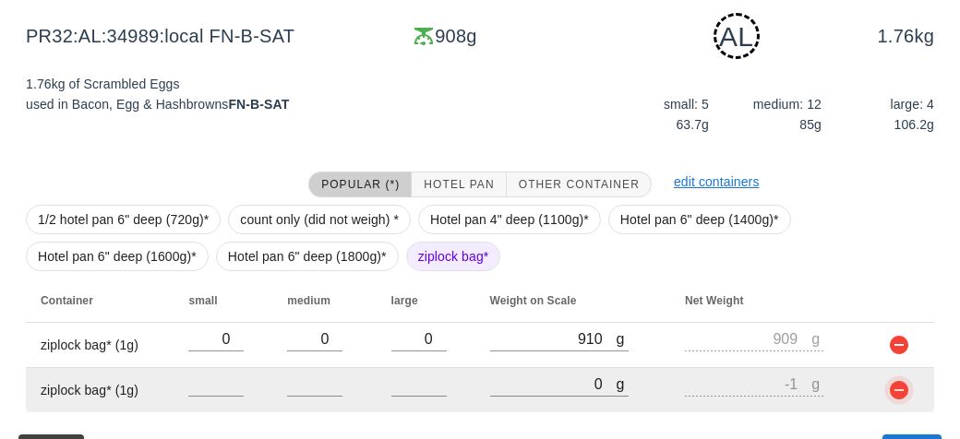
click at [904, 400] on button "button" at bounding box center [899, 390] width 22 height 22
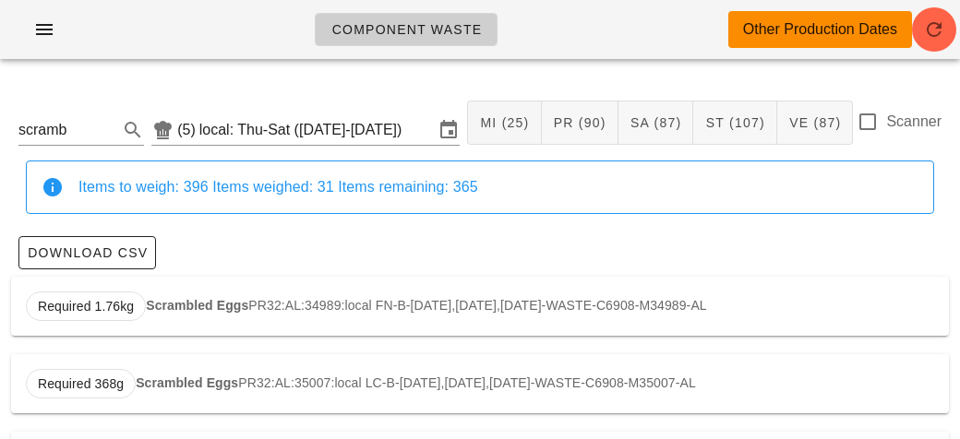
click at [105, 155] on div "scramb (5) local: Thu-Sat ([DATE]-[DATE]) MI (25) PR (90) SA (87) ST (107) VE (…" at bounding box center [480, 123] width 938 height 76
click at [88, 135] on input "scramb" at bounding box center [55, 130] width 74 height 30
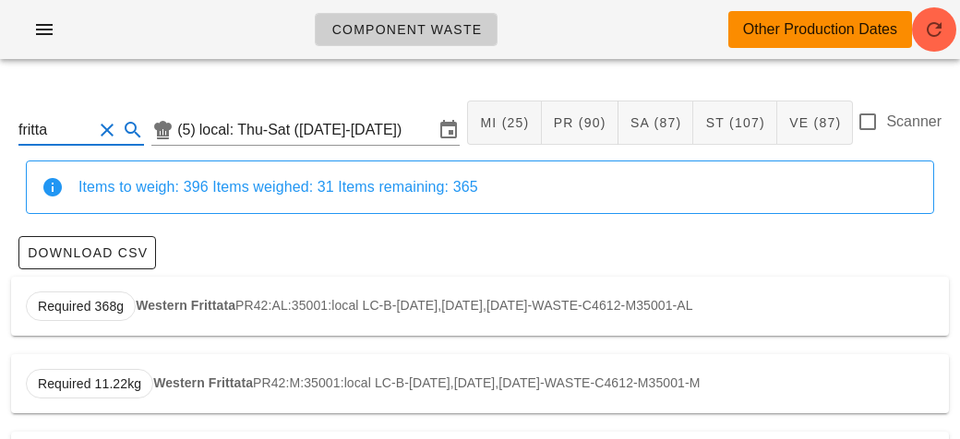
click at [143, 295] on div "Required 368g Western Frittata PR42:AL:35001:local LC-B-[DATE],[DATE],[DATE]-WA…" at bounding box center [480, 306] width 938 height 59
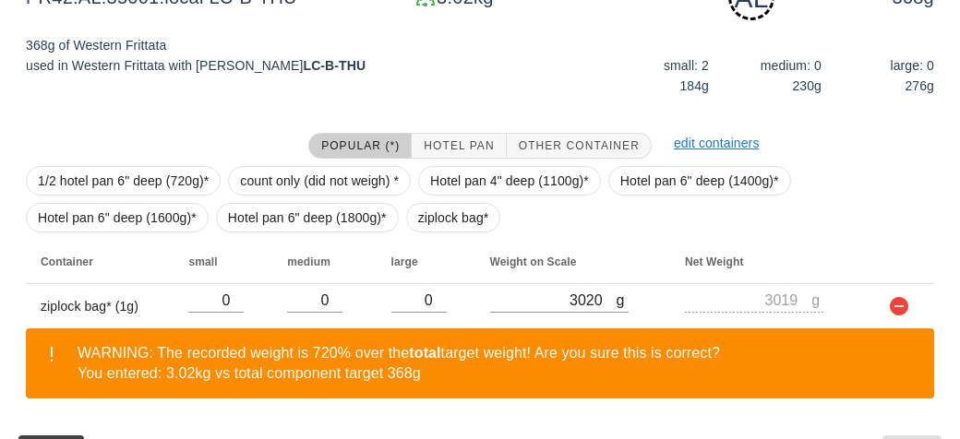
scroll to position [364, 0]
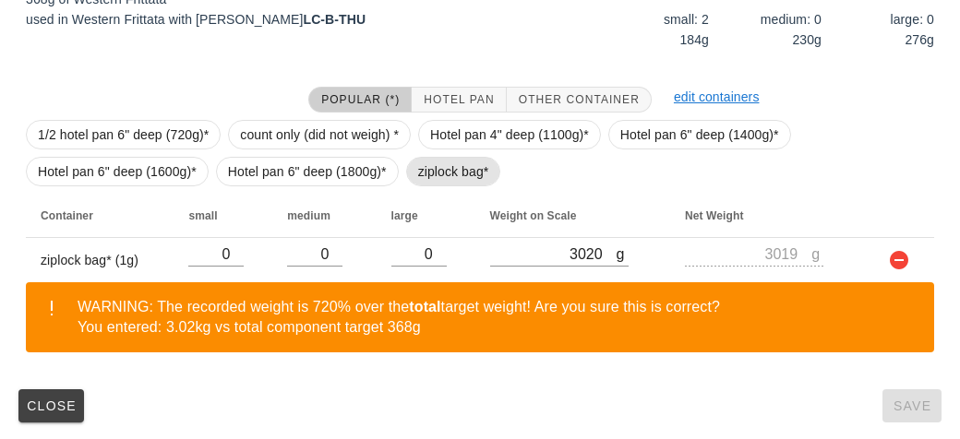
click at [447, 181] on span "ziplock bag*" at bounding box center [453, 172] width 71 height 28
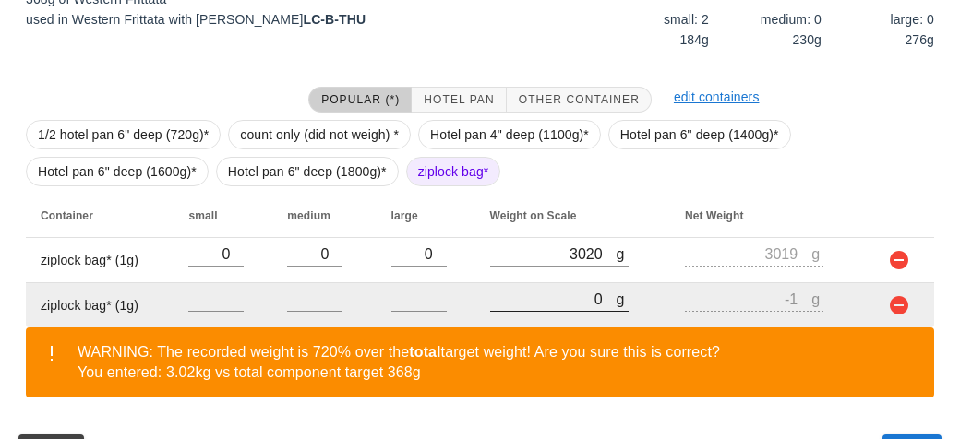
click at [538, 305] on input "0" at bounding box center [553, 299] width 126 height 24
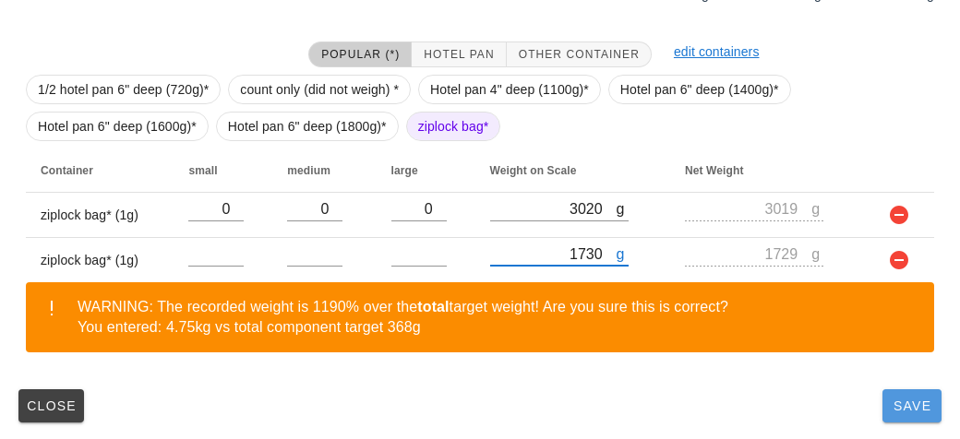
click at [886, 411] on button "Save" at bounding box center [911, 405] width 59 height 33
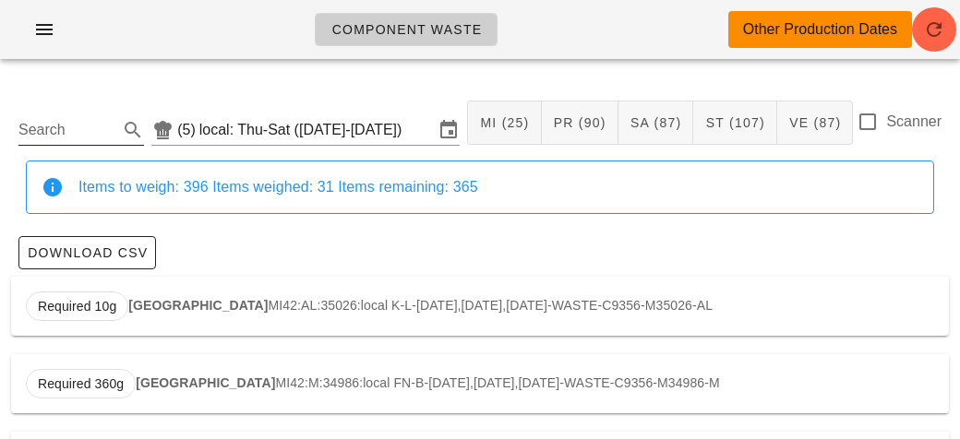
click at [56, 126] on input "Search" at bounding box center [66, 130] width 96 height 30
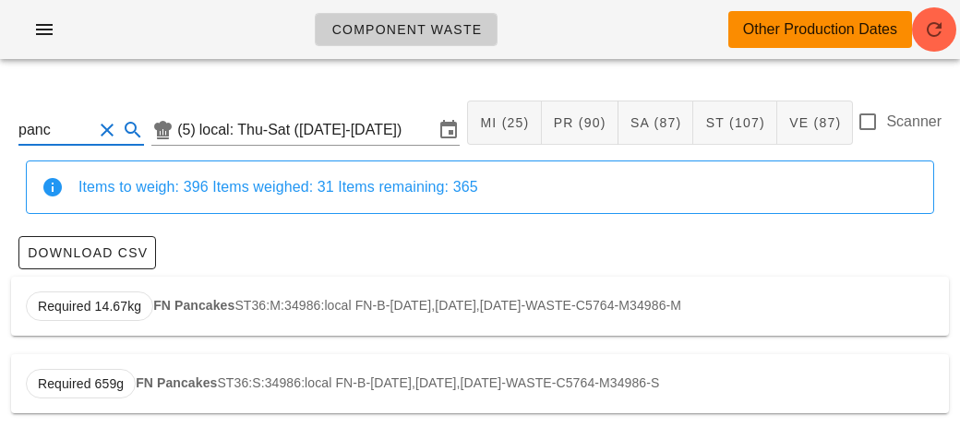
click at [177, 298] on strong "FN Pancakes" at bounding box center [193, 305] width 81 height 15
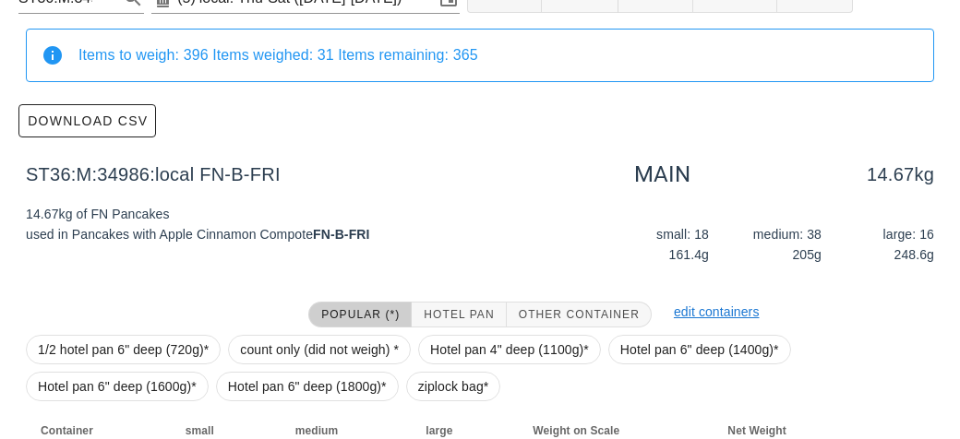
scroll to position [262, 0]
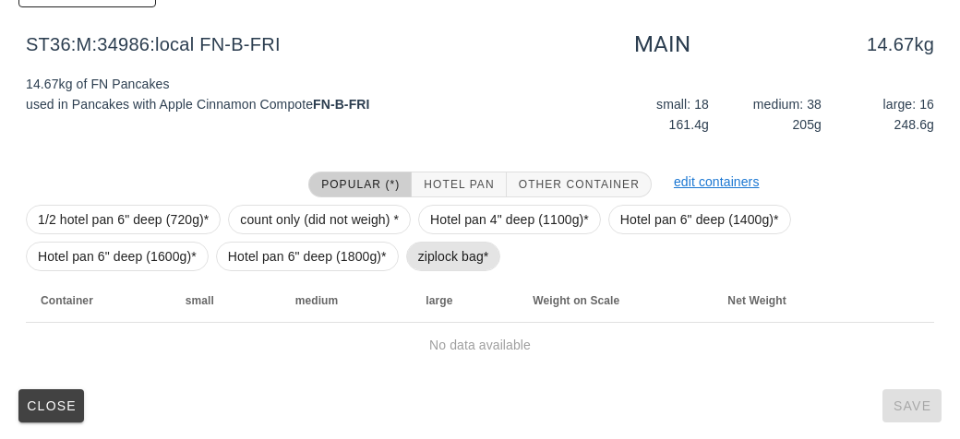
click at [447, 258] on span "ziplock bag*" at bounding box center [453, 257] width 71 height 28
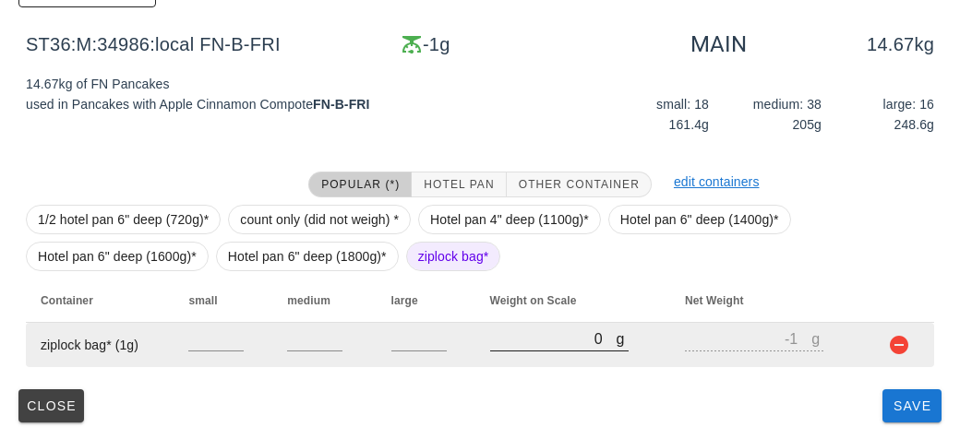
click at [508, 345] on input "0" at bounding box center [553, 339] width 126 height 24
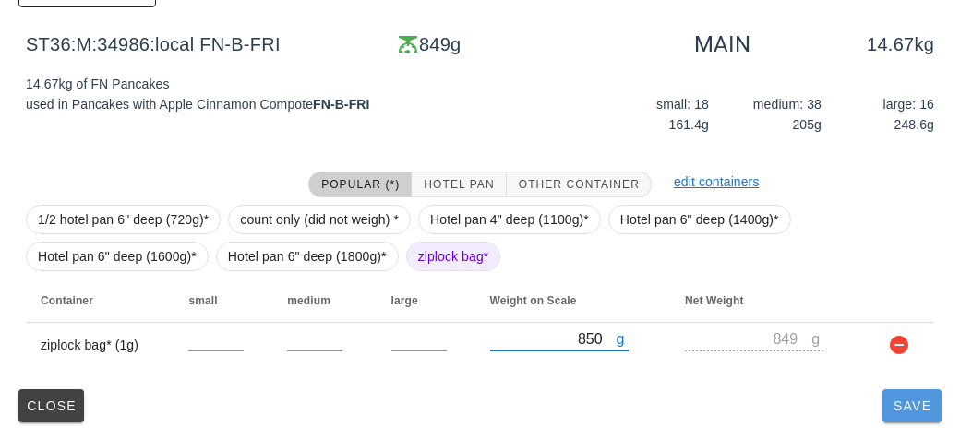
click at [927, 400] on span "Save" at bounding box center [912, 406] width 44 height 15
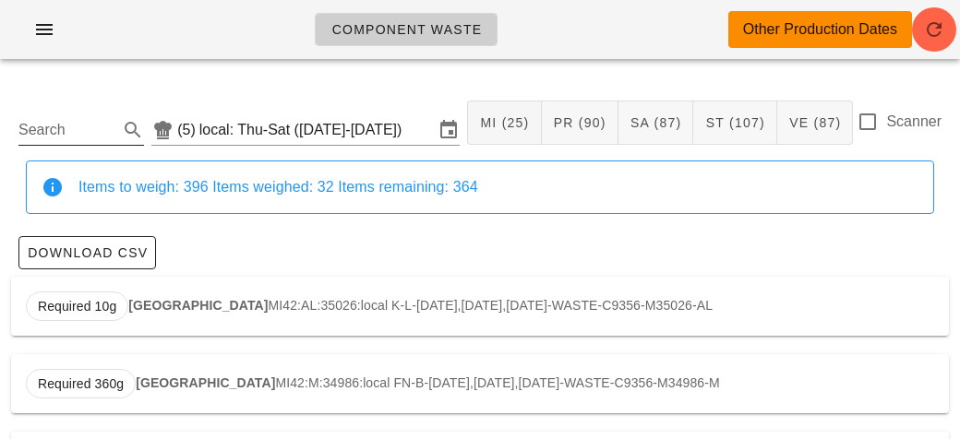
click at [100, 132] on input "Search" at bounding box center [66, 130] width 96 height 30
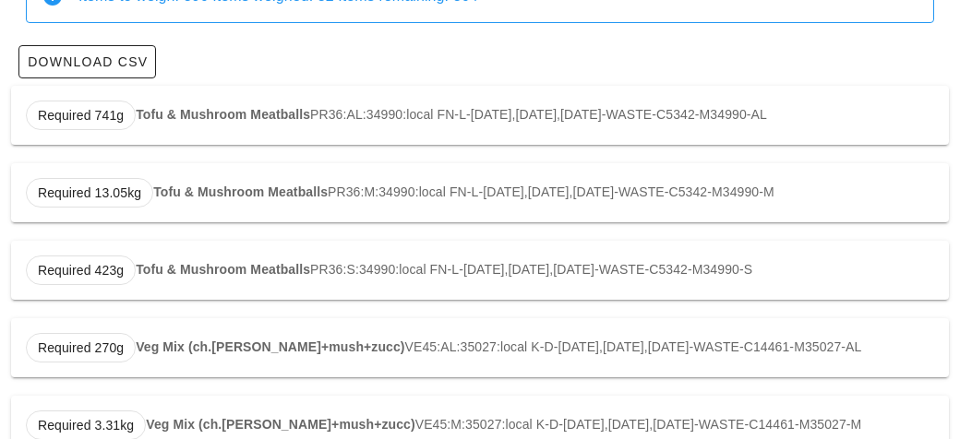
scroll to position [194, 0]
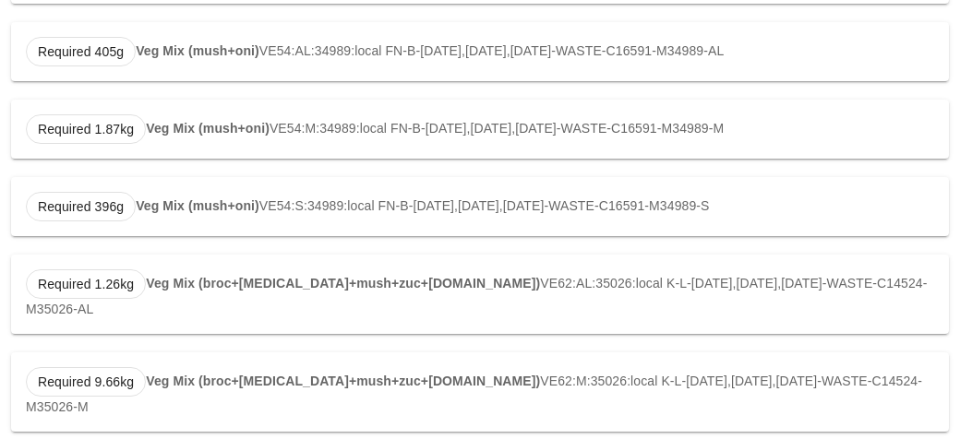
click at [222, 300] on div "Required 1.26kg Veg Mix (broc+[MEDICAL_DATA]+mush+zuc+[DOMAIN_NAME]) VE62:AL:35…" at bounding box center [480, 294] width 938 height 79
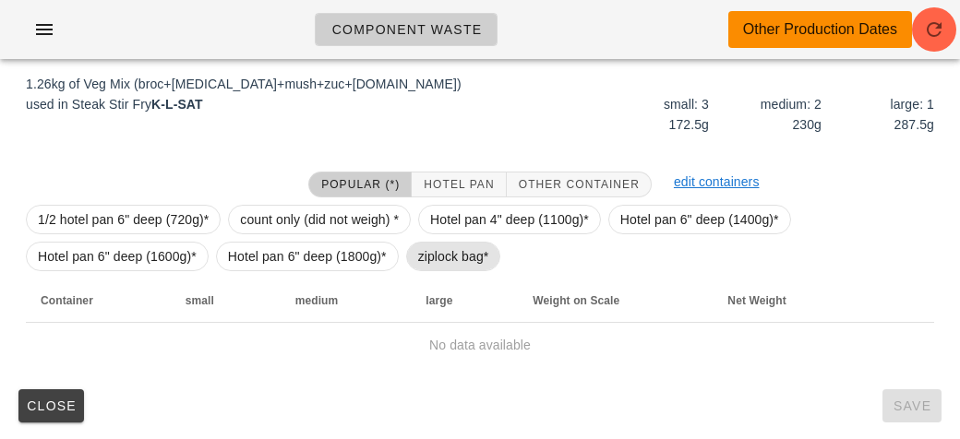
click at [426, 258] on span "ziplock bag*" at bounding box center [453, 257] width 71 height 28
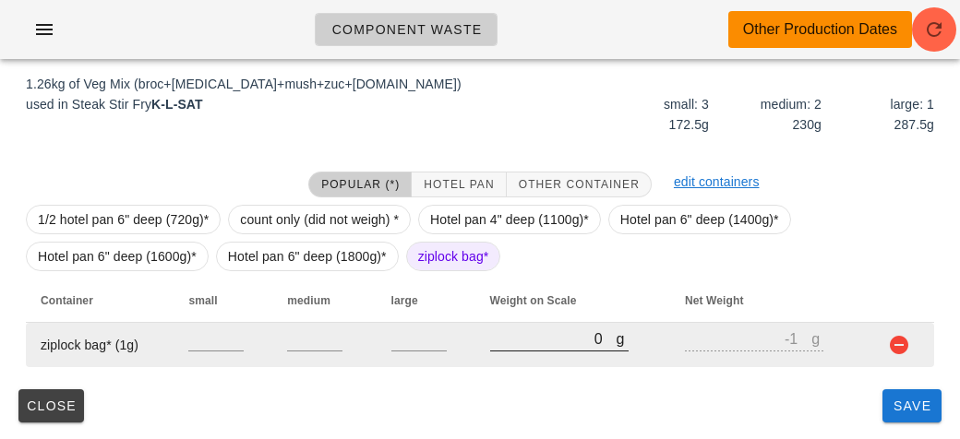
click at [524, 347] on input "0" at bounding box center [553, 339] width 126 height 24
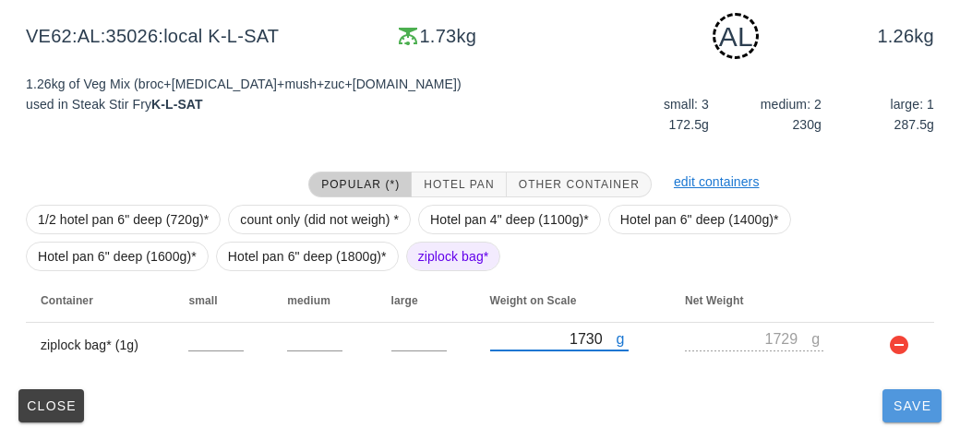
click at [882, 410] on button "Save" at bounding box center [911, 405] width 59 height 33
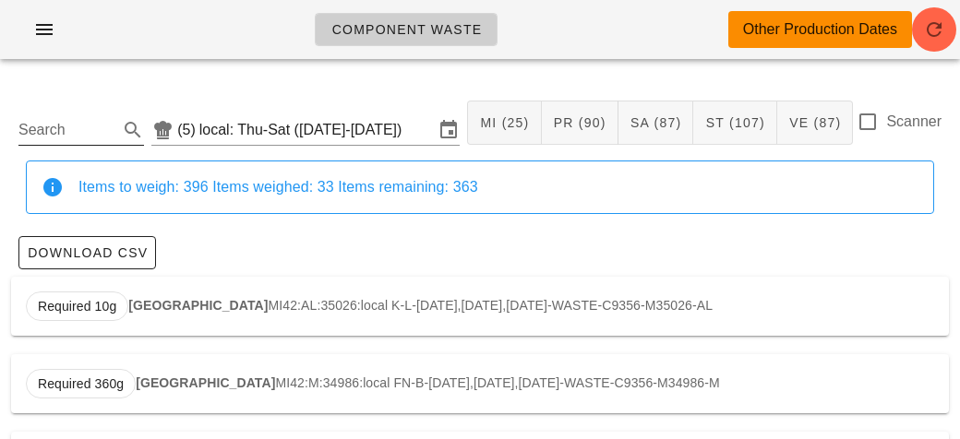
click at [85, 116] on input "Search" at bounding box center [66, 130] width 96 height 30
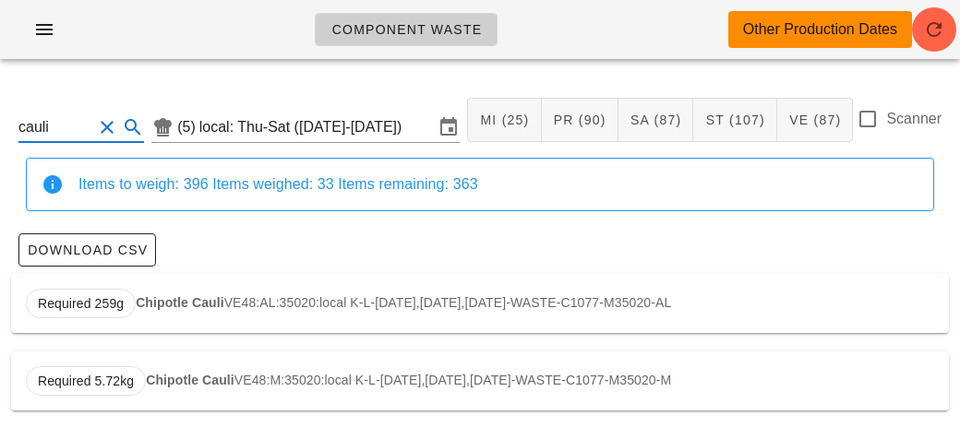
click at [226, 304] on div "Required 259g Chipotle Cauli VE48:AL:35020:local K-L-[DATE],[DATE],[DATE]-WASTE…" at bounding box center [480, 303] width 938 height 59
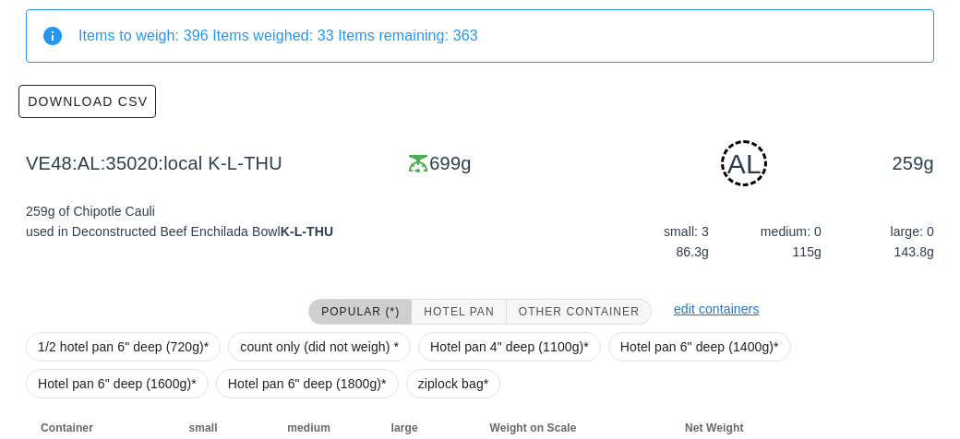
scroll to position [279, 0]
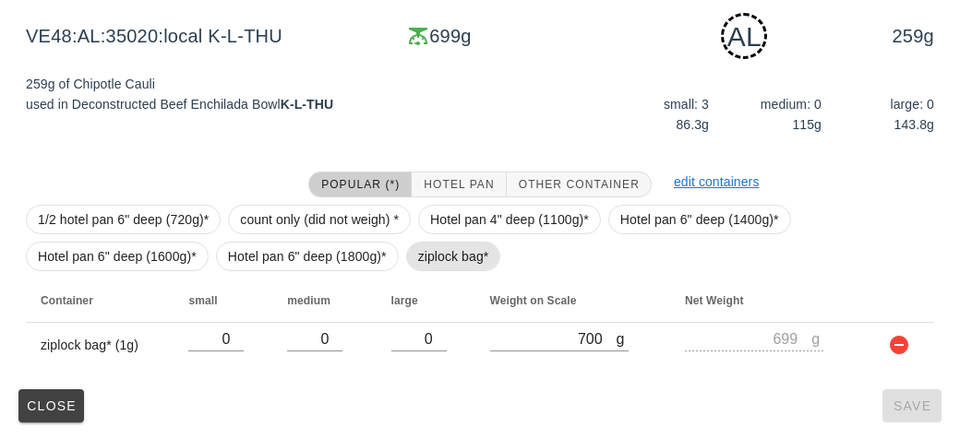
click at [461, 246] on span "ziplock bag*" at bounding box center [453, 257] width 71 height 28
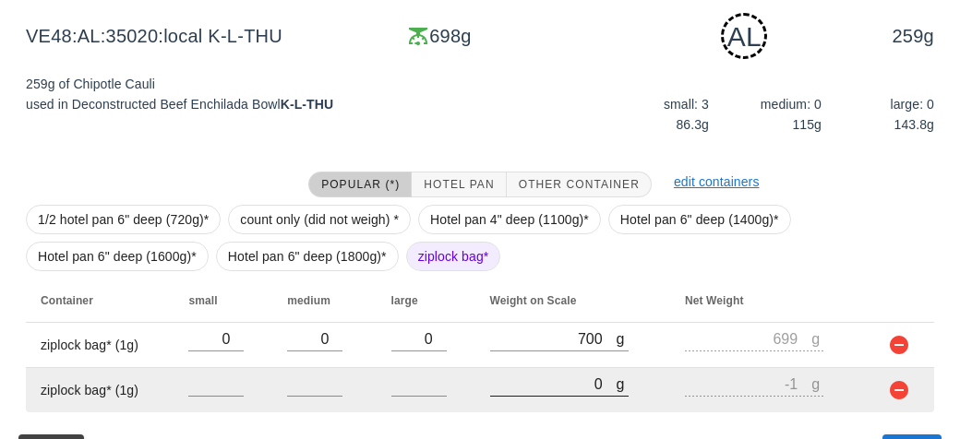
click at [575, 376] on input "0" at bounding box center [553, 384] width 126 height 24
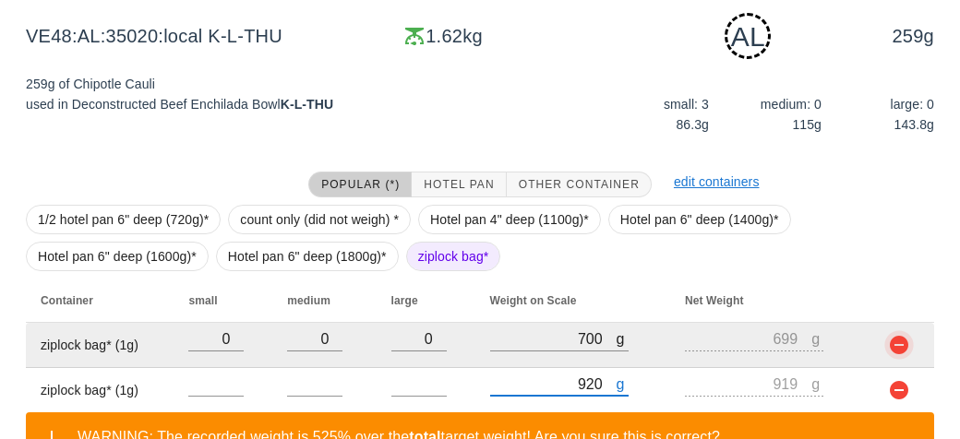
click at [893, 350] on button "button" at bounding box center [899, 345] width 22 height 22
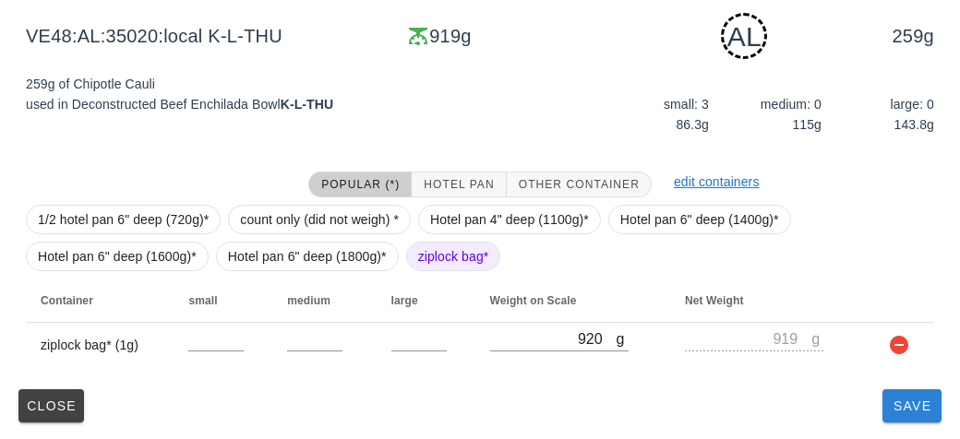
click at [911, 416] on button "Save" at bounding box center [911, 405] width 59 height 33
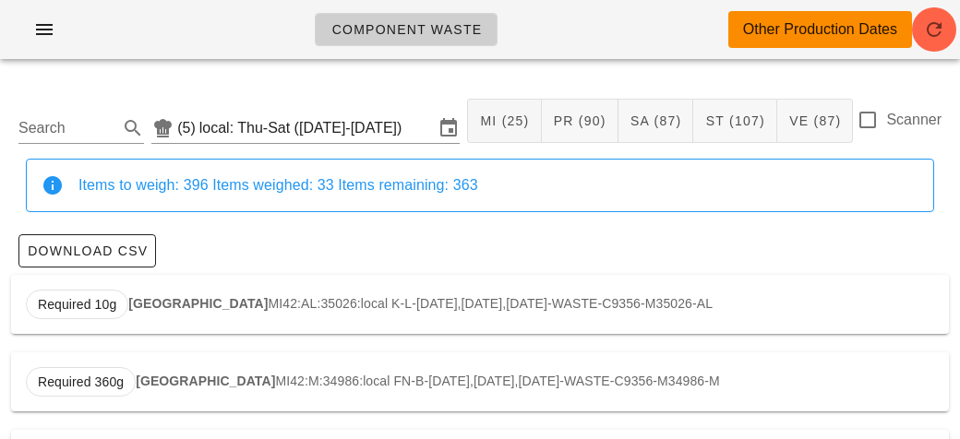
scroll to position [6, 0]
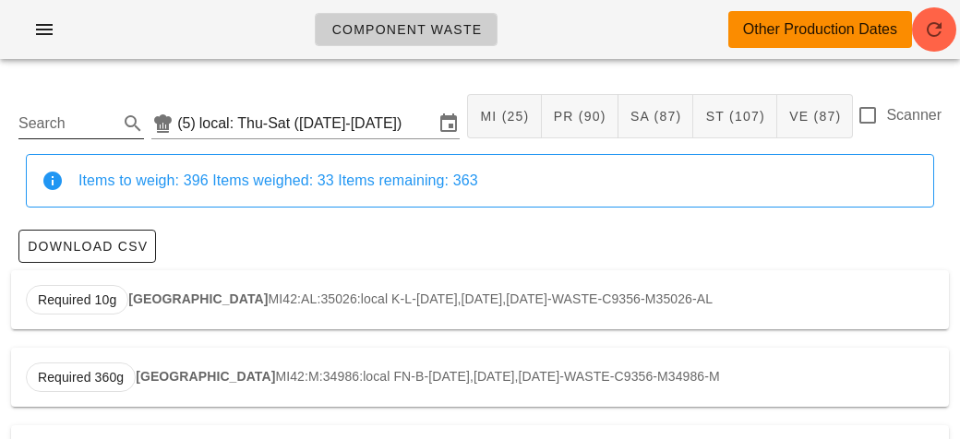
click at [83, 115] on input "Search" at bounding box center [66, 124] width 96 height 30
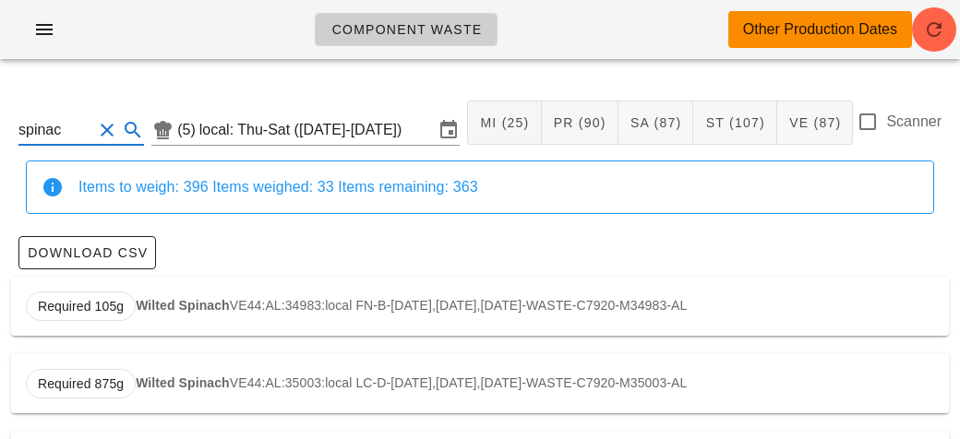
click at [165, 306] on strong "Wilted Spinach" at bounding box center [183, 305] width 94 height 15
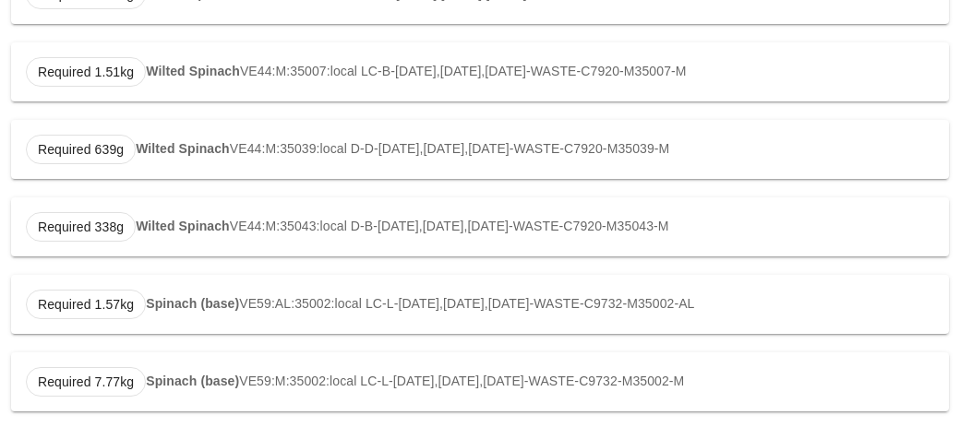
click at [156, 308] on strong "Spinach (base)" at bounding box center [192, 303] width 93 height 15
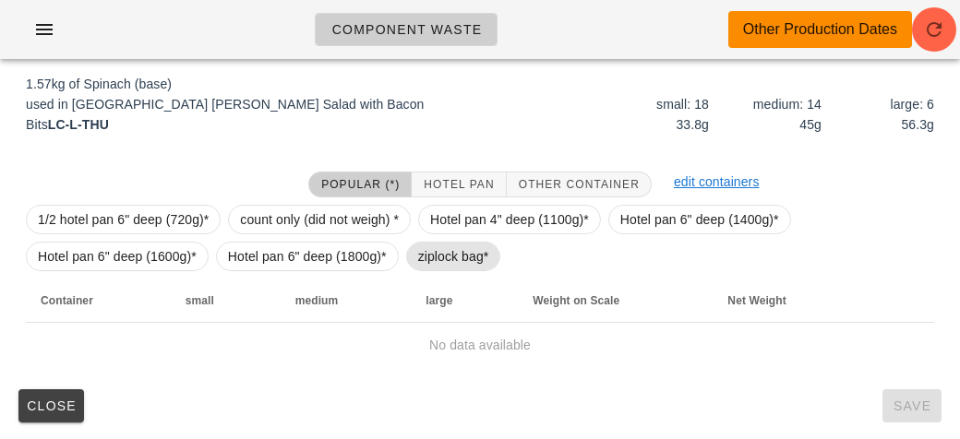
click at [412, 258] on span "ziplock bag*" at bounding box center [453, 257] width 95 height 30
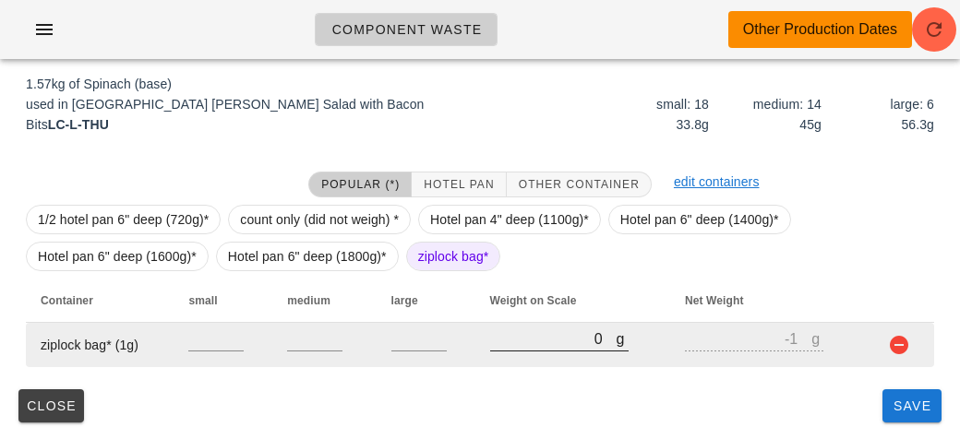
click at [520, 346] on input "0" at bounding box center [553, 339] width 126 height 24
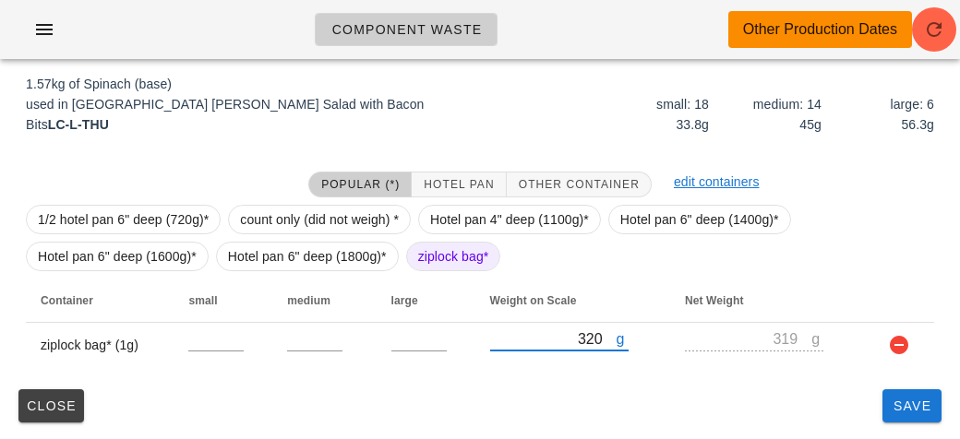
click at [928, 437] on div "VE59:AL:35002:local (5) local: Thu-Sat ([DATE]-[DATE]) MI (25) PR (90) SA (87) …" at bounding box center [480, 118] width 960 height 646
click at [900, 417] on button "Save" at bounding box center [911, 405] width 59 height 33
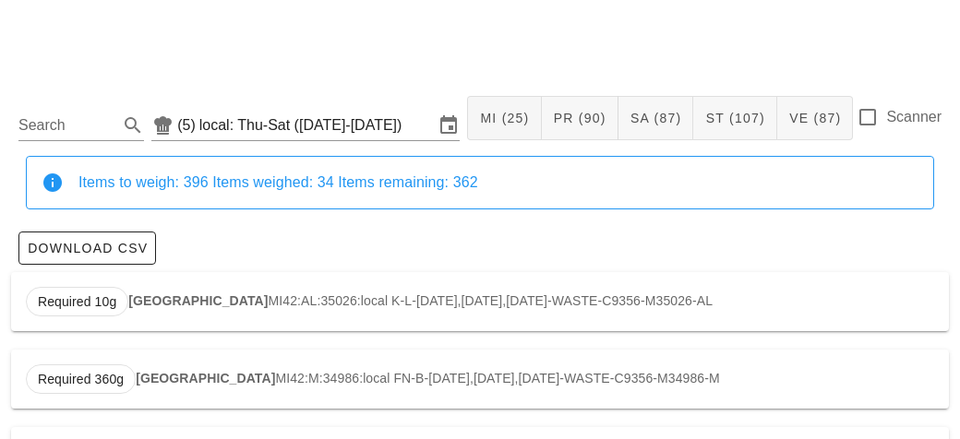
scroll to position [9, 0]
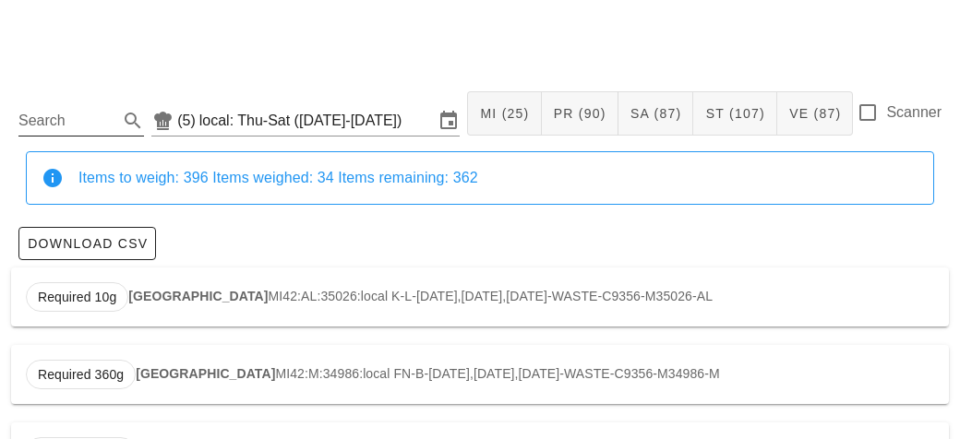
click at [85, 126] on input "Search" at bounding box center [66, 121] width 96 height 30
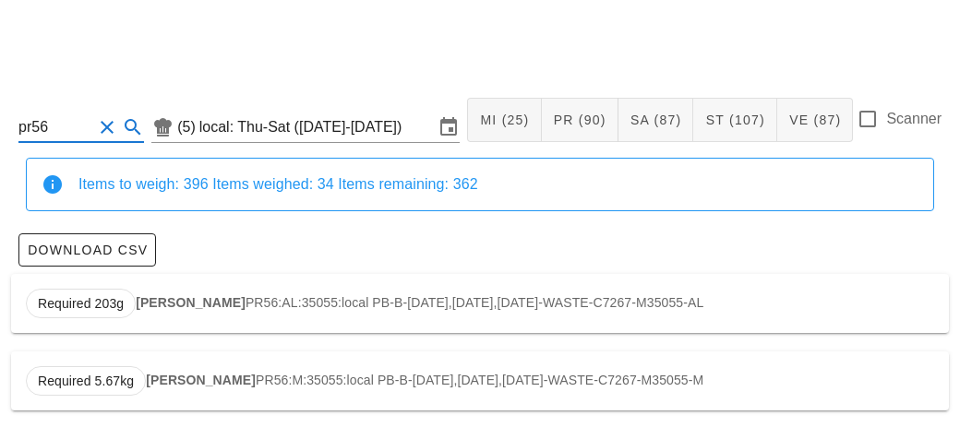
click at [182, 301] on strong "[PERSON_NAME]" at bounding box center [191, 302] width 110 height 15
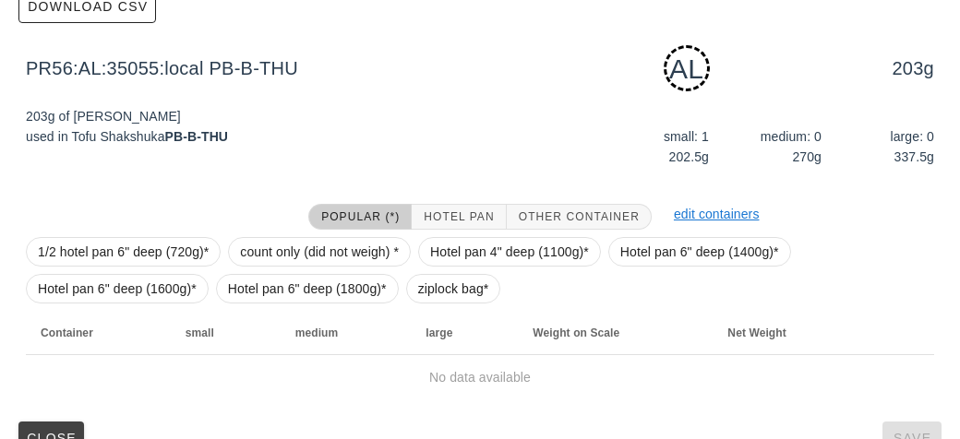
scroll to position [279, 0]
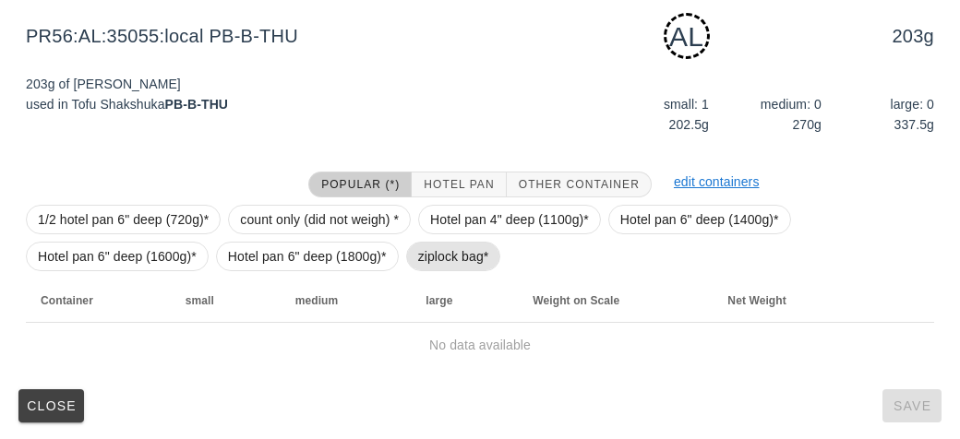
click at [434, 266] on span "ziplock bag*" at bounding box center [453, 257] width 71 height 28
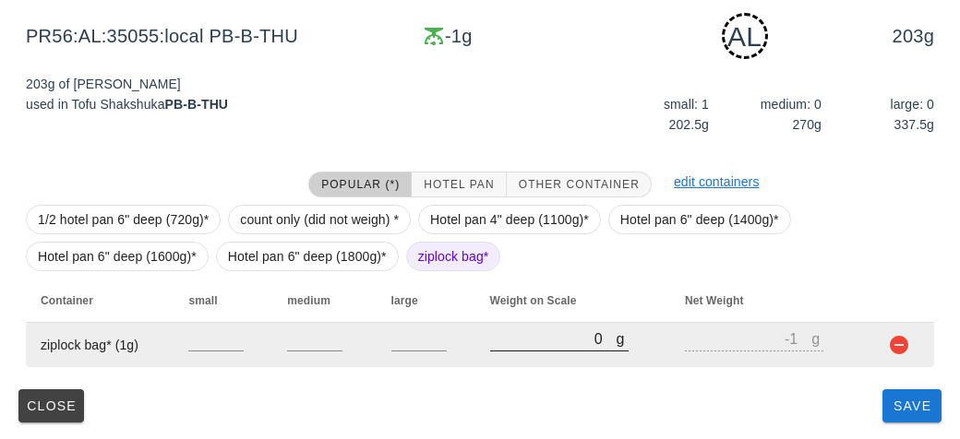
click at [552, 344] on input "0" at bounding box center [553, 339] width 126 height 24
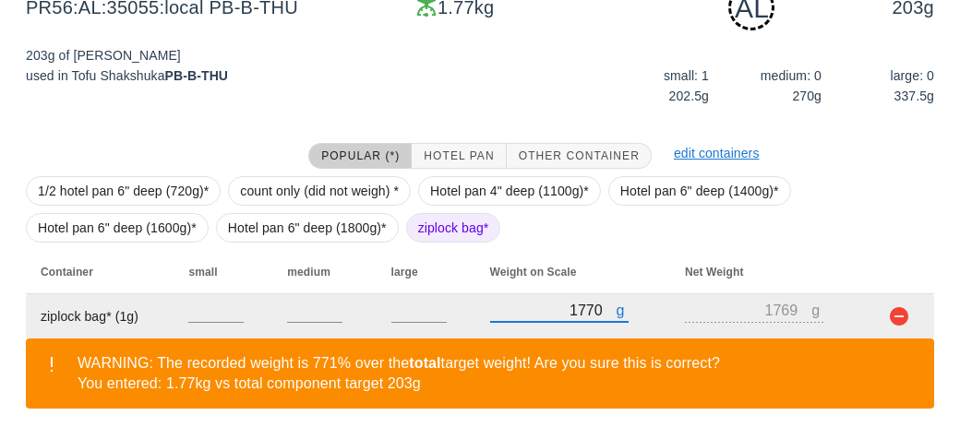
scroll to position [364, 0]
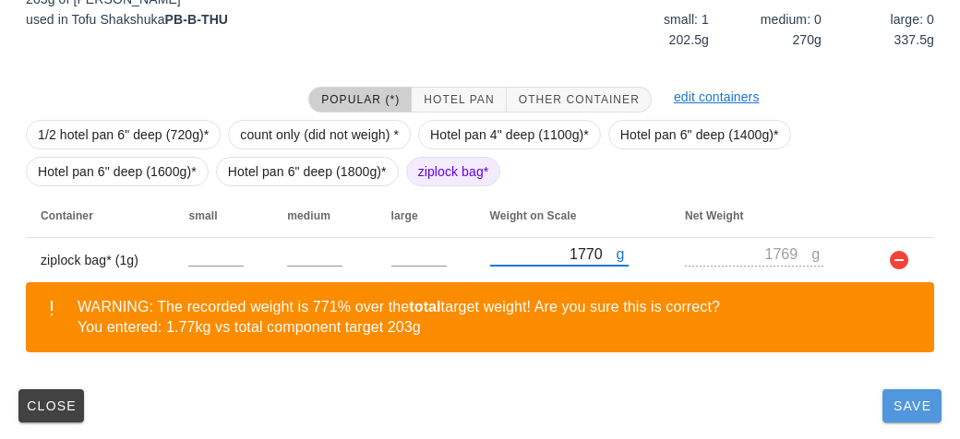
click at [897, 408] on span "Save" at bounding box center [912, 406] width 44 height 15
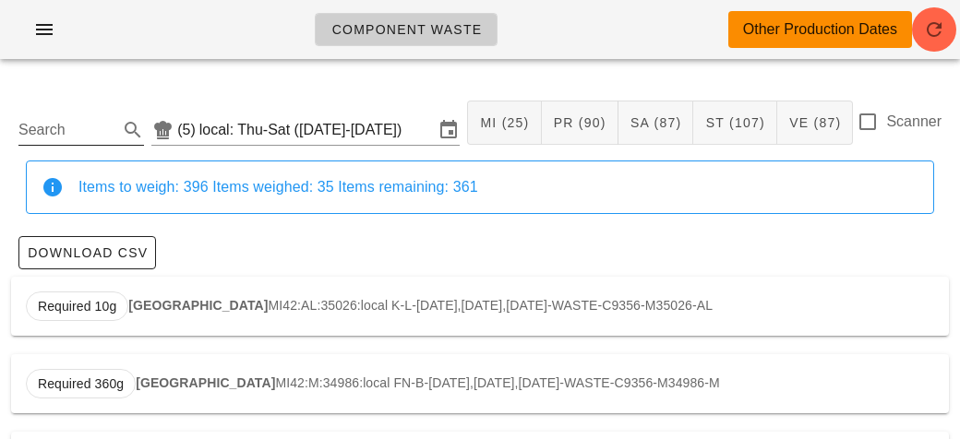
click at [38, 132] on input "Search" at bounding box center [66, 130] width 96 height 30
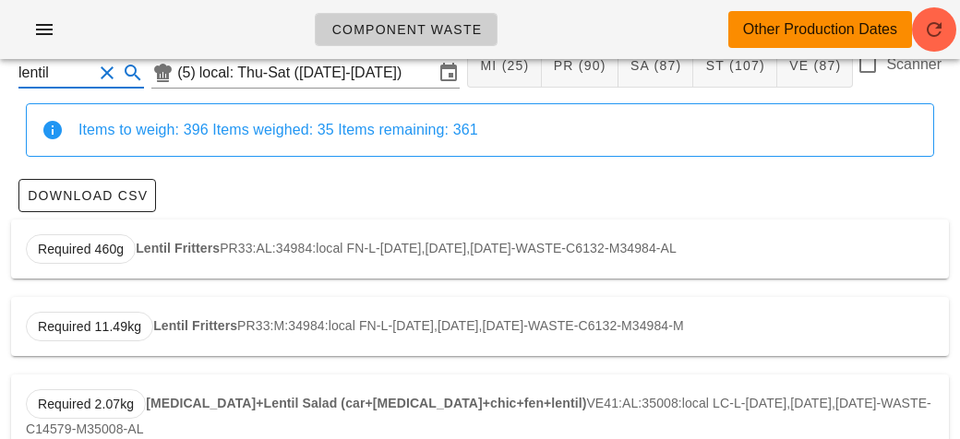
scroll to position [55, 0]
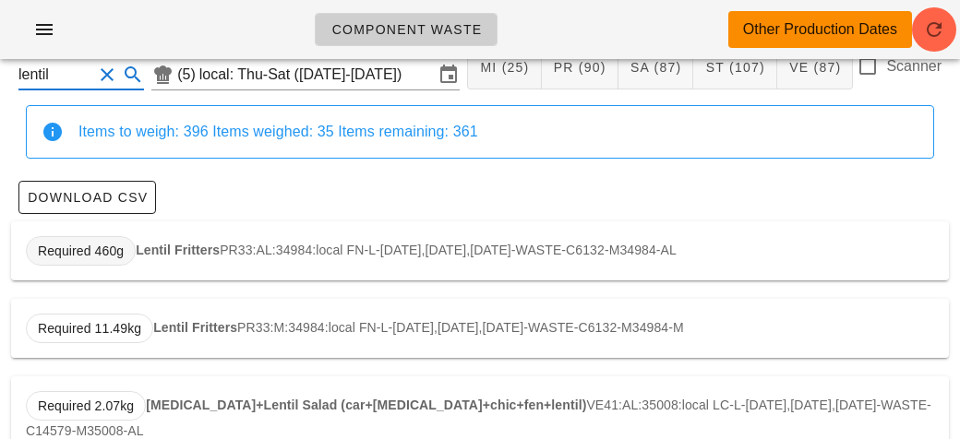
click at [135, 250] on span "Required 460g" at bounding box center [81, 251] width 110 height 30
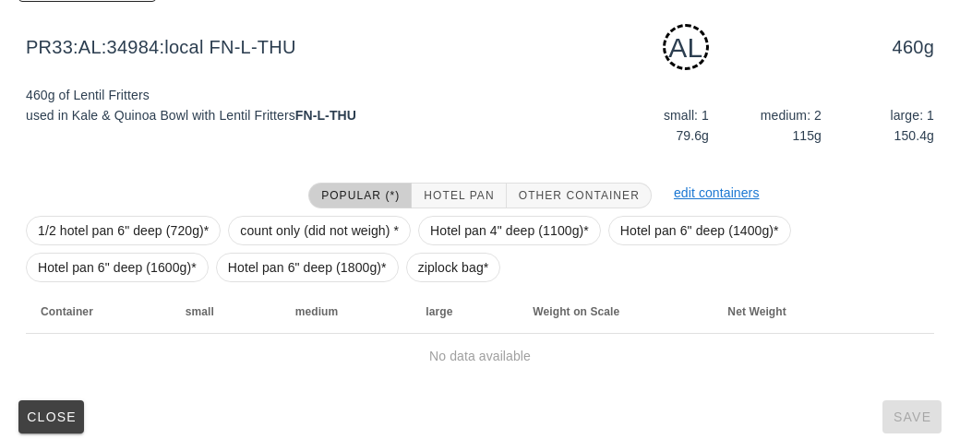
scroll to position [279, 0]
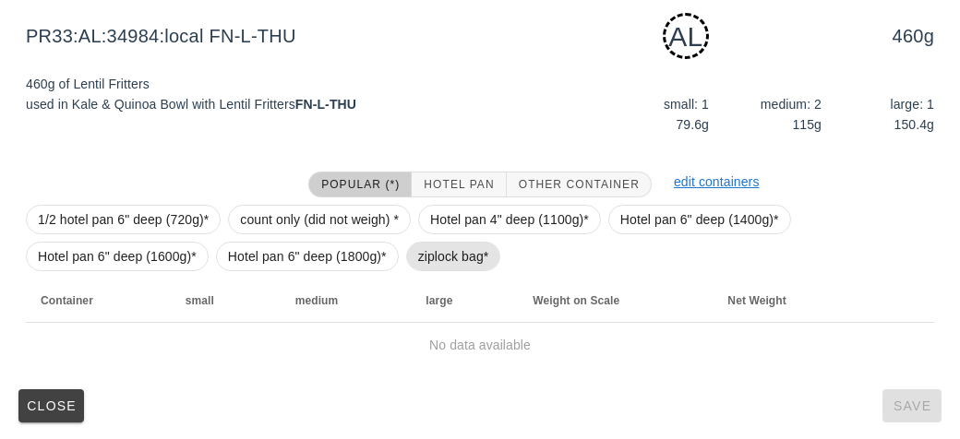
click at [424, 254] on span "ziplock bag*" at bounding box center [453, 257] width 71 height 28
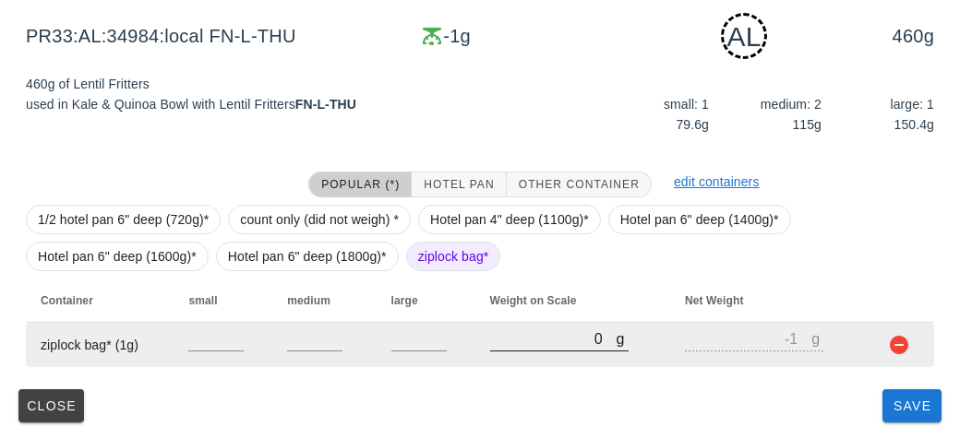
click at [497, 341] on input "0" at bounding box center [553, 339] width 126 height 24
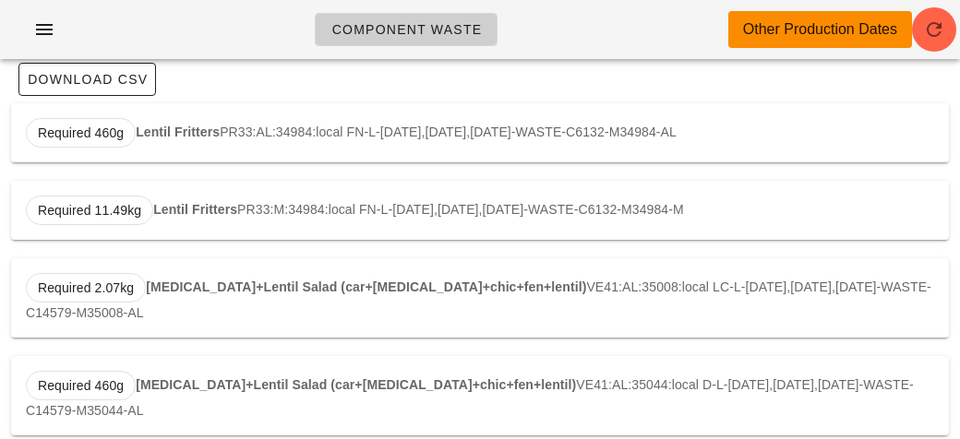
scroll to position [165, 0]
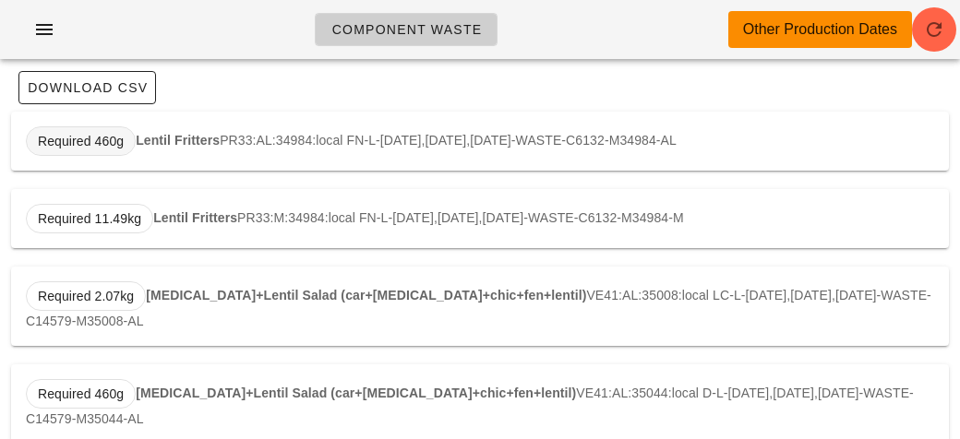
click at [60, 132] on span "Required 460g" at bounding box center [81, 141] width 86 height 28
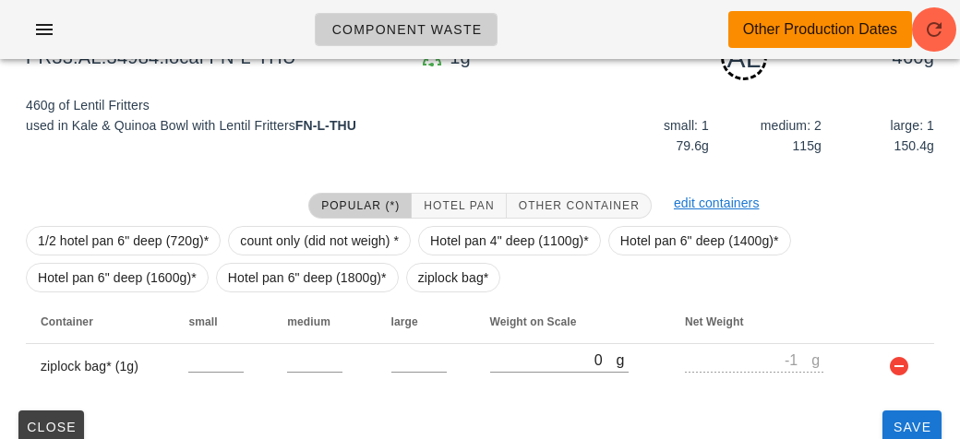
scroll to position [279, 0]
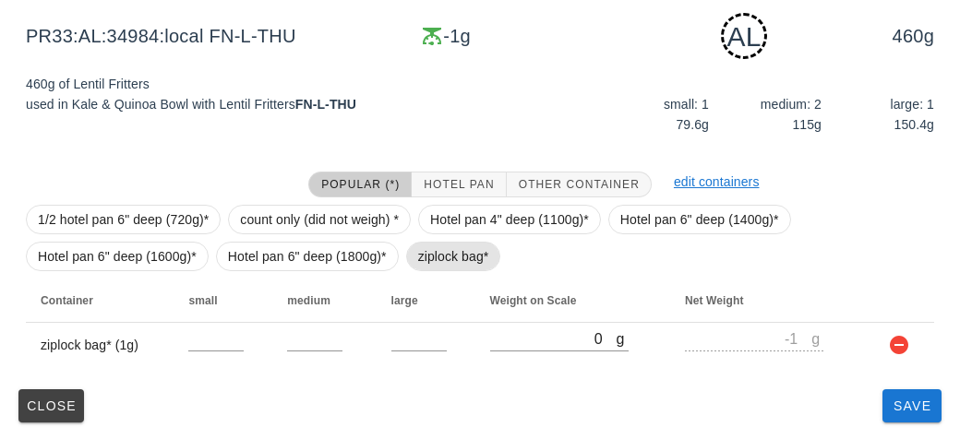
click at [454, 254] on span "ziplock bag*" at bounding box center [453, 257] width 71 height 28
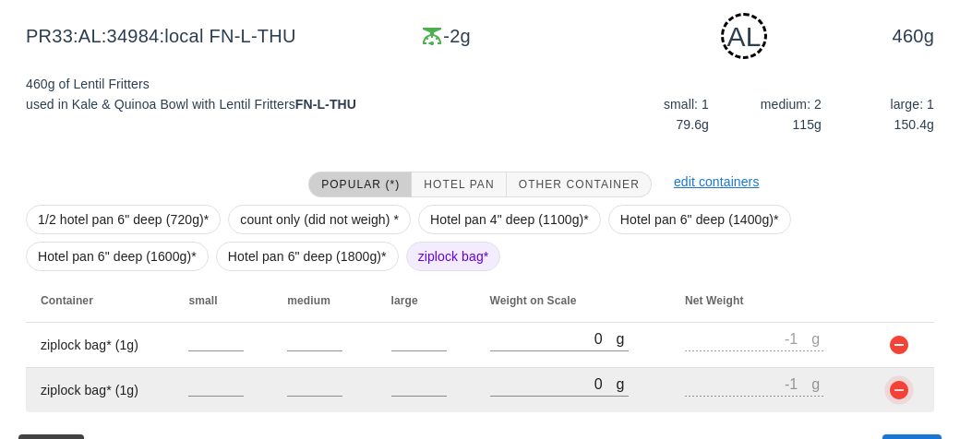
click at [898, 400] on button "button" at bounding box center [899, 390] width 22 height 22
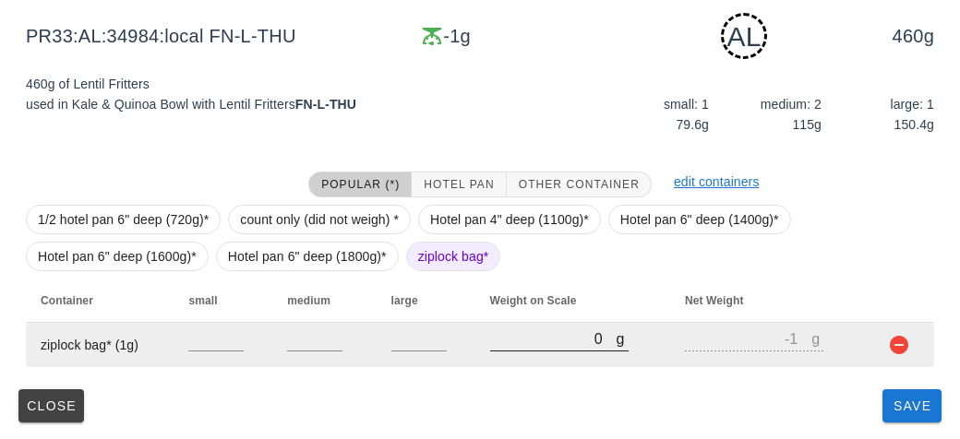
click at [534, 333] on input "0" at bounding box center [553, 339] width 126 height 24
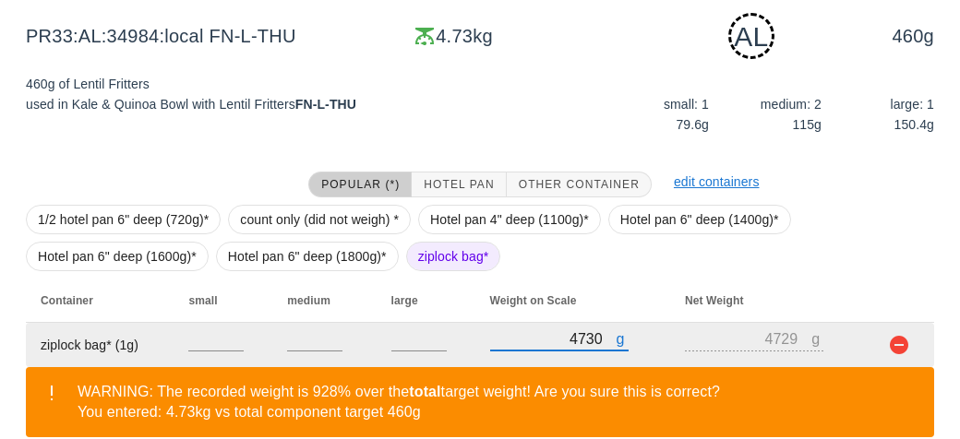
scroll to position [364, 0]
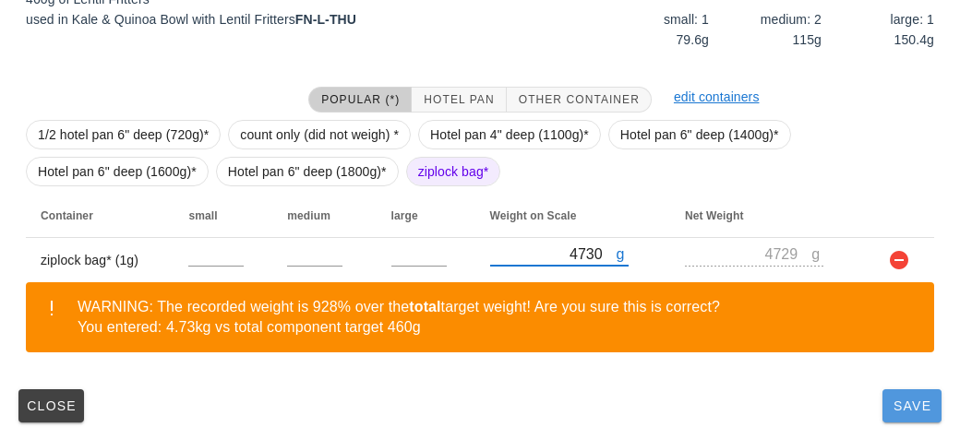
click at [900, 401] on span "Save" at bounding box center [912, 406] width 44 height 15
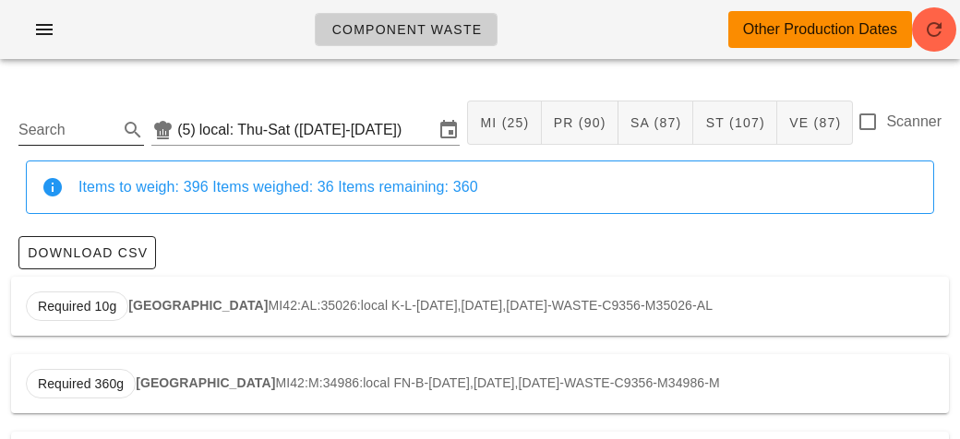
click at [65, 132] on input "Search" at bounding box center [66, 130] width 96 height 30
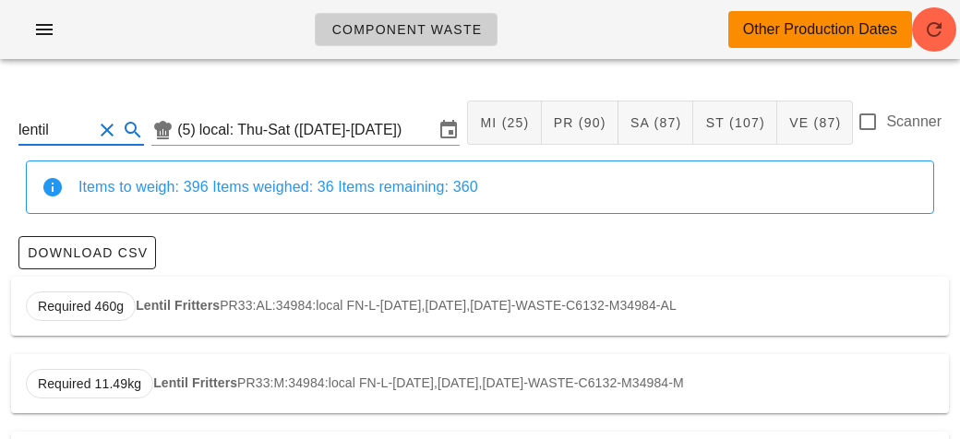
click at [212, 295] on div "Required 460g Lentil Fritters PR33:AL:34984:local FN-L-[DATE],[DATE],[DATE]-WAS…" at bounding box center [480, 306] width 938 height 59
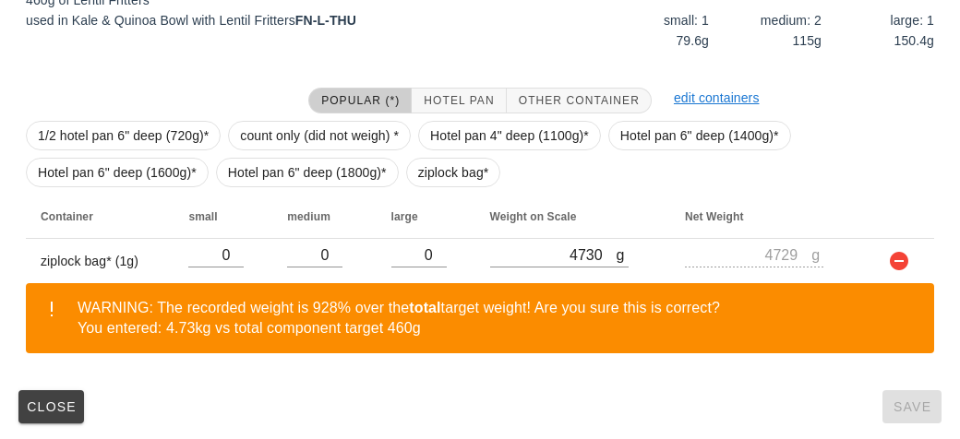
scroll to position [364, 0]
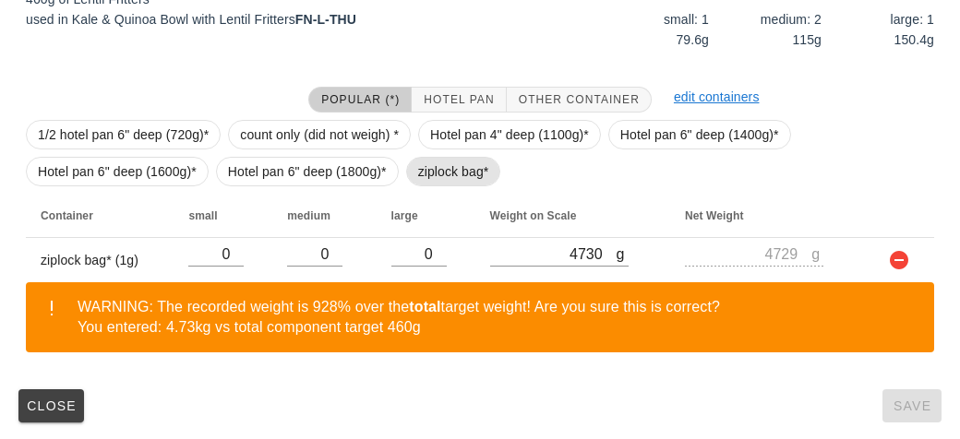
click at [432, 165] on span "ziplock bag*" at bounding box center [453, 172] width 71 height 28
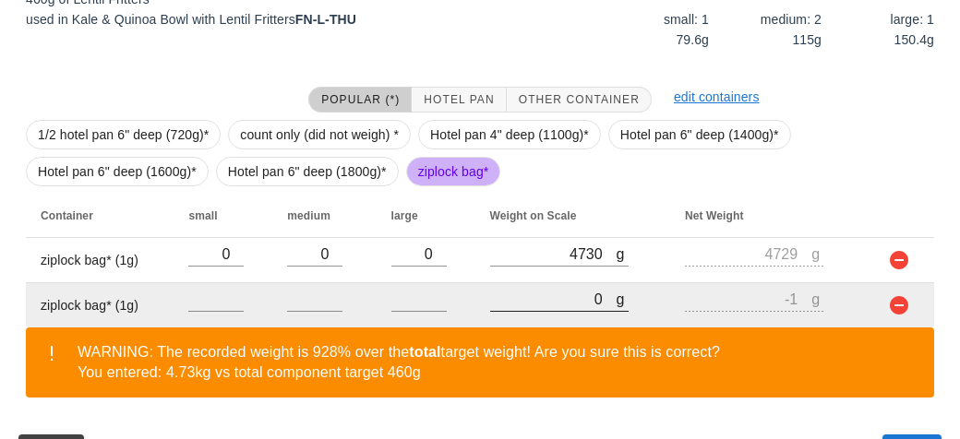
click at [531, 298] on input "0" at bounding box center [553, 299] width 126 height 24
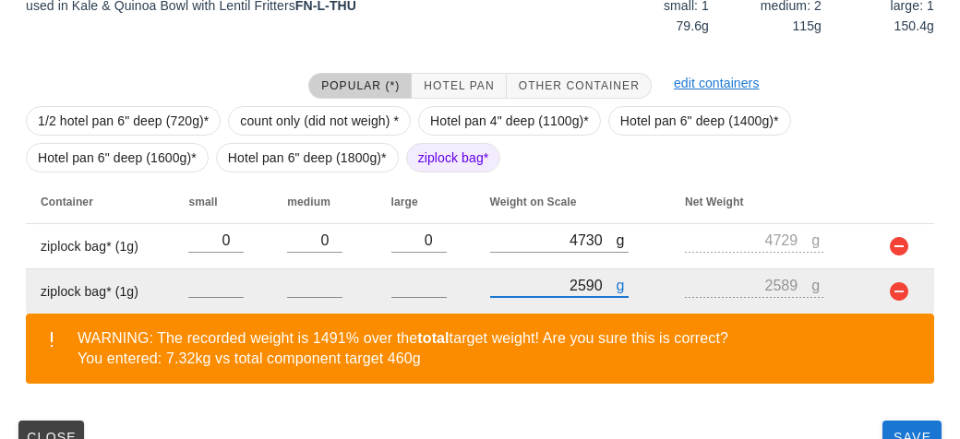
scroll to position [409, 0]
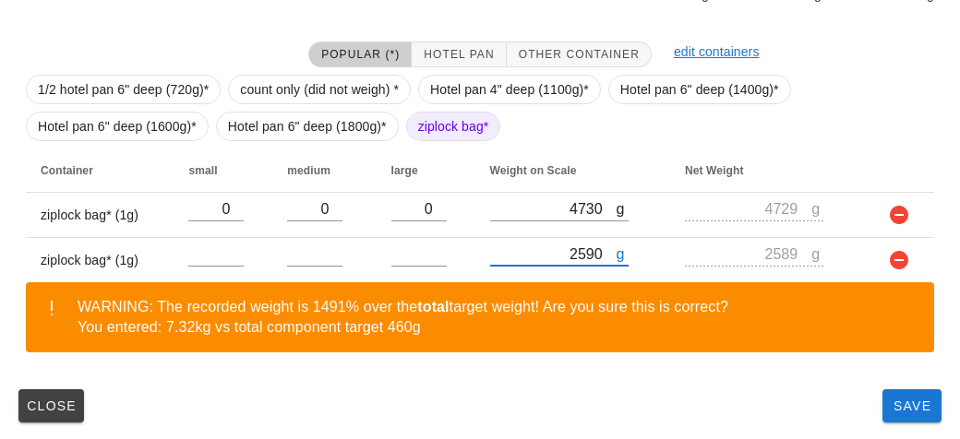
click at [867, 406] on div "Close Save" at bounding box center [480, 406] width 938 height 48
click at [901, 419] on button "Save" at bounding box center [911, 405] width 59 height 33
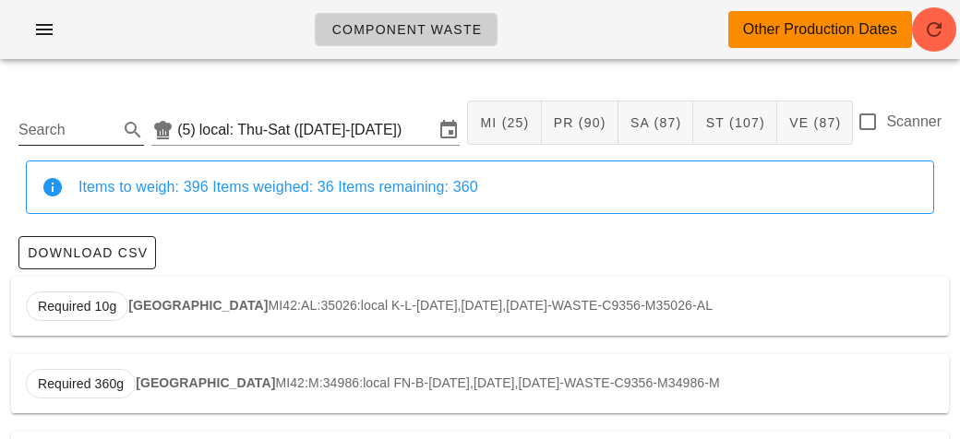
click at [114, 120] on input "Search" at bounding box center [66, 130] width 96 height 30
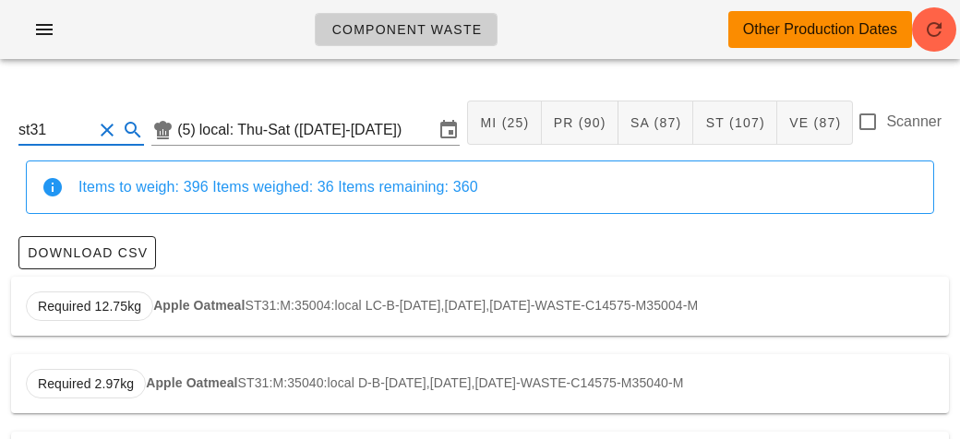
click at [168, 300] on strong "Apple Oatmeal" at bounding box center [198, 305] width 91 height 15
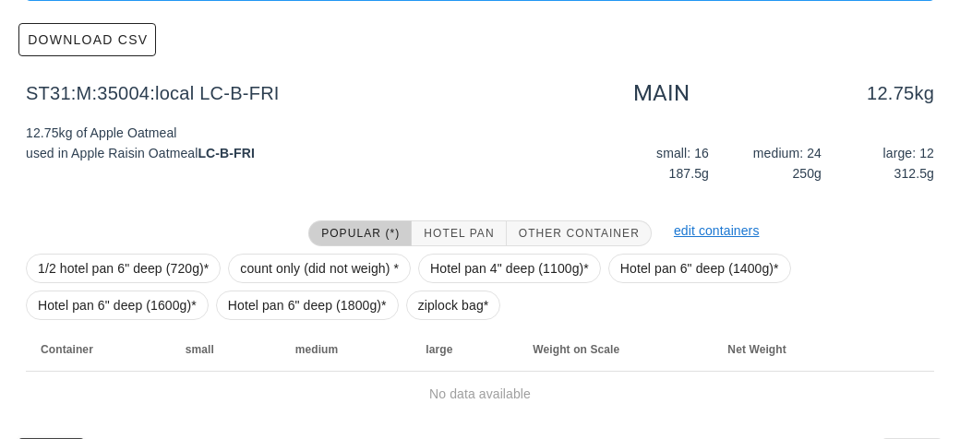
scroll to position [262, 0]
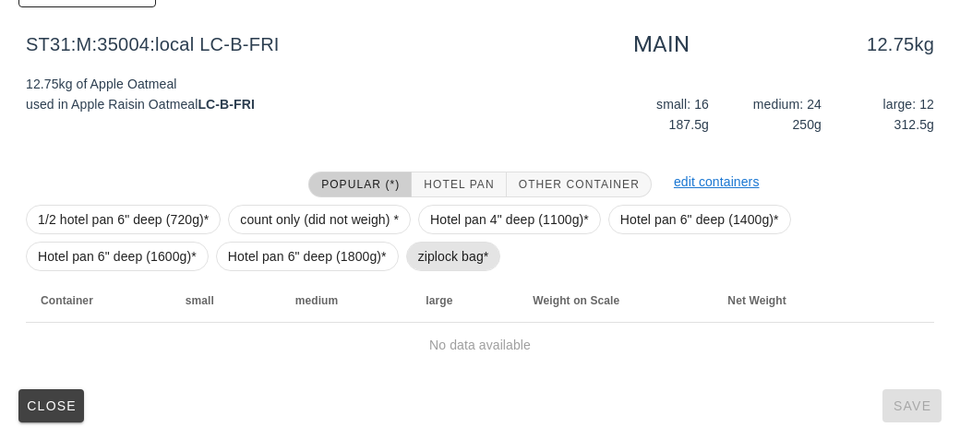
click at [433, 252] on span "ziplock bag*" at bounding box center [453, 257] width 71 height 28
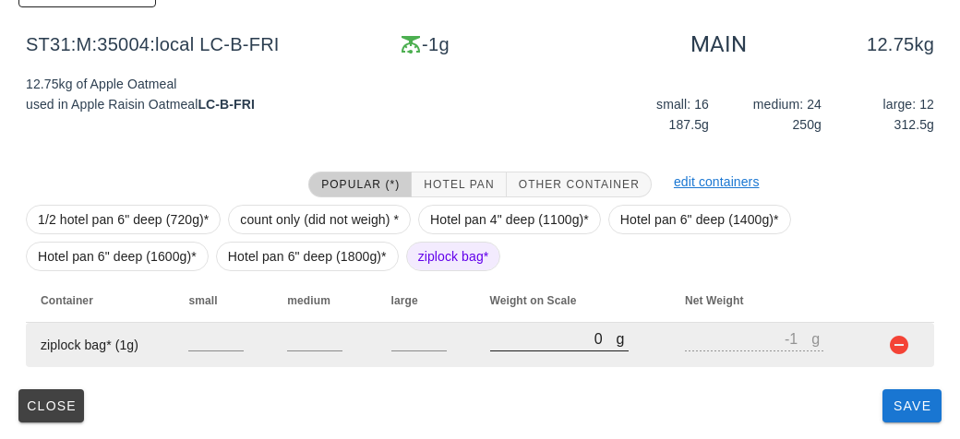
click at [520, 331] on input "0" at bounding box center [553, 339] width 126 height 24
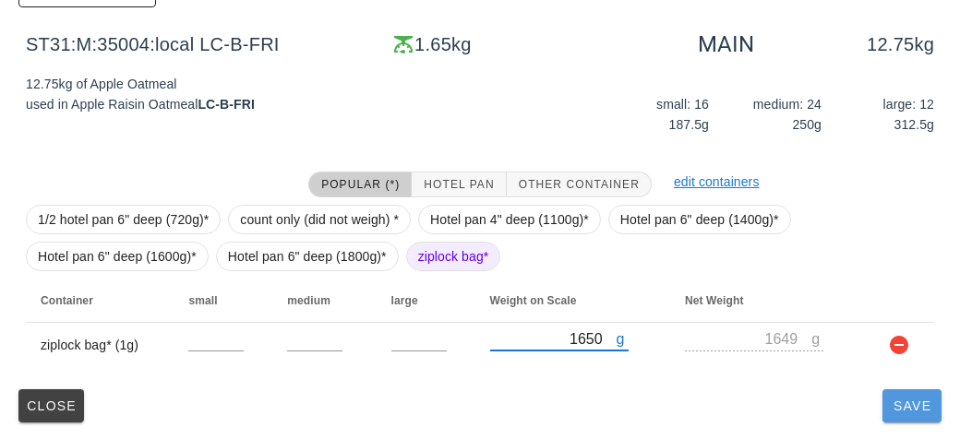
click at [906, 418] on button "Save" at bounding box center [911, 405] width 59 height 33
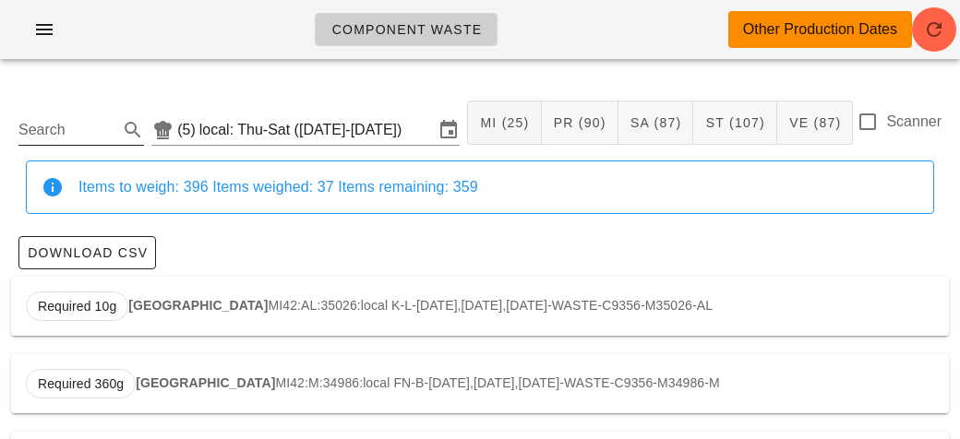
click at [87, 126] on input "Search" at bounding box center [66, 130] width 96 height 30
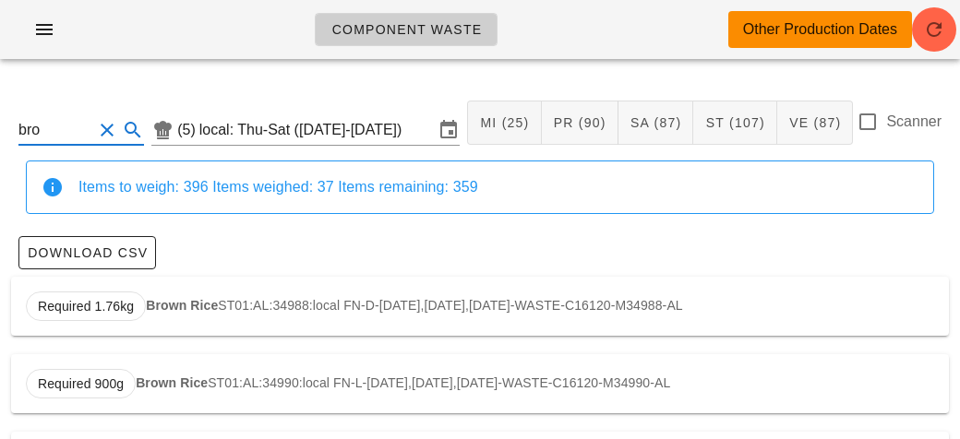
click at [212, 305] on strong "Brown Rice" at bounding box center [182, 305] width 72 height 15
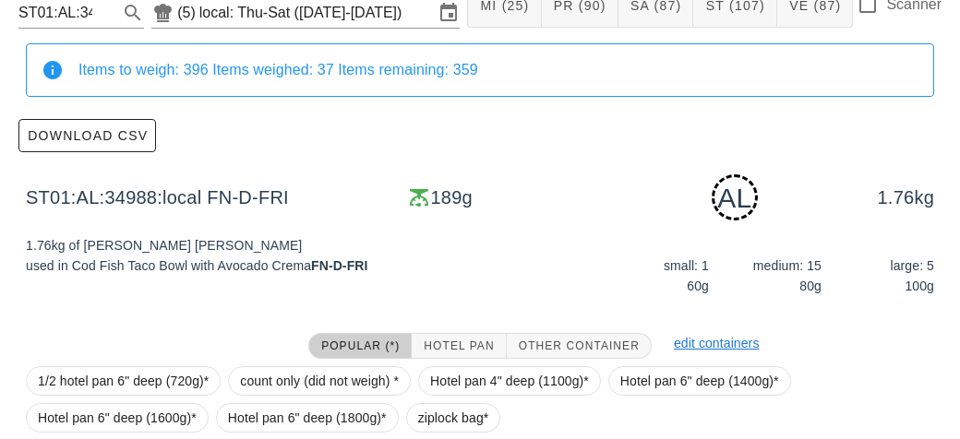
scroll to position [279, 0]
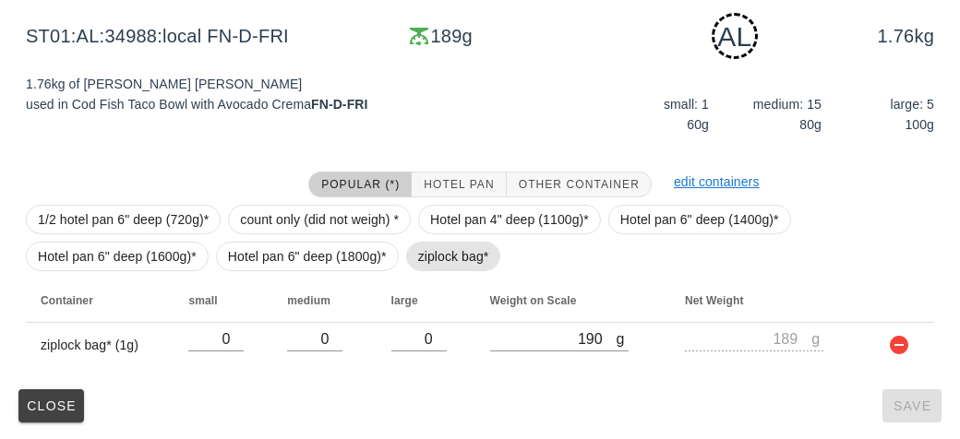
click at [444, 264] on span "ziplock bag*" at bounding box center [453, 257] width 71 height 28
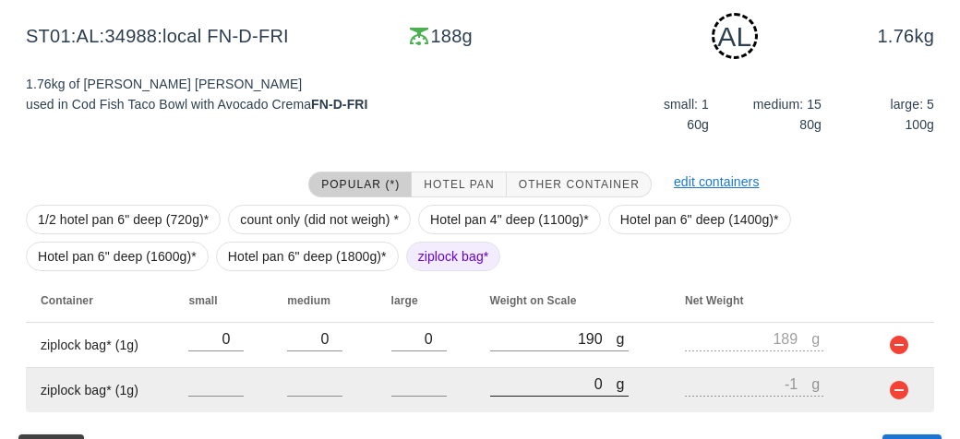
click at [555, 382] on input "0" at bounding box center [553, 384] width 126 height 24
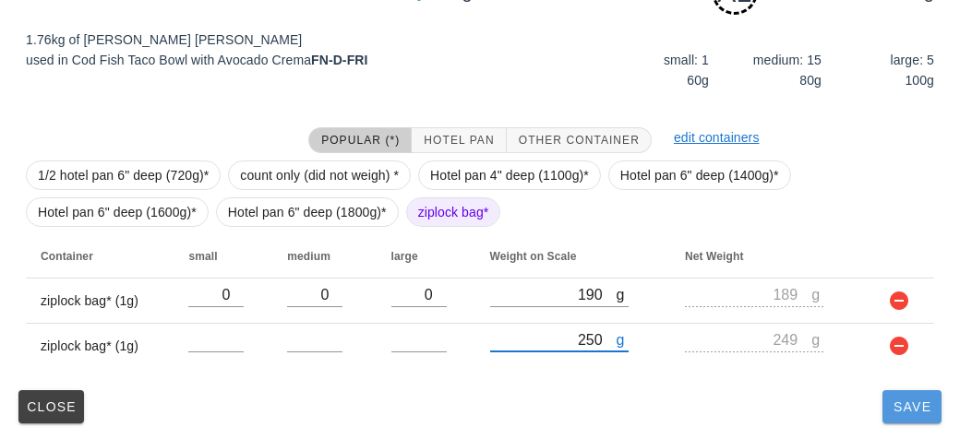
click at [898, 401] on span "Save" at bounding box center [912, 407] width 44 height 15
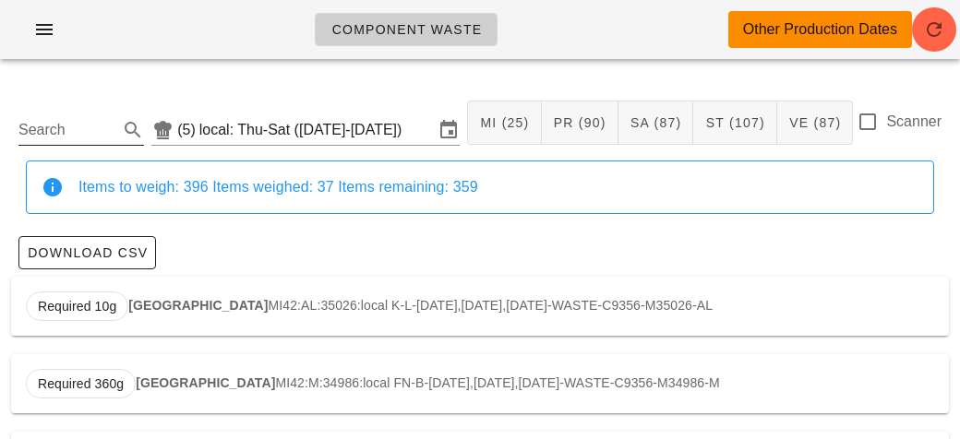
click at [85, 129] on input "Search" at bounding box center [66, 130] width 96 height 30
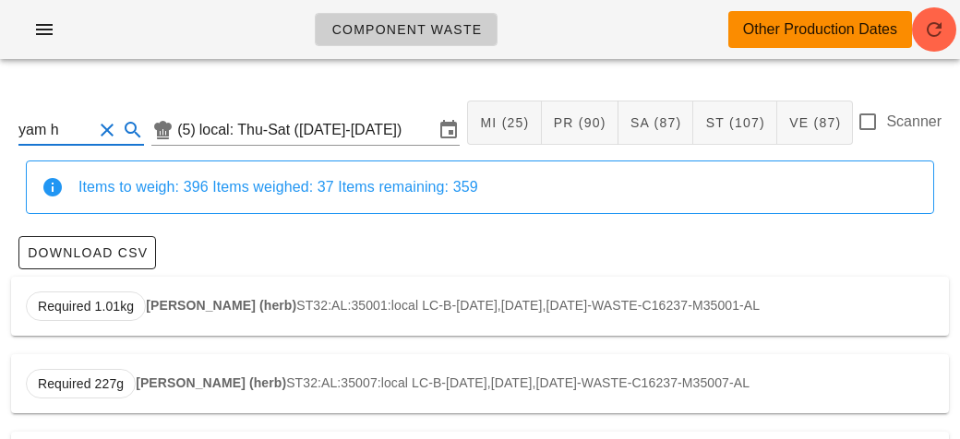
click at [222, 302] on strong "[PERSON_NAME] (herb)" at bounding box center [221, 305] width 150 height 15
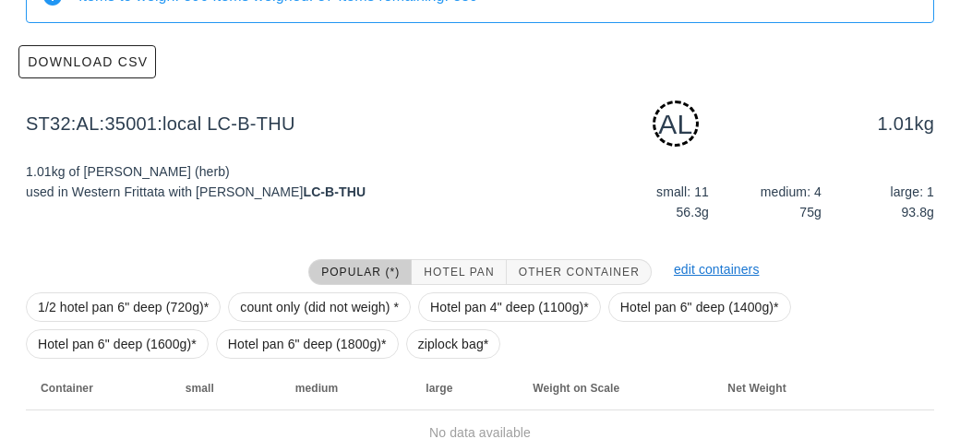
scroll to position [279, 0]
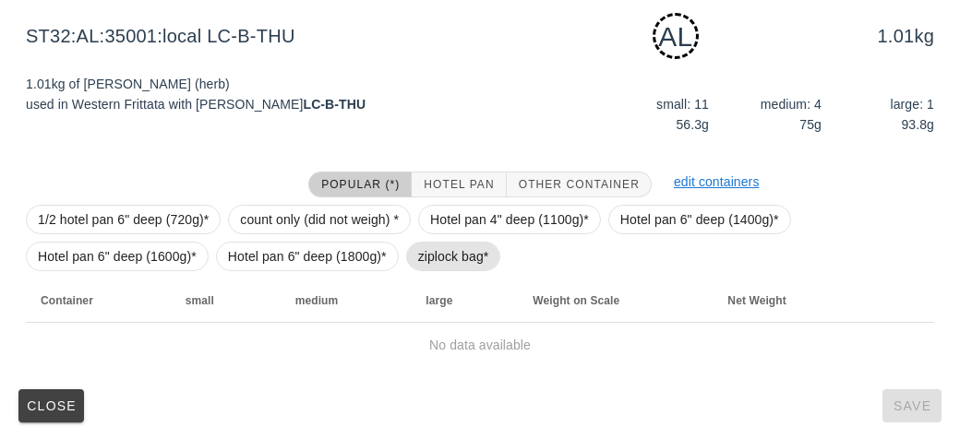
click at [425, 250] on span "ziplock bag*" at bounding box center [453, 257] width 71 height 28
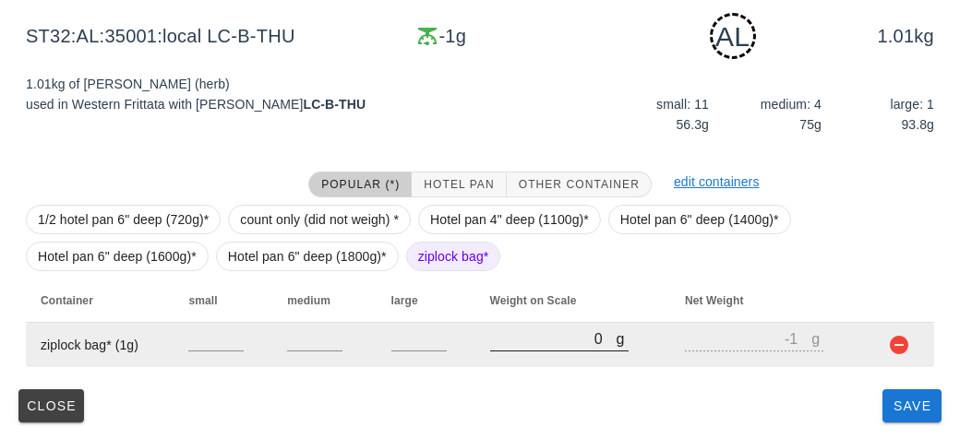
click at [519, 341] on input "0" at bounding box center [553, 339] width 126 height 24
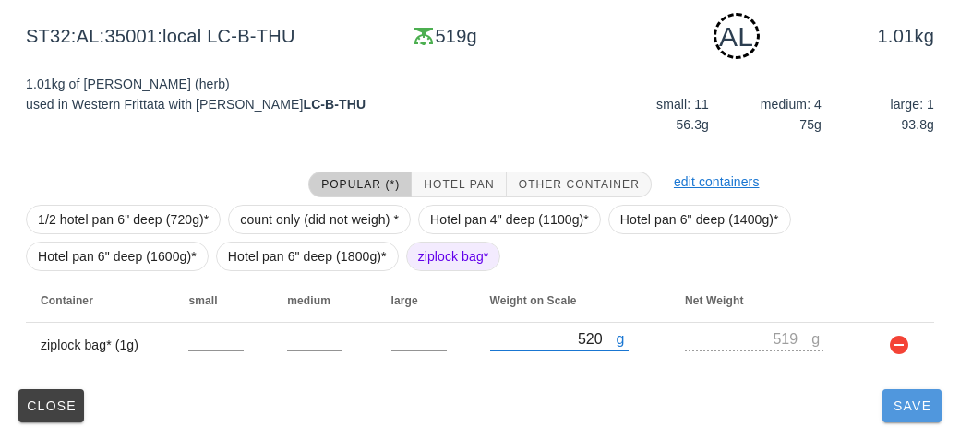
click at [913, 413] on button "Save" at bounding box center [911, 405] width 59 height 33
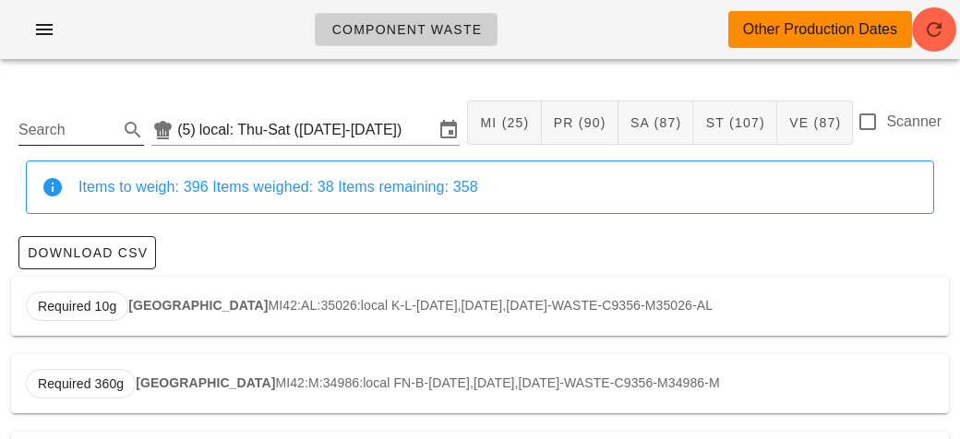
click at [83, 126] on input "Search" at bounding box center [66, 130] width 96 height 30
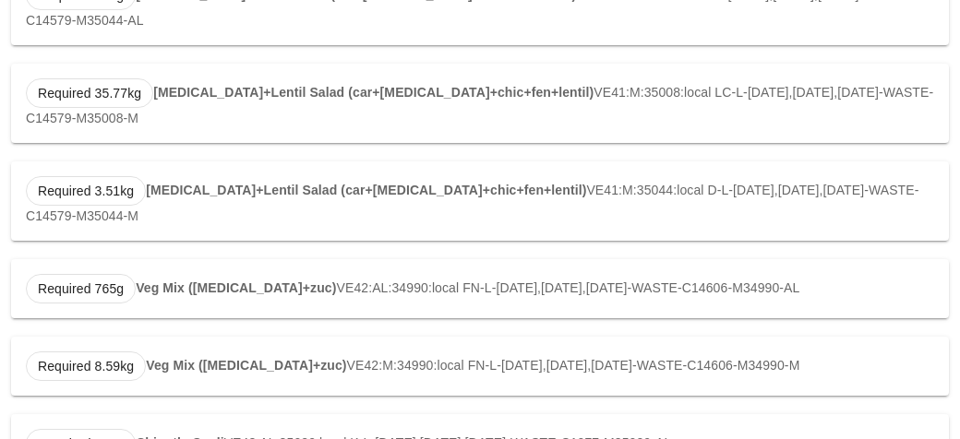
scroll to position [411, 0]
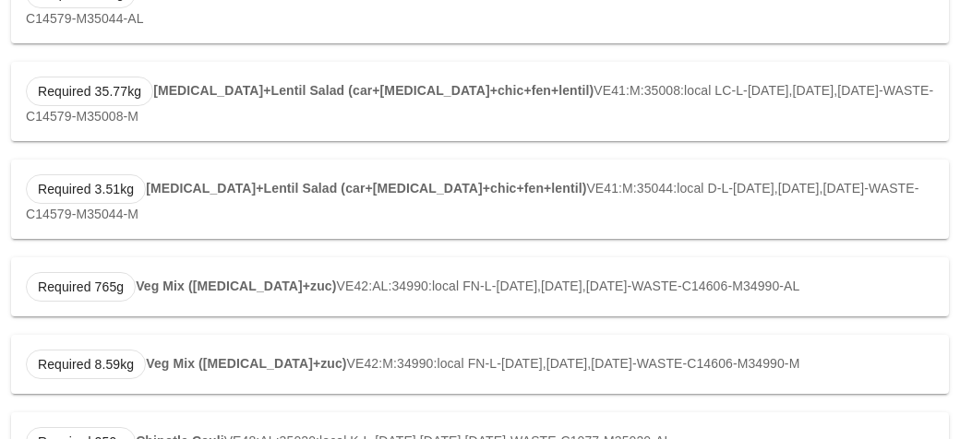
click at [275, 276] on div "Required 765g Veg Mix ([MEDICAL_DATA]+zuc) VE42:AL:34990:local FN-L-[DATE],[DAT…" at bounding box center [480, 286] width 938 height 59
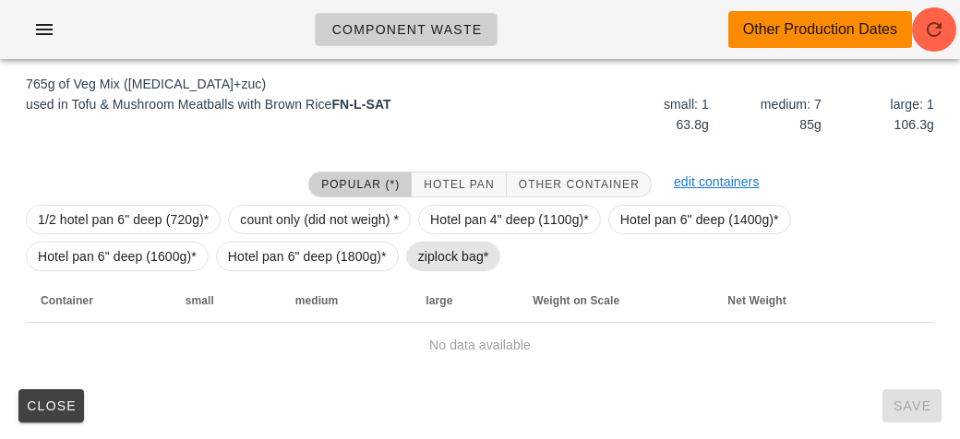
click at [426, 261] on span "ziplock bag*" at bounding box center [453, 257] width 71 height 28
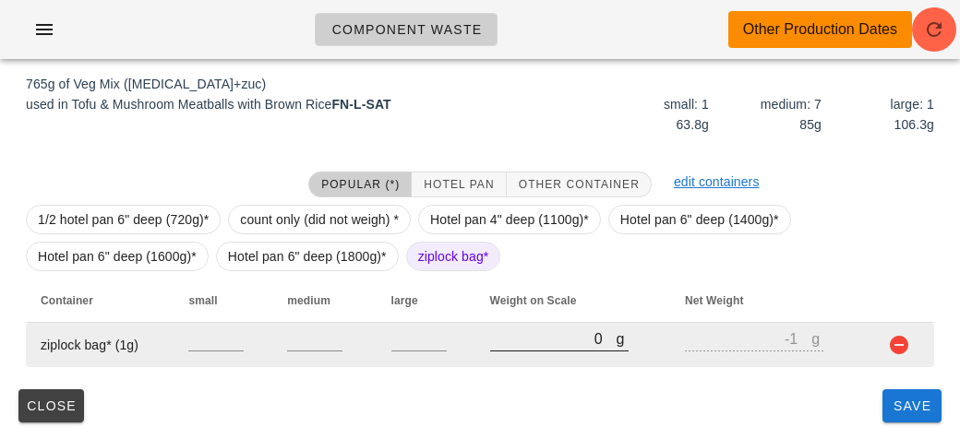
click at [527, 332] on input "0" at bounding box center [553, 339] width 126 height 24
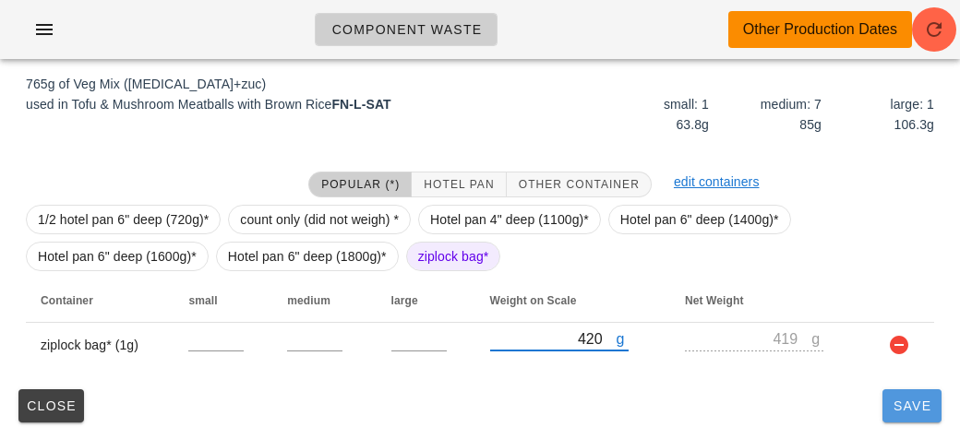
click at [892, 417] on button "Save" at bounding box center [911, 405] width 59 height 33
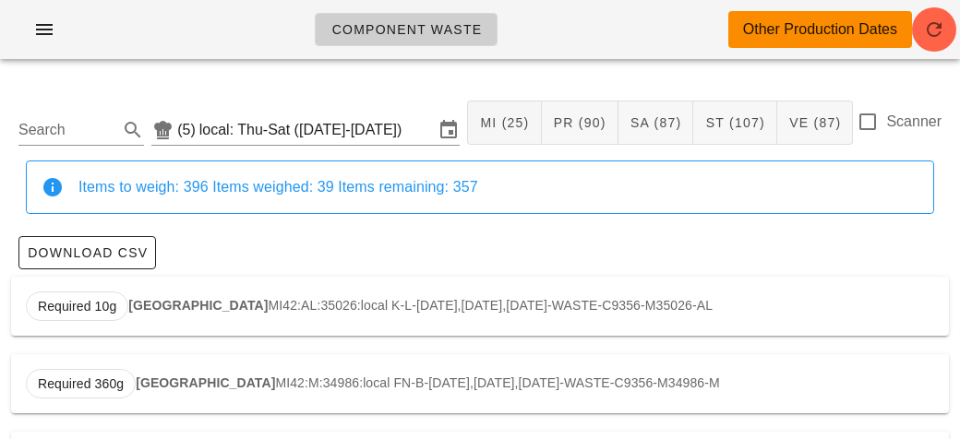
click at [54, 155] on div "Search (5) local: Thu-Sat ([DATE]-[DATE]) MI (25) PR (90) SA (87) ST (107) VE (…" at bounding box center [480, 123] width 938 height 76
click at [79, 138] on input "Search" at bounding box center [66, 130] width 96 height 30
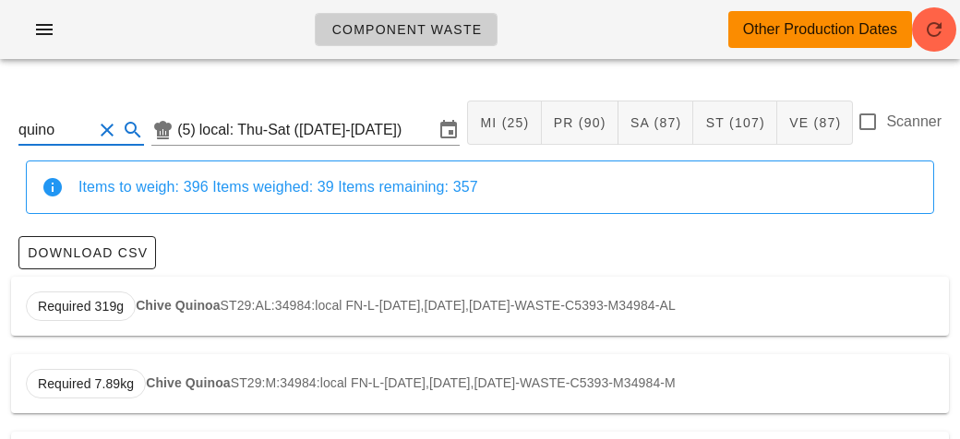
click at [190, 312] on strong "Chive Quinoa" at bounding box center [178, 305] width 84 height 15
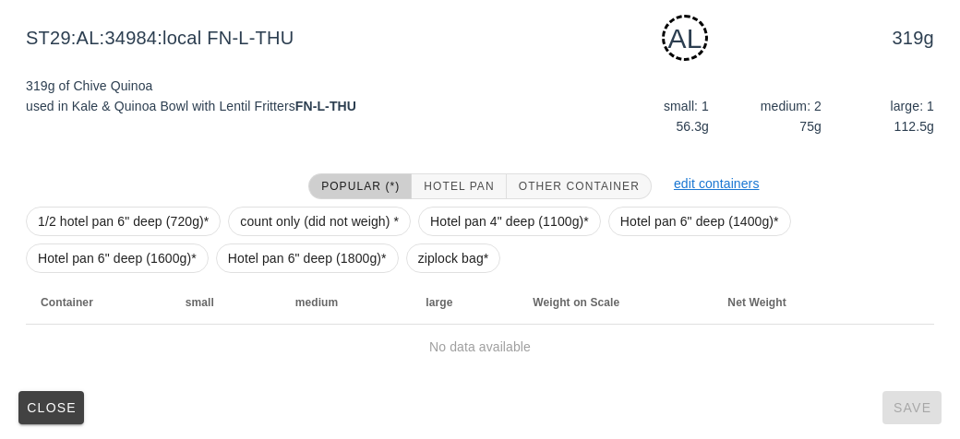
scroll to position [279, 0]
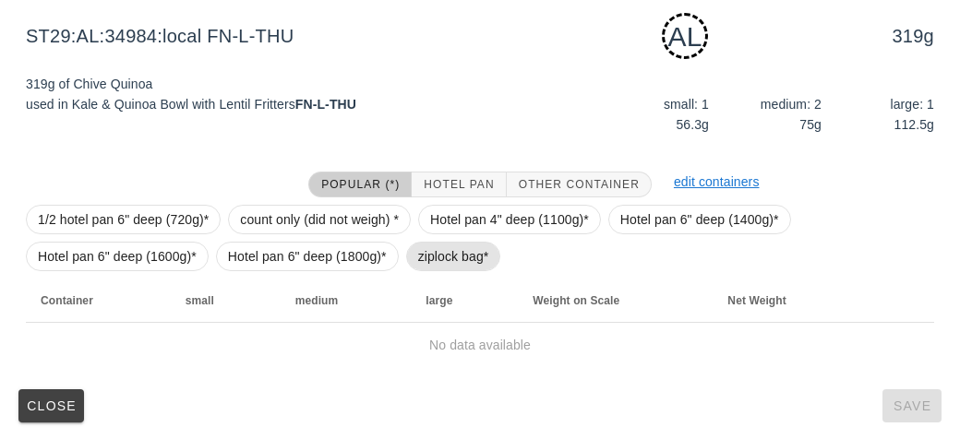
click at [426, 252] on span "ziplock bag*" at bounding box center [453, 257] width 71 height 28
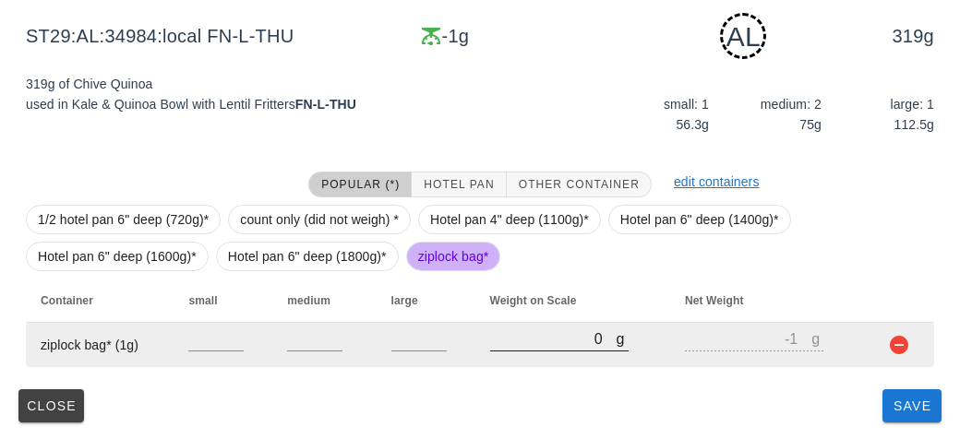
click at [519, 344] on input "0" at bounding box center [553, 339] width 126 height 24
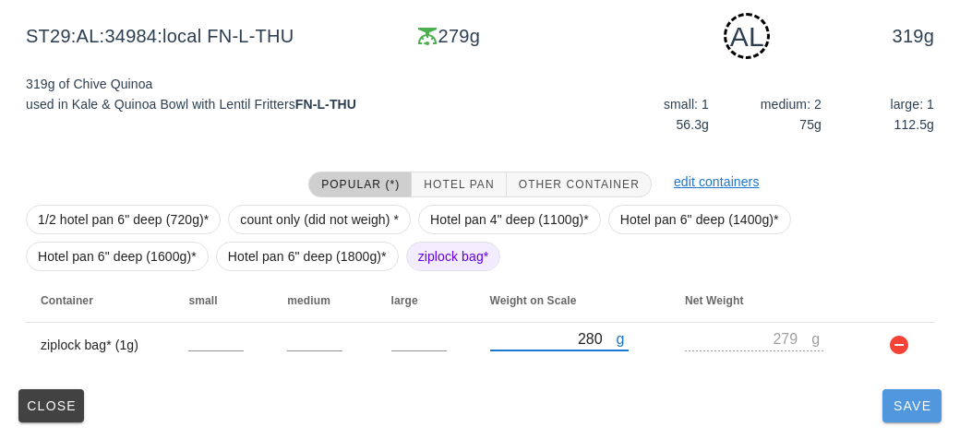
click at [903, 414] on button "Save" at bounding box center [911, 405] width 59 height 33
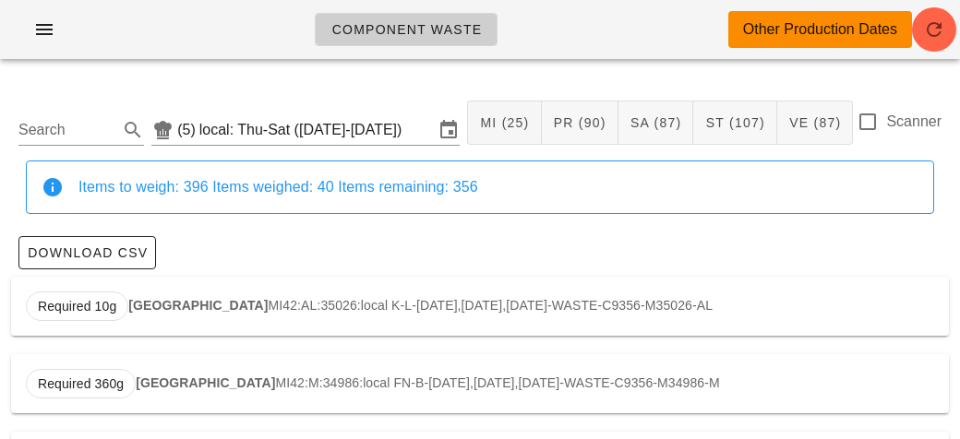
click at [889, 127] on label "Scanner" at bounding box center [913, 122] width 55 height 18
